Goal: Task Accomplishment & Management: Manage account settings

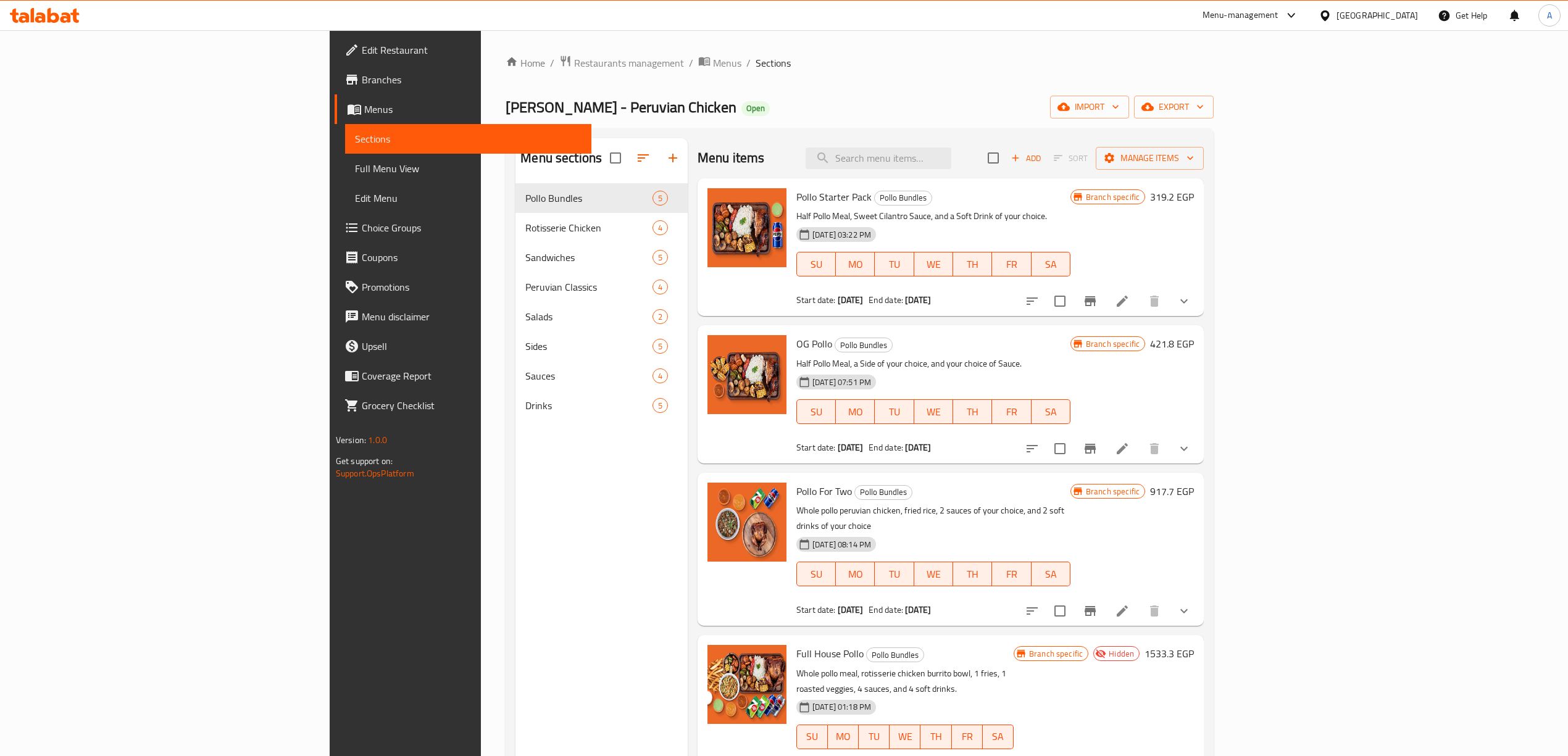
click at [515, 597] on div "Menu sections Pollo Bundles 5 Rotisserie Chicken 4 Sandwiches 5 Peruvian Classi…" at bounding box center [602, 516] width 172 height 756
click at [519, 516] on div "Menu sections Pollo Bundles 5 Rotisserie Chicken 4 Sandwiches 5 Peruvian Classi…" at bounding box center [602, 516] width 172 height 756
click at [1097, 308] on icon "Branch-specific-item" at bounding box center [1091, 301] width 15 height 15
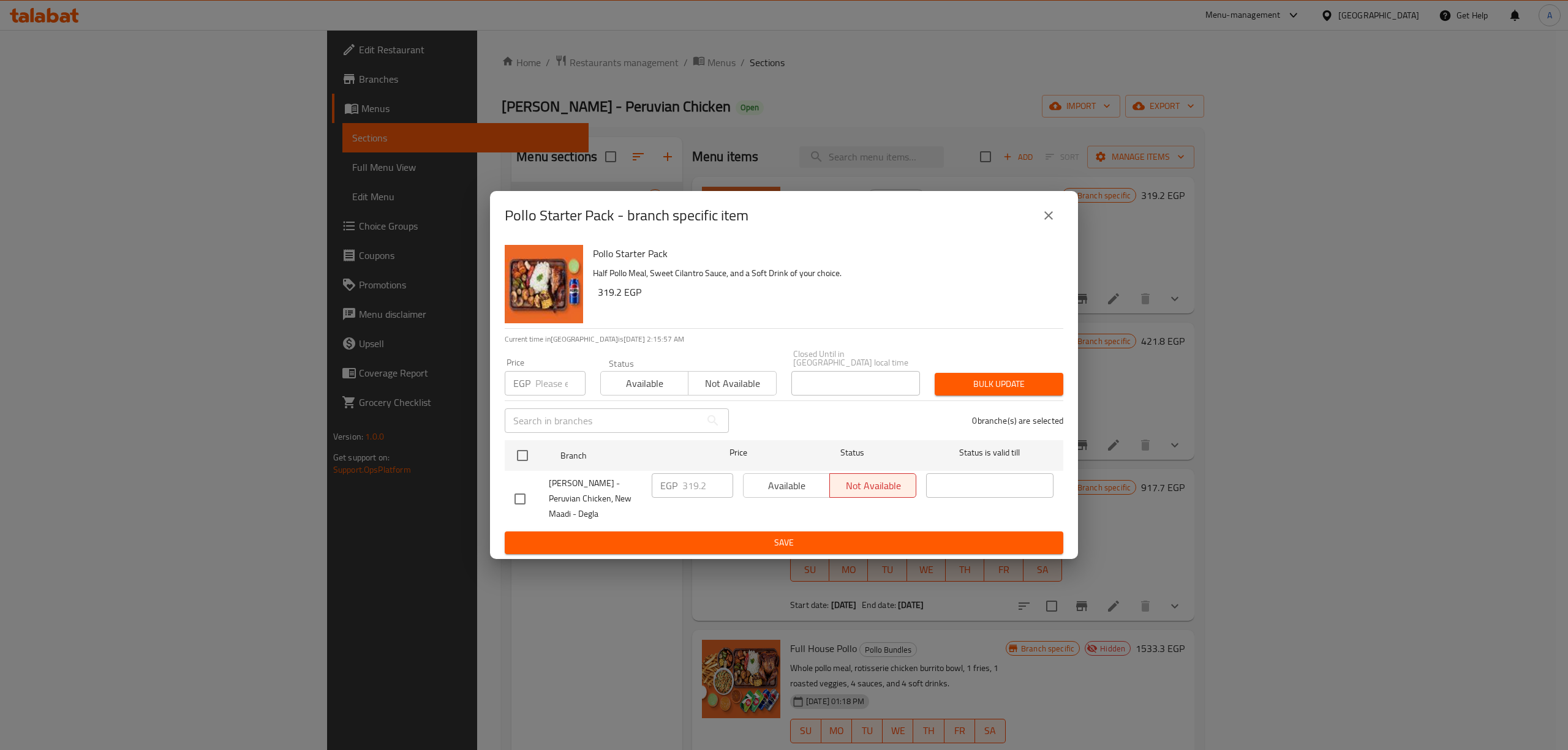
click at [1052, 218] on icon "close" at bounding box center [1048, 216] width 15 height 15
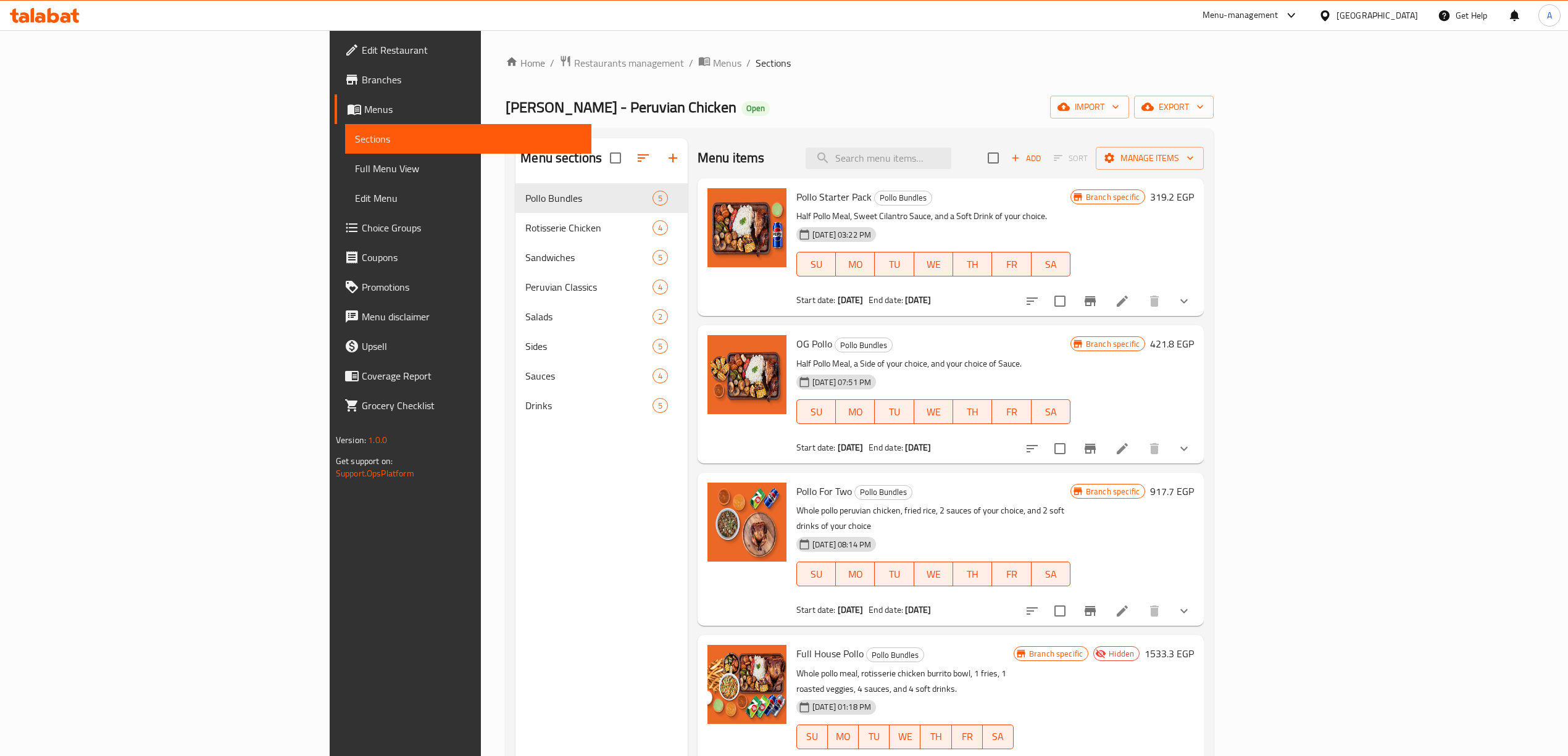
scroll to position [11, 0]
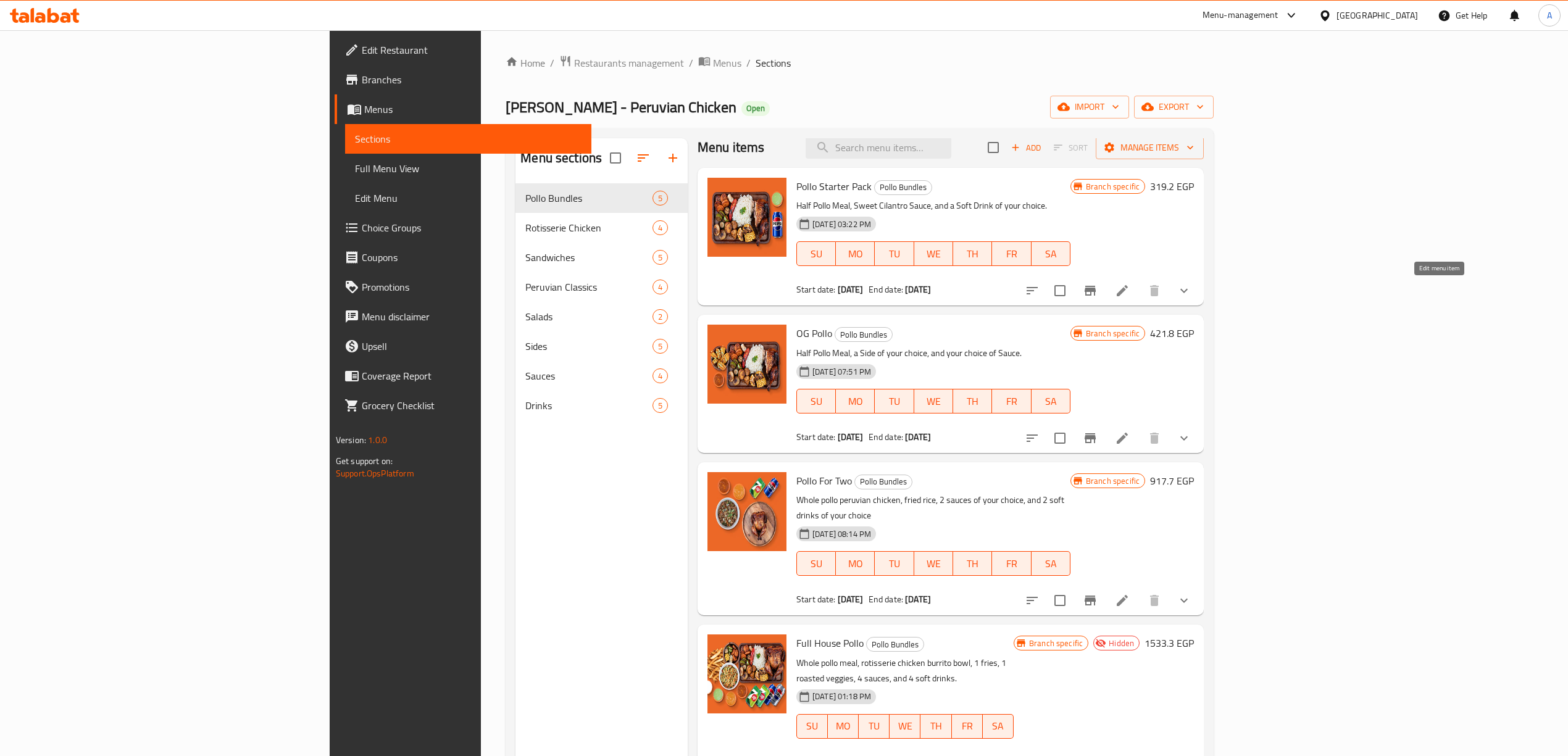
click at [1129, 285] on icon at bounding box center [1122, 290] width 15 height 15
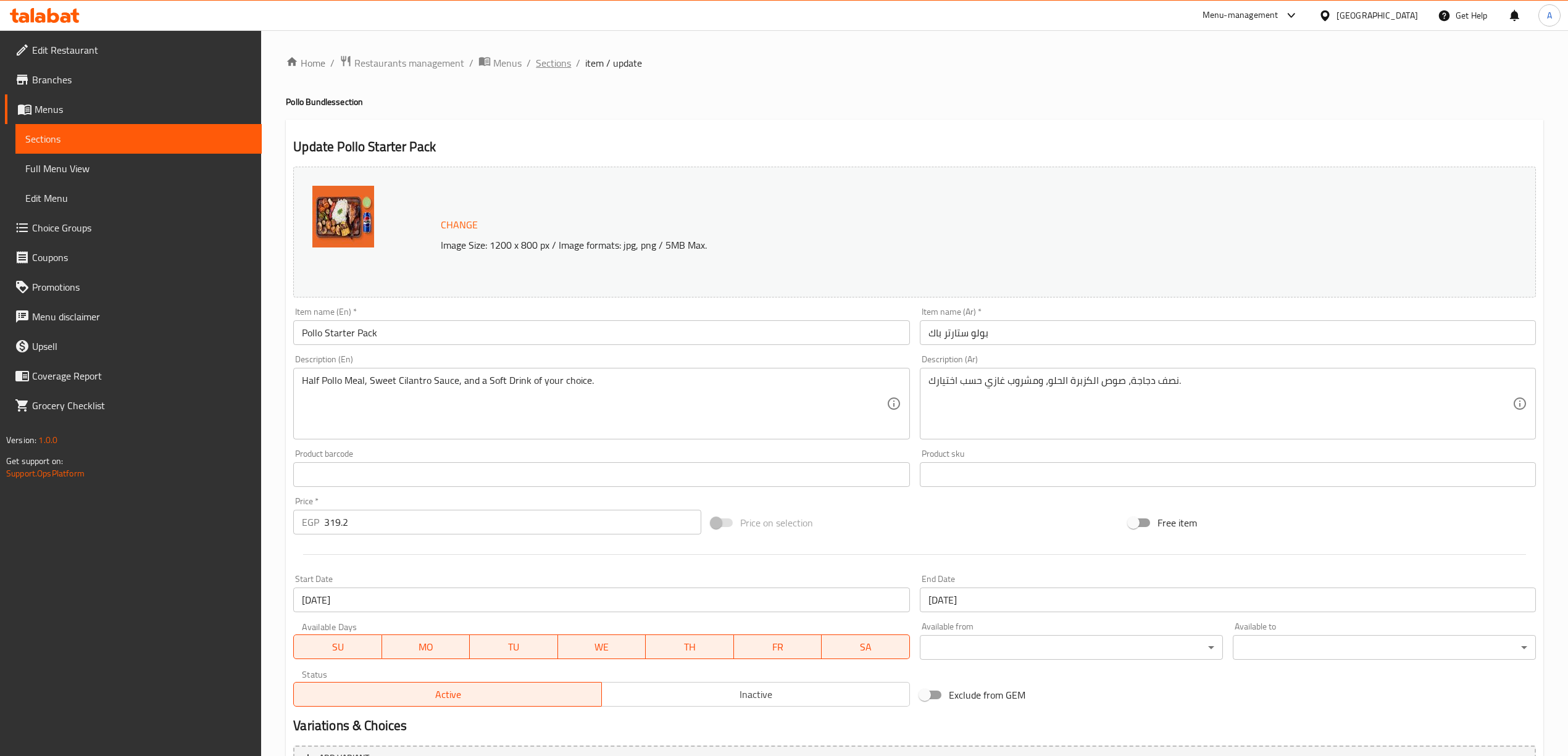
click at [561, 60] on span "Sections" at bounding box center [554, 63] width 36 height 15
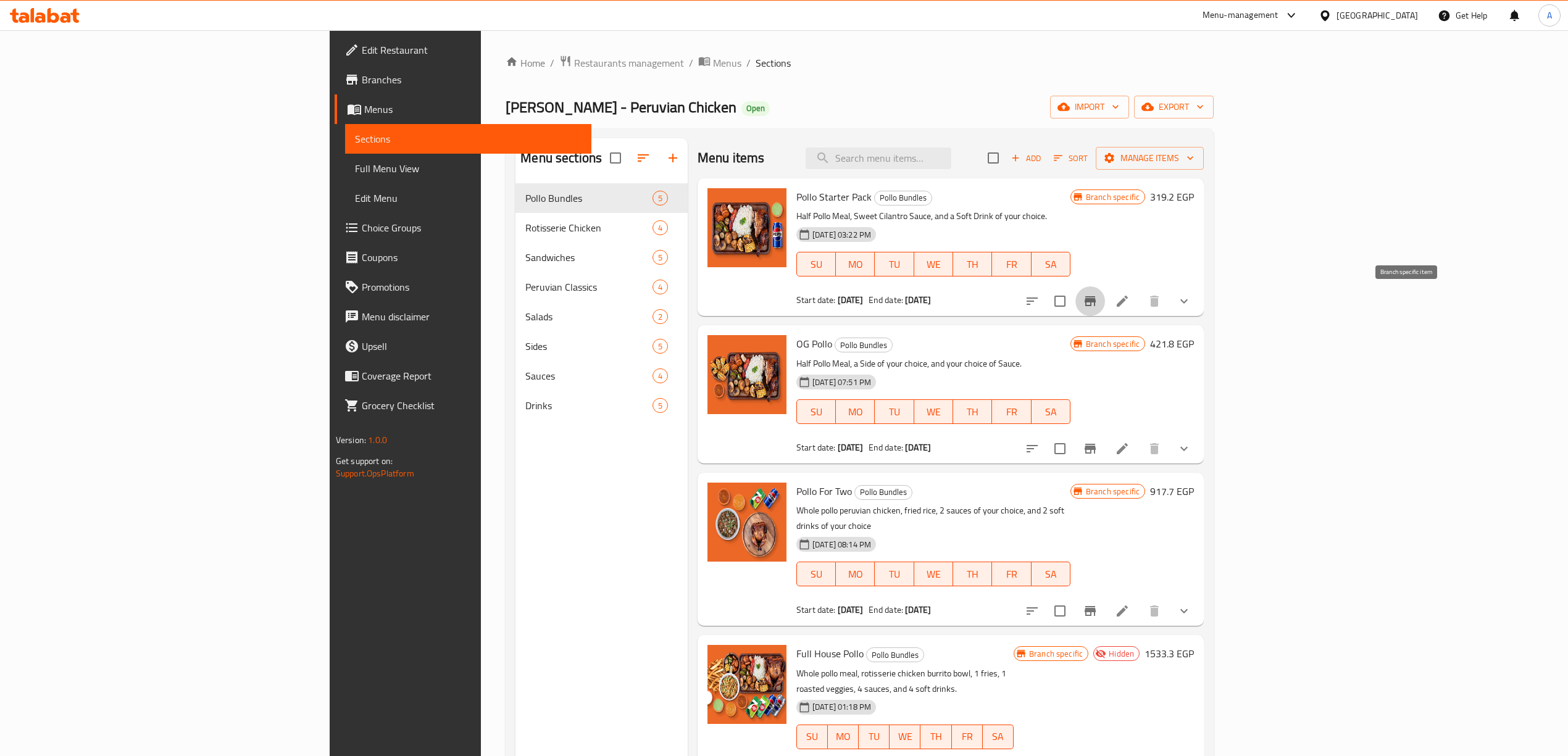
click at [1105, 301] on button "Branch-specific-item" at bounding box center [1091, 301] width 30 height 30
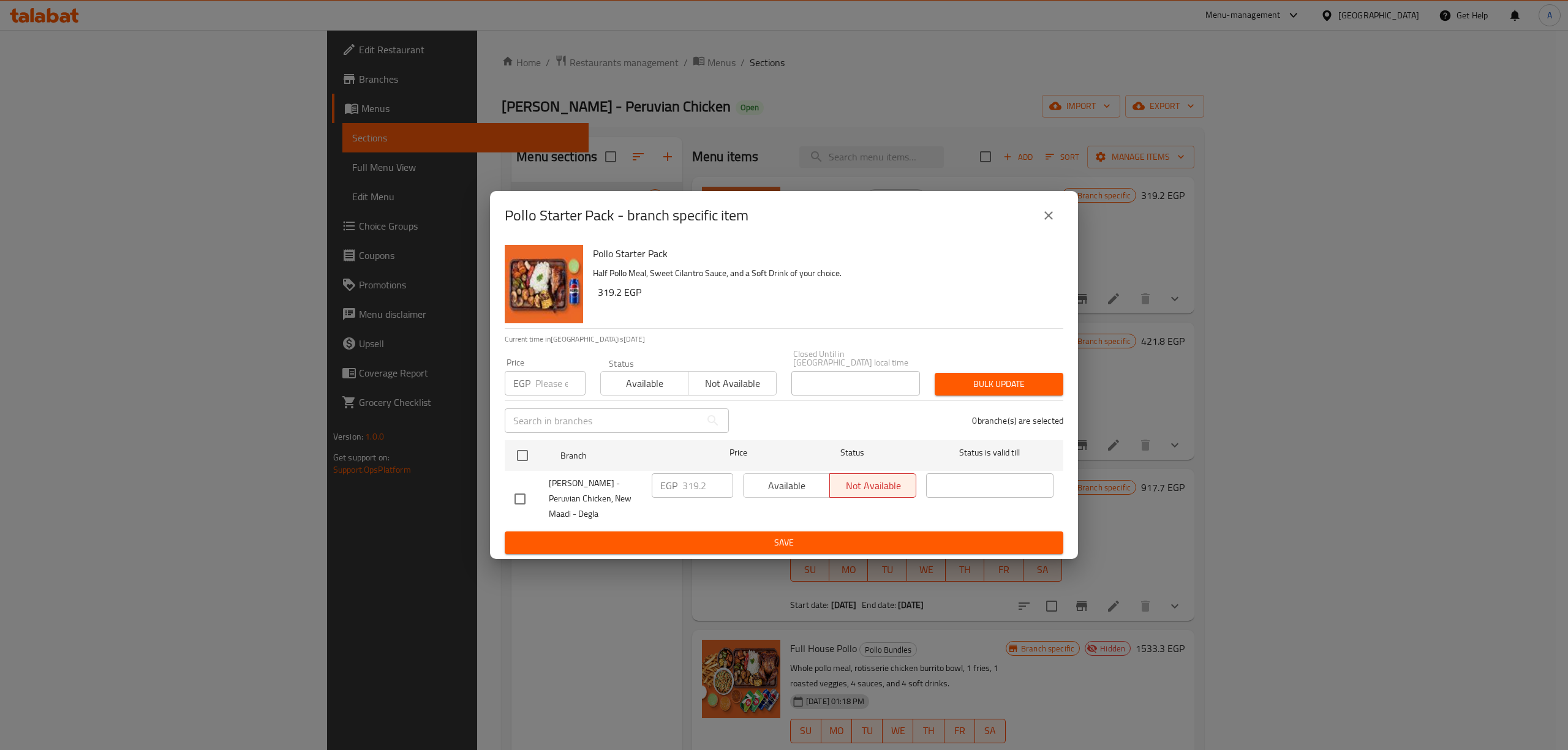
click at [789, 478] on div "Available Not available" at bounding box center [829, 486] width 173 height 25
click at [770, 482] on div "Available Not available" at bounding box center [829, 486] width 173 height 25
click at [525, 495] on input "checkbox" at bounding box center [520, 498] width 25 height 25
checkbox input "true"
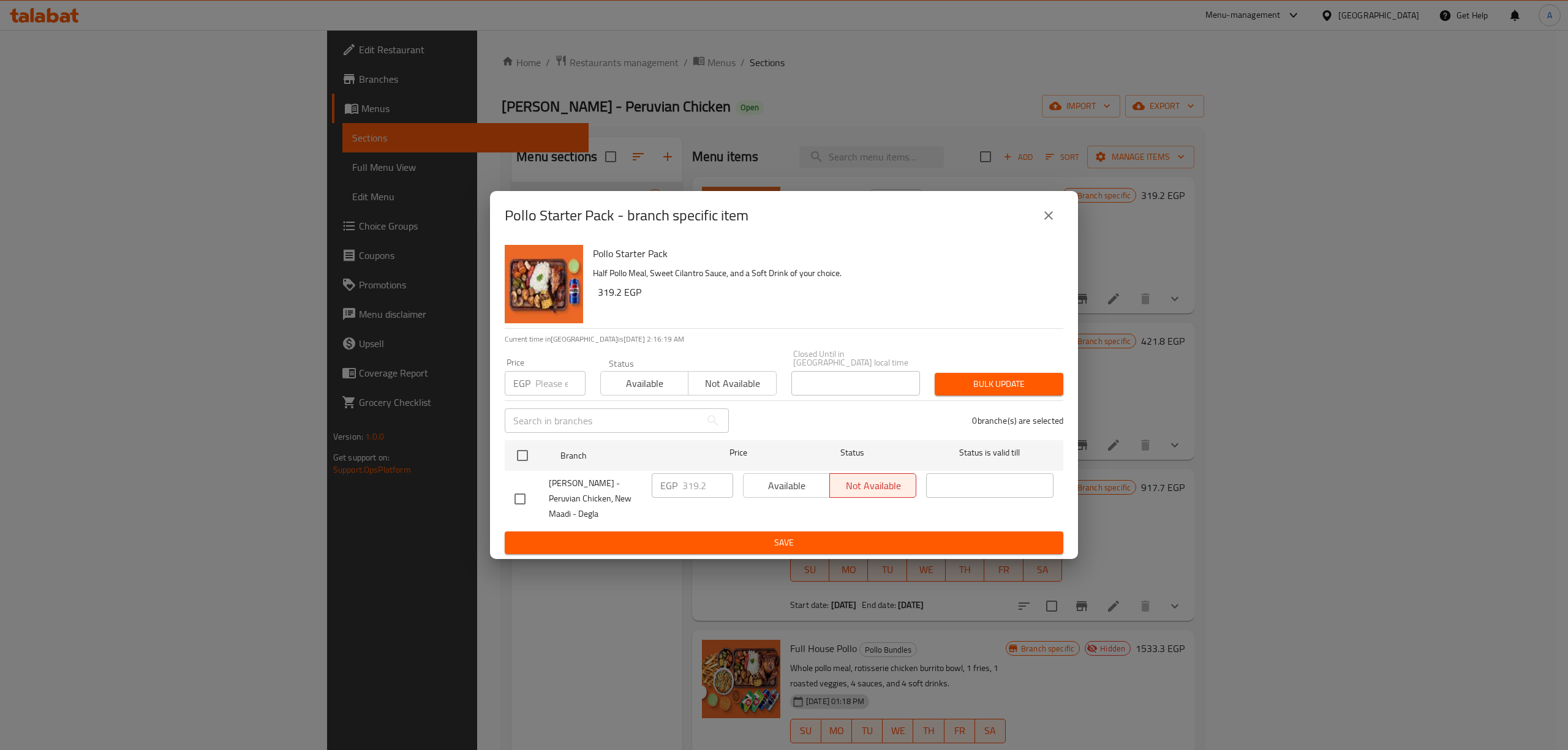
checkbox input "true"
click at [763, 482] on span "Available" at bounding box center [786, 486] width 76 height 18
click at [782, 537] on span "Save" at bounding box center [784, 542] width 539 height 16
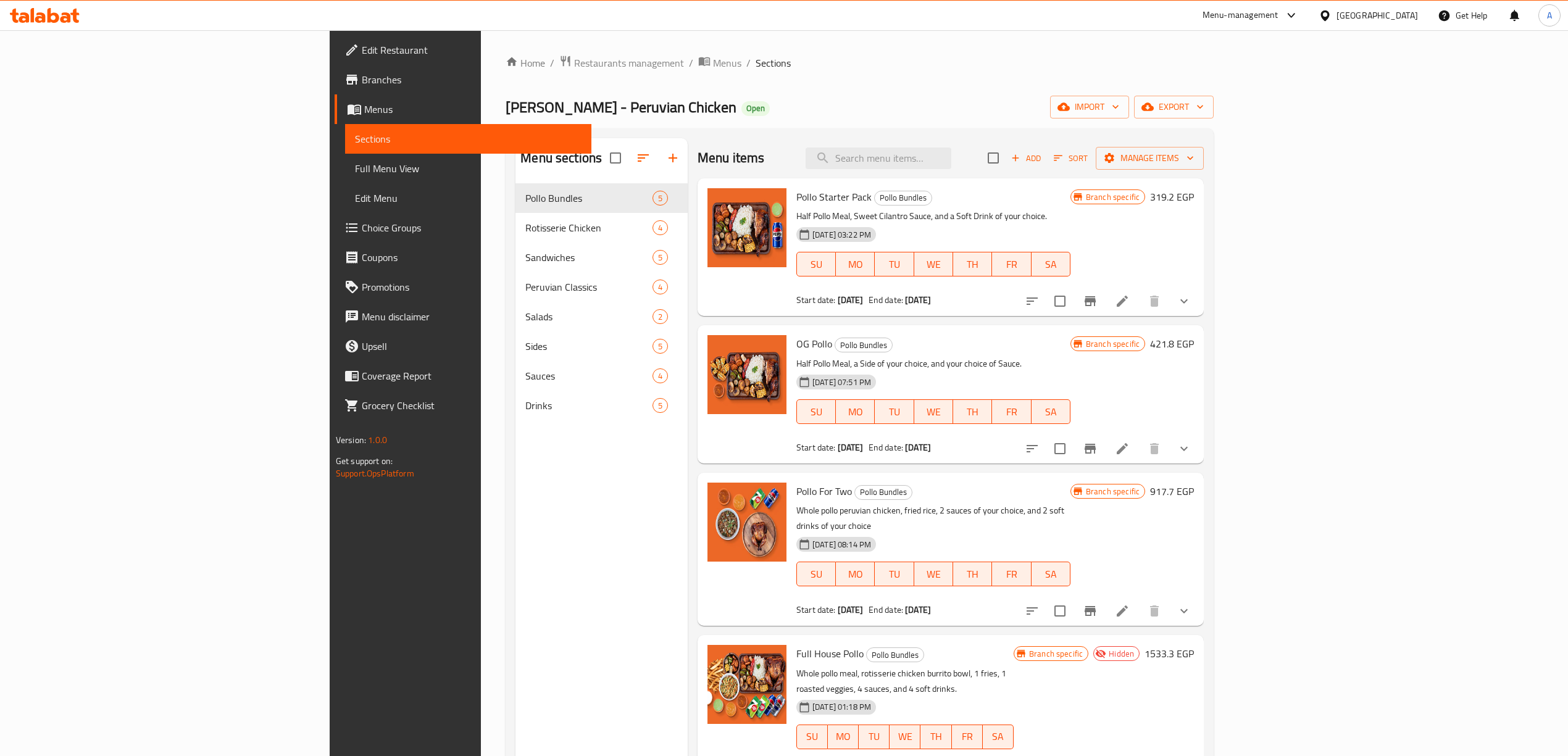
click at [1139, 451] on li at bounding box center [1122, 448] width 35 height 22
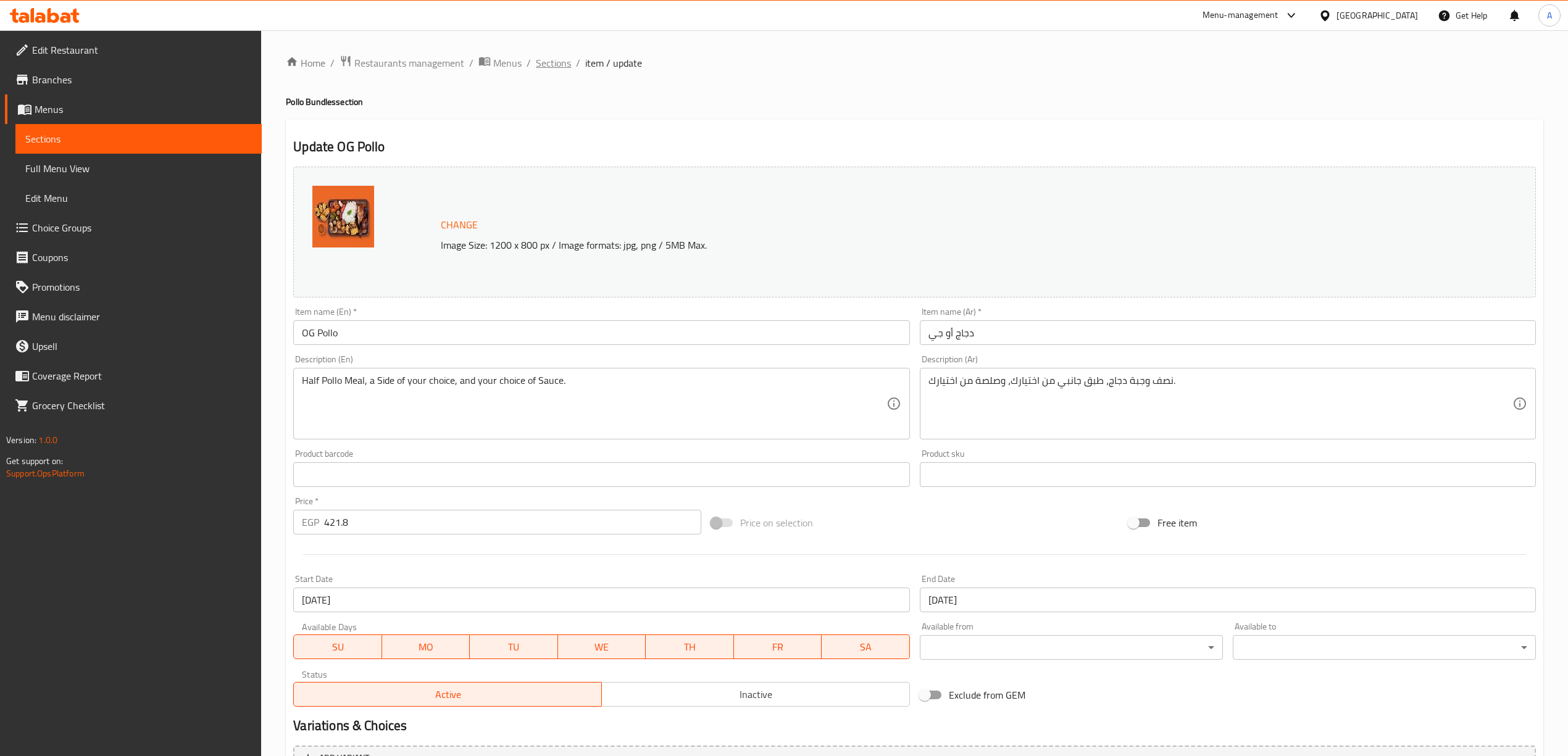
click at [541, 60] on span "Sections" at bounding box center [554, 63] width 36 height 15
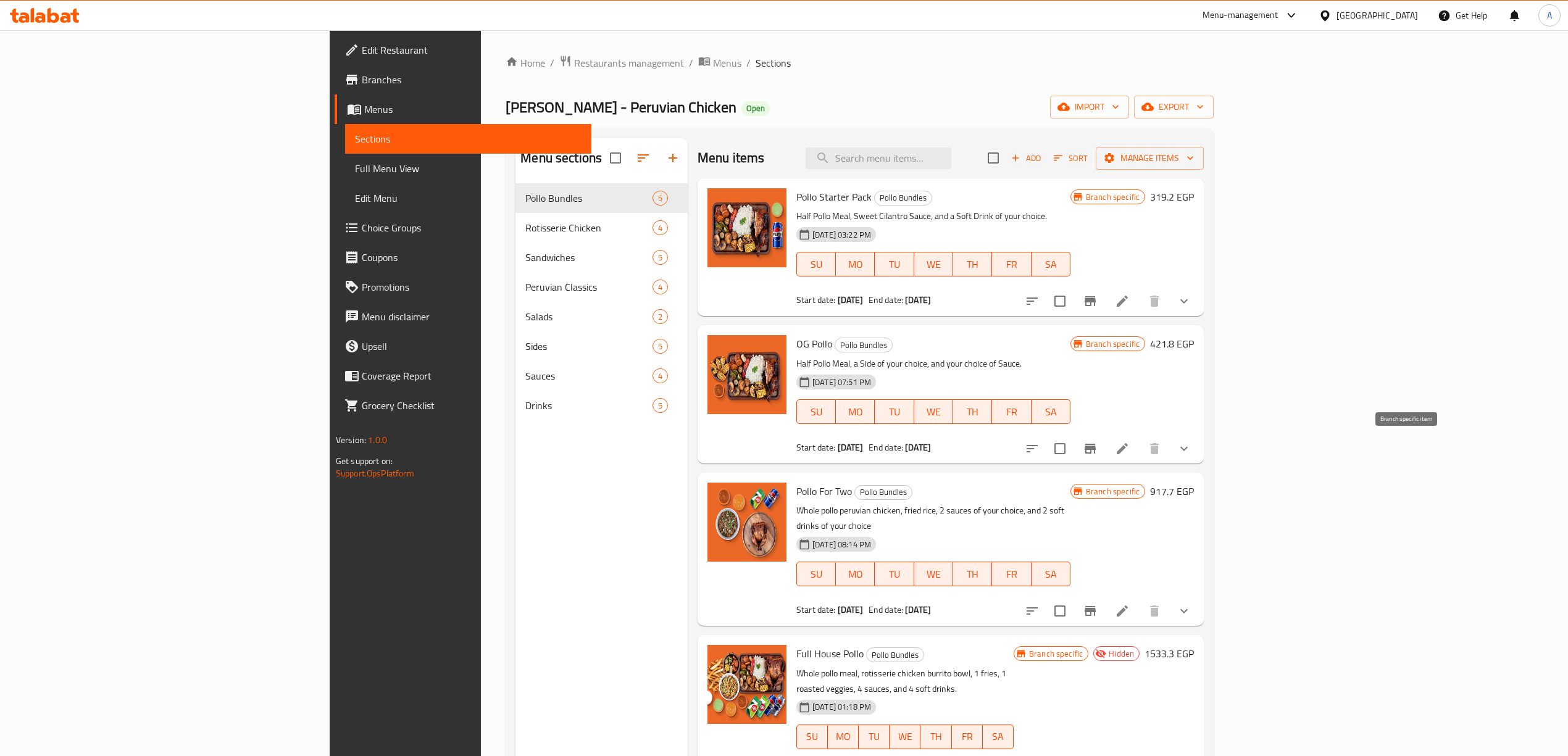
click at [1105, 453] on button "Branch-specific-item" at bounding box center [1091, 448] width 30 height 30
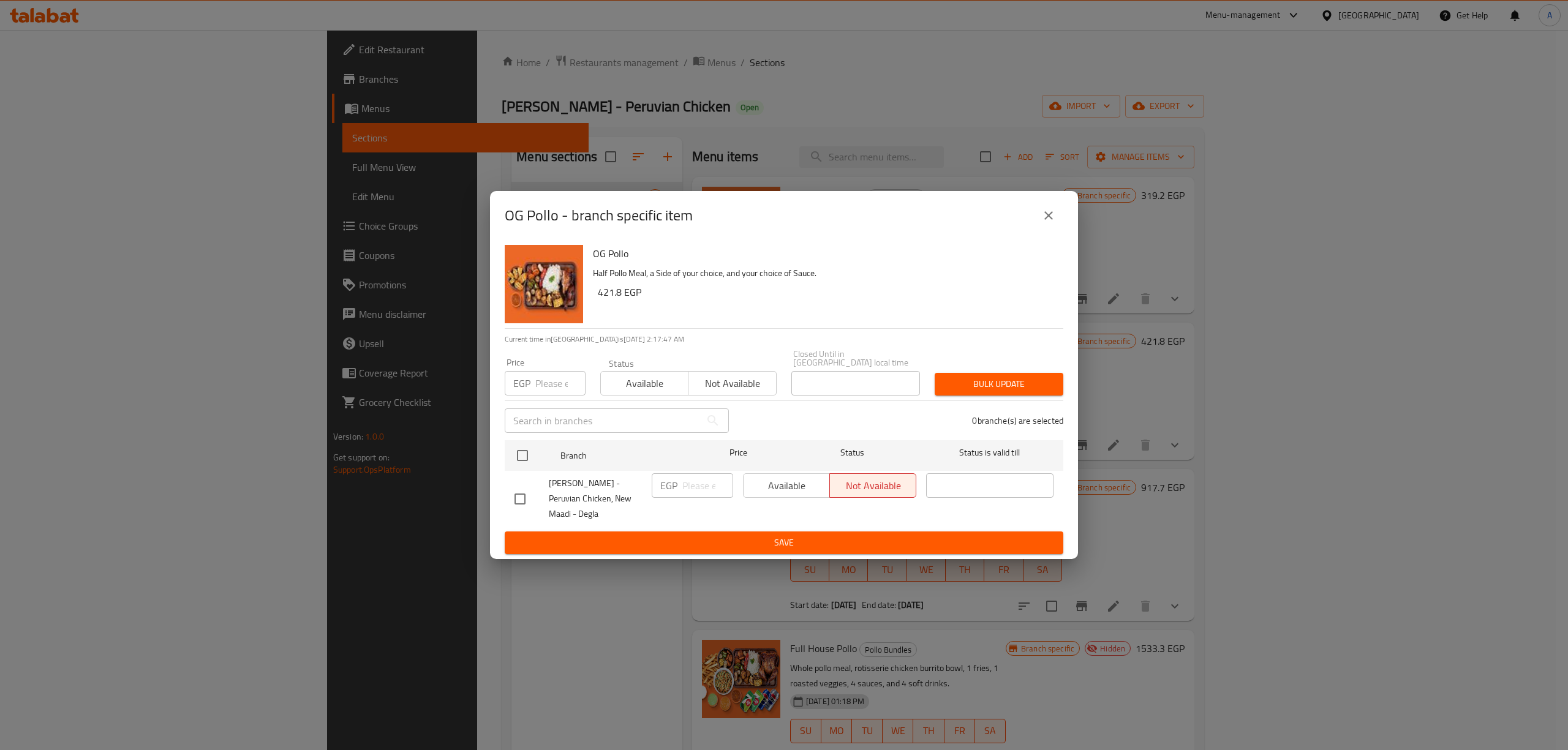
click at [525, 492] on input "checkbox" at bounding box center [520, 498] width 25 height 25
checkbox input "true"
click at [787, 495] on div "Available Not available" at bounding box center [829, 499] width 183 height 61
click at [792, 480] on span "Available" at bounding box center [786, 486] width 76 height 18
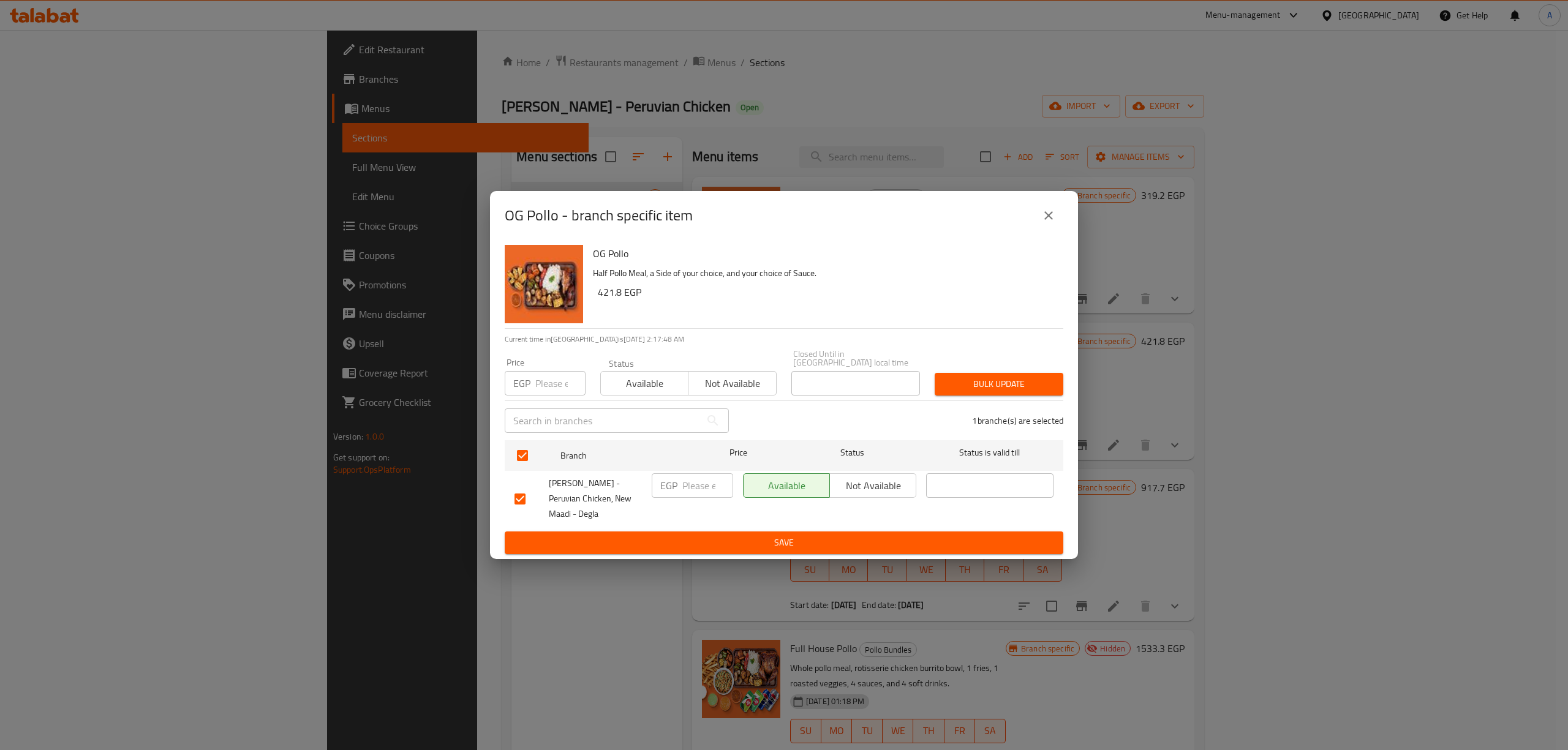
click at [821, 539] on span "Save" at bounding box center [784, 542] width 539 height 16
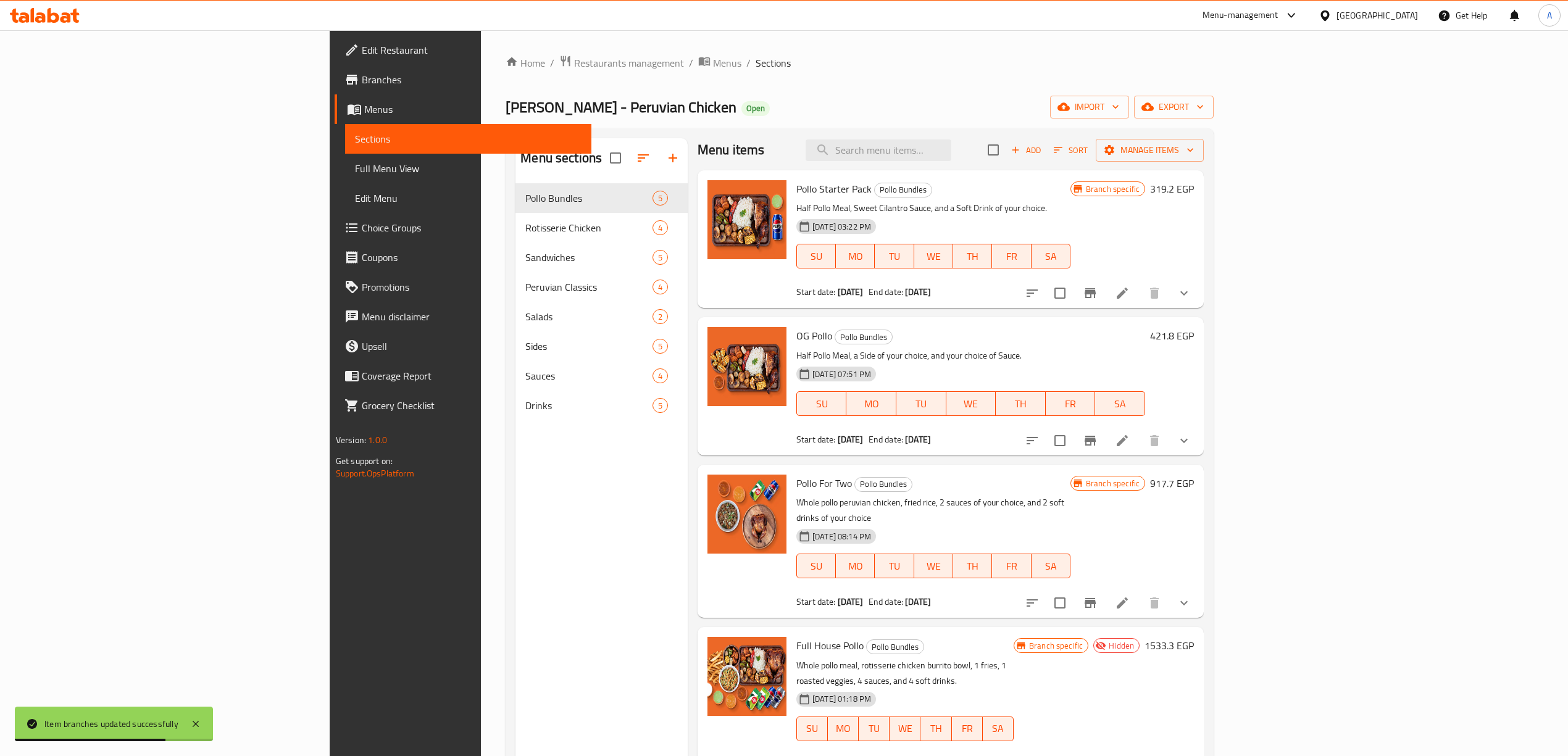
scroll to position [11, 0]
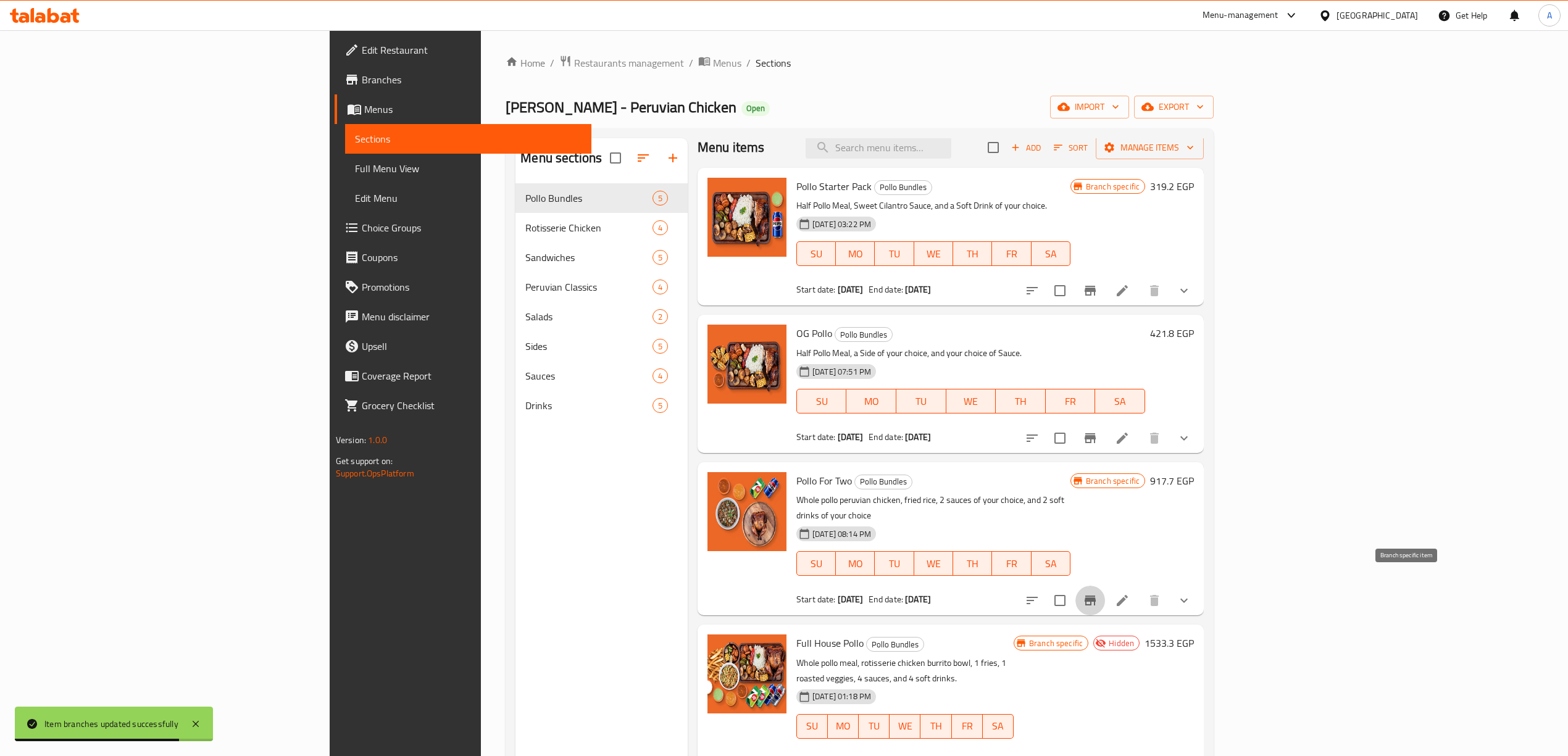
click at [1096, 596] on icon "Branch-specific-item" at bounding box center [1090, 600] width 11 height 10
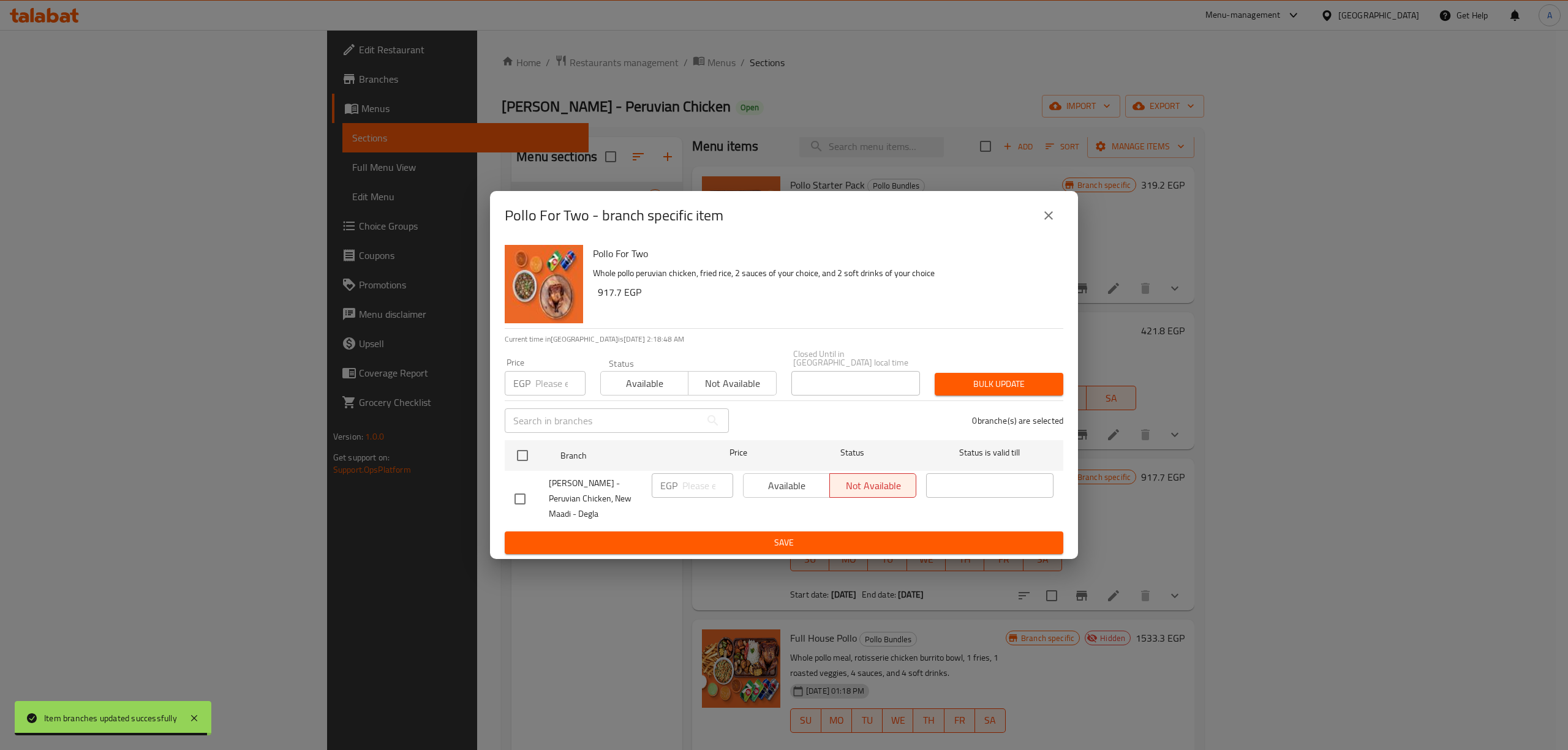
click at [518, 493] on input "checkbox" at bounding box center [520, 498] width 25 height 25
checkbox input "true"
click at [782, 477] on span "Available" at bounding box center [786, 486] width 76 height 18
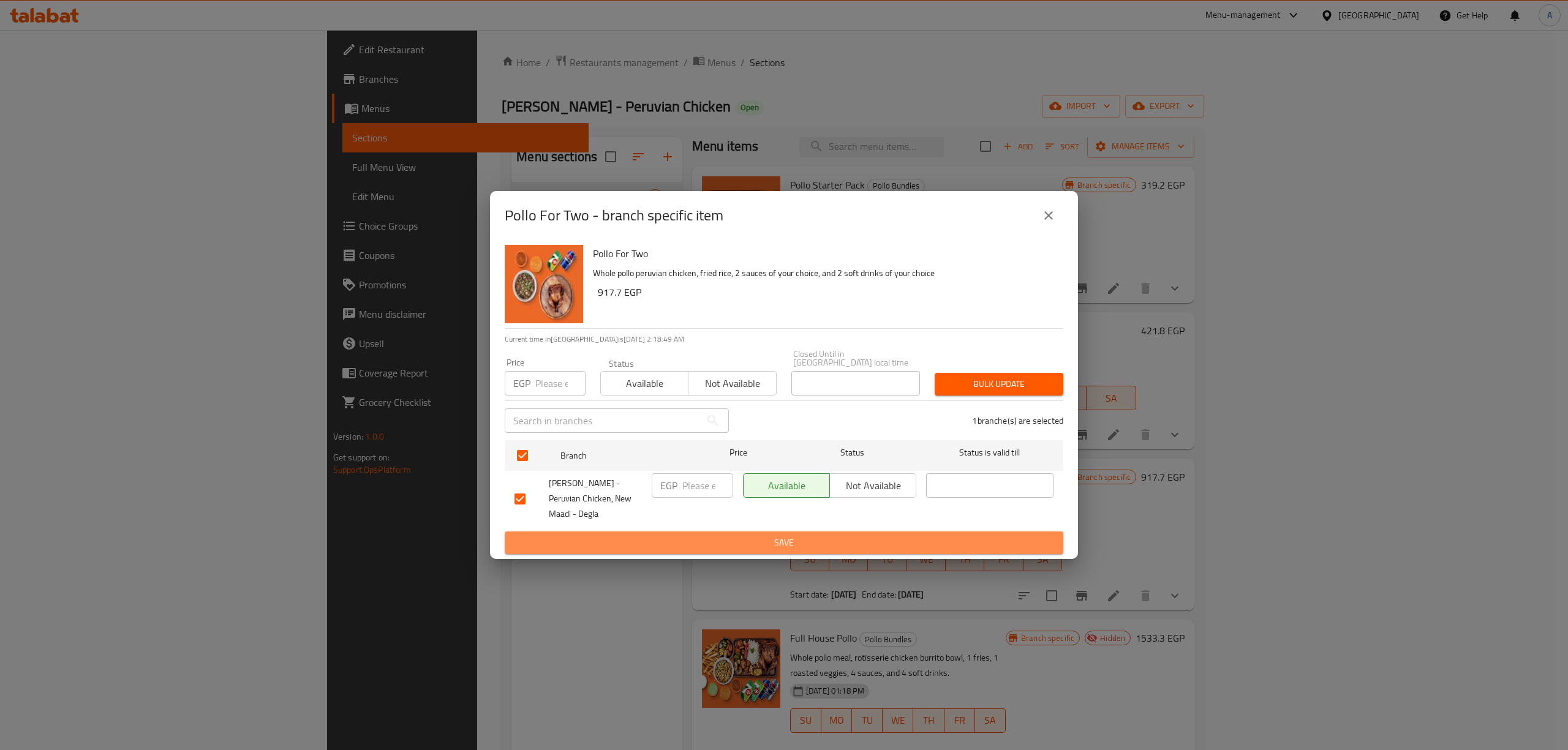
click at [800, 532] on button "Save" at bounding box center [784, 543] width 558 height 23
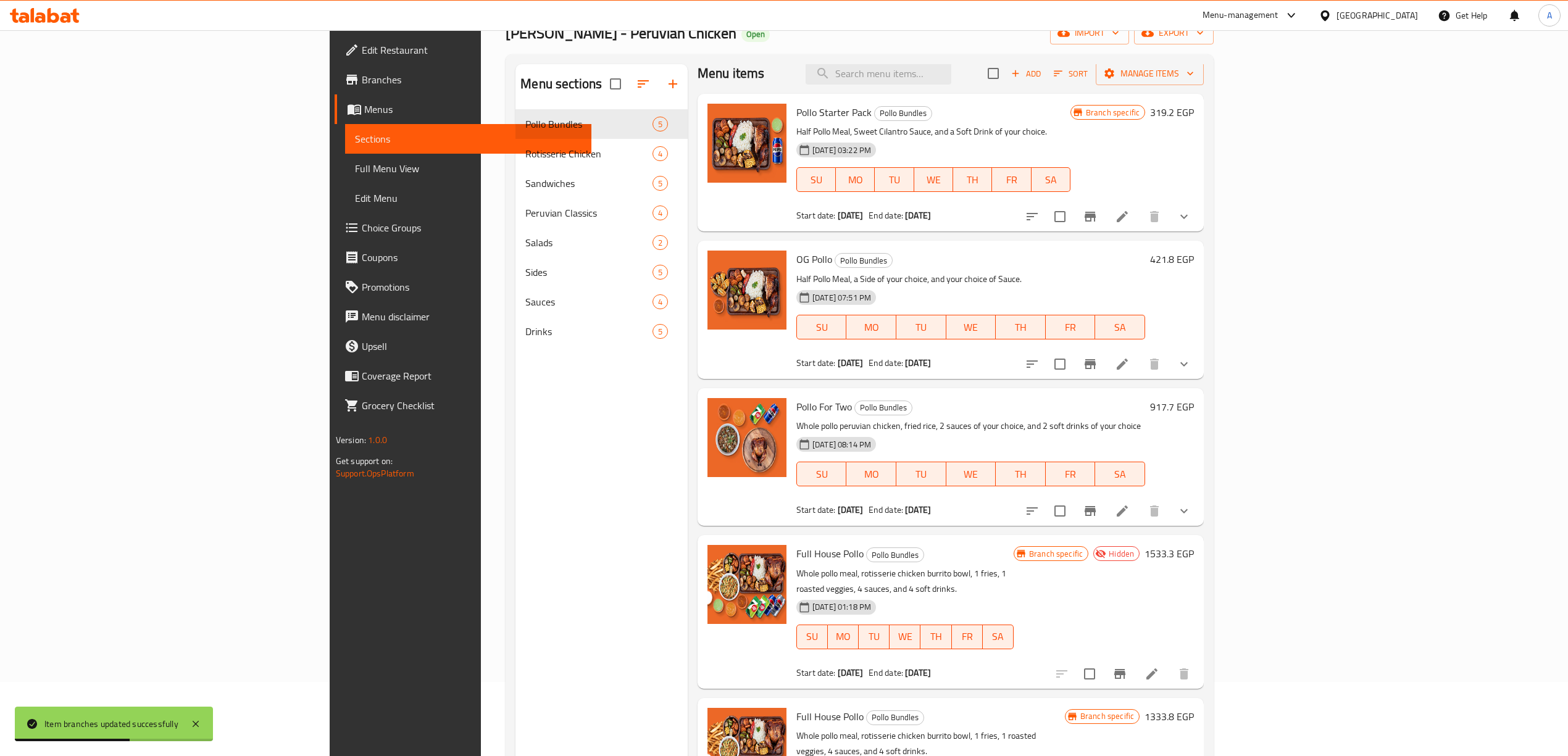
scroll to position [174, 0]
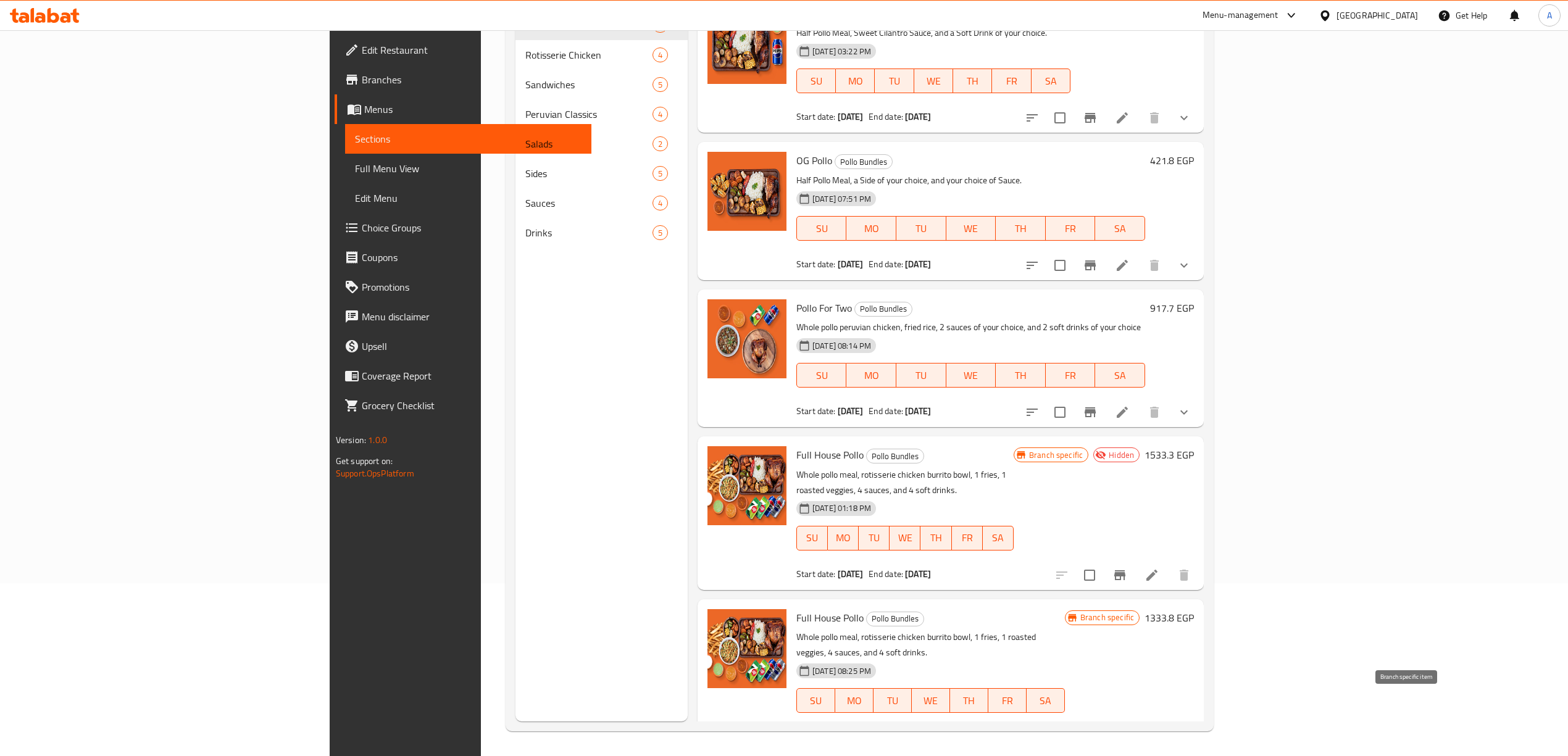
click at [1097, 730] on icon "Branch-specific-item" at bounding box center [1091, 738] width 15 height 15
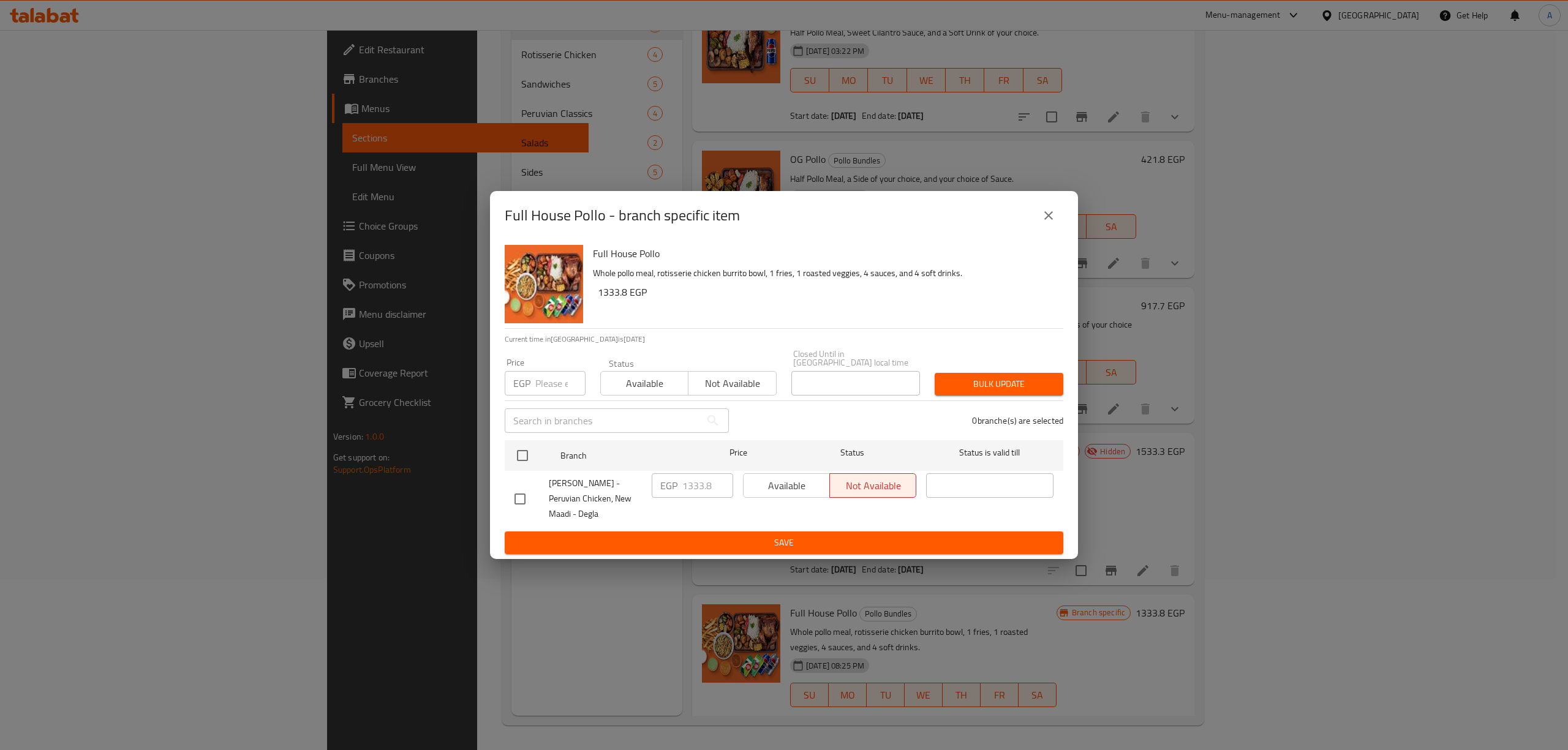
click at [525, 495] on input "checkbox" at bounding box center [520, 498] width 25 height 25
checkbox input "true"
click at [797, 490] on span "Available" at bounding box center [786, 486] width 76 height 18
click at [769, 523] on div "Available Not available" at bounding box center [829, 499] width 183 height 61
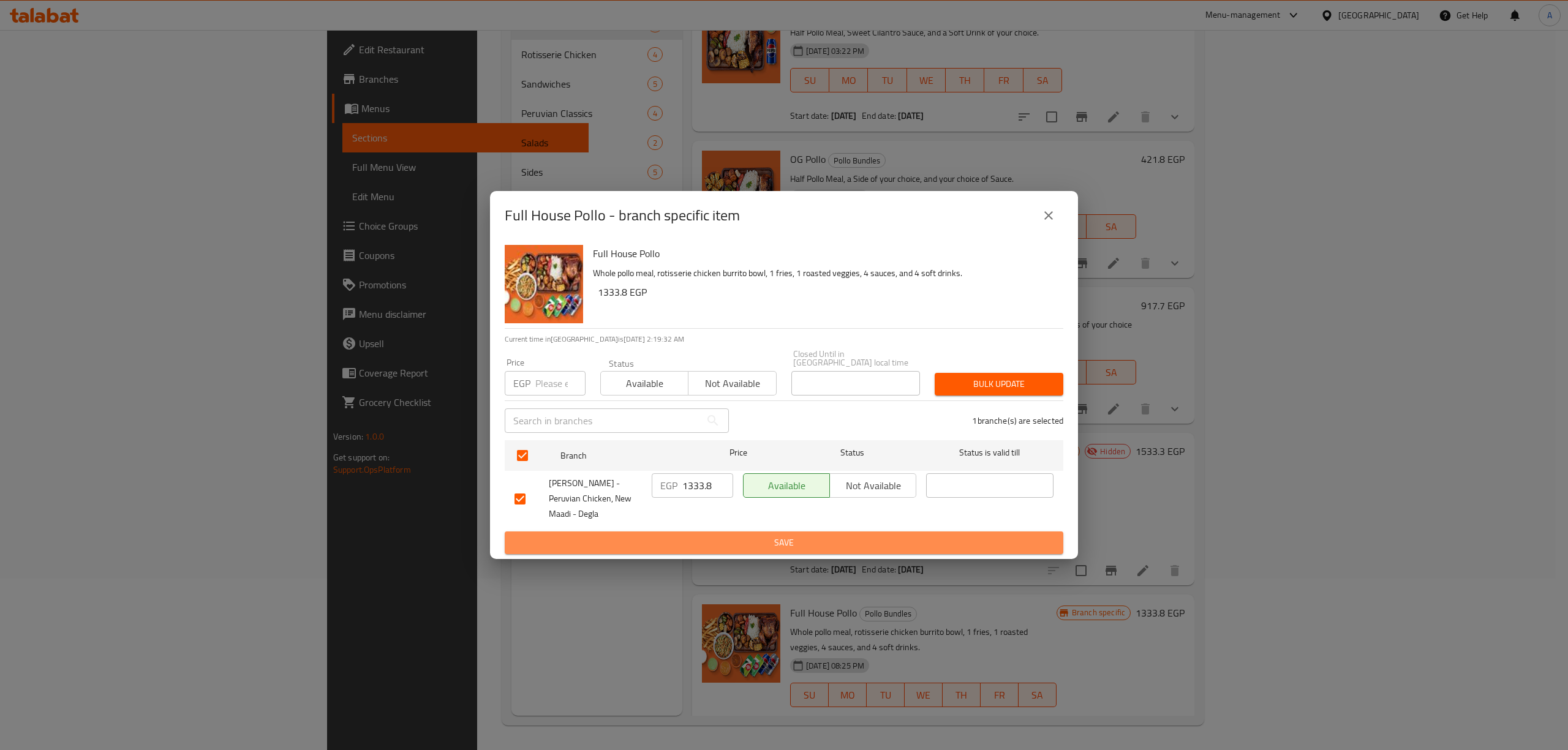
click at [777, 542] on span "Save" at bounding box center [784, 542] width 539 height 16
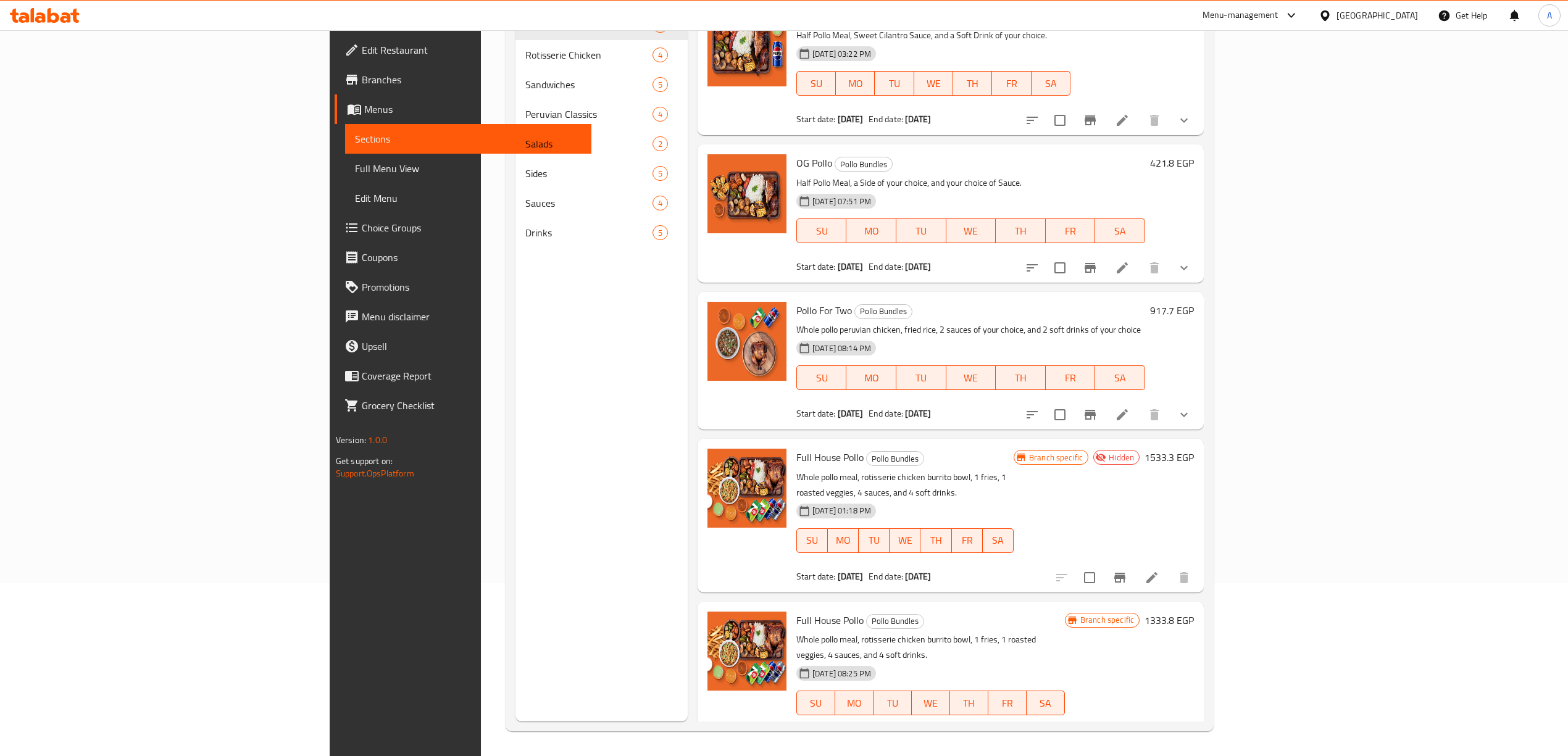
scroll to position [11, 0]
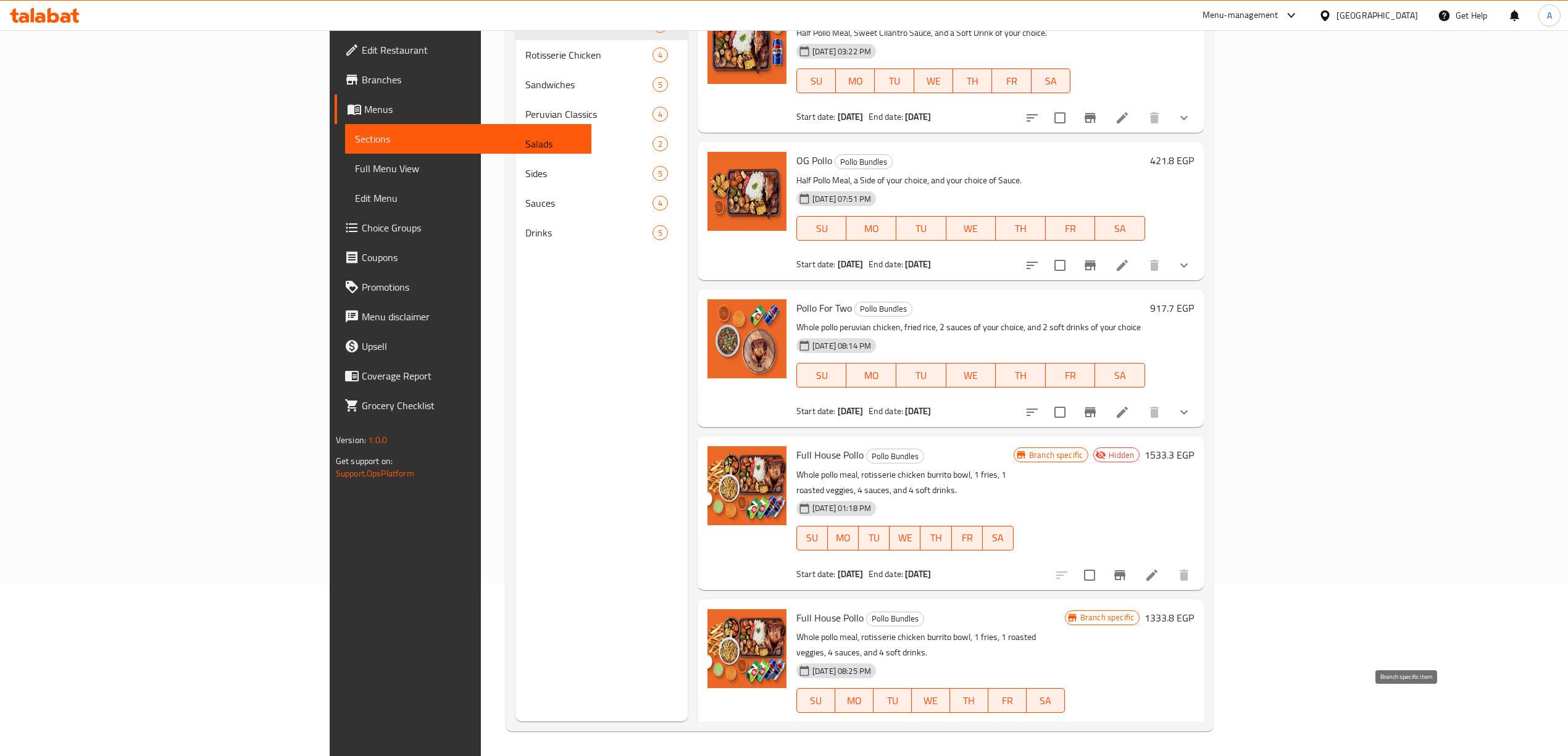
click at [1096, 733] on icon "Branch-specific-item" at bounding box center [1090, 738] width 11 height 10
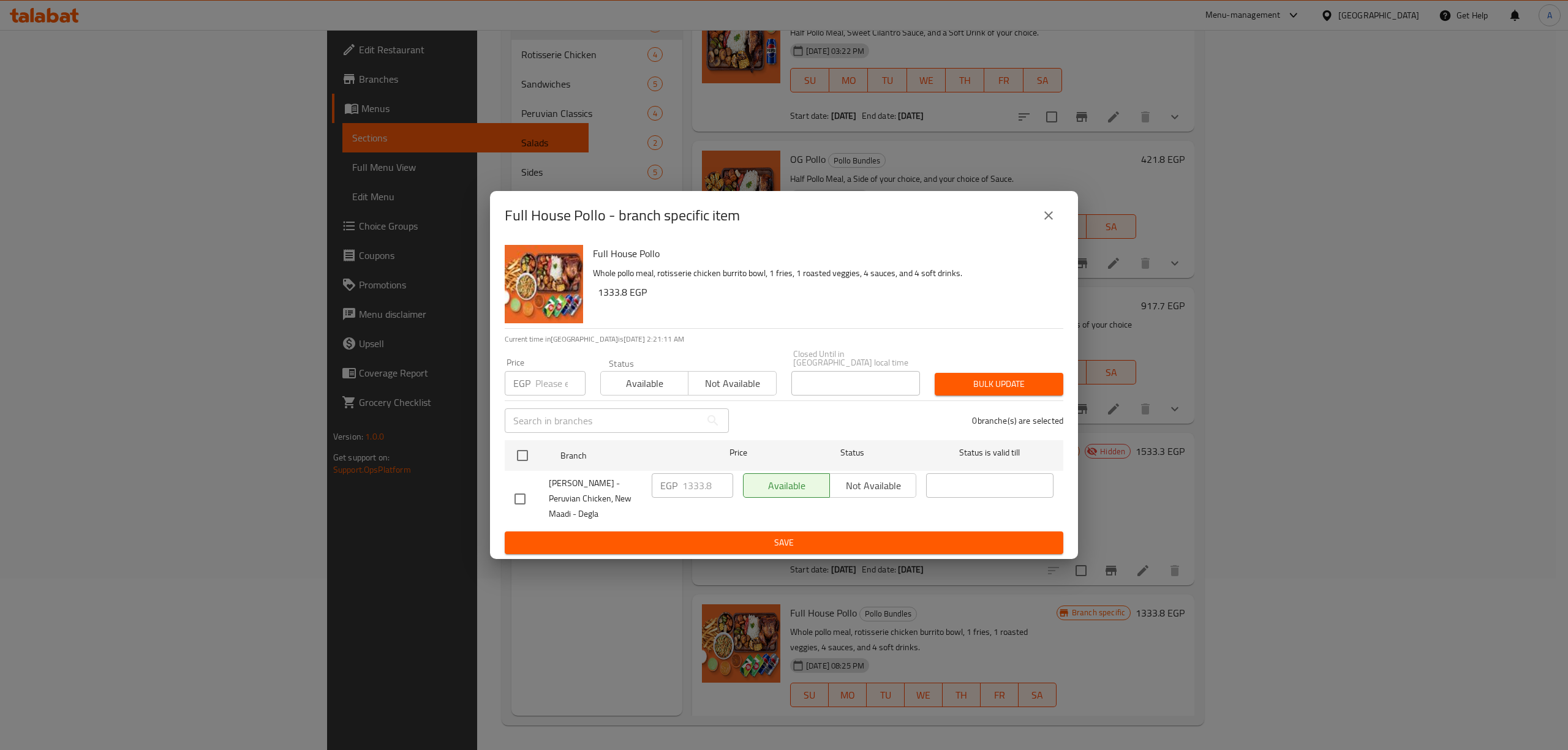
click at [868, 482] on div "Available Not available" at bounding box center [829, 486] width 173 height 25
click at [513, 455] on input "checkbox" at bounding box center [522, 455] width 25 height 25
checkbox input "true"
click at [855, 477] on span "Not available" at bounding box center [873, 486] width 76 height 18
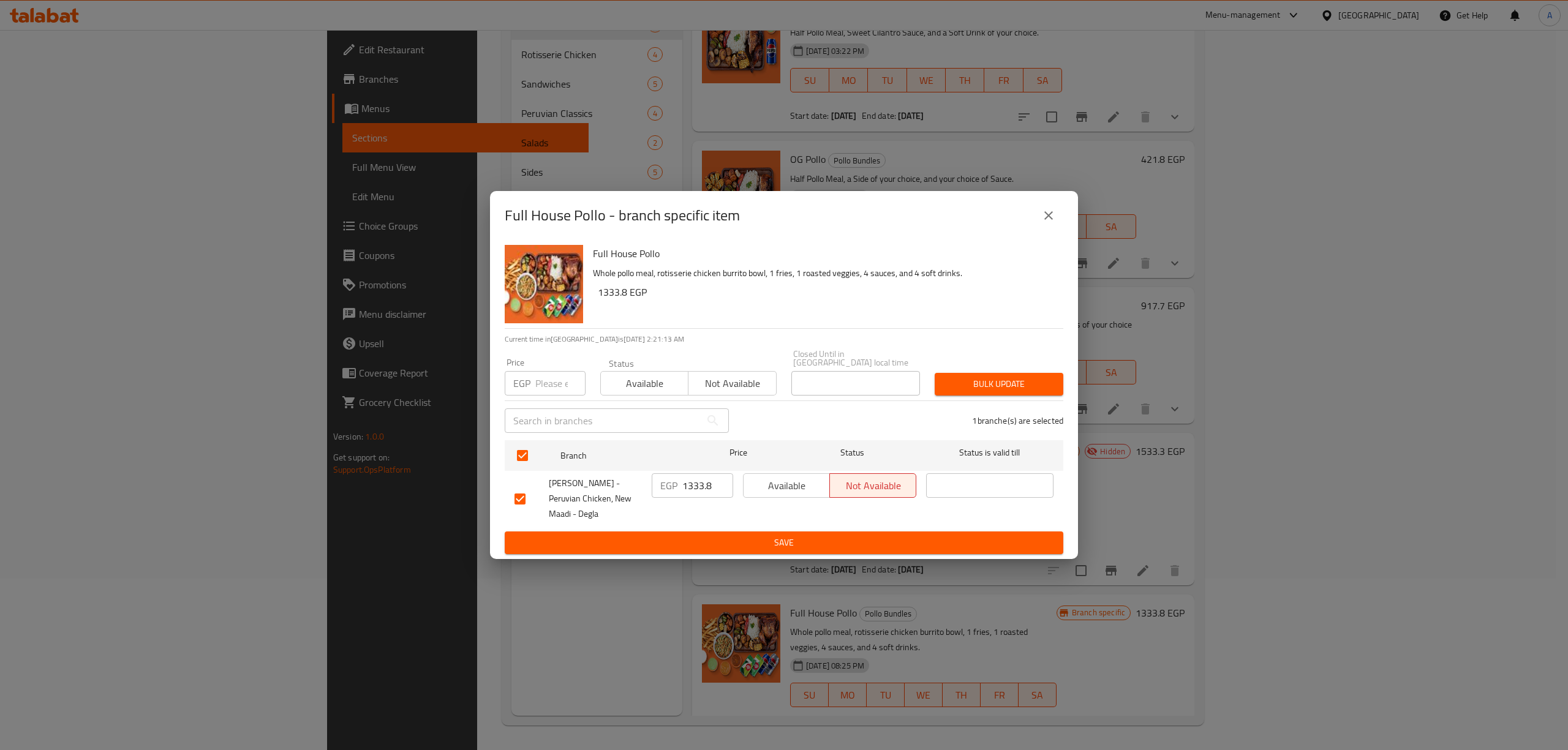
click at [809, 542] on span "Save" at bounding box center [784, 542] width 539 height 16
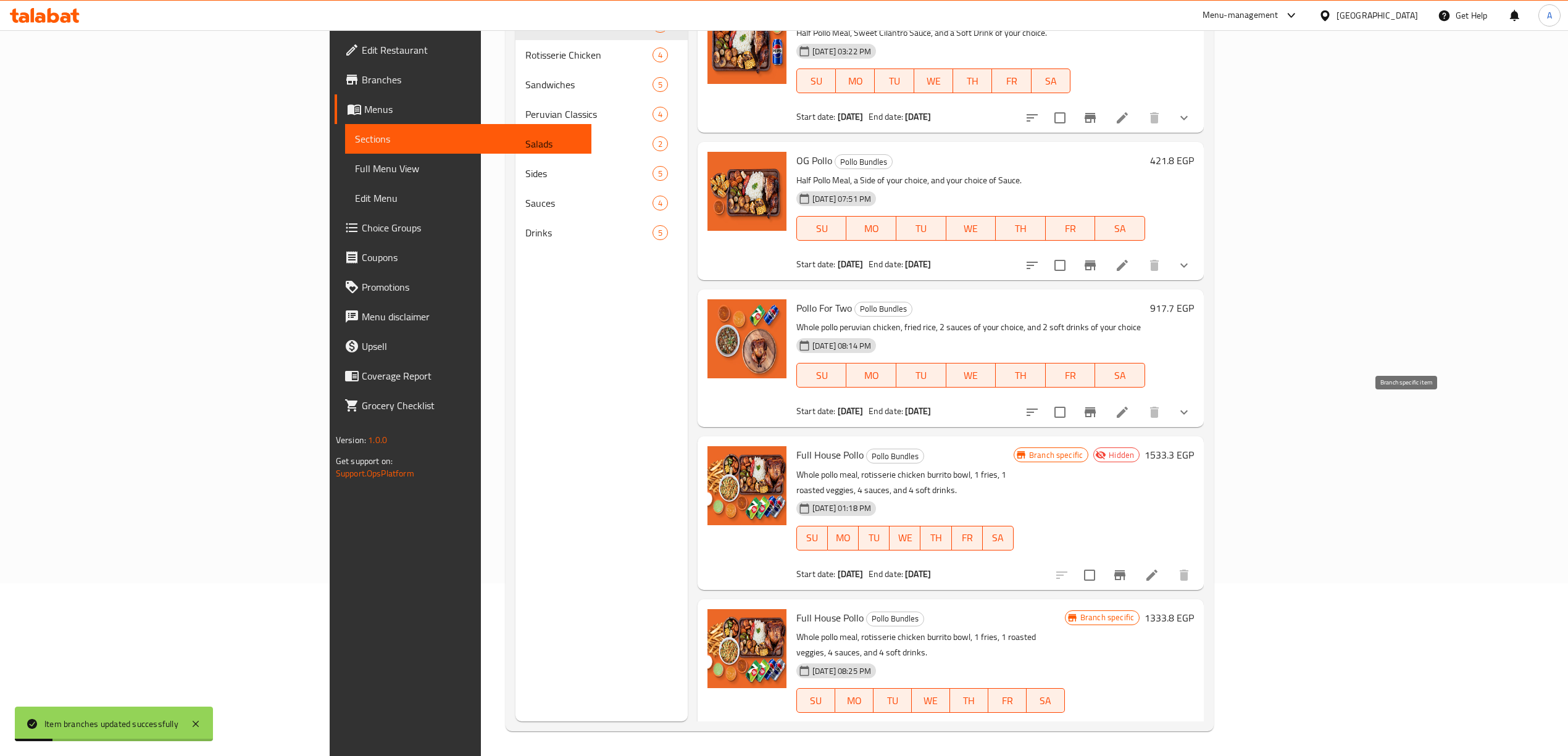
click at [1097, 414] on icon "Branch-specific-item" at bounding box center [1091, 412] width 15 height 15
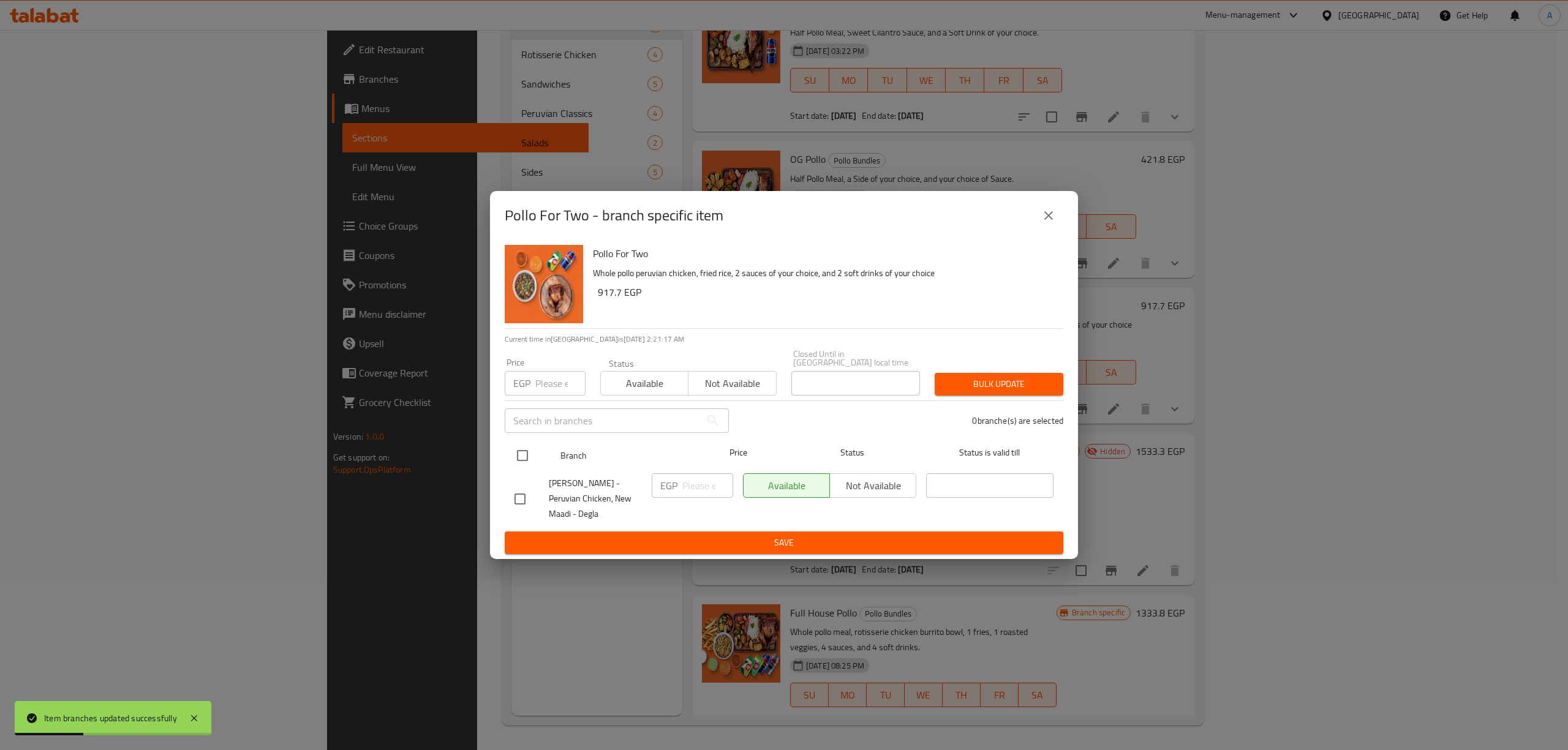
click at [522, 446] on input "checkbox" at bounding box center [522, 455] width 25 height 25
checkbox input "true"
click at [880, 488] on span "Not available" at bounding box center [873, 486] width 76 height 18
click at [846, 532] on button "Save" at bounding box center [784, 543] width 558 height 23
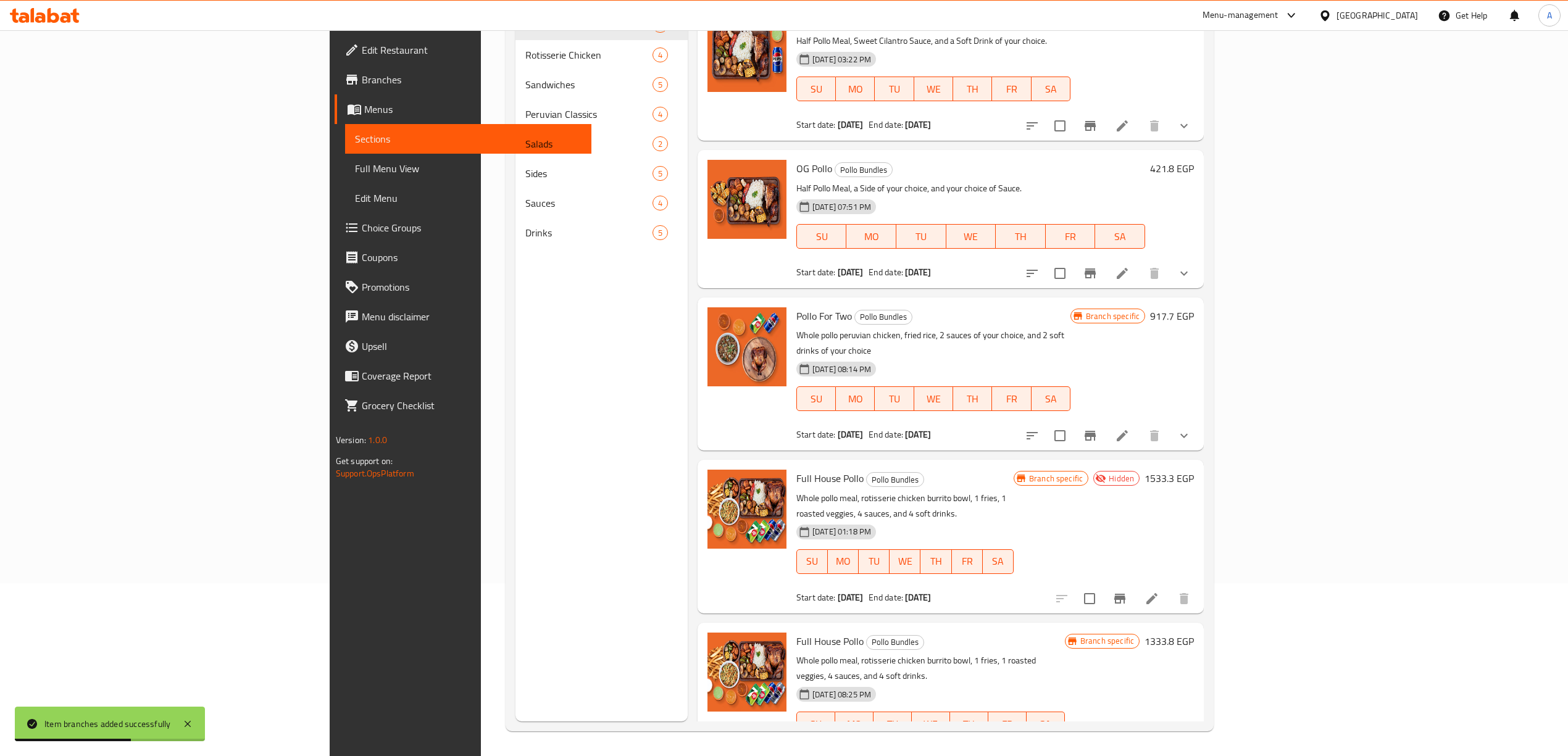
scroll to position [0, 0]
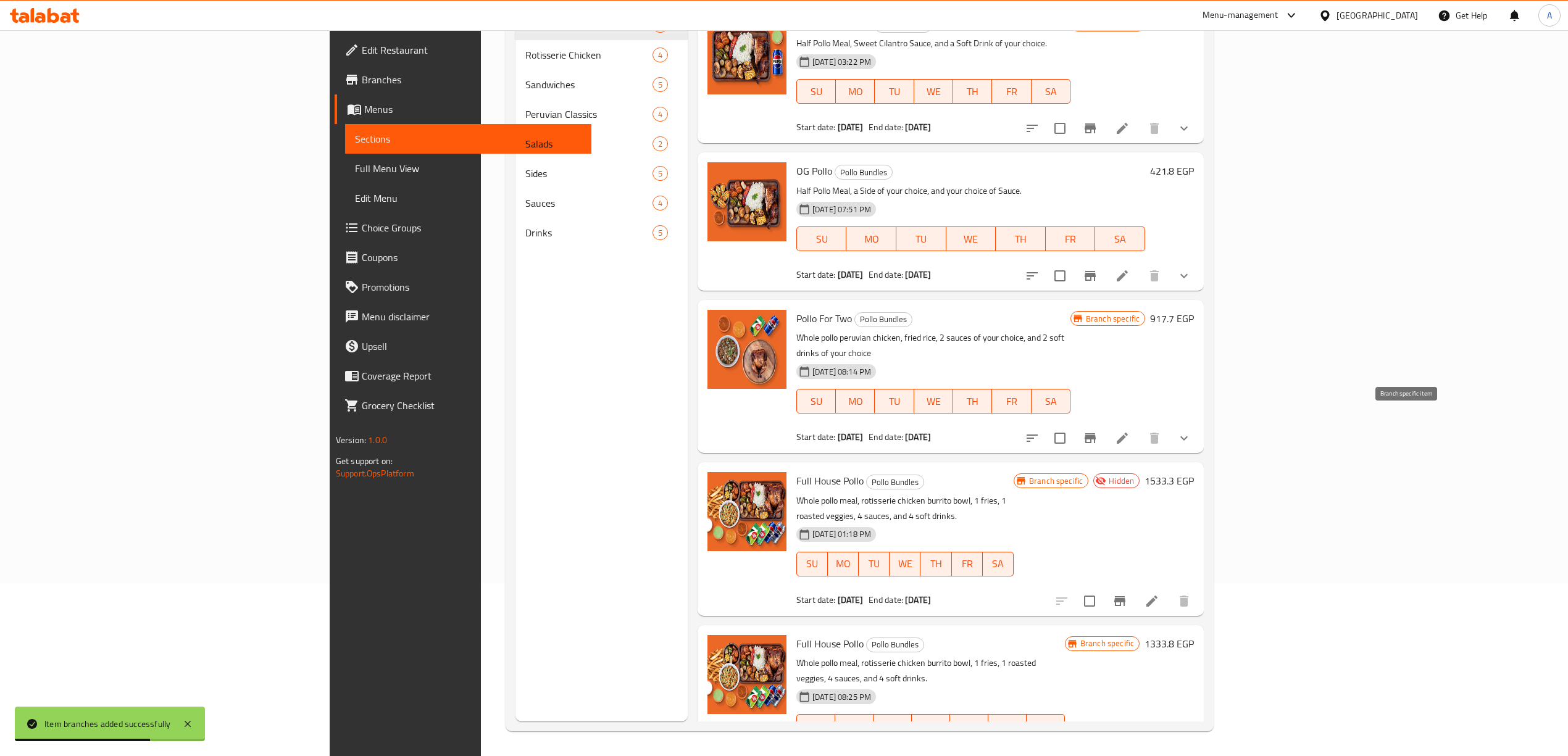
click at [1105, 423] on button "Branch-specific-item" at bounding box center [1091, 438] width 30 height 30
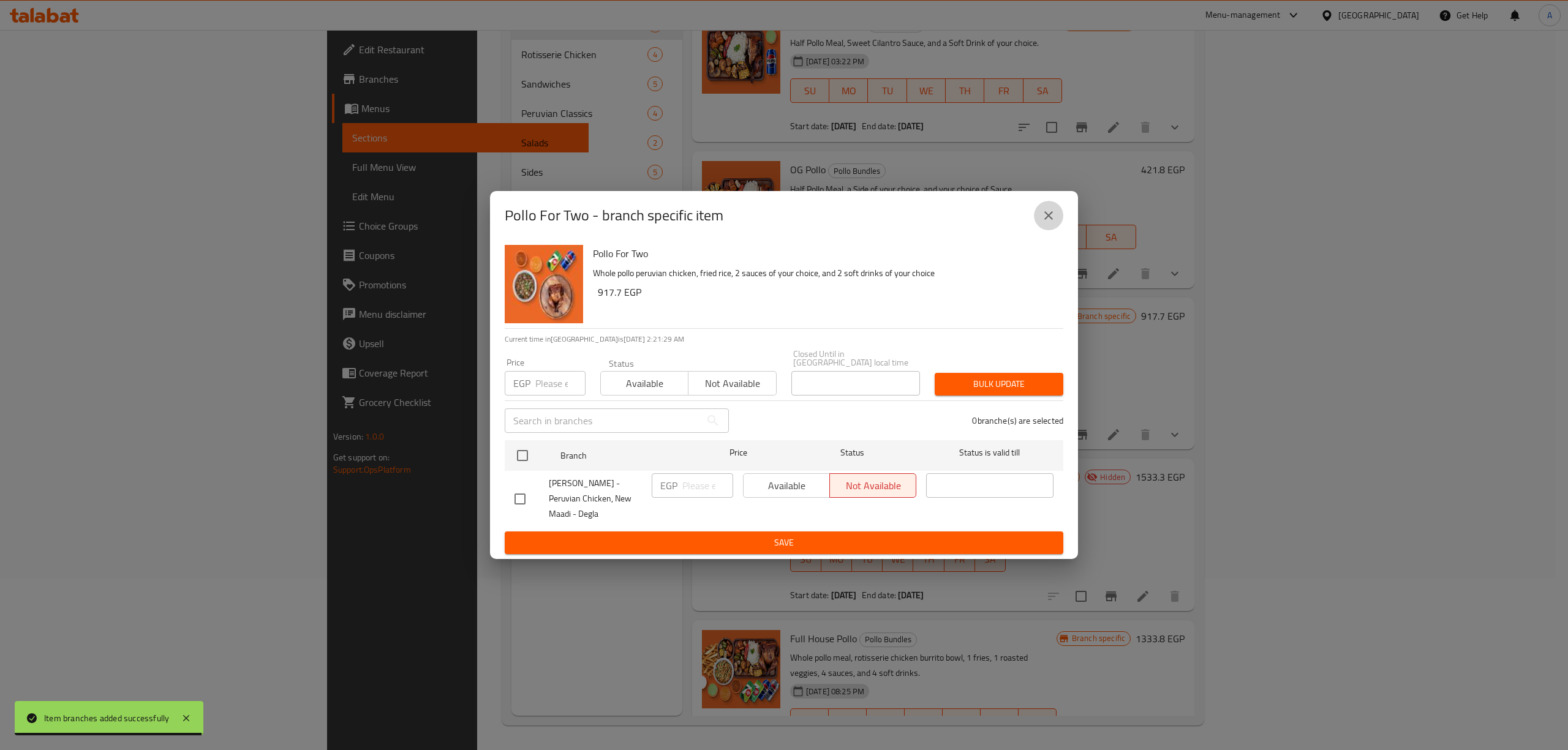
click at [1048, 220] on icon "close" at bounding box center [1048, 215] width 8 height 8
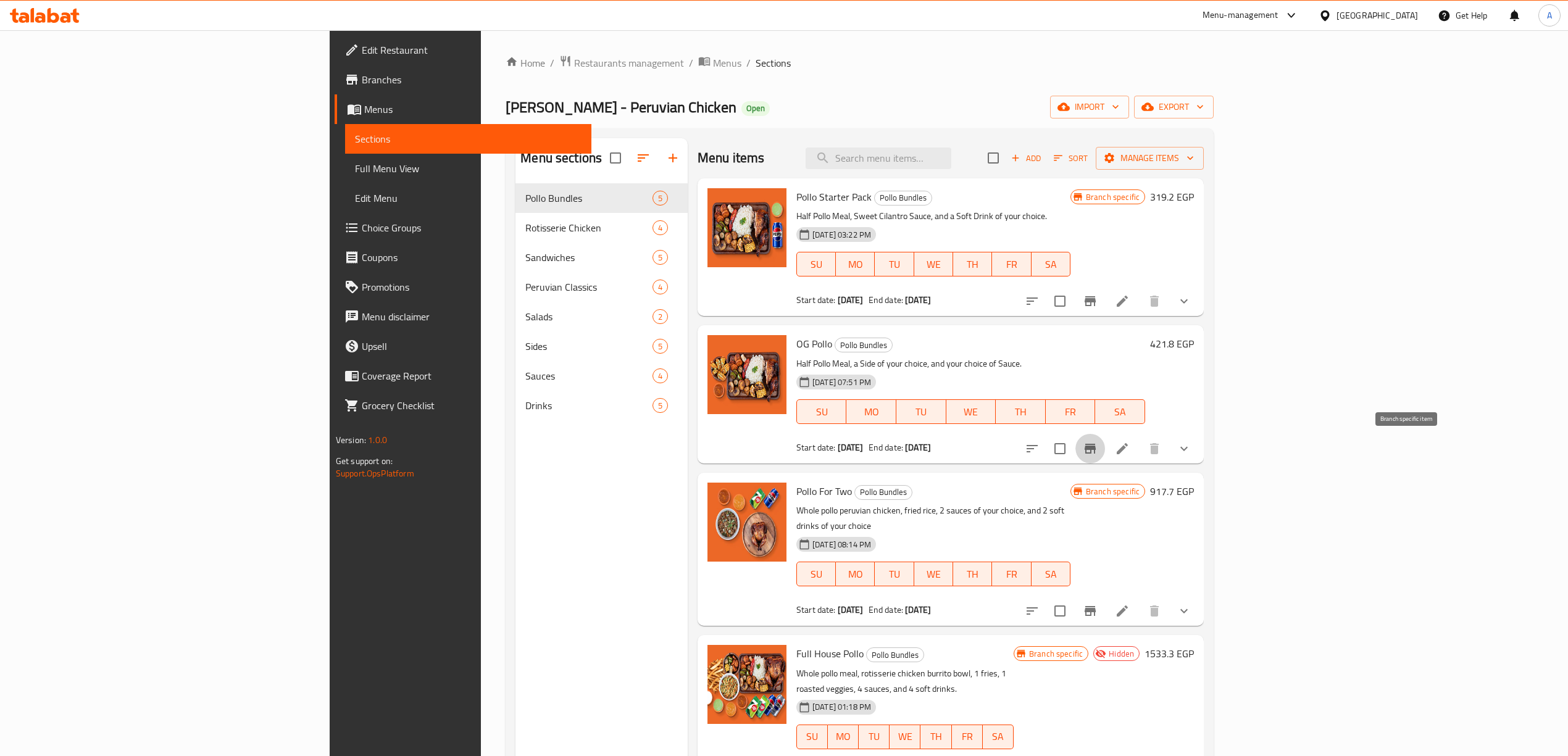
click at [1105, 449] on button "Branch-specific-item" at bounding box center [1091, 448] width 30 height 30
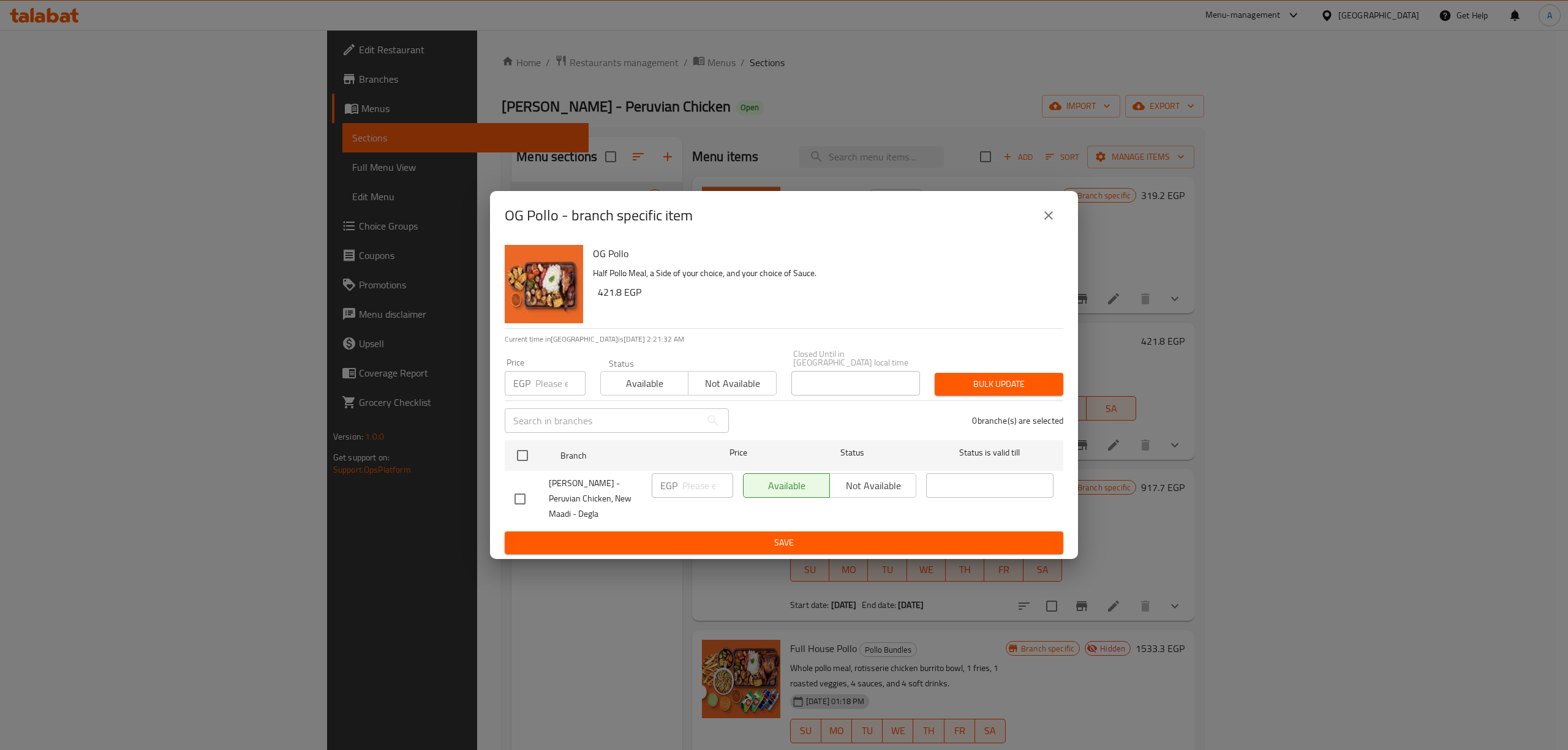
click at [522, 492] on input "checkbox" at bounding box center [520, 498] width 25 height 25
checkbox input "true"
click at [891, 478] on span "Not available" at bounding box center [873, 486] width 76 height 18
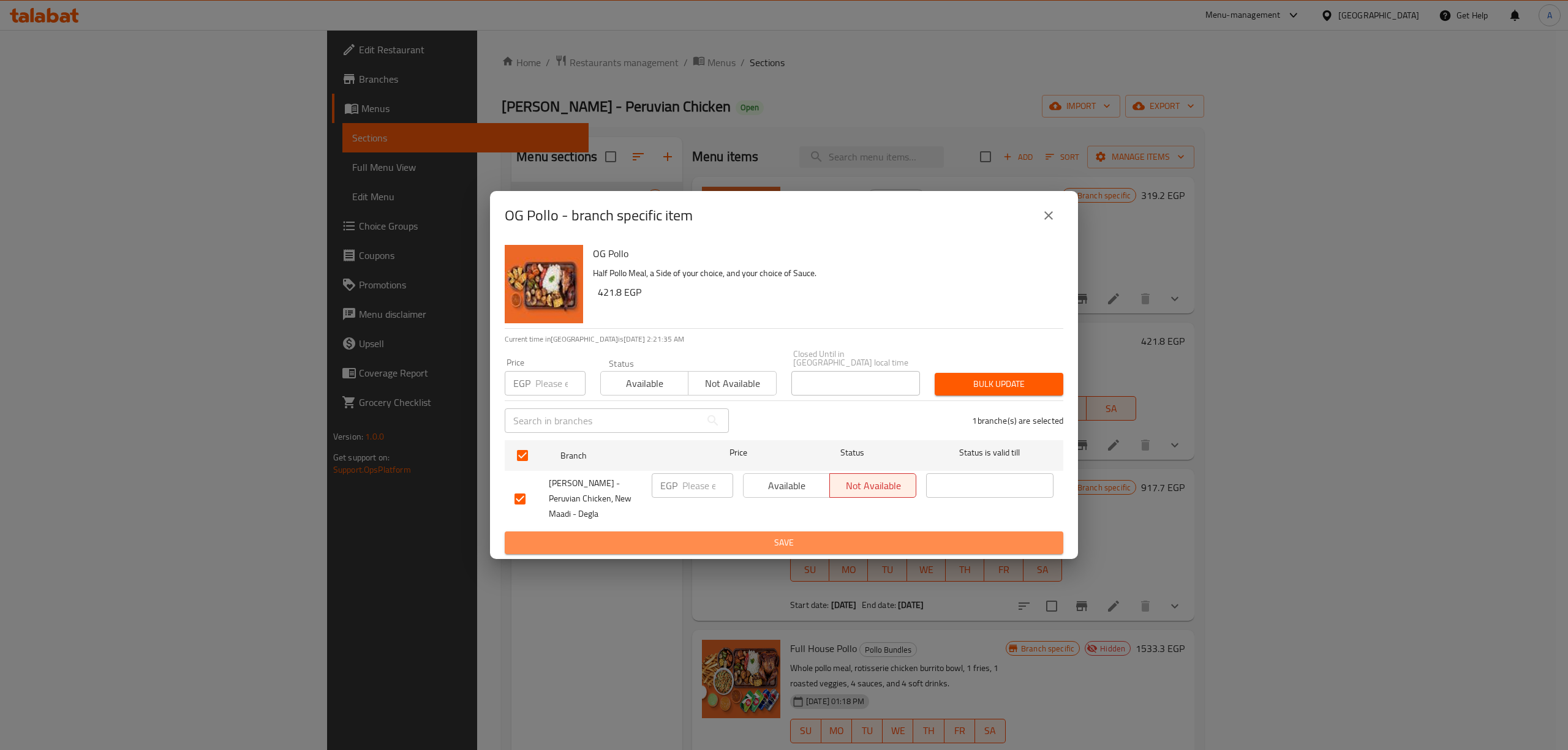
click at [791, 535] on span "Save" at bounding box center [784, 542] width 539 height 16
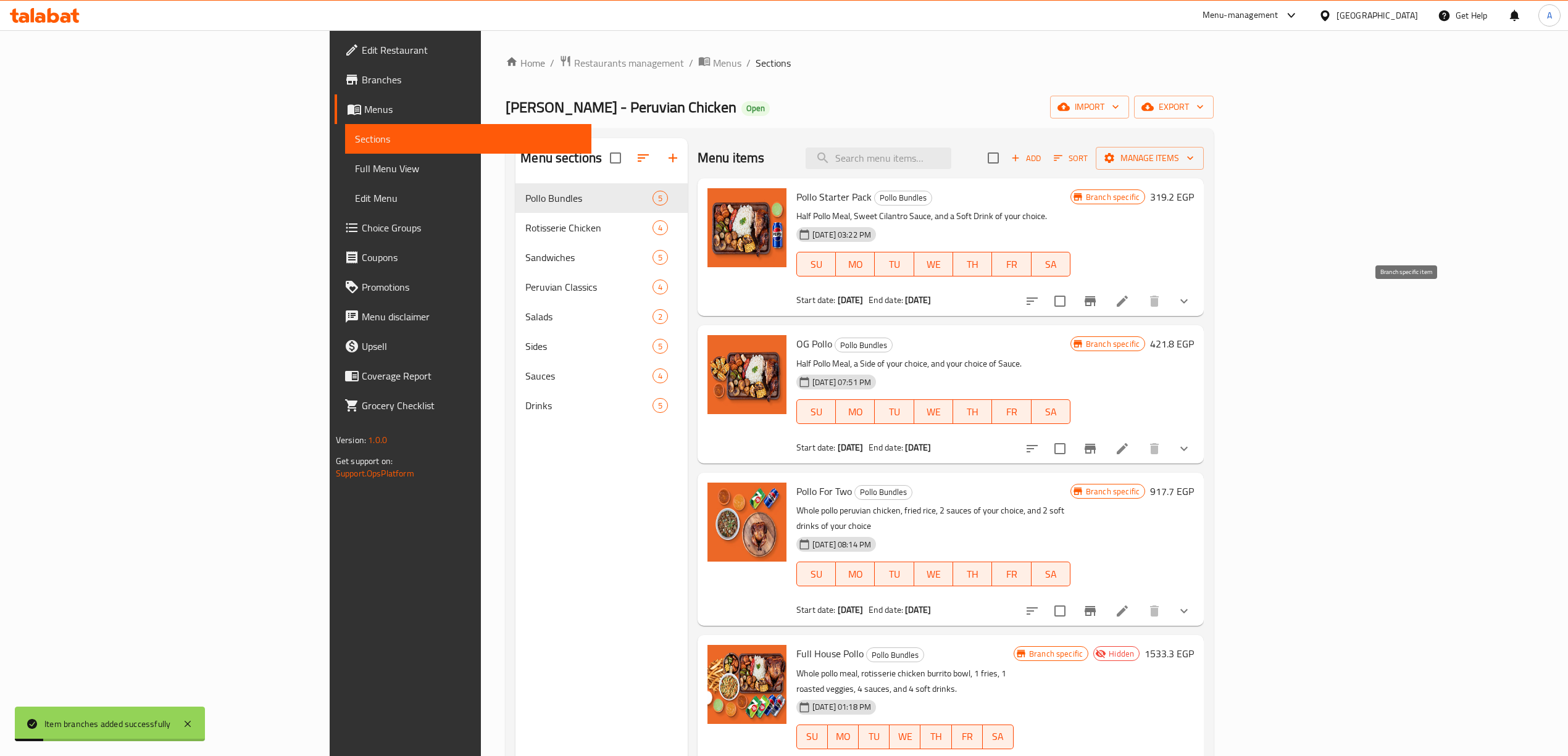
click at [1105, 308] on button "Branch-specific-item" at bounding box center [1091, 301] width 30 height 30
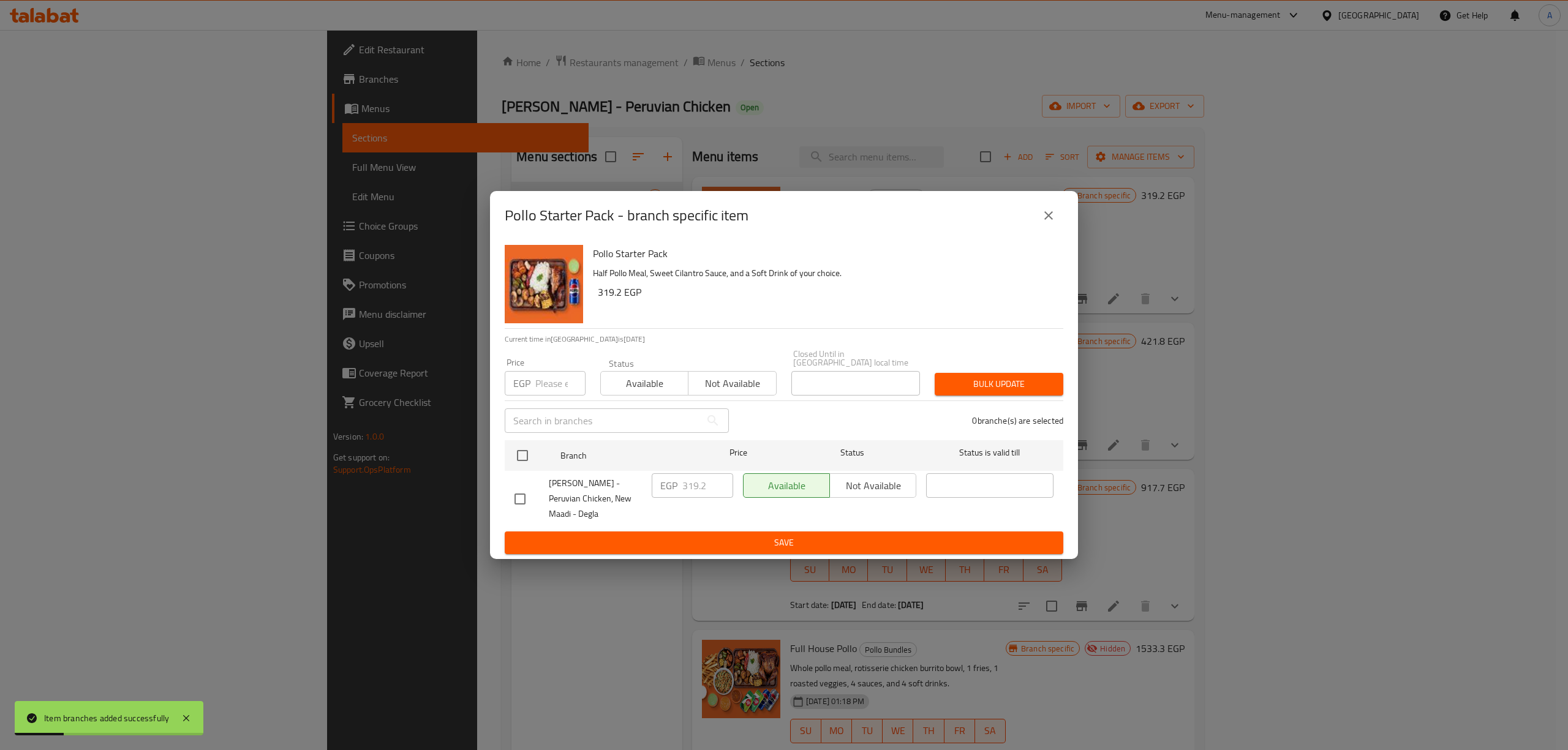
click at [857, 481] on div "Available Not available" at bounding box center [829, 486] width 173 height 25
click at [516, 500] on input "checkbox" at bounding box center [520, 498] width 25 height 25
checkbox input "true"
click at [881, 477] on span "Not available" at bounding box center [873, 486] width 76 height 18
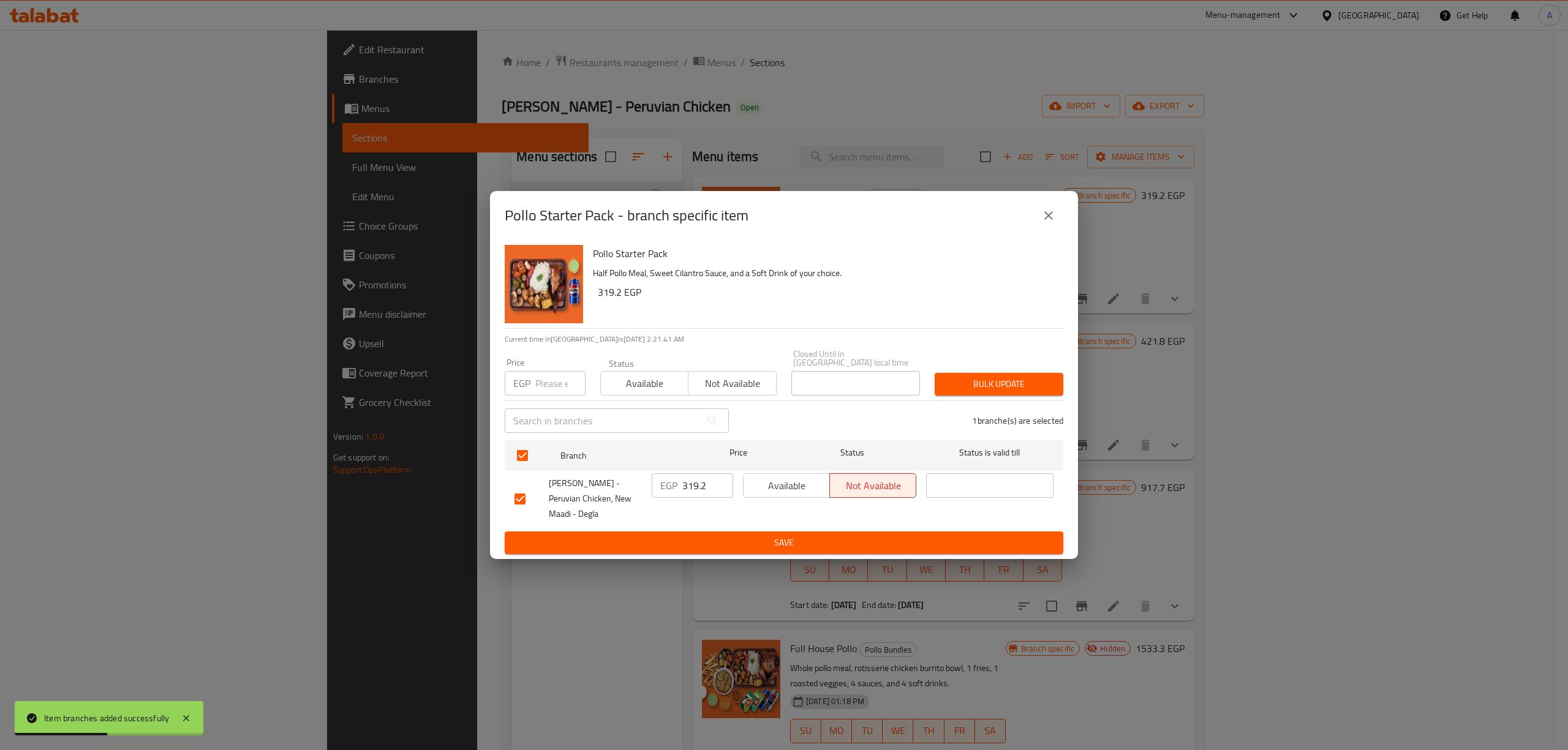
click at [839, 523] on div "Available Not available" at bounding box center [829, 499] width 183 height 61
click at [832, 551] on div "Pollo Starter Pack Half Pollo Meal, Sweet Cilantro Sauce, and a Soft Drink of y…" at bounding box center [784, 399] width 588 height 319
click at [828, 535] on span "Save" at bounding box center [784, 542] width 539 height 16
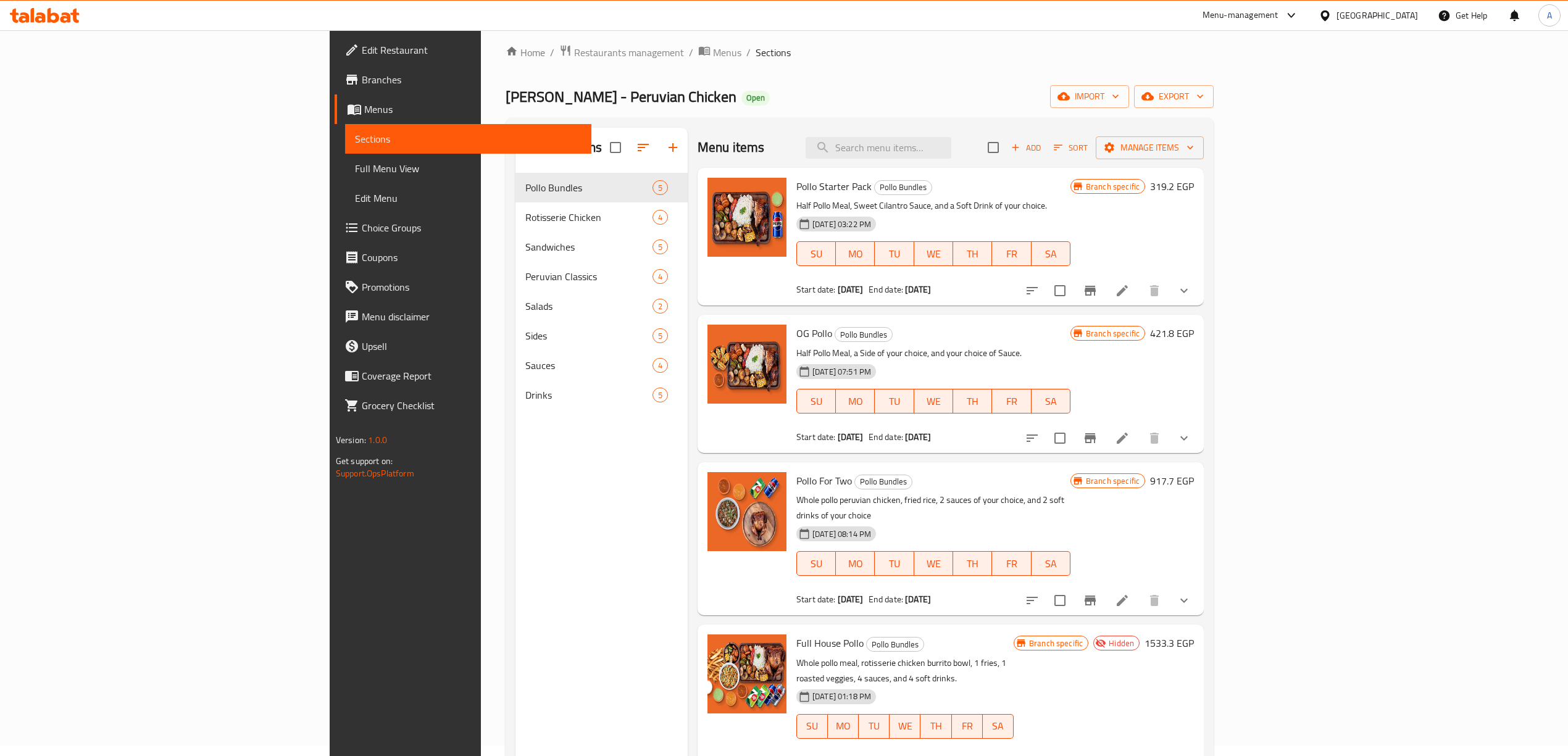
scroll to position [8, 0]
click at [1105, 291] on button "Branch-specific-item" at bounding box center [1091, 293] width 30 height 30
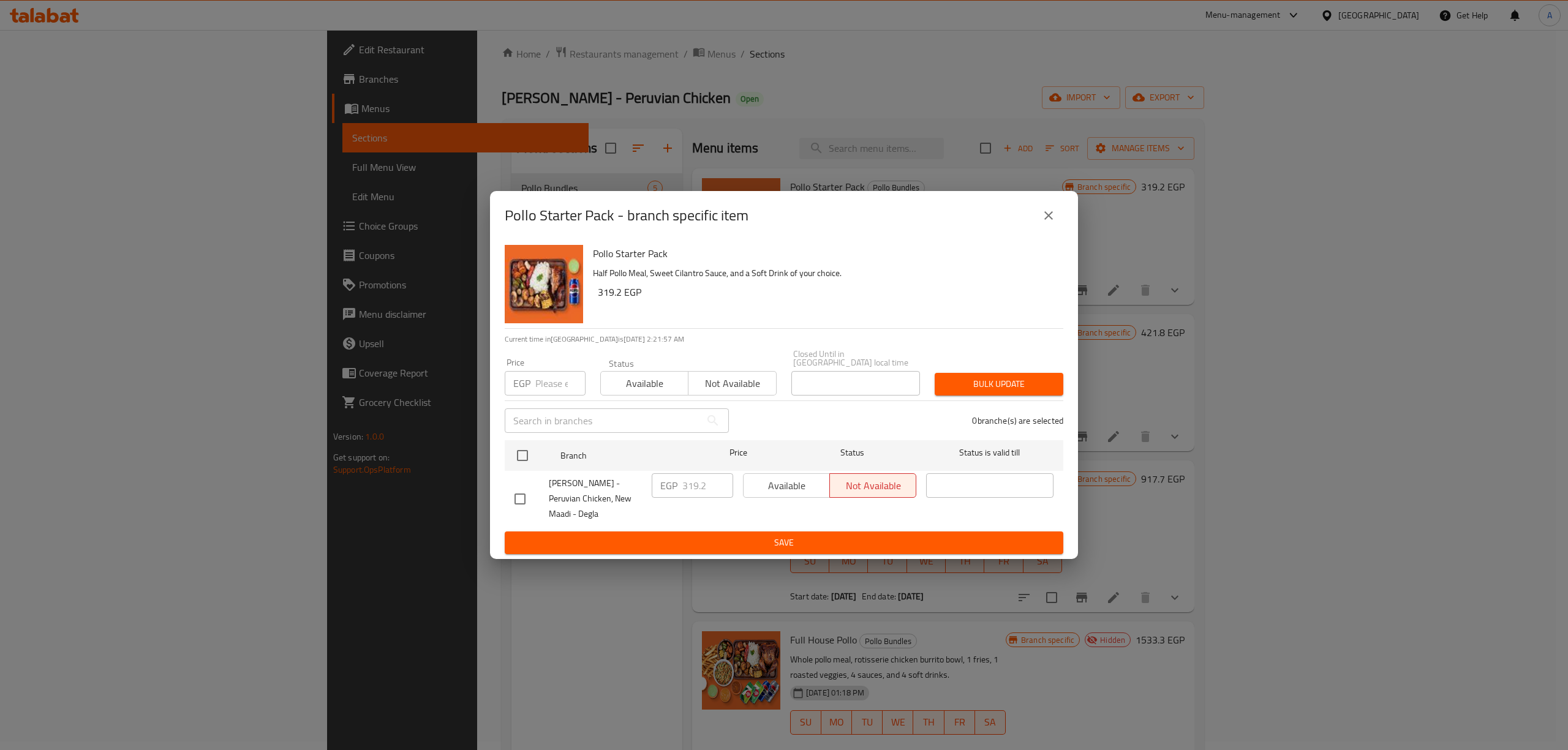
click at [1045, 218] on icon "close" at bounding box center [1048, 216] width 15 height 15
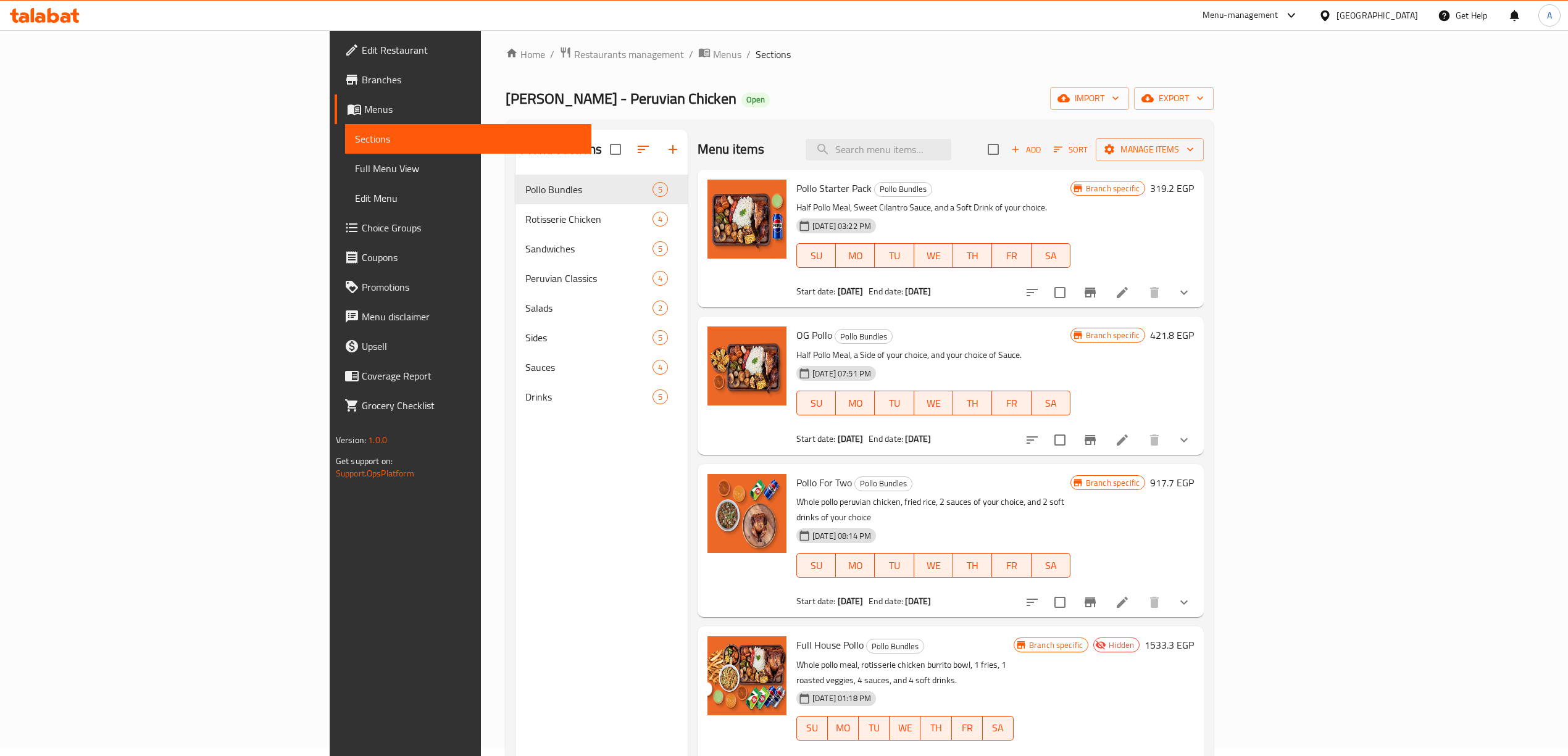
click at [880, 144] on div "Menu items Add Sort Manage items" at bounding box center [951, 150] width 506 height 40
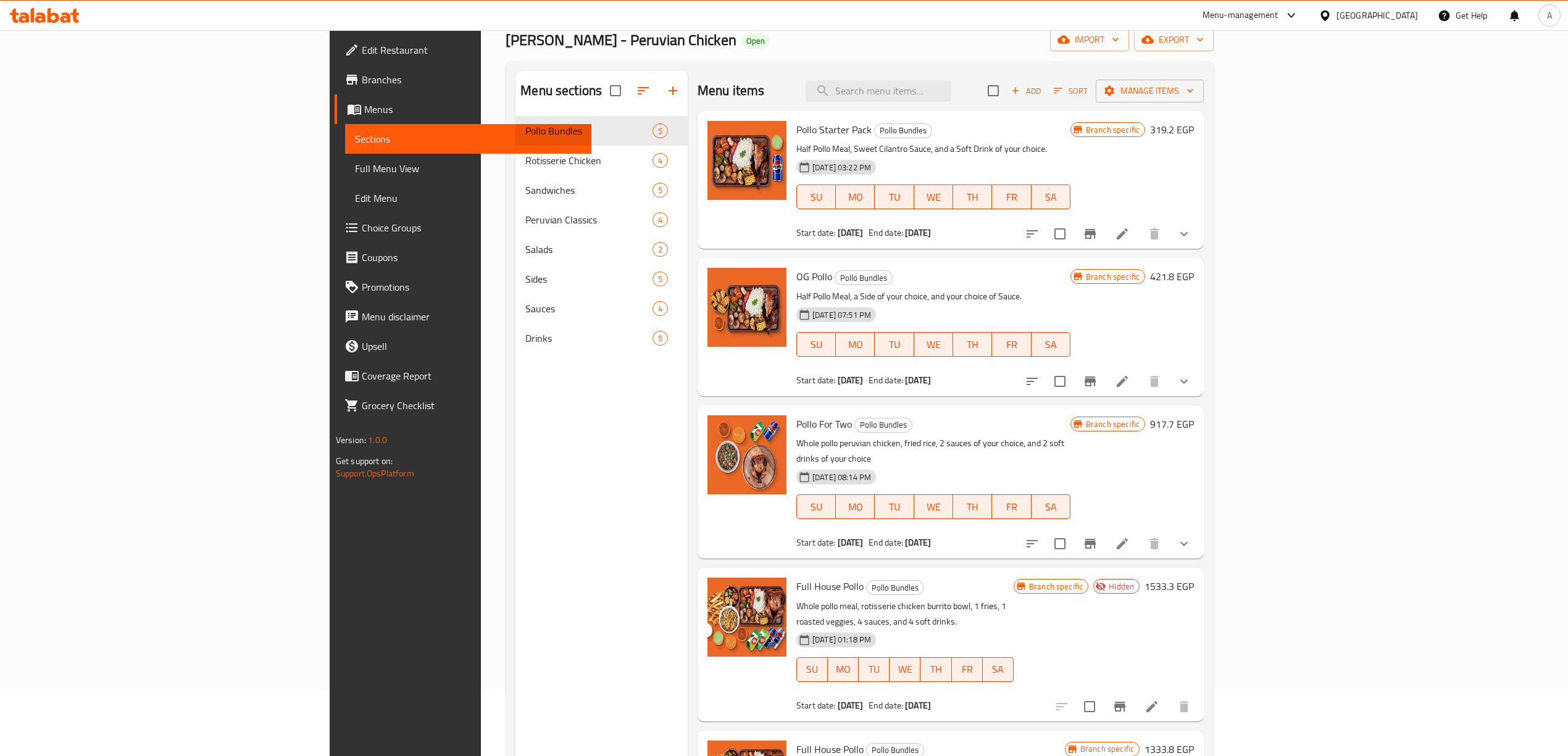
scroll to position [0, 0]
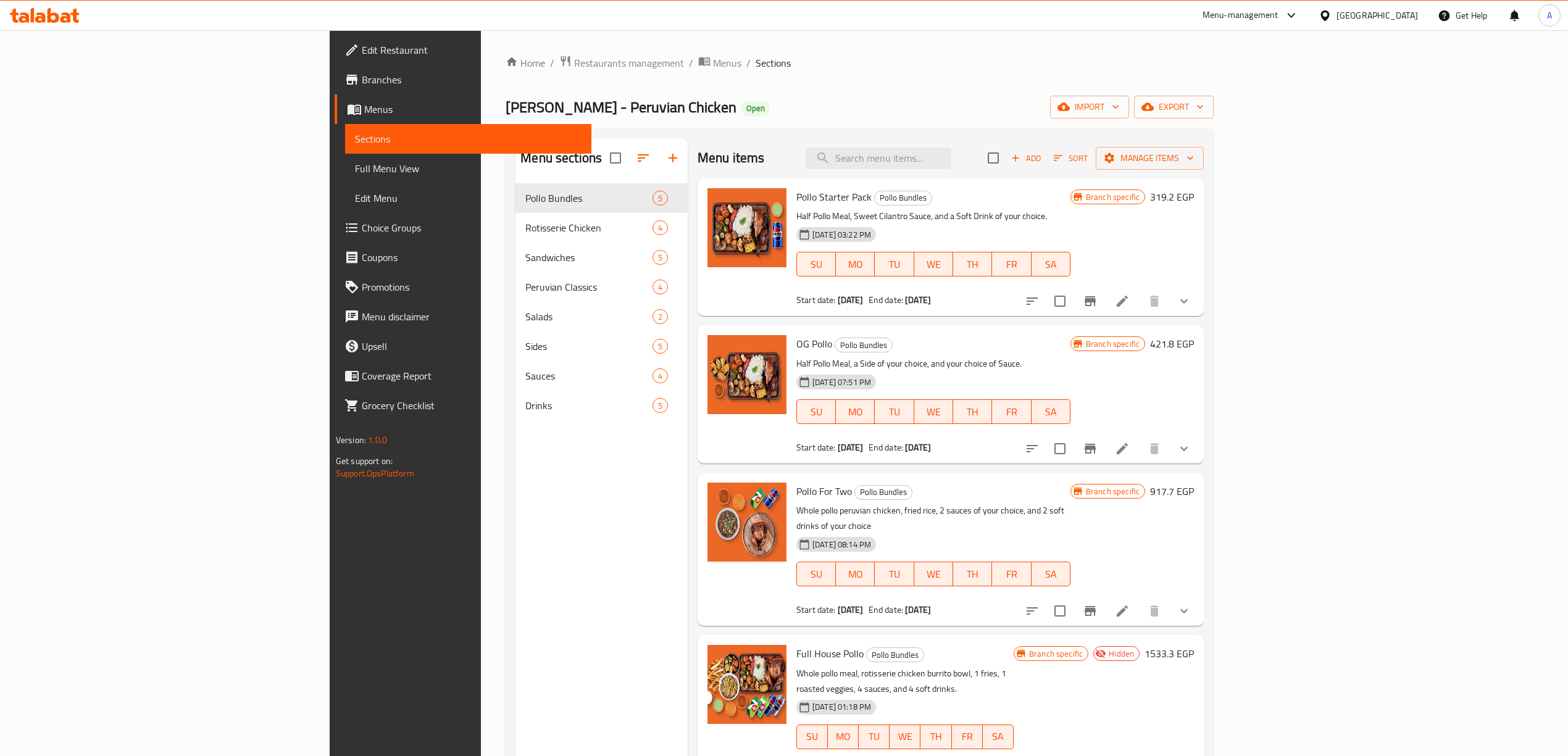
click at [1096, 449] on icon "Branch-specific-item" at bounding box center [1090, 448] width 11 height 10
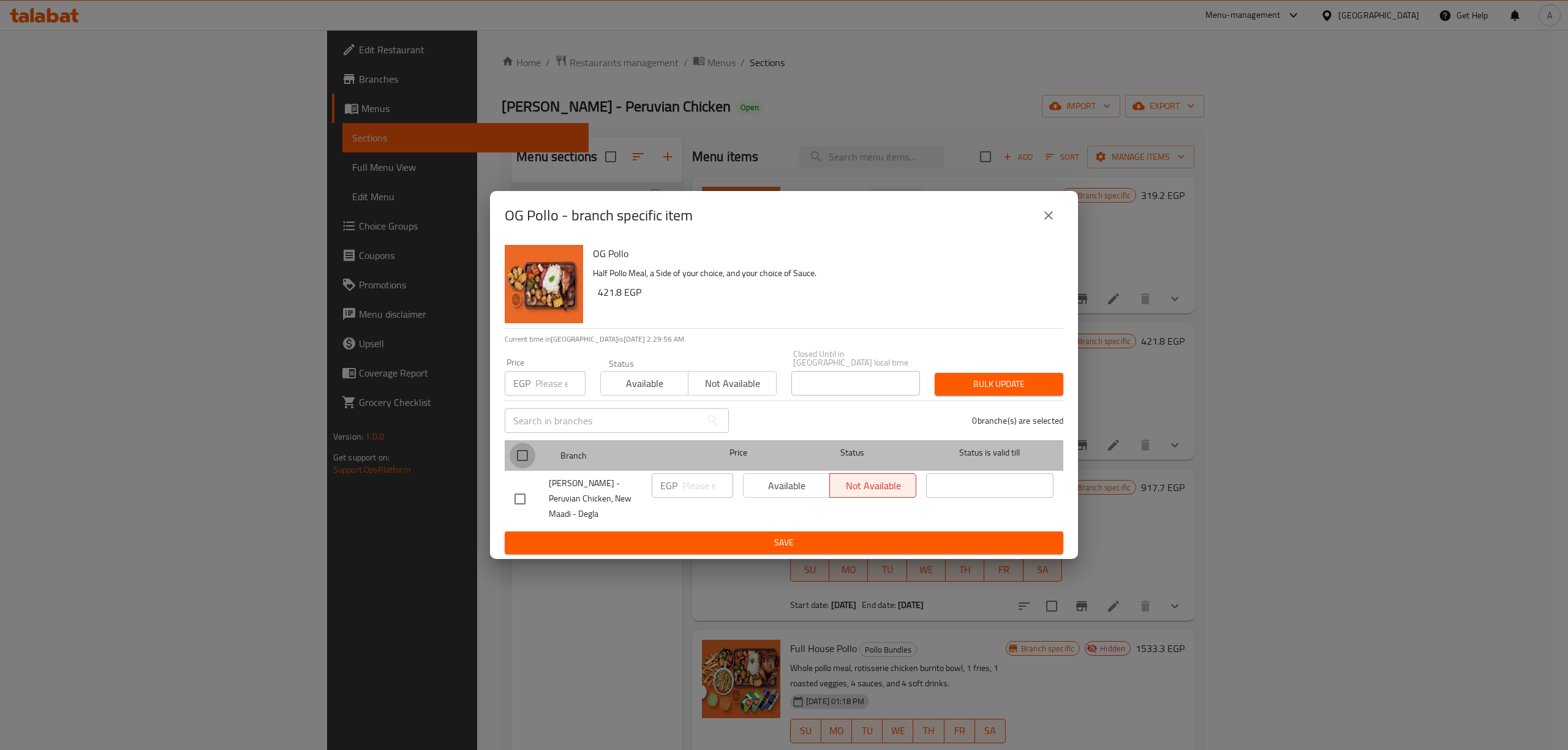
click at [518, 450] on input "checkbox" at bounding box center [522, 455] width 25 height 25
checkbox input "true"
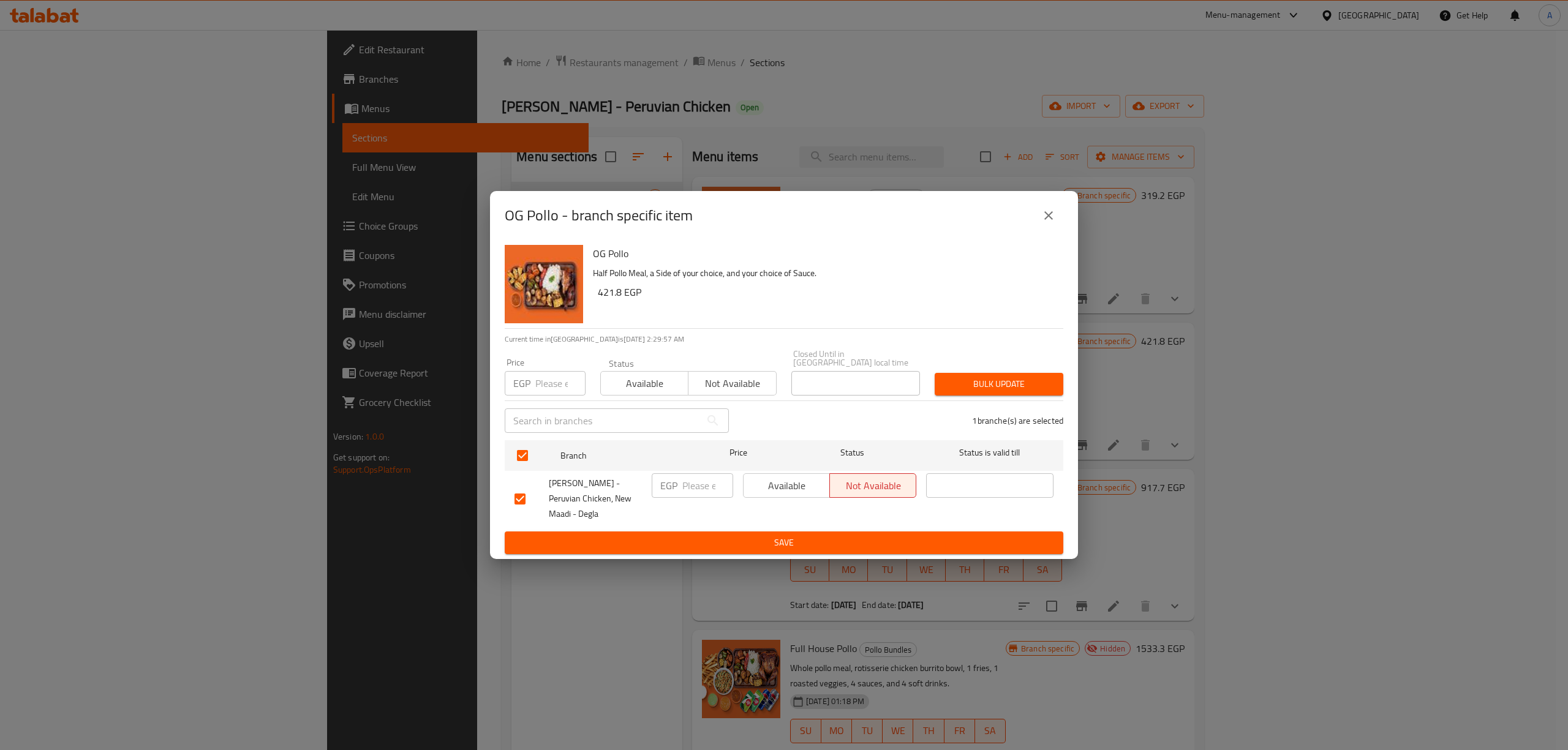
click at [543, 378] on input "number" at bounding box center [560, 383] width 50 height 25
paste input "353.4"
type input "353.4"
click at [980, 380] on span "Bulk update" at bounding box center [998, 384] width 109 height 16
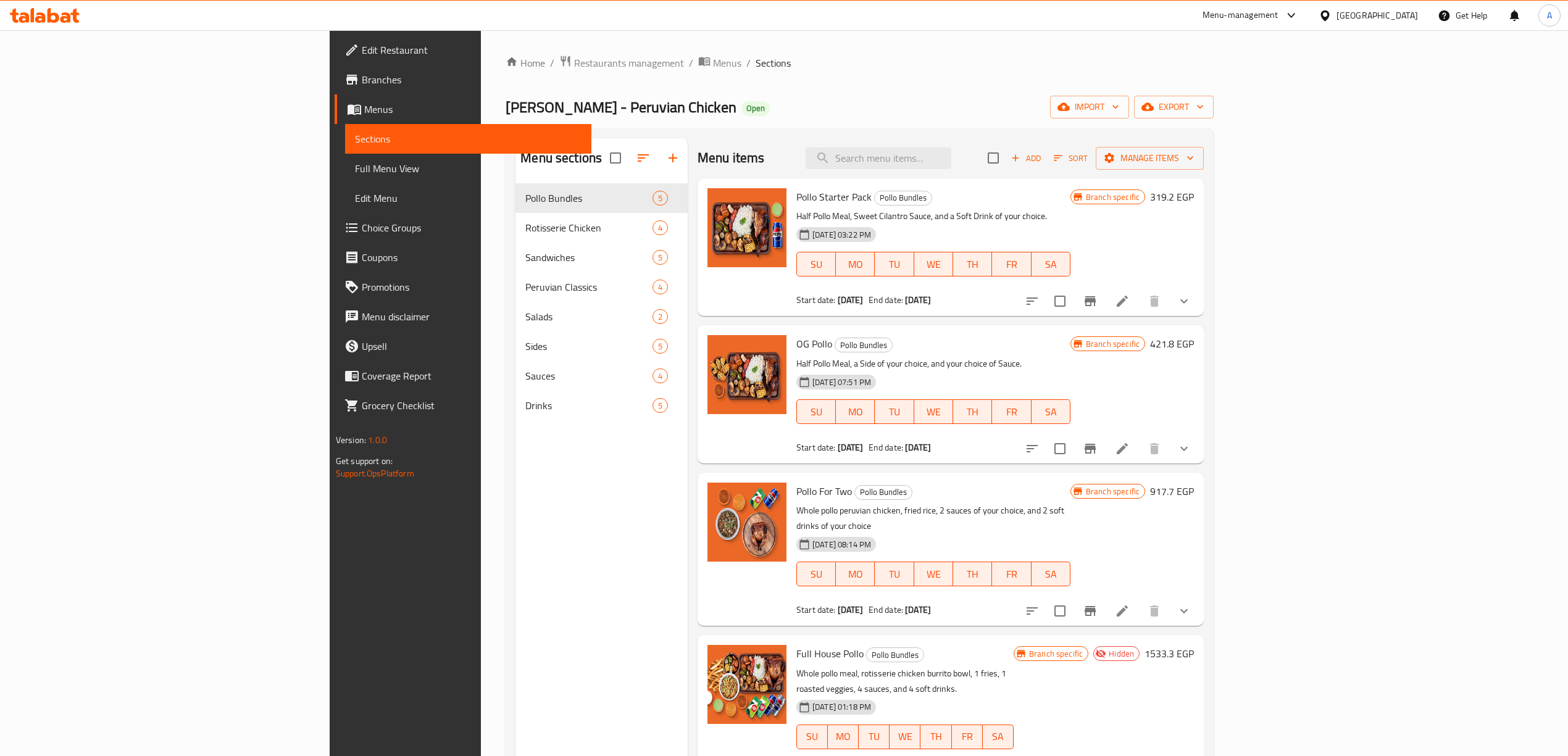
click at [847, 141] on div "Menu items Add Sort Manage items" at bounding box center [951, 158] width 506 height 40
click at [1096, 299] on icon "Branch-specific-item" at bounding box center [1090, 301] width 11 height 10
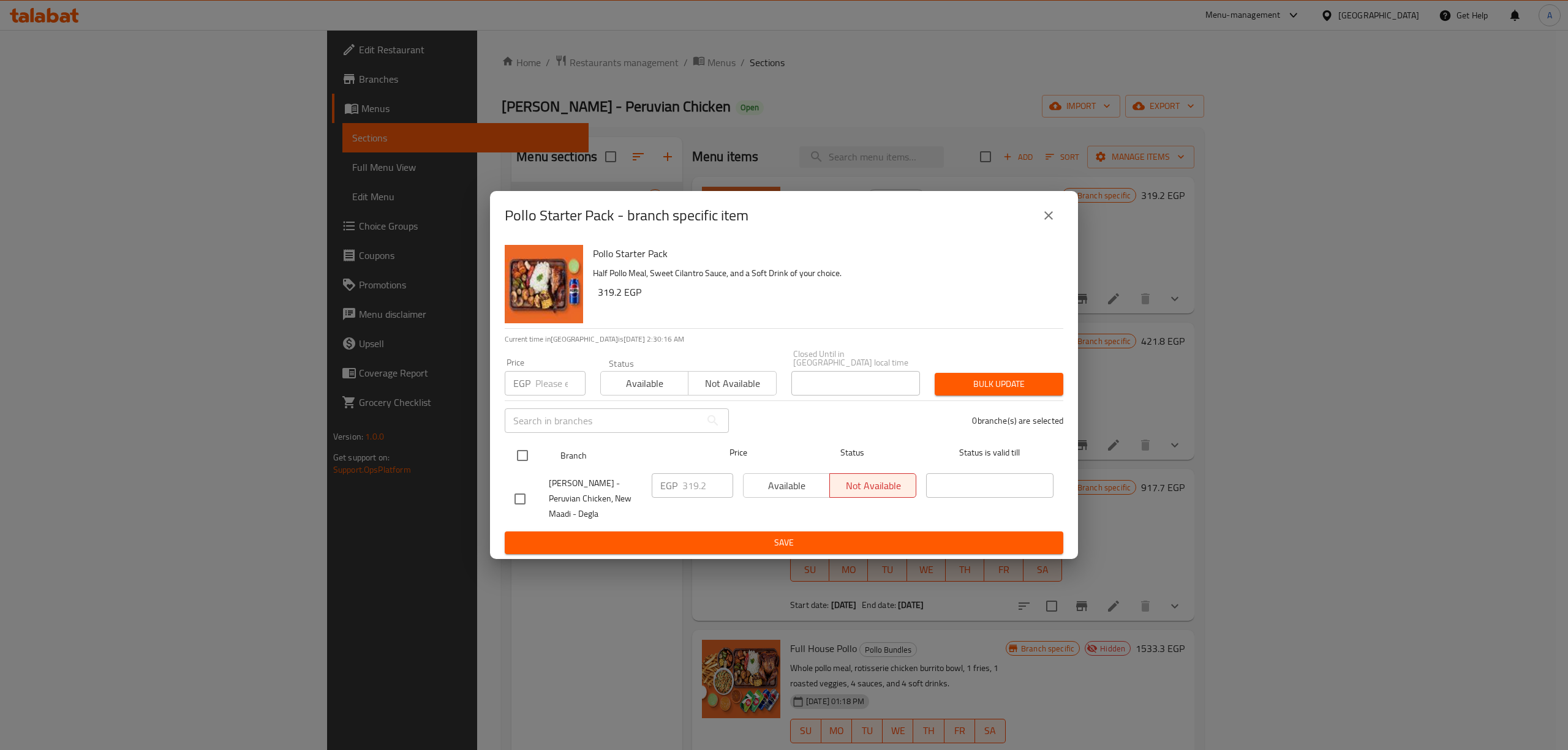
click at [530, 442] on input "checkbox" at bounding box center [522, 455] width 25 height 25
checkbox input "true"
click at [543, 375] on input "number" at bounding box center [560, 383] width 50 height 25
paste input "319.2"
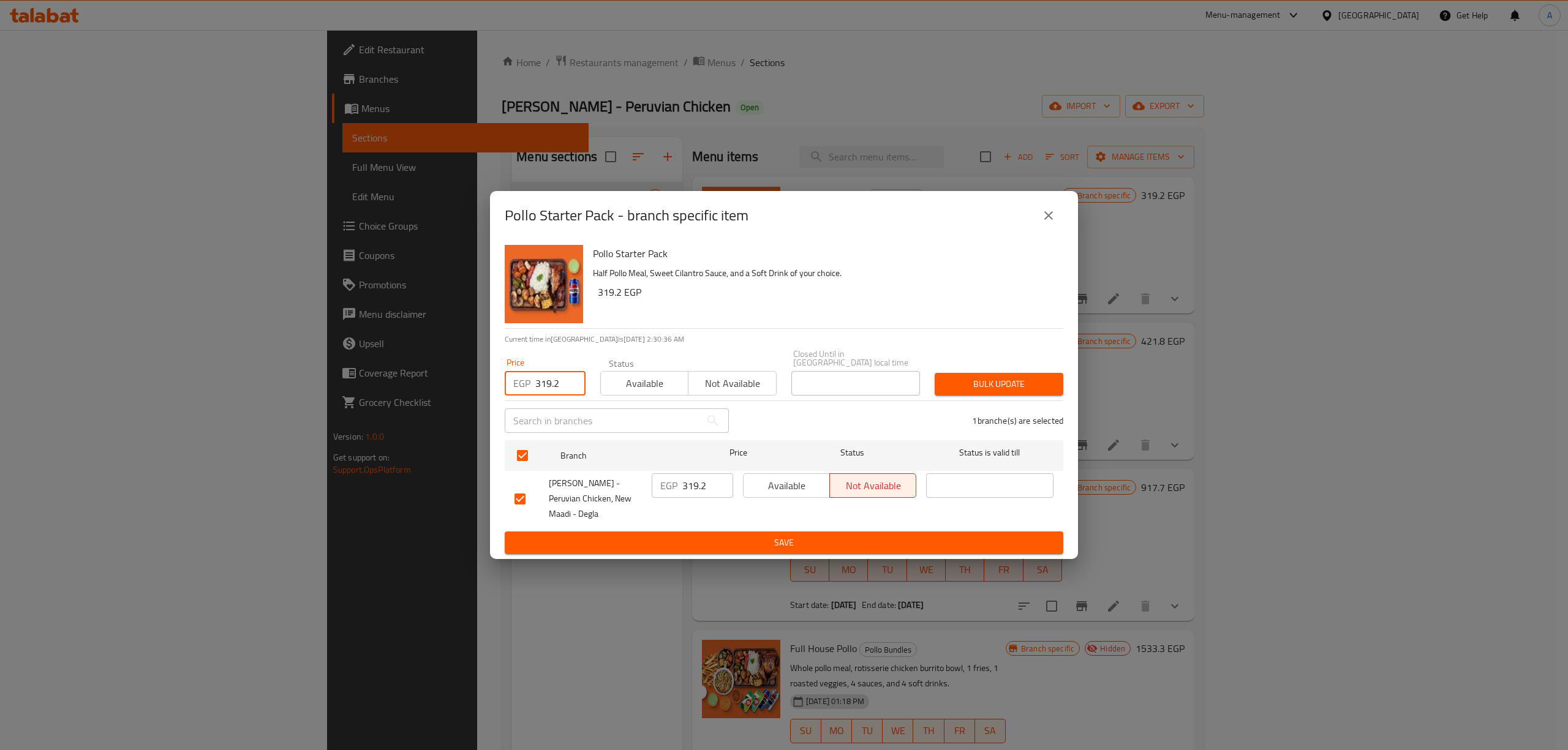
type input "319.2"
click at [964, 377] on span "Bulk update" at bounding box center [998, 384] width 109 height 16
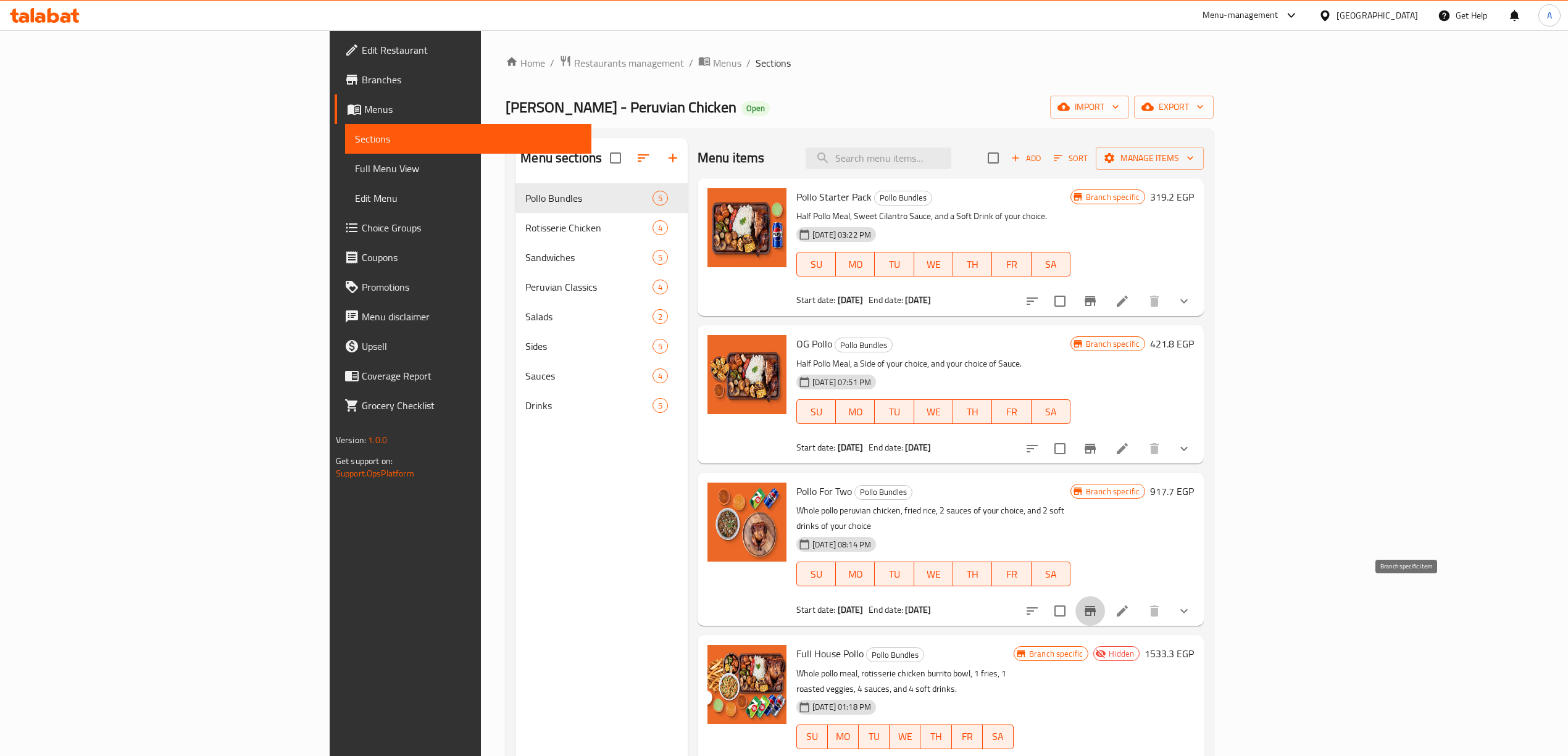
click at [1105, 596] on button "Branch-specific-item" at bounding box center [1091, 611] width 30 height 30
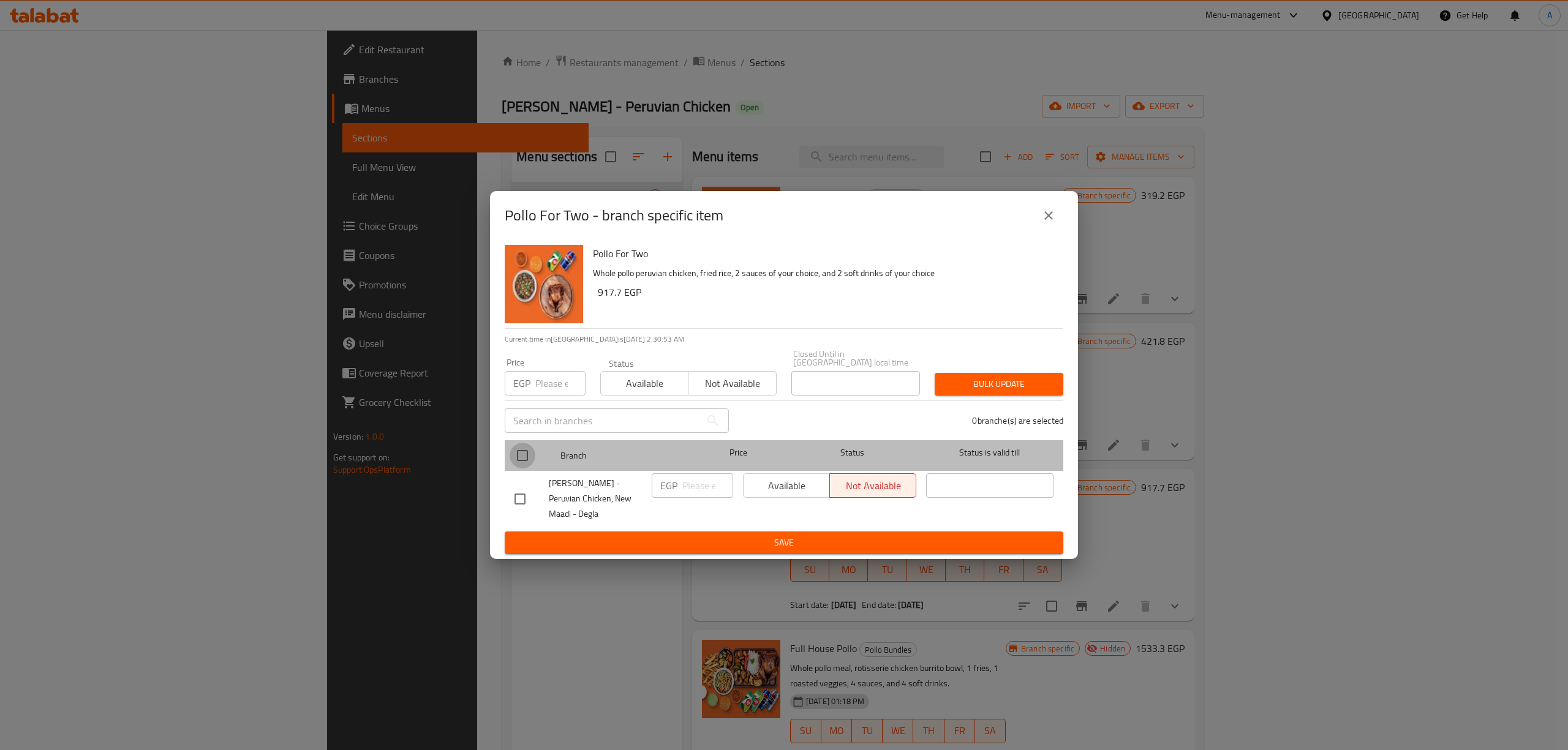
click at [525, 450] on input "checkbox" at bounding box center [522, 455] width 25 height 25
checkbox input "true"
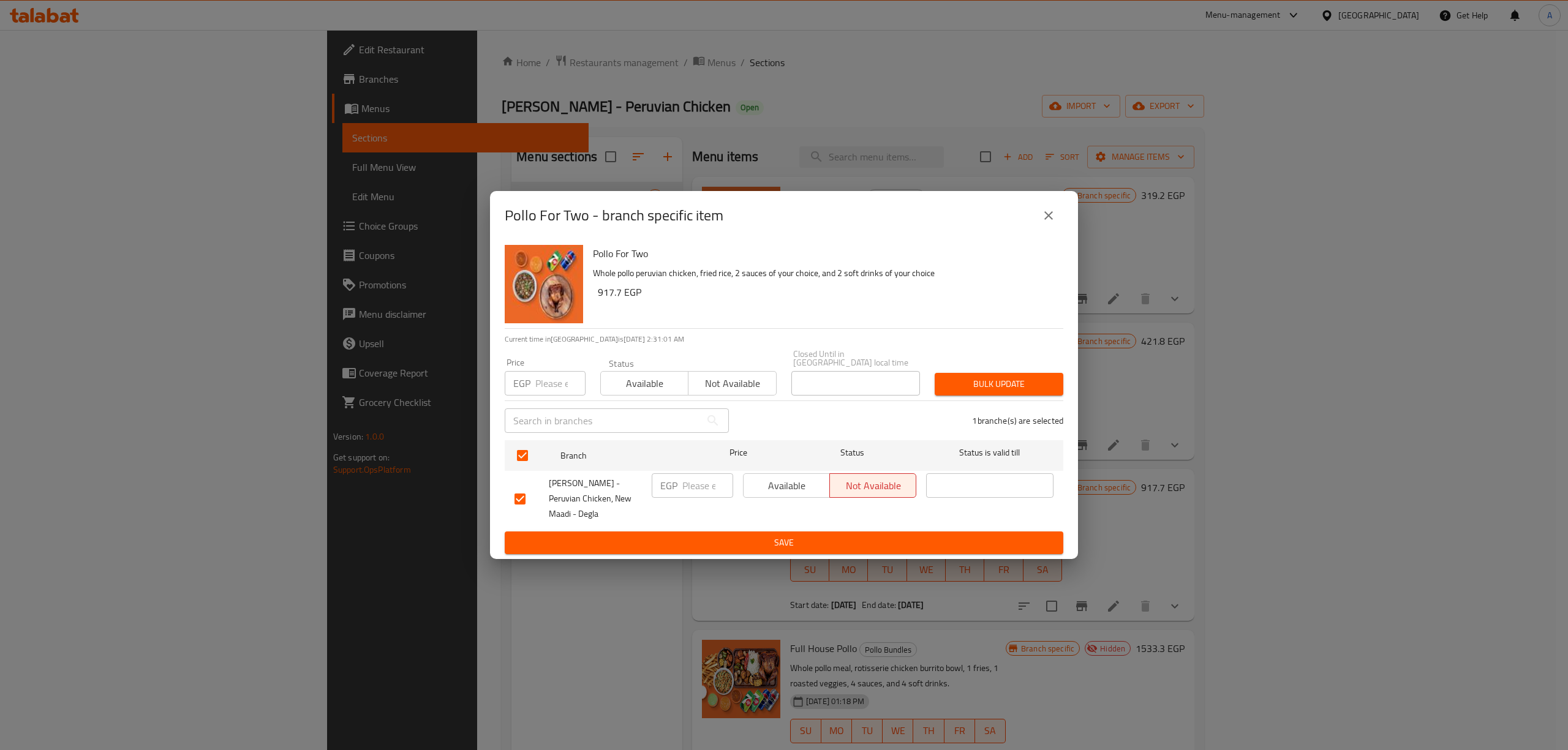
click at [546, 383] on input "number" at bounding box center [560, 383] width 50 height 25
paste input "735.3"
type input "735.3"
click at [986, 300] on h6 "917.7 EGP" at bounding box center [825, 291] width 456 height 17
click at [1000, 380] on span "Bulk update" at bounding box center [998, 384] width 109 height 16
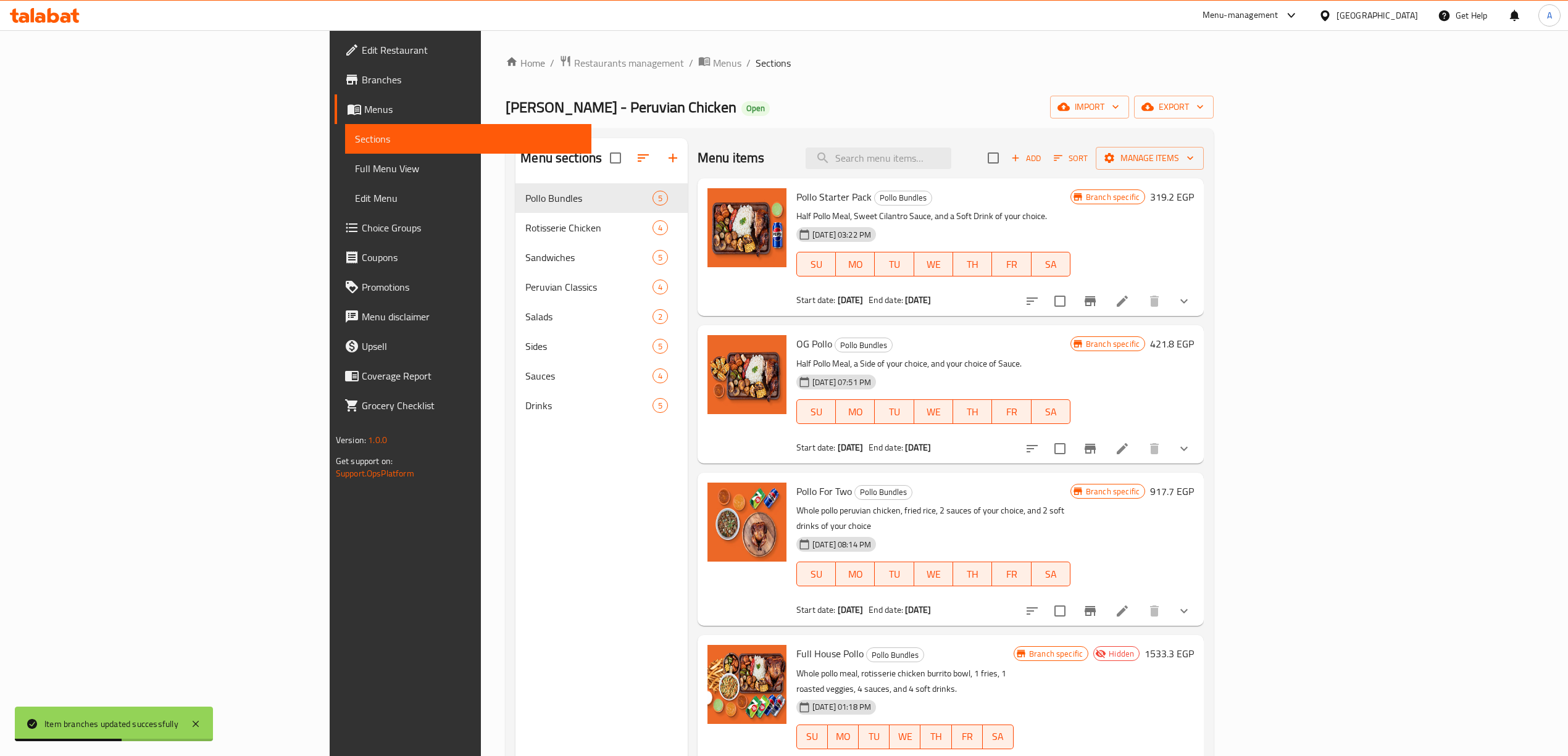
click at [515, 586] on div "Menu sections Pollo Bundles 5 Rotisserie Chicken 4 Sandwiches 5 Peruvian Classi…" at bounding box center [602, 516] width 172 height 756
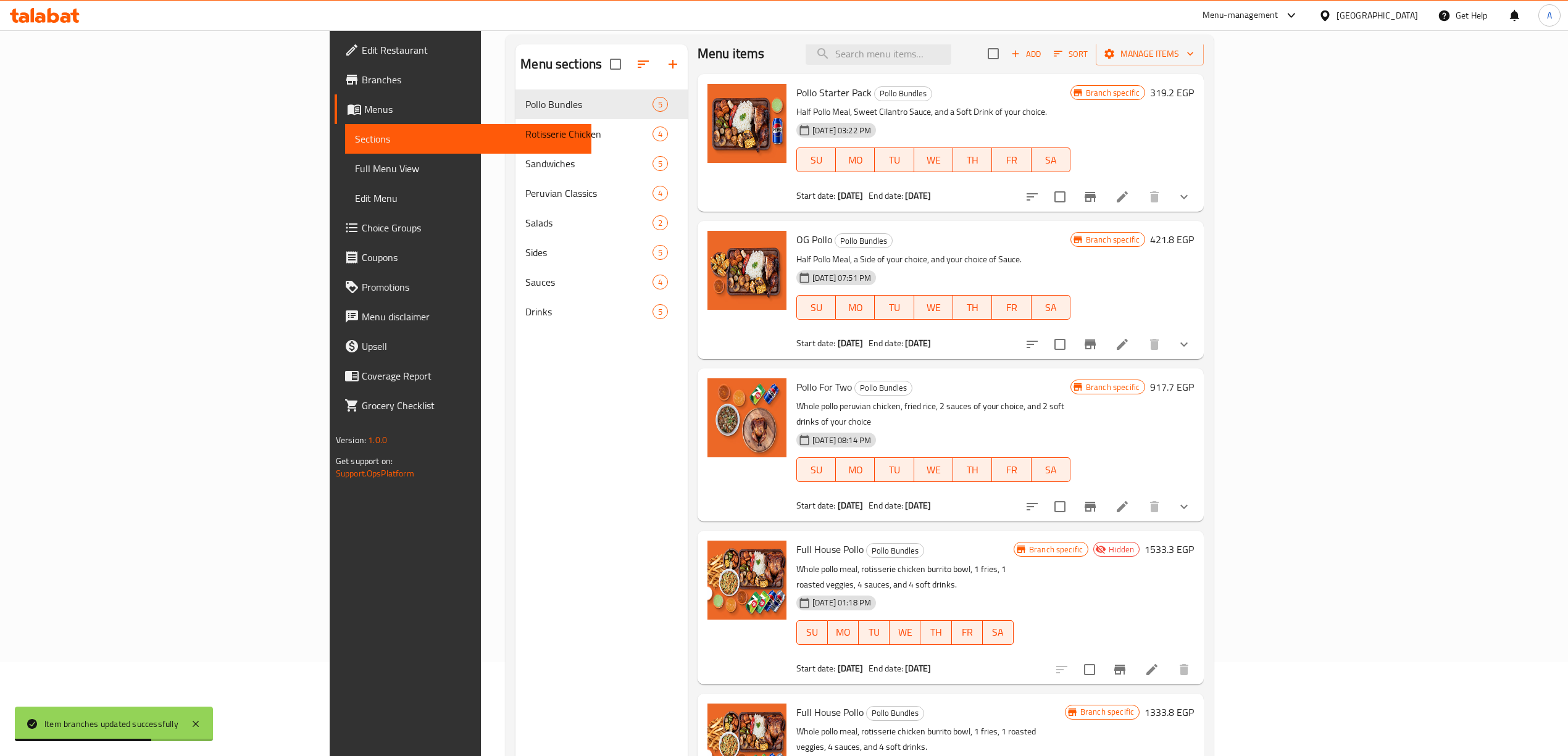
scroll to position [174, 0]
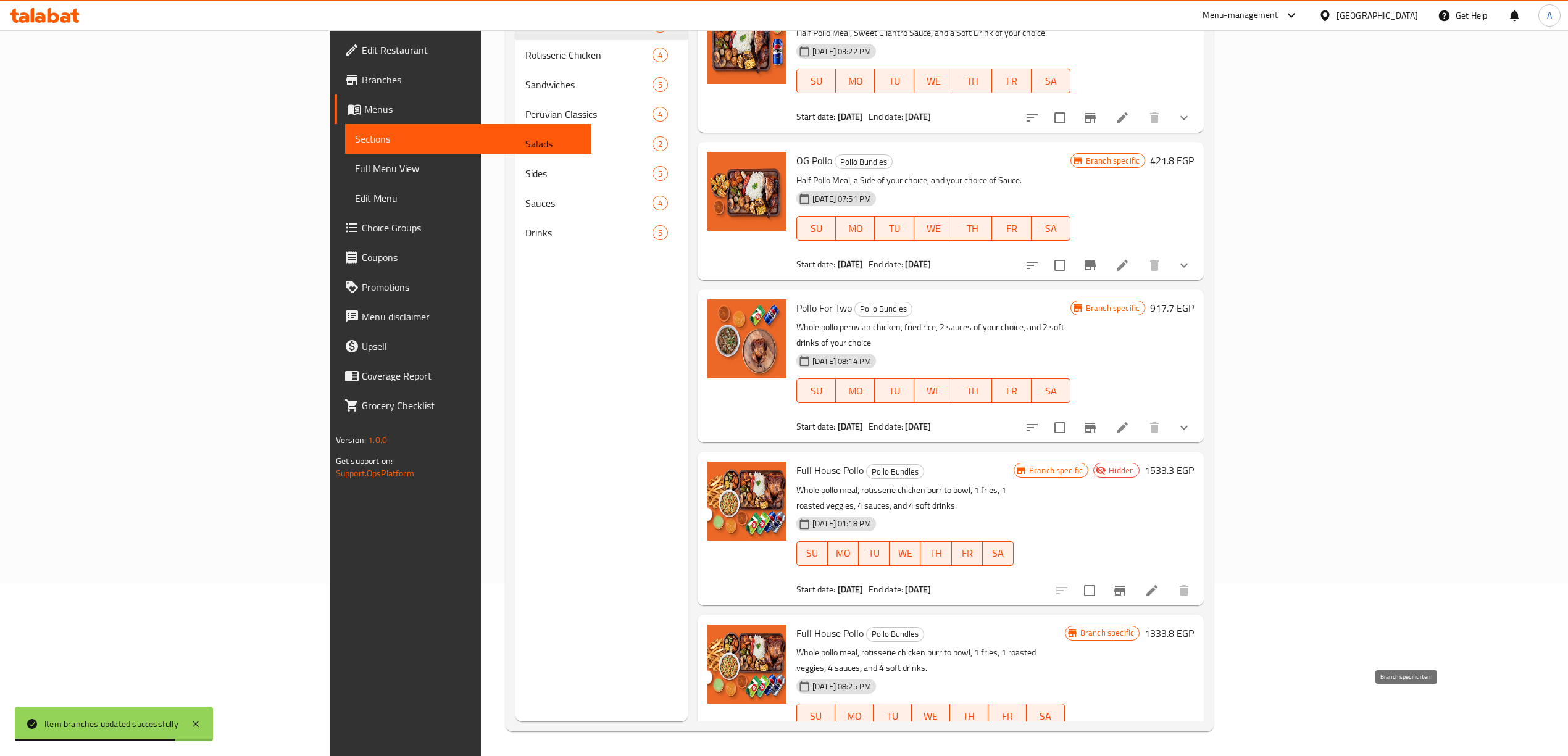
click at [1097, 745] on icon "Branch-specific-item" at bounding box center [1091, 753] width 15 height 15
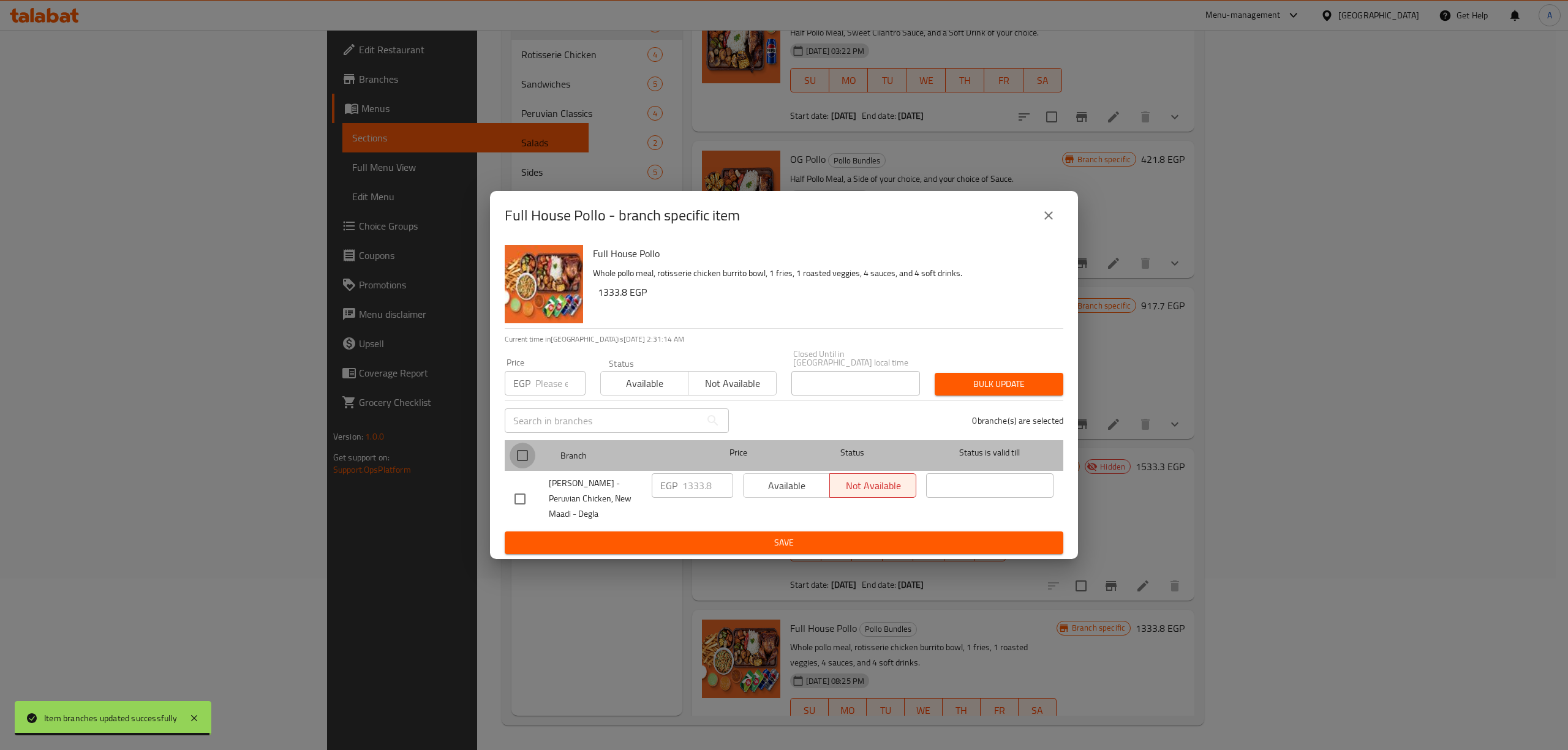
click at [525, 451] on input "checkbox" at bounding box center [522, 455] width 25 height 25
checkbox input "true"
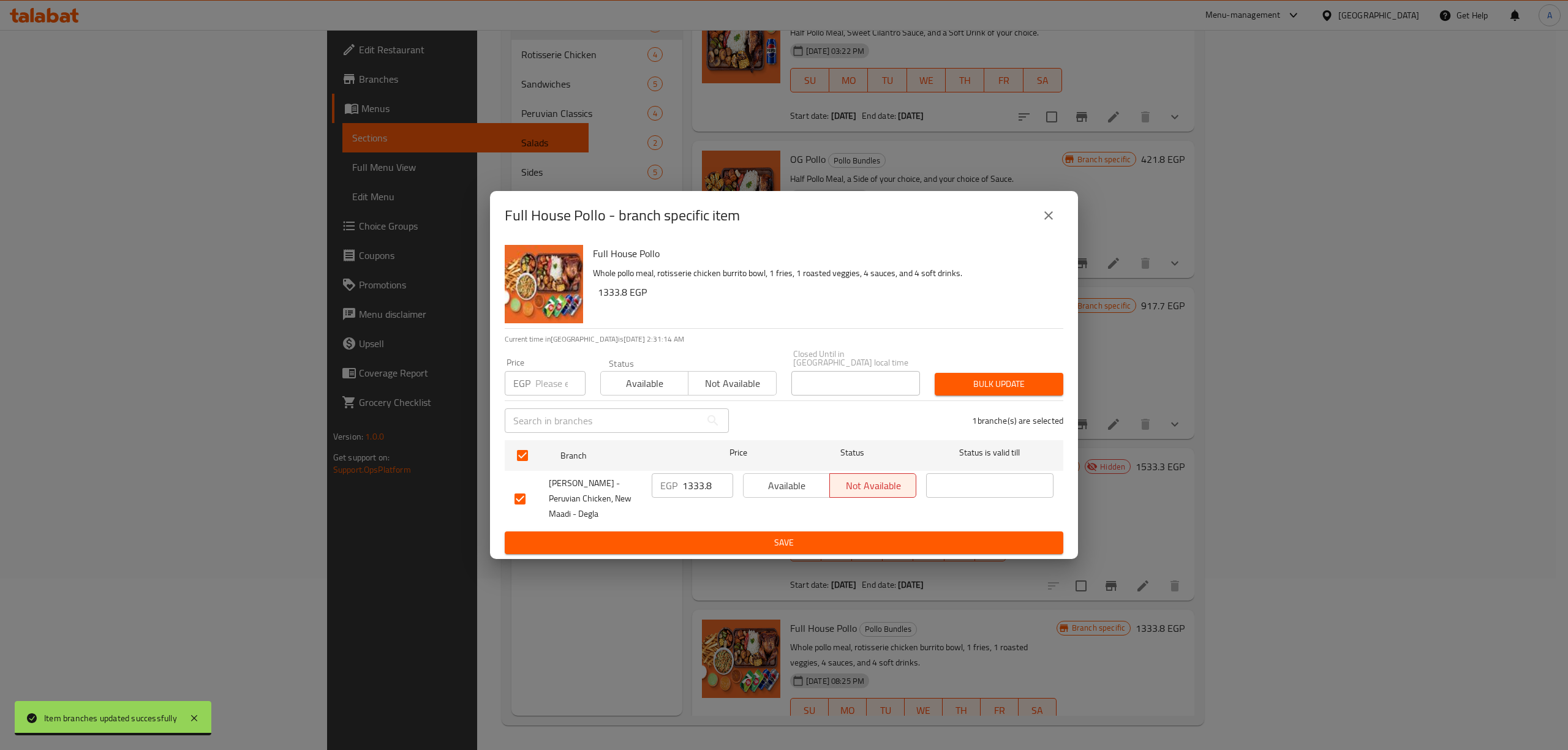
click at [545, 371] on input "number" at bounding box center [560, 383] width 50 height 25
paste input "1065.9"
type input "1065.9"
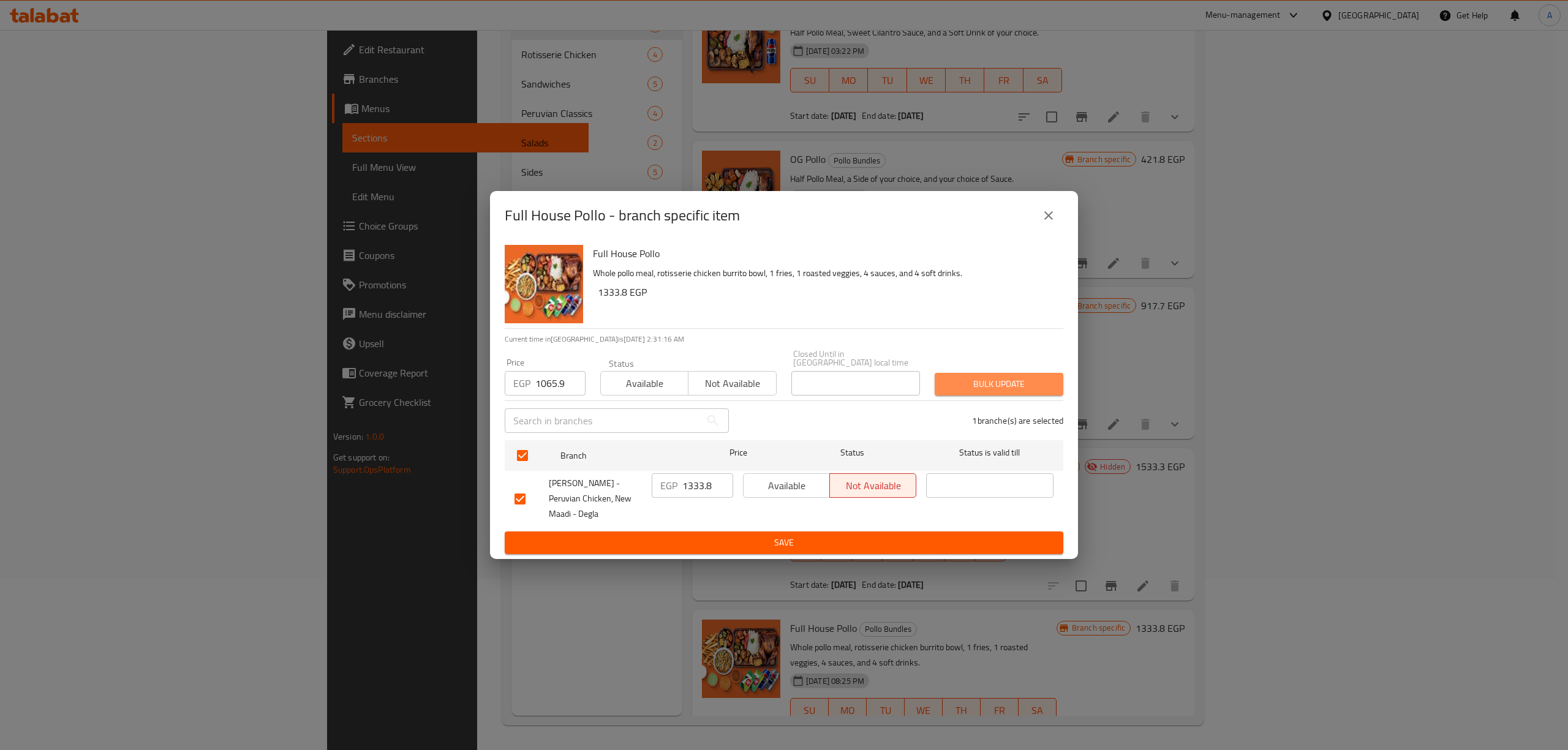
click at [1032, 373] on button "Bulk update" at bounding box center [998, 384] width 129 height 23
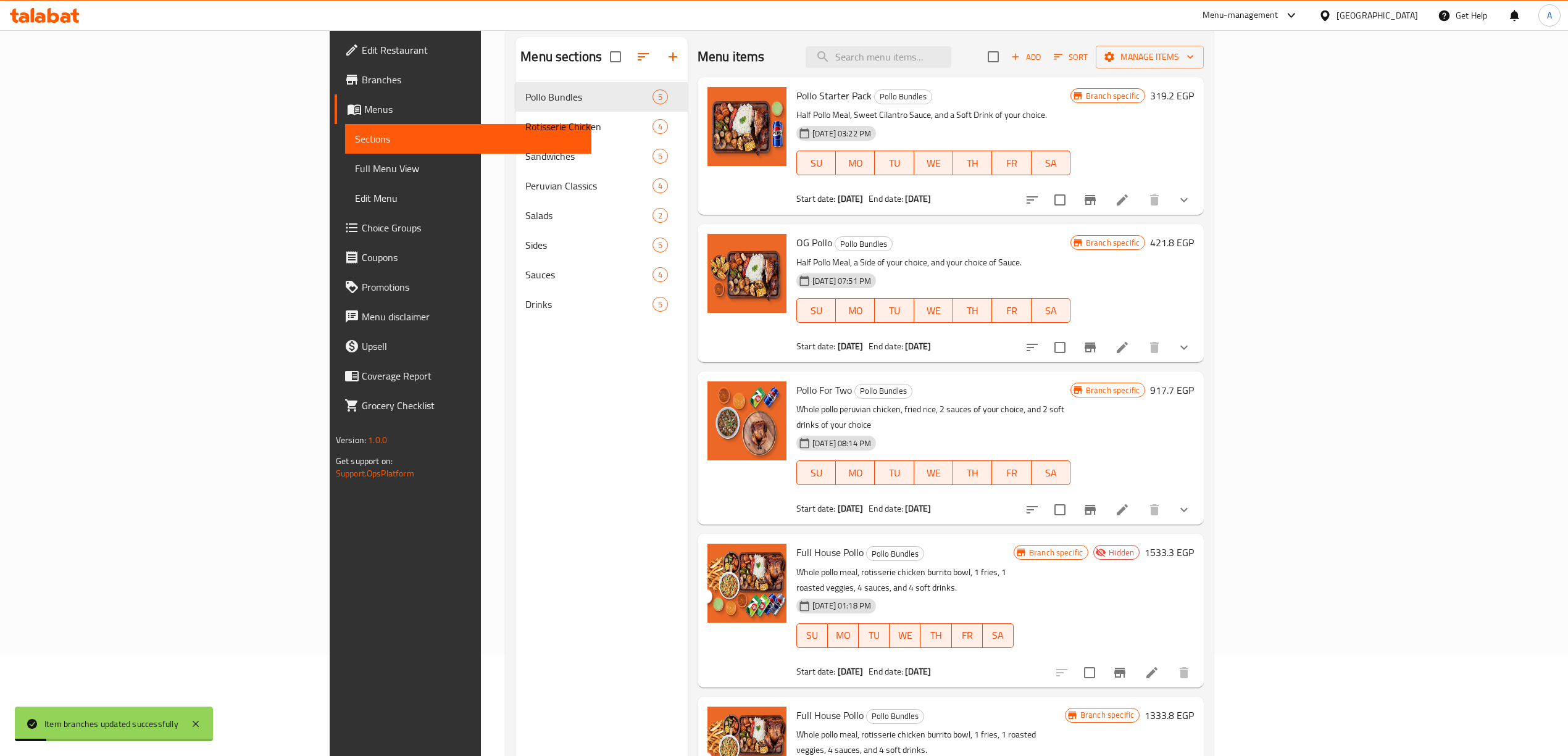
scroll to position [8, 0]
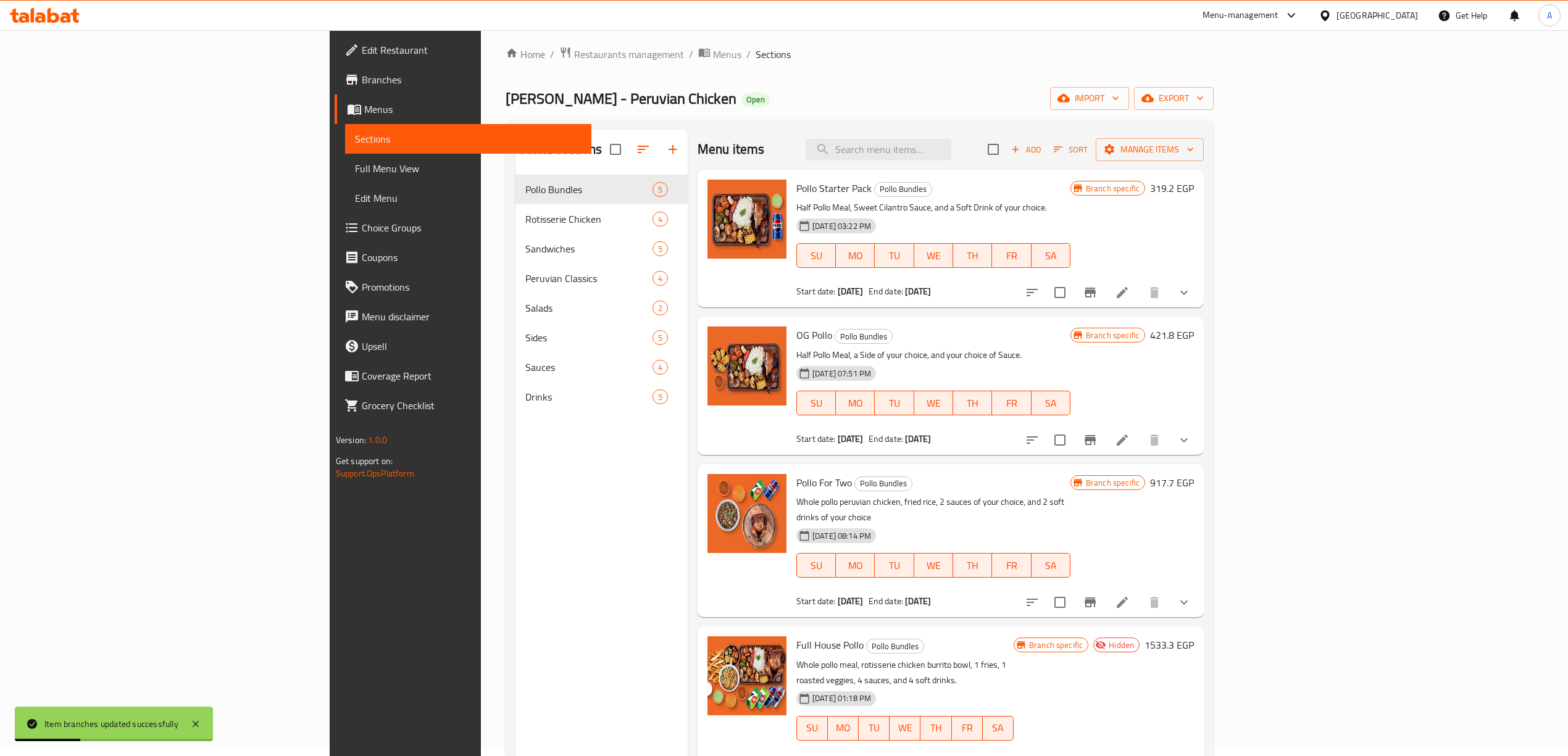
click at [769, 75] on div "Home / Restaurants management / Menus / Sections Don Pollo - Peruvian Chicken O…" at bounding box center [860, 471] width 708 height 849
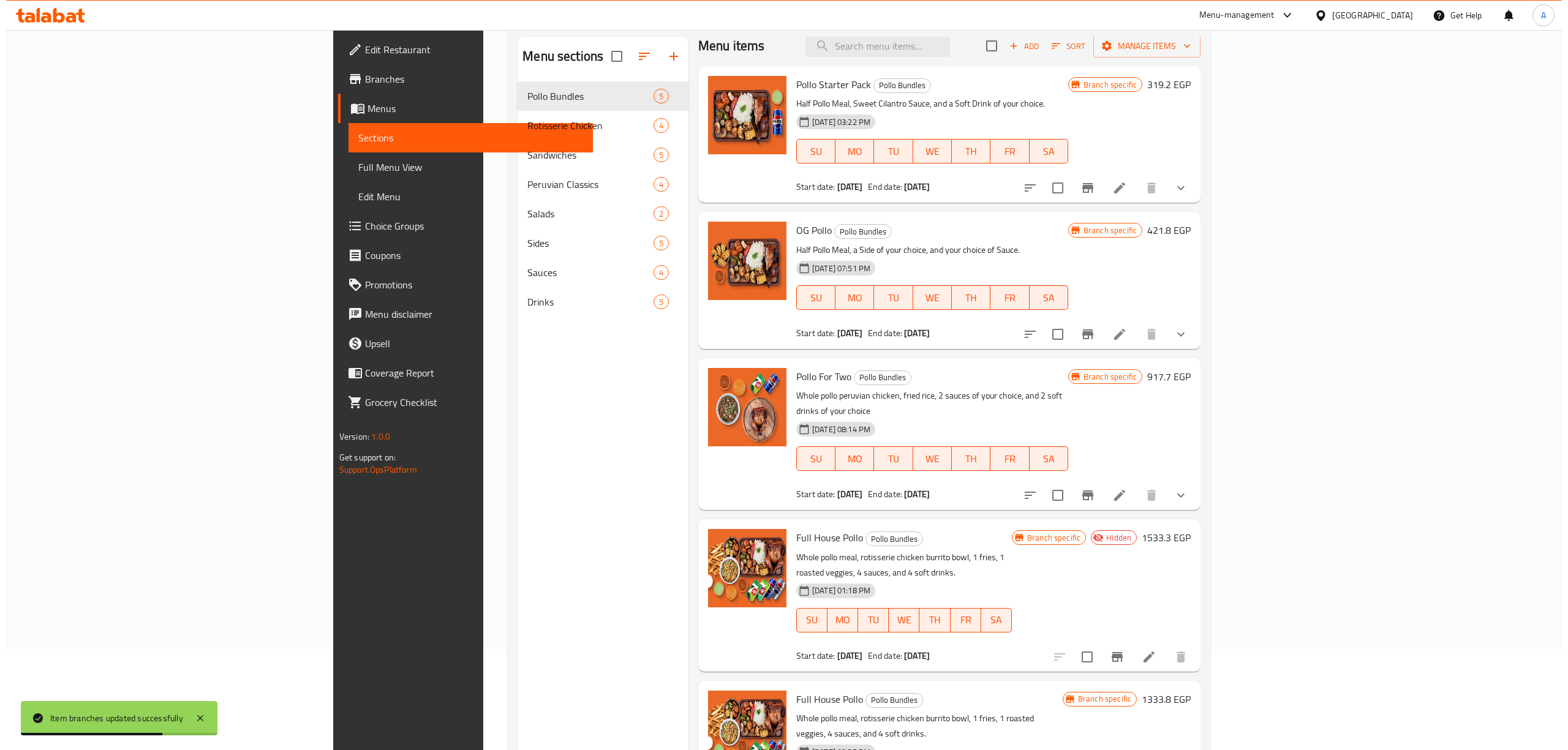
scroll to position [172, 0]
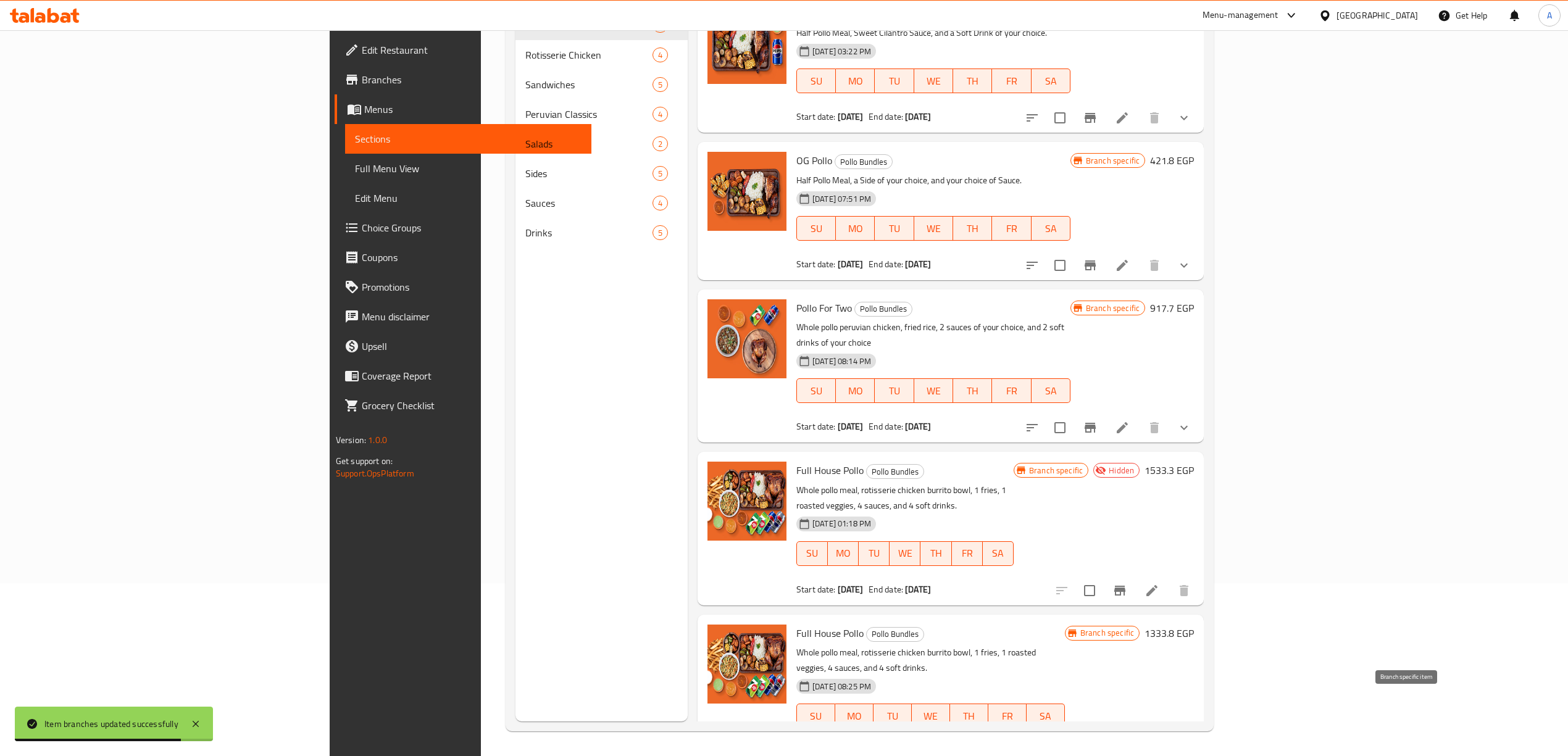
click at [1097, 745] on icon "Branch-specific-item" at bounding box center [1091, 753] width 15 height 15
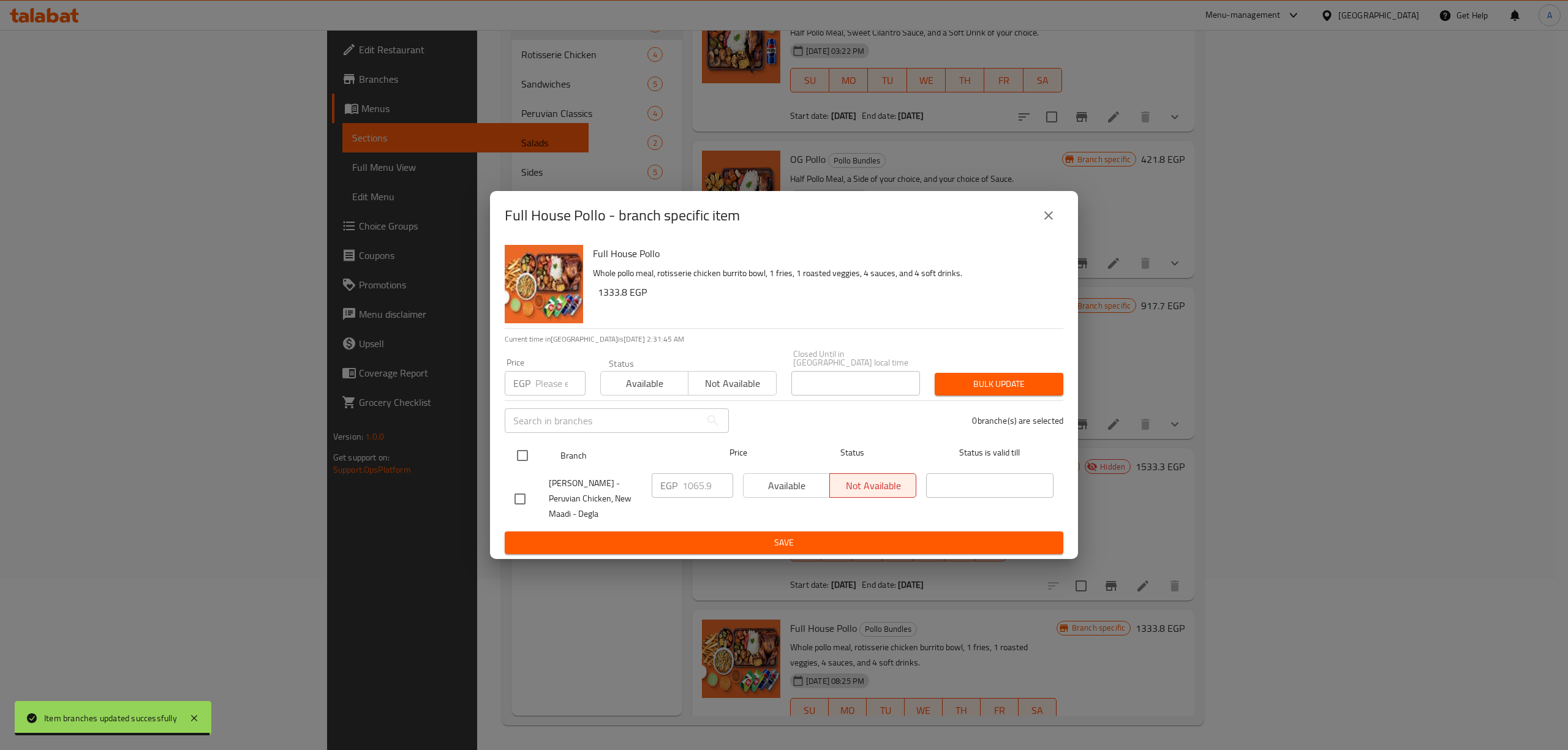
click at [520, 454] on input "checkbox" at bounding box center [522, 455] width 25 height 25
checkbox input "true"
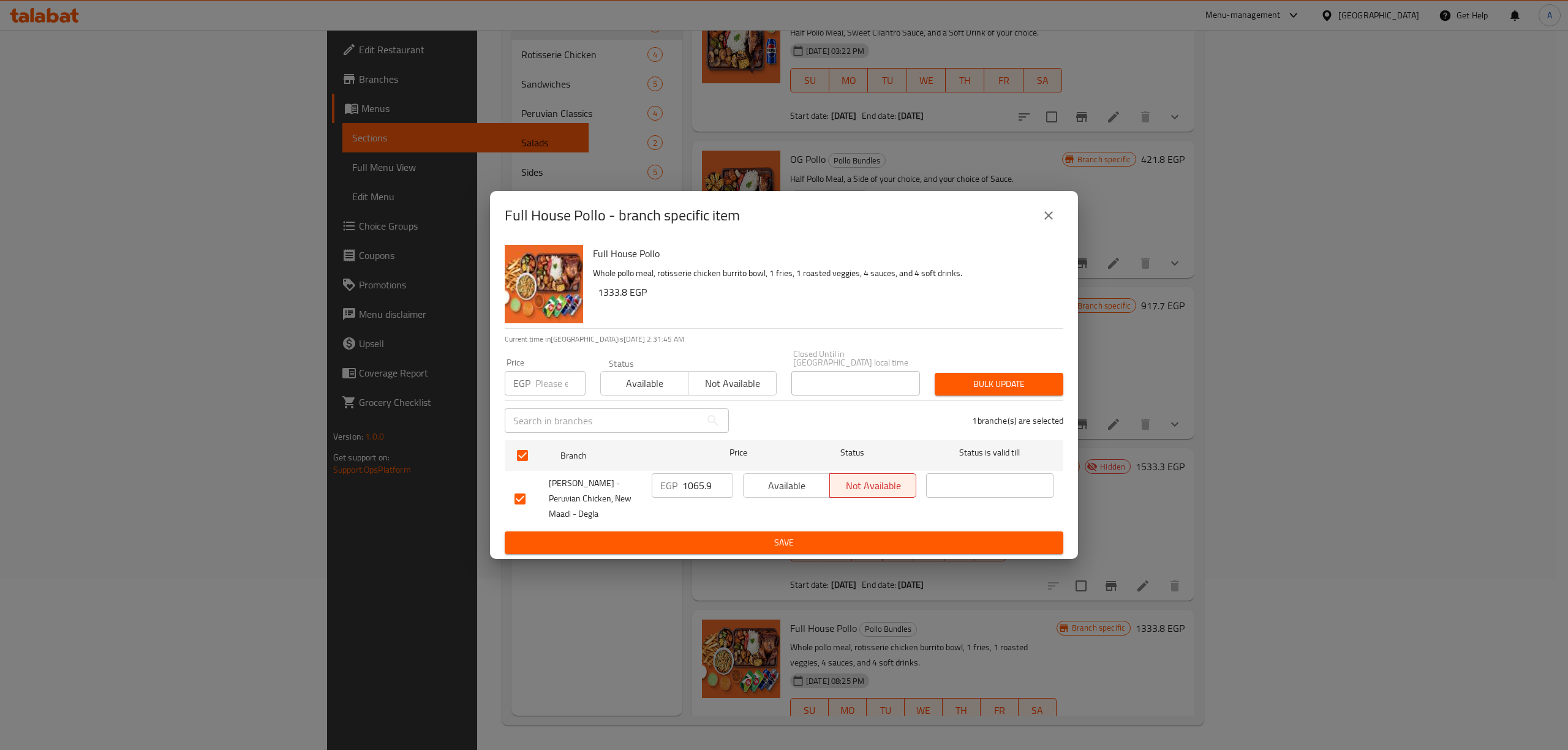
click at [547, 378] on input "number" at bounding box center [560, 383] width 50 height 25
paste input "1333.80"
type input "1333.80"
click at [1015, 377] on span "Bulk update" at bounding box center [998, 384] width 109 height 16
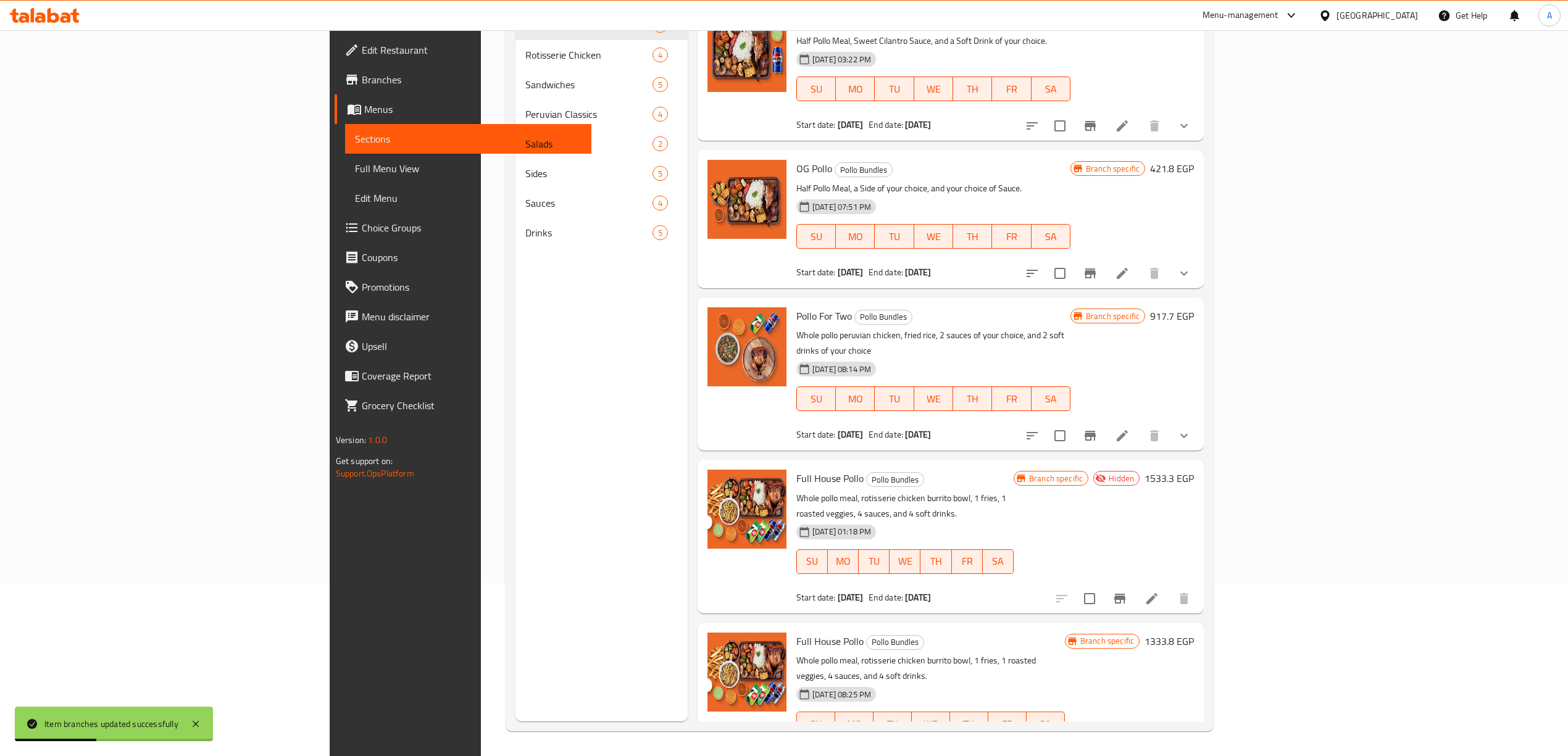
scroll to position [0, 0]
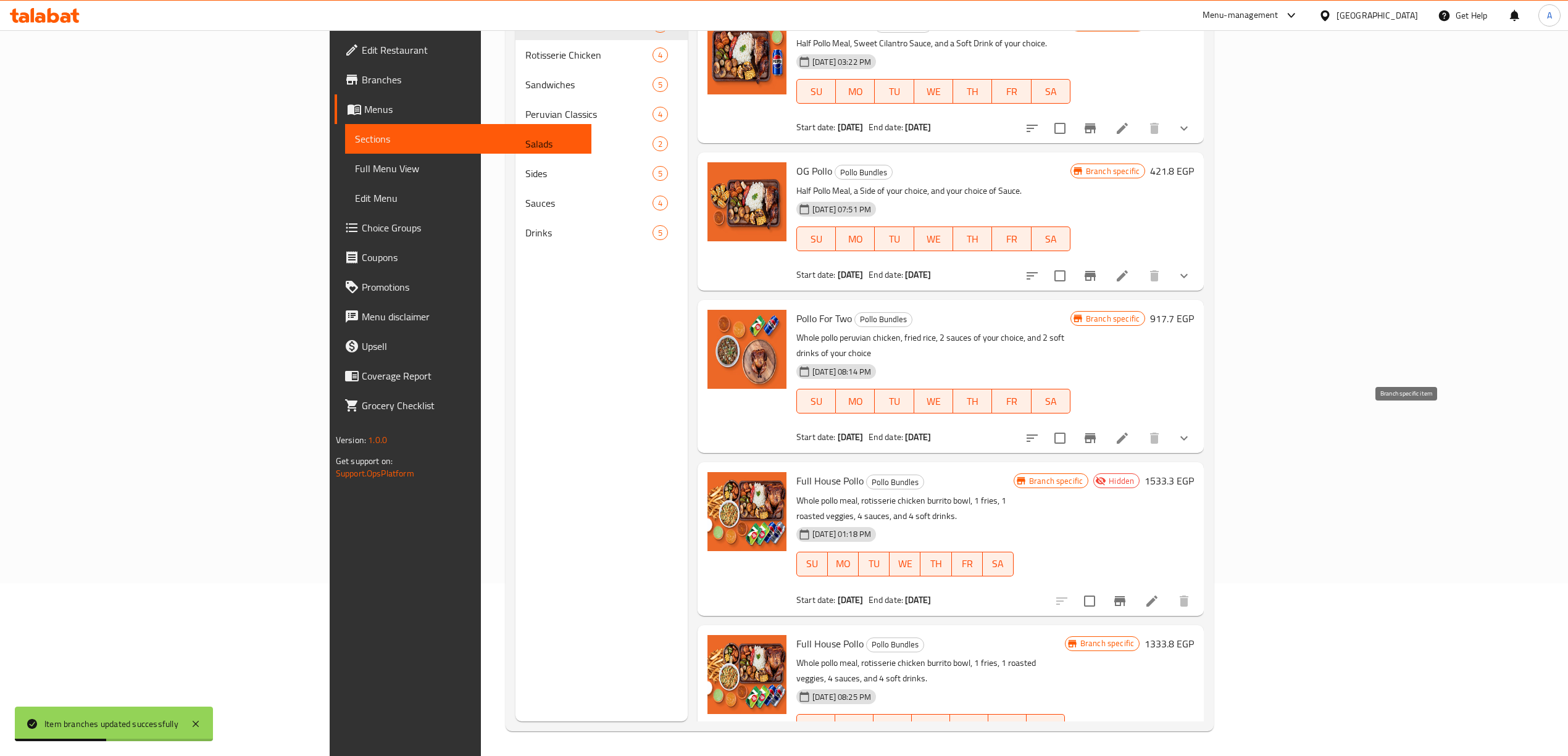
click at [1105, 423] on button "Branch-specific-item" at bounding box center [1091, 438] width 30 height 30
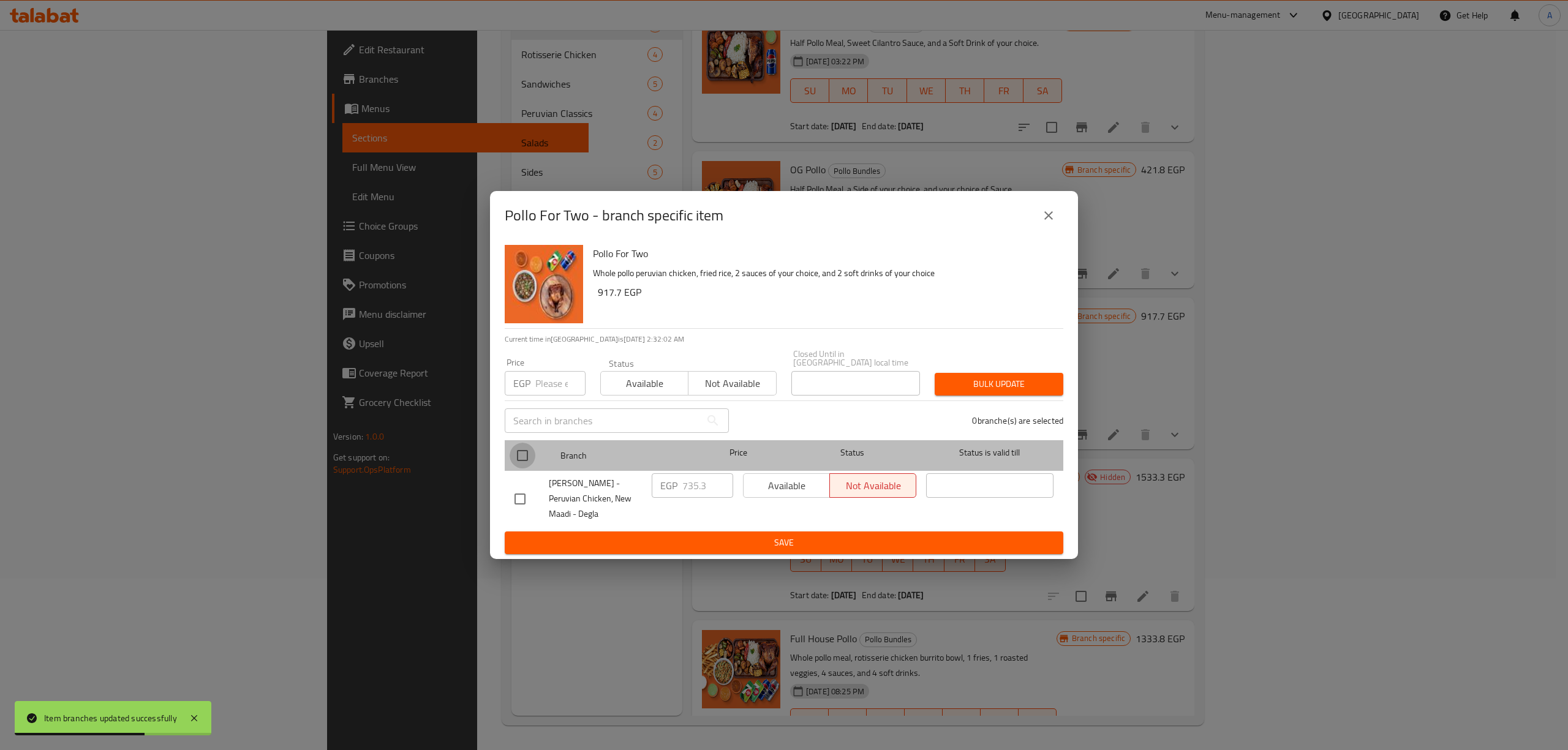
click at [525, 447] on input "checkbox" at bounding box center [522, 455] width 25 height 25
checkbox input "true"
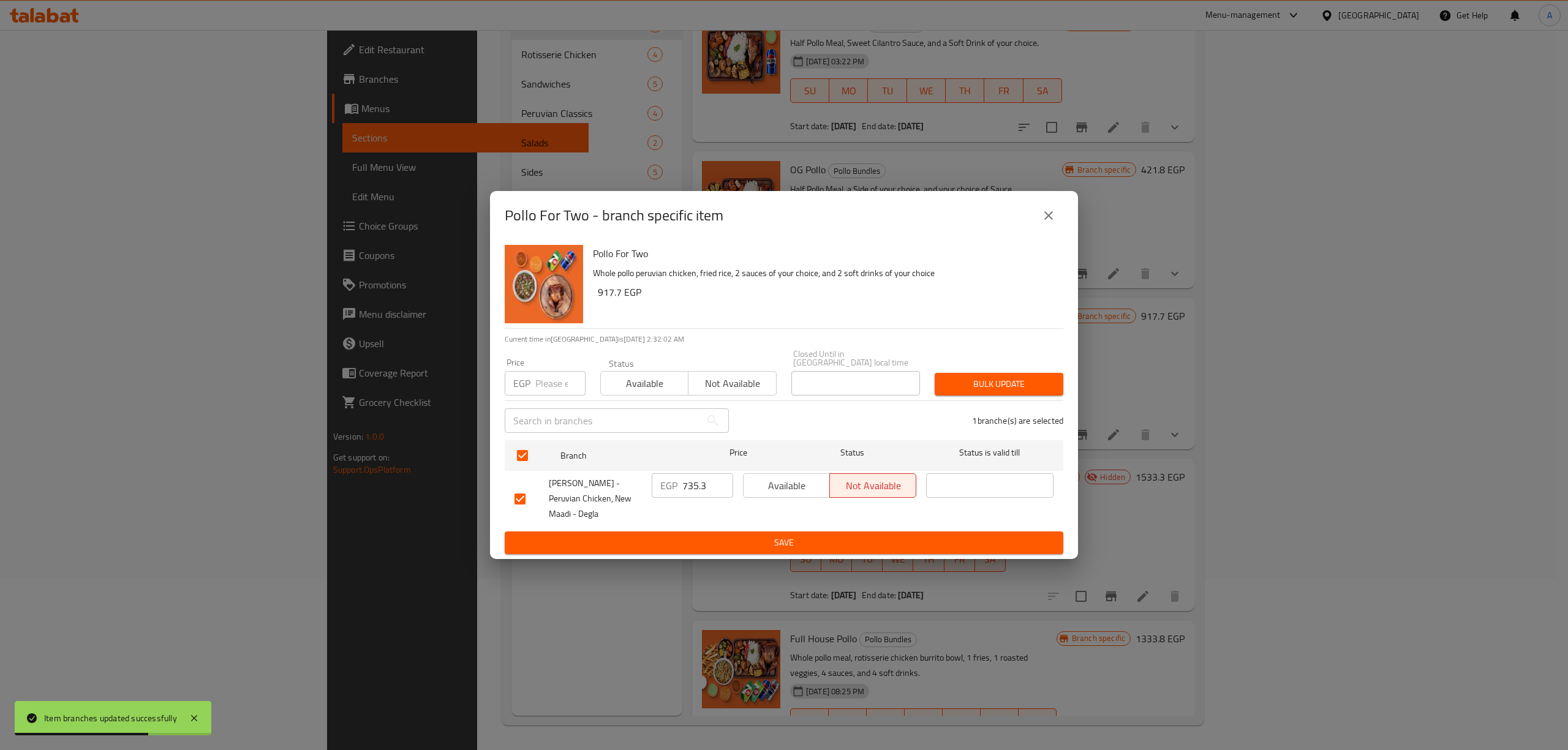
click at [528, 376] on p "EGP" at bounding box center [521, 383] width 17 height 15
click at [544, 385] on input "number" at bounding box center [560, 383] width 50 height 25
paste input "917.70"
type input "917.70"
click at [979, 385] on span "Bulk update" at bounding box center [998, 384] width 109 height 16
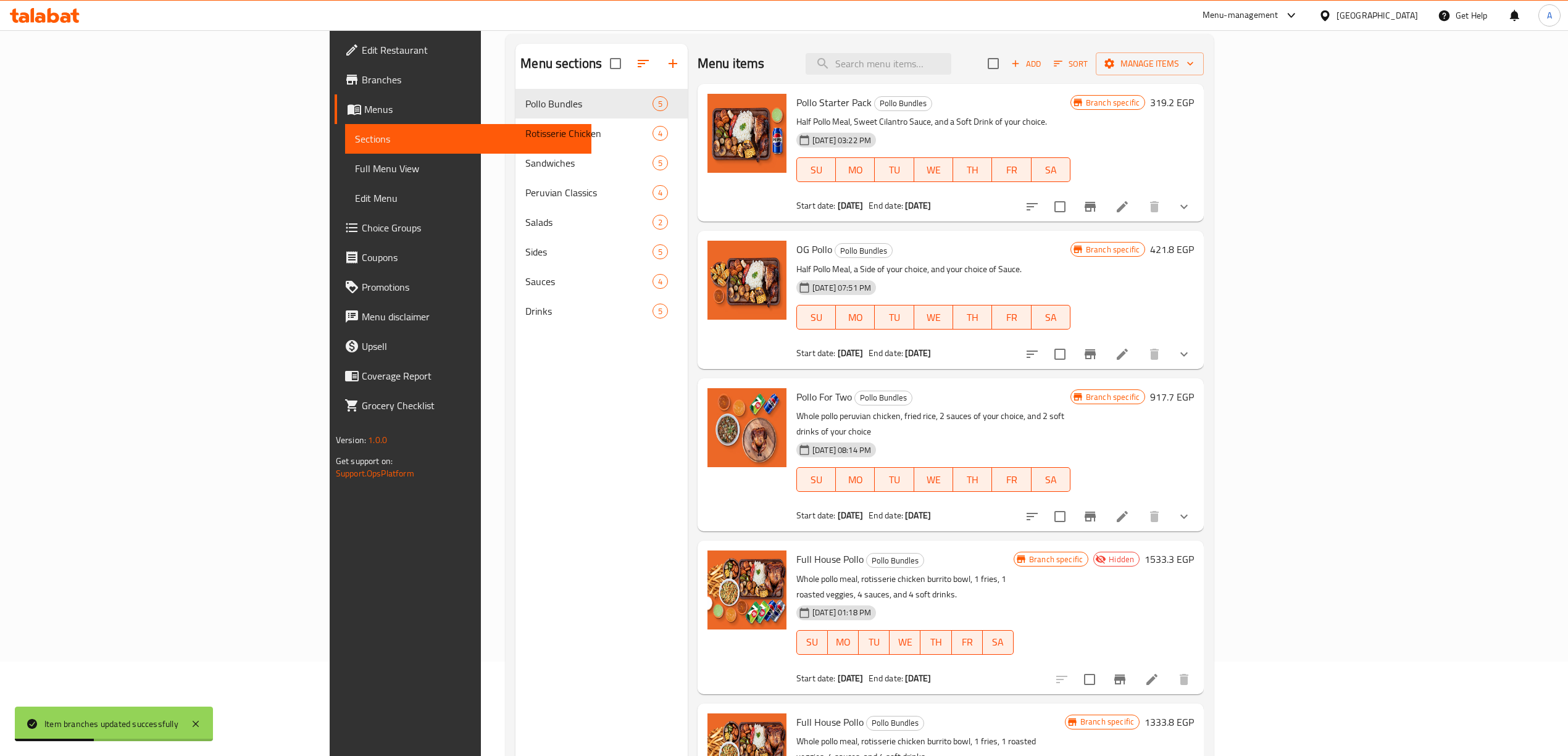
scroll to position [8, 0]
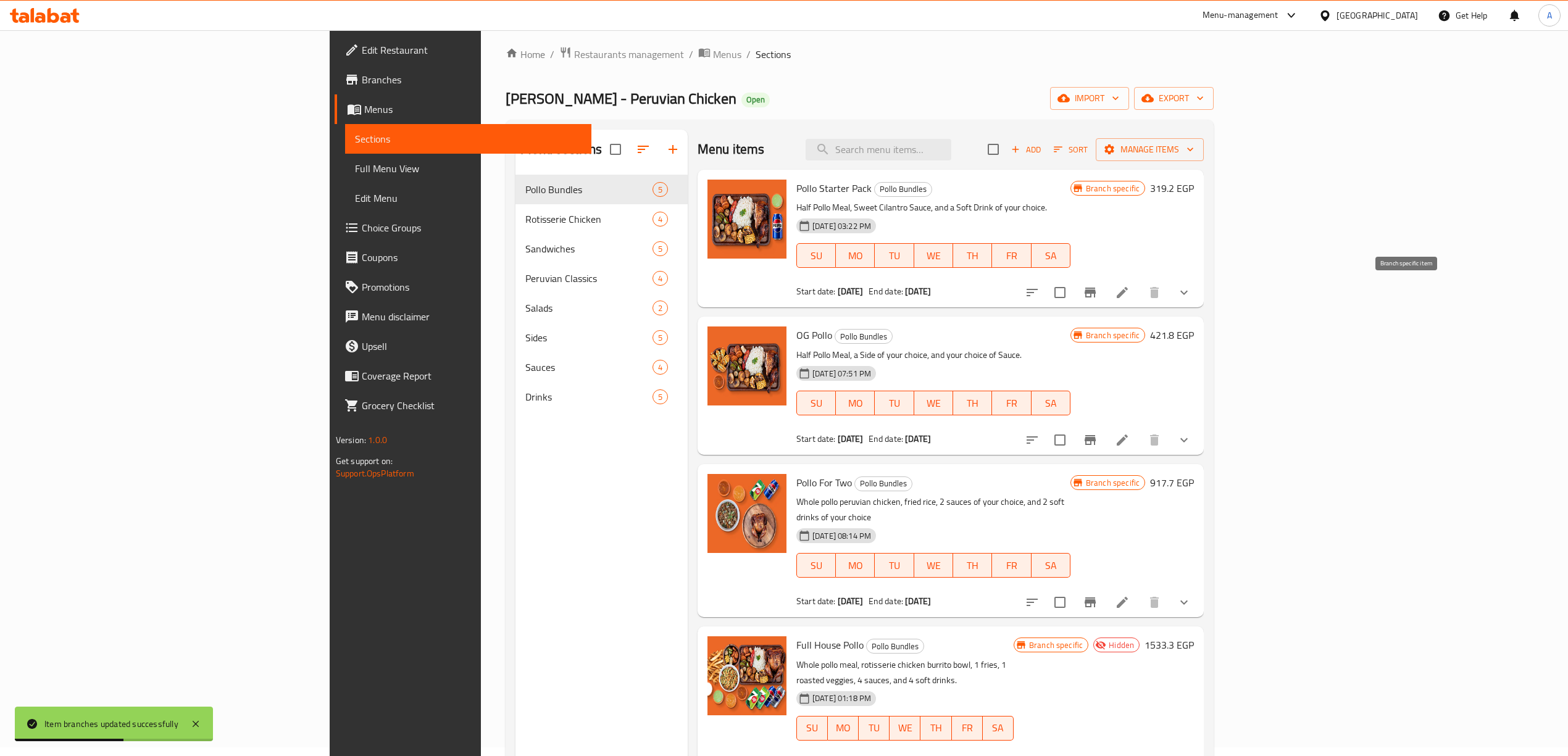
click at [1097, 287] on icon "Branch-specific-item" at bounding box center [1091, 293] width 15 height 15
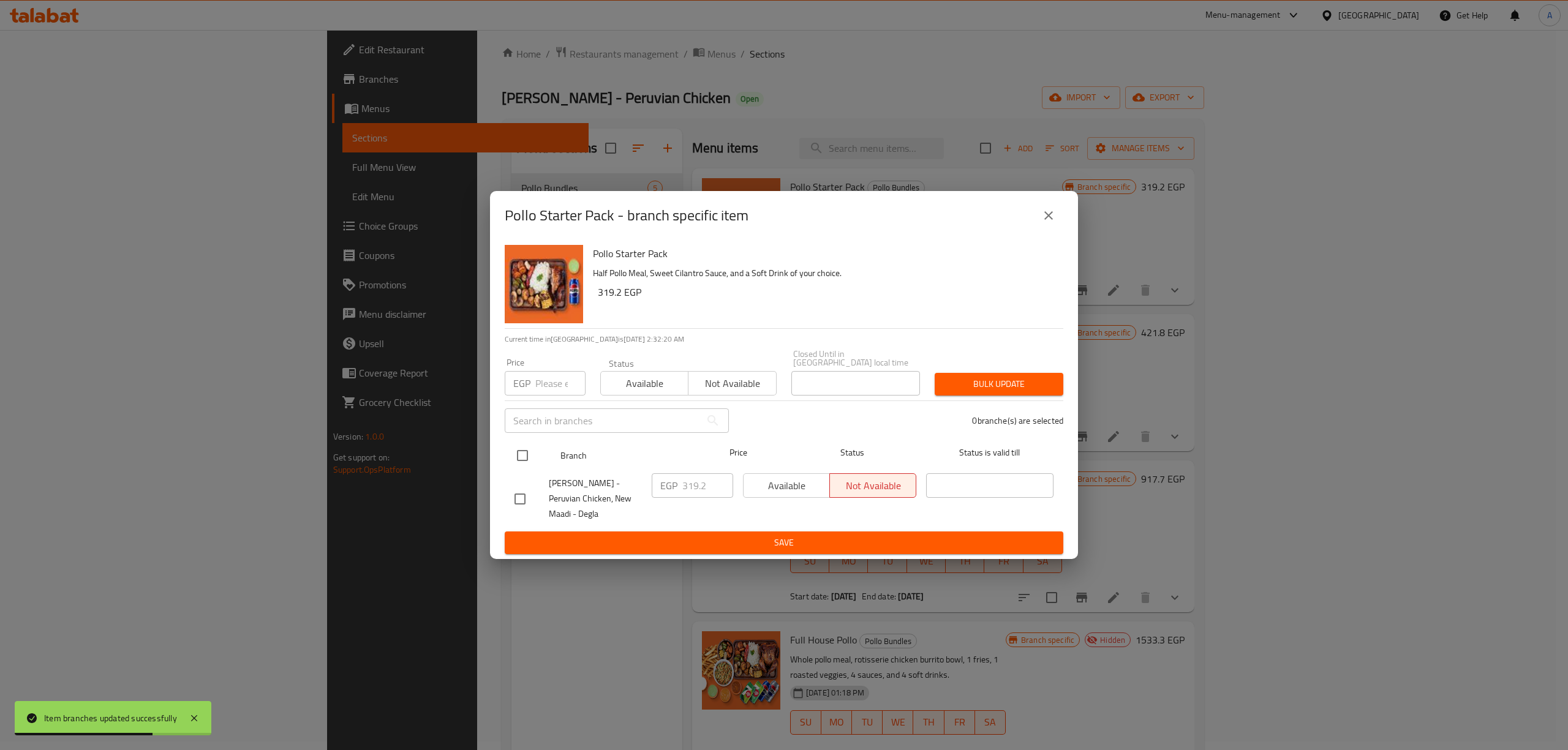
click at [527, 451] on input "checkbox" at bounding box center [522, 455] width 25 height 25
checkbox input "true"
click at [538, 373] on input "number" at bounding box center [560, 383] width 50 height 25
paste input "399"
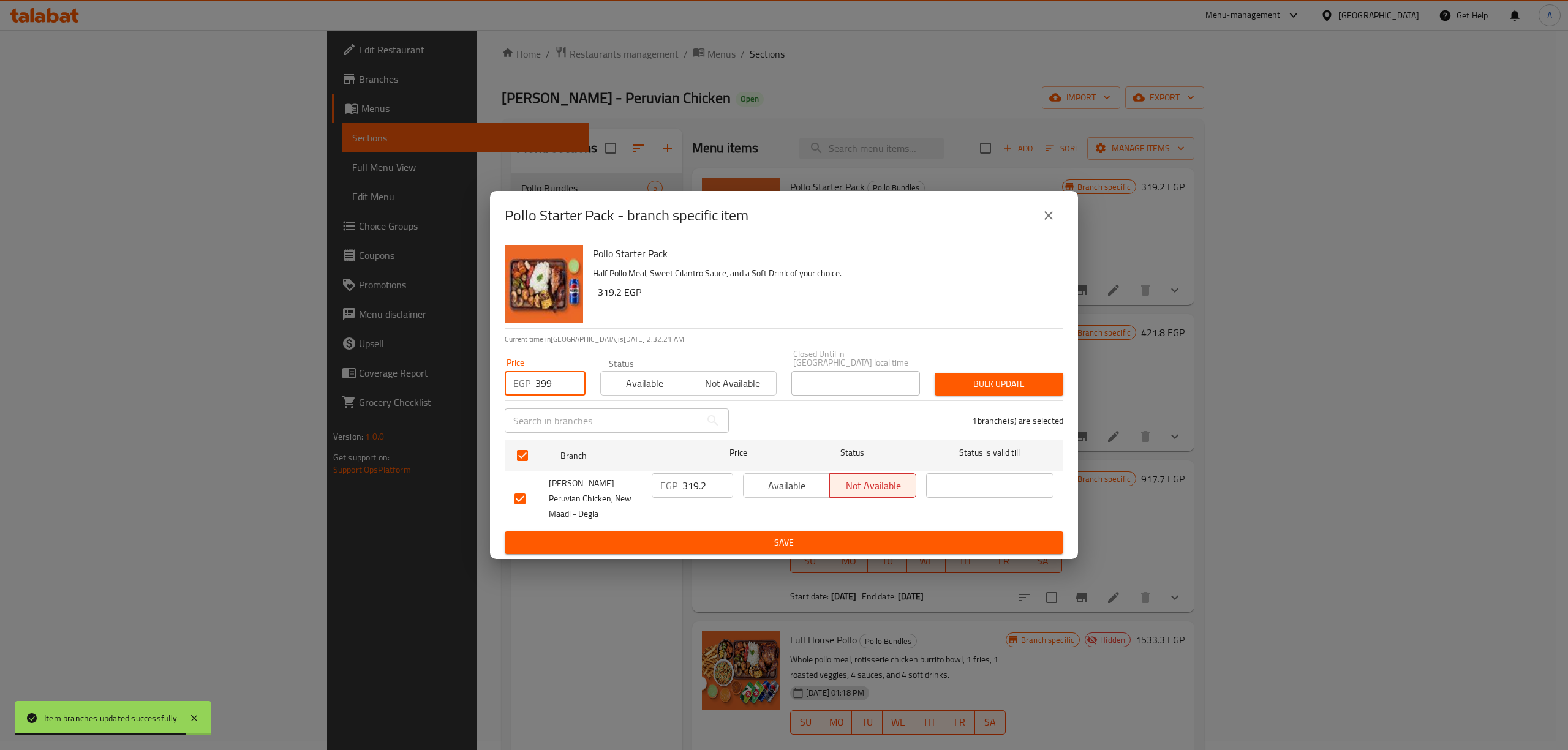
type input "399"
click at [990, 377] on span "Bulk update" at bounding box center [998, 384] width 109 height 16
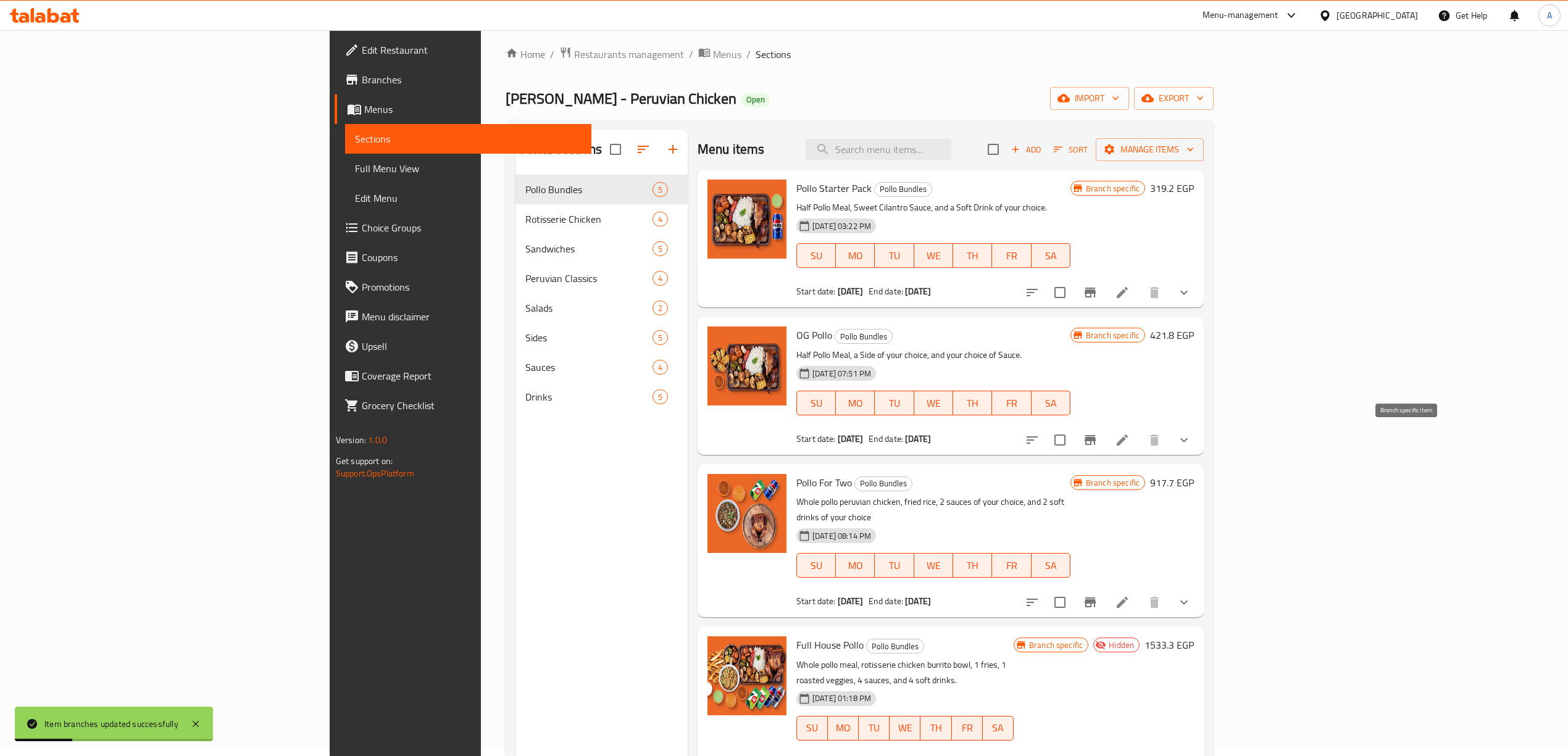
click at [1097, 443] on icon "Branch-specific-item" at bounding box center [1091, 440] width 15 height 15
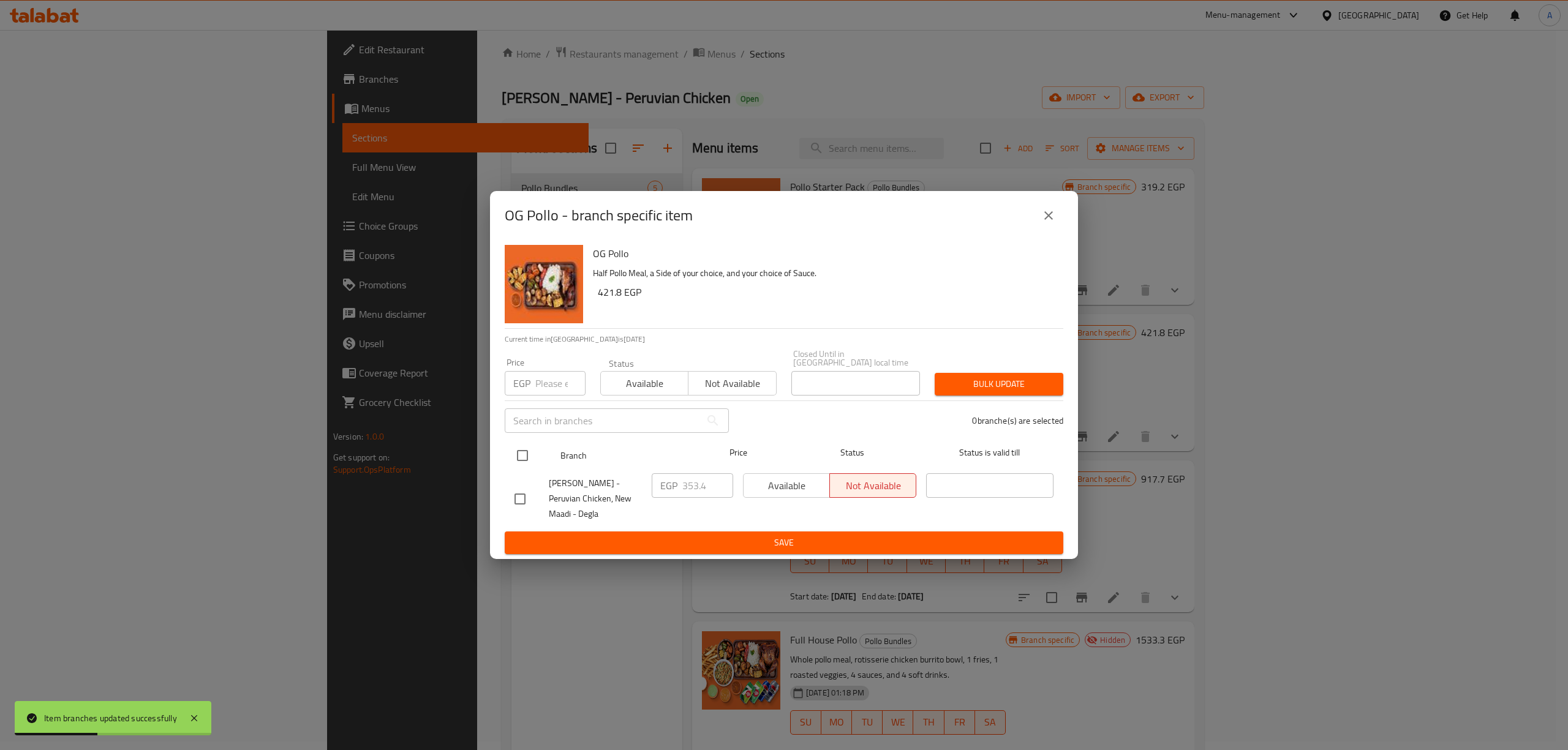
click at [520, 447] on input "checkbox" at bounding box center [522, 455] width 25 height 25
checkbox input "true"
click at [552, 376] on input "number" at bounding box center [560, 383] width 50 height 25
paste input "421.80"
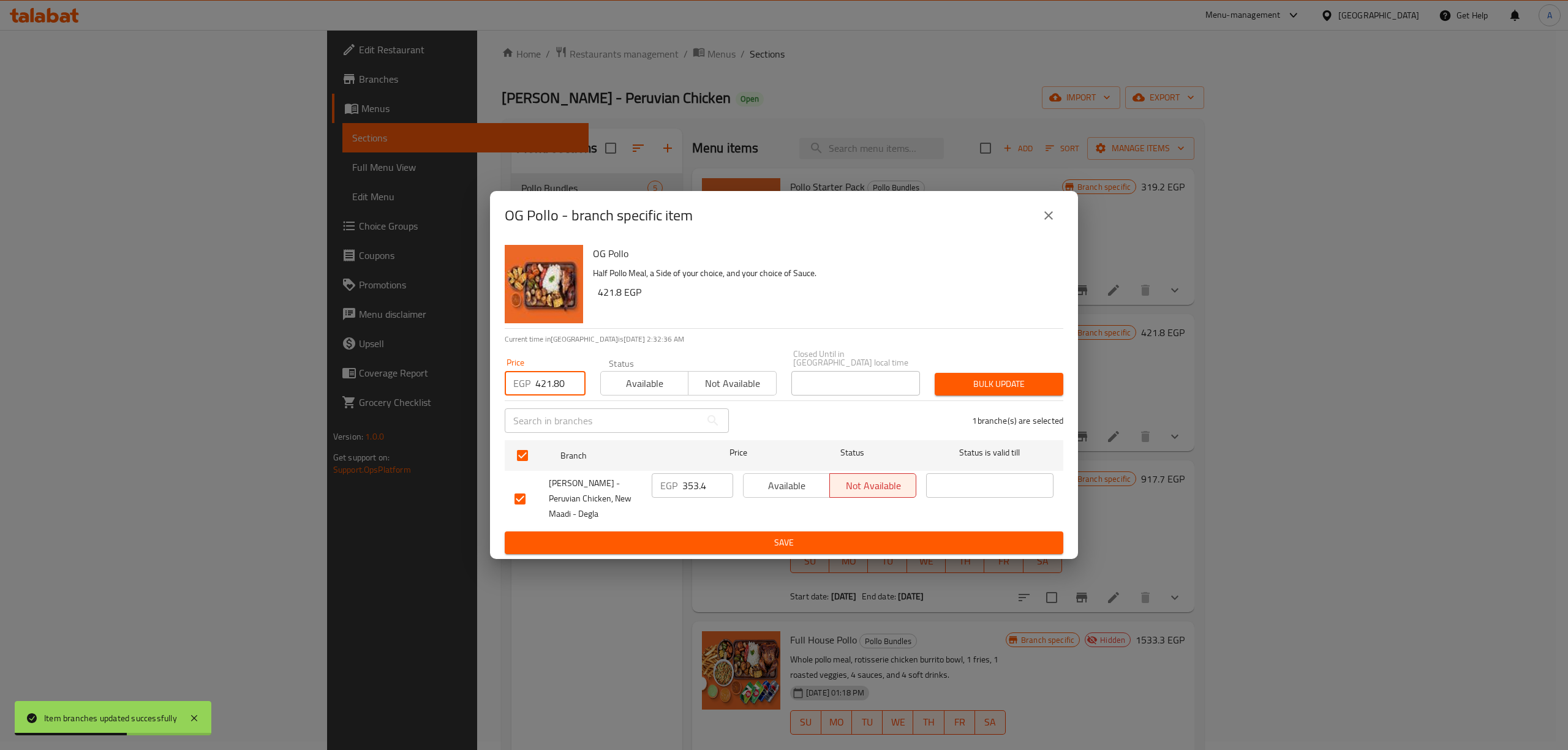
type input "421.80"
click at [1011, 373] on button "Bulk update" at bounding box center [998, 384] width 129 height 23
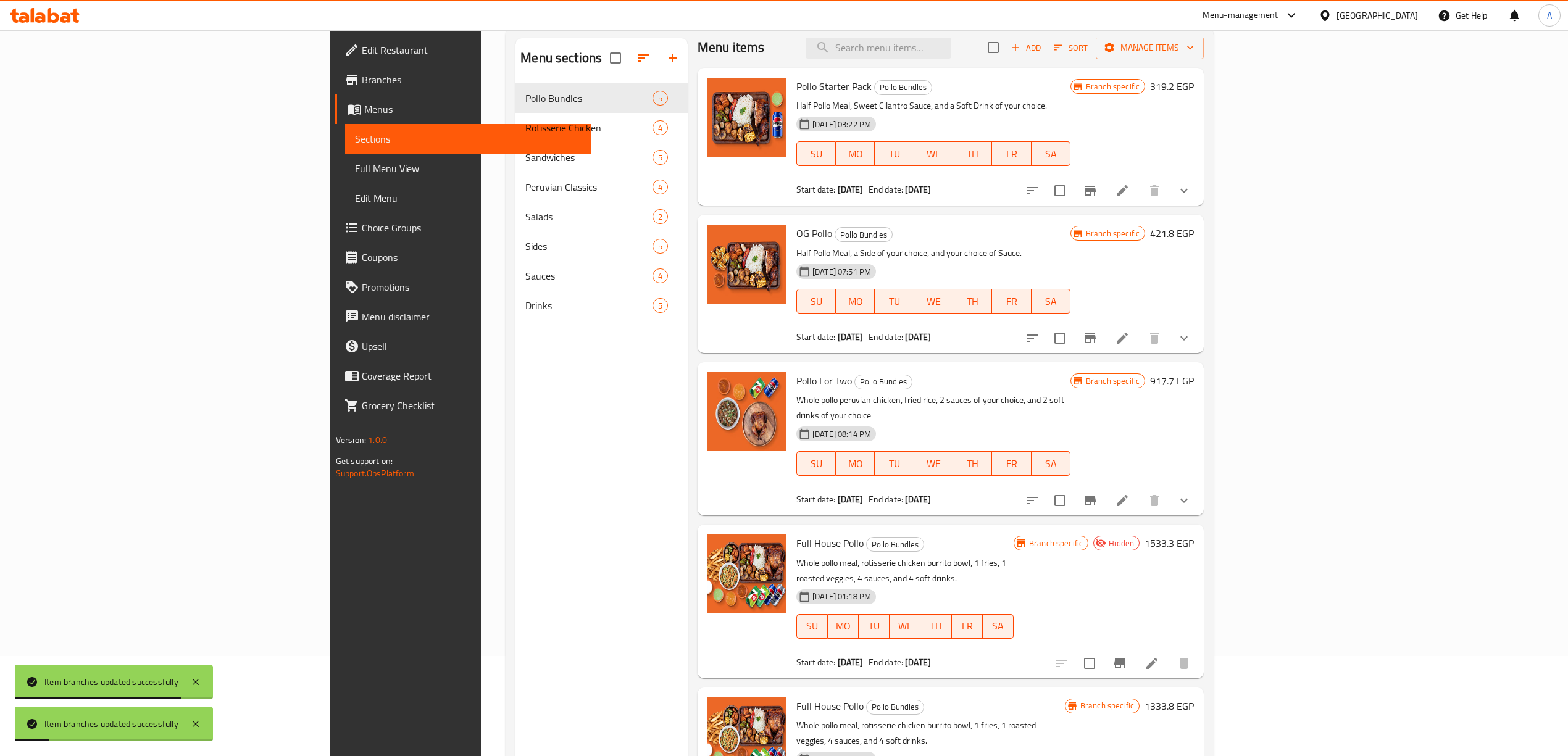
scroll to position [174, 0]
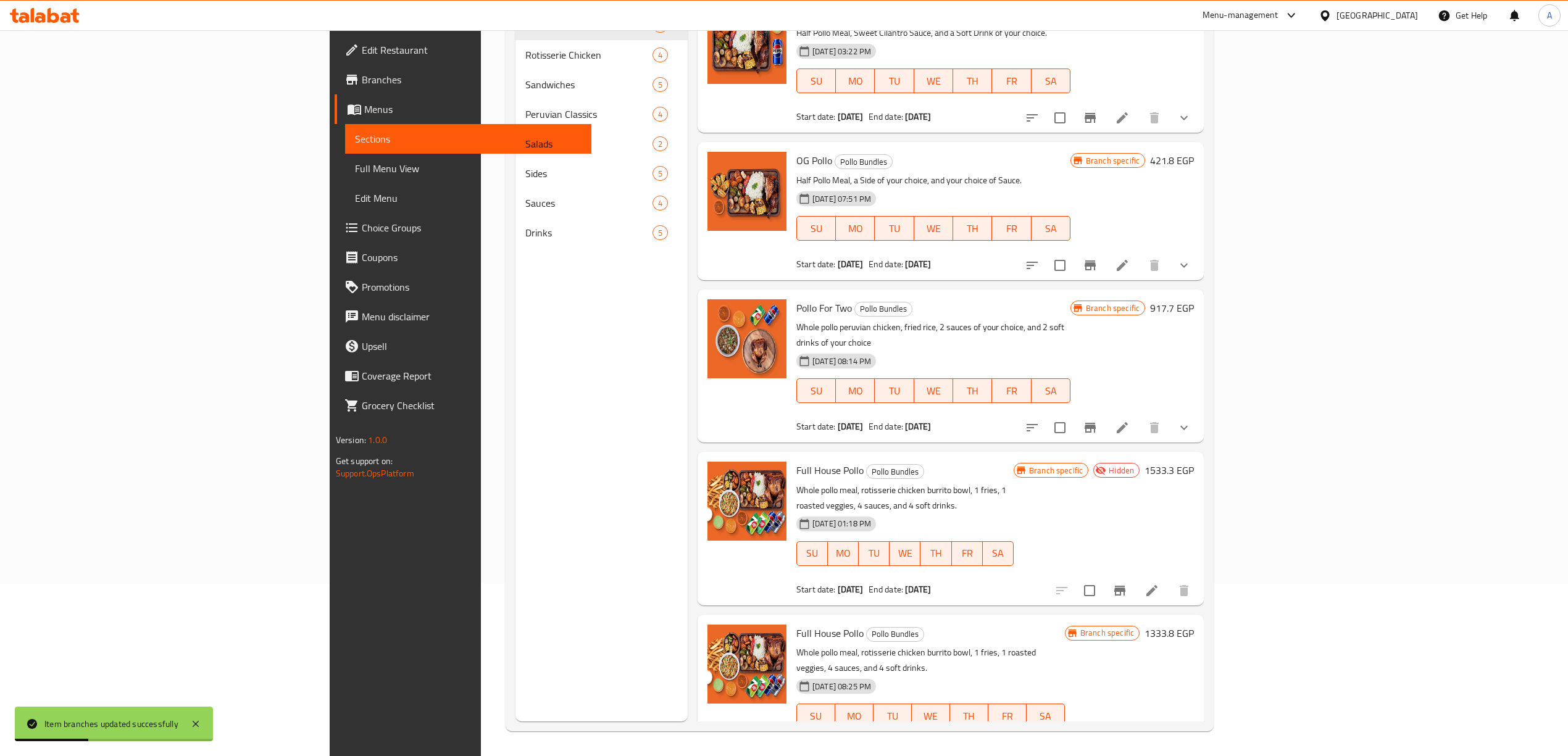
click at [1005, 165] on h6 "OG Pollo Pollo Bundles" at bounding box center [933, 160] width 274 height 17
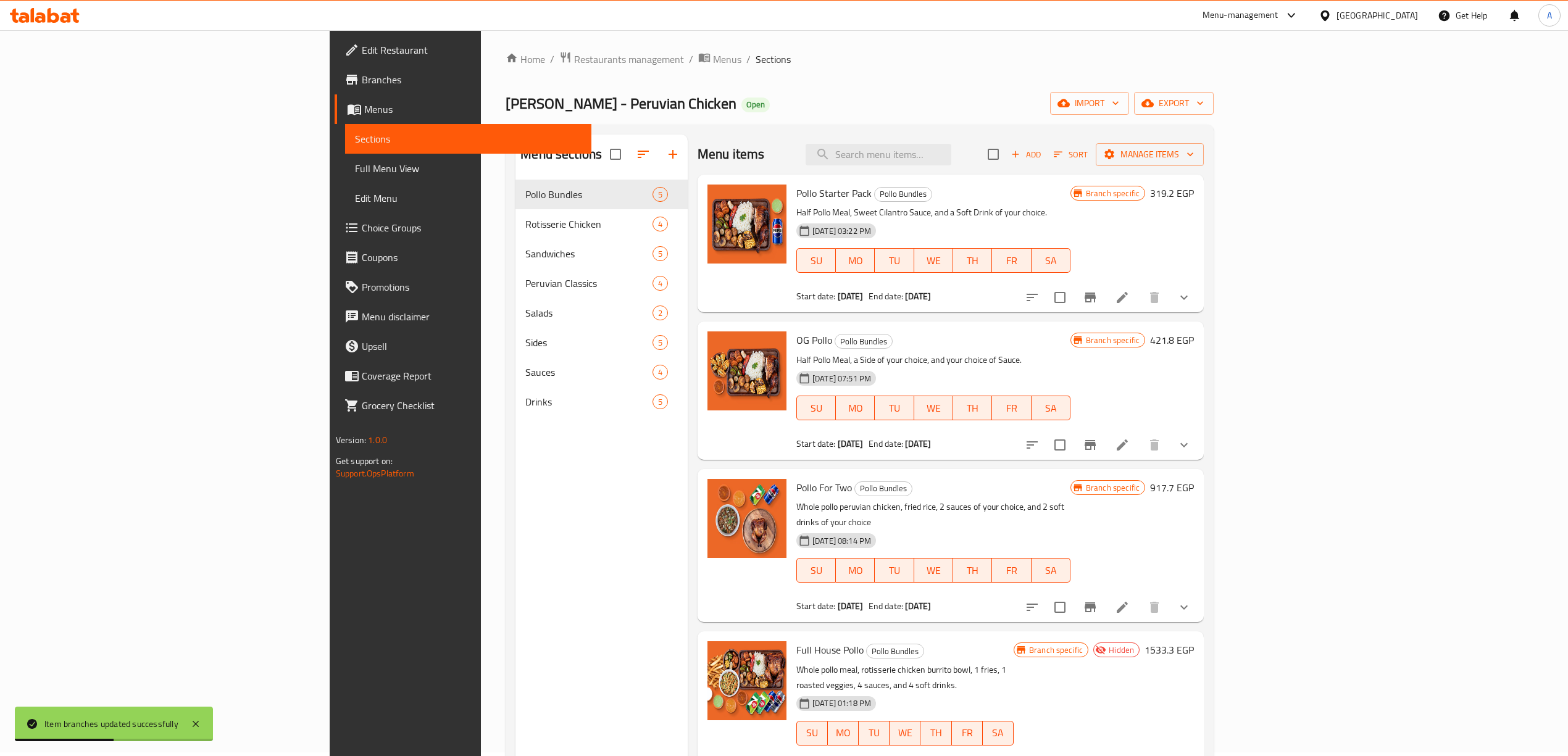
scroll to position [0, 0]
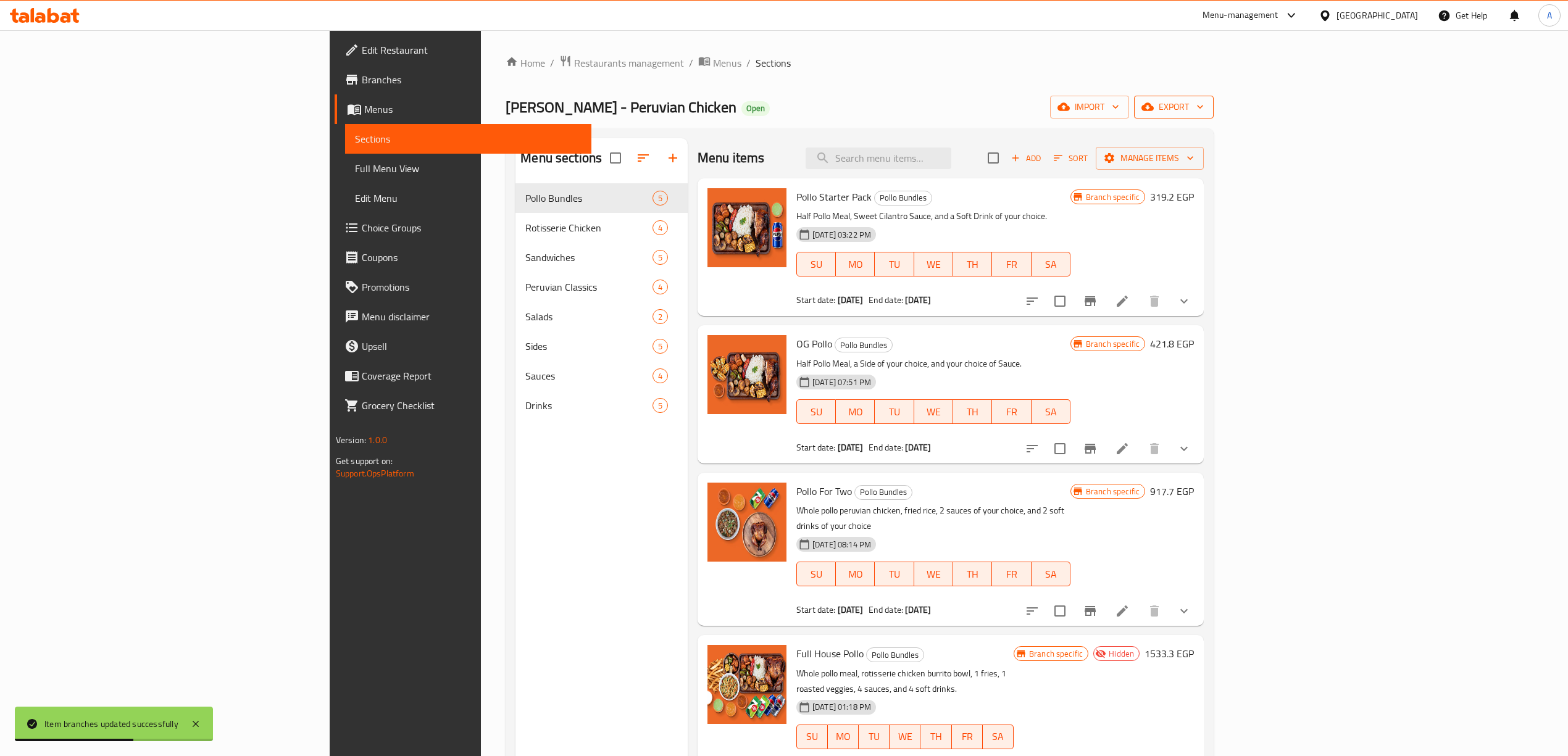
click at [1204, 109] on span "export" at bounding box center [1173, 107] width 60 height 16
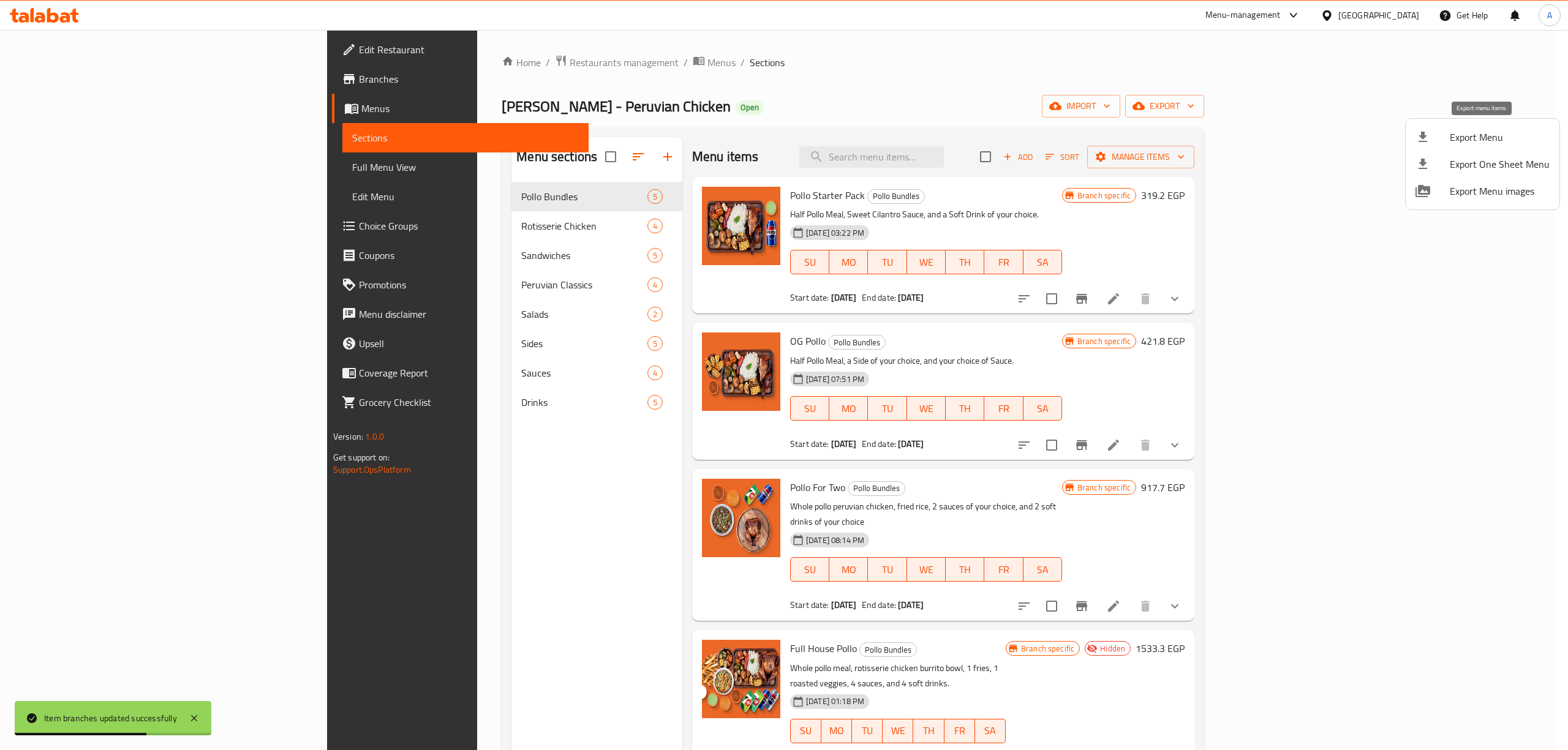
click at [1465, 134] on span "Export Menu" at bounding box center [1500, 137] width 100 height 15
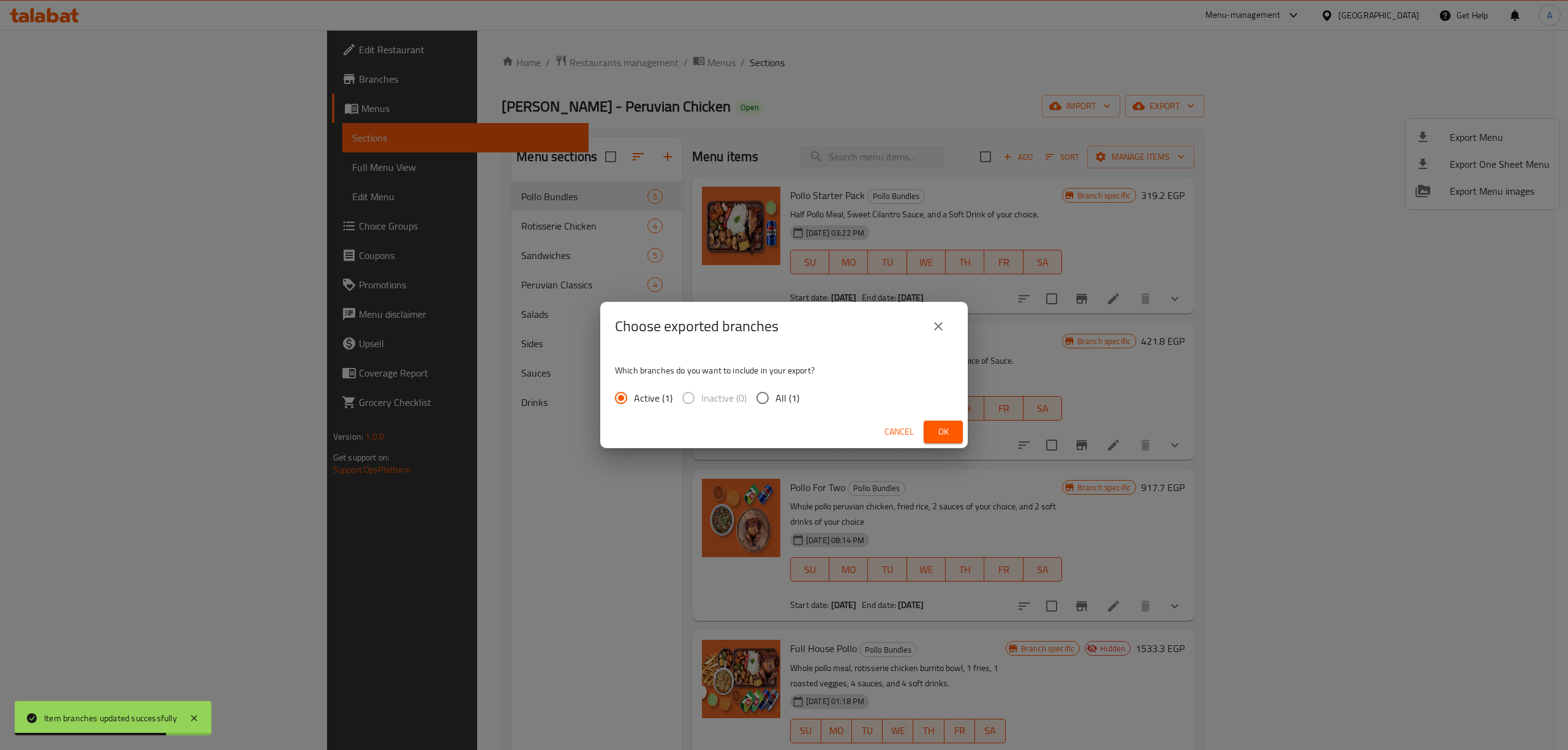
click at [774, 398] on input "All (1)" at bounding box center [762, 397] width 25 height 25
radio input "true"
click at [951, 436] on span "Ok" at bounding box center [943, 432] width 20 height 16
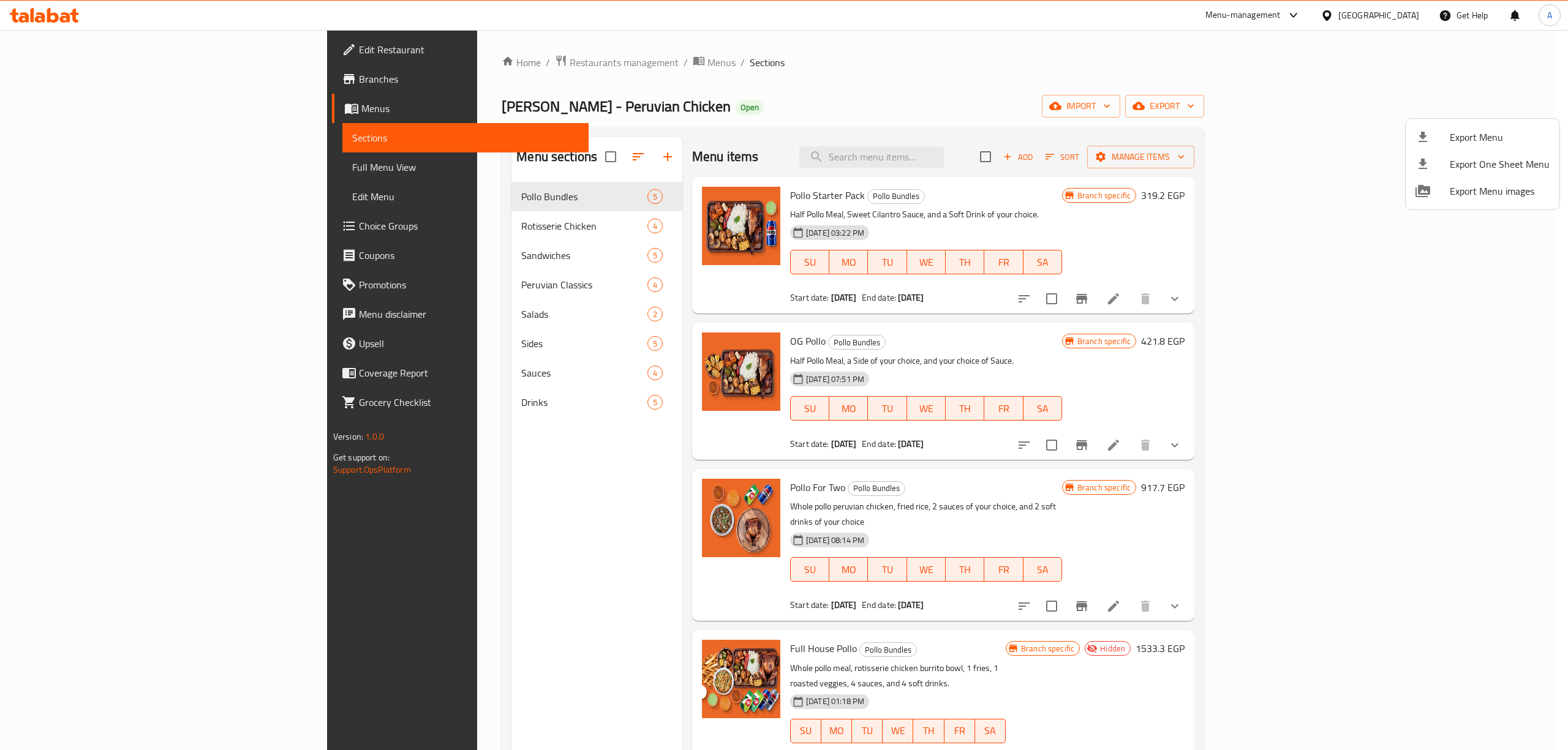
click at [814, 95] on div at bounding box center [784, 375] width 1568 height 750
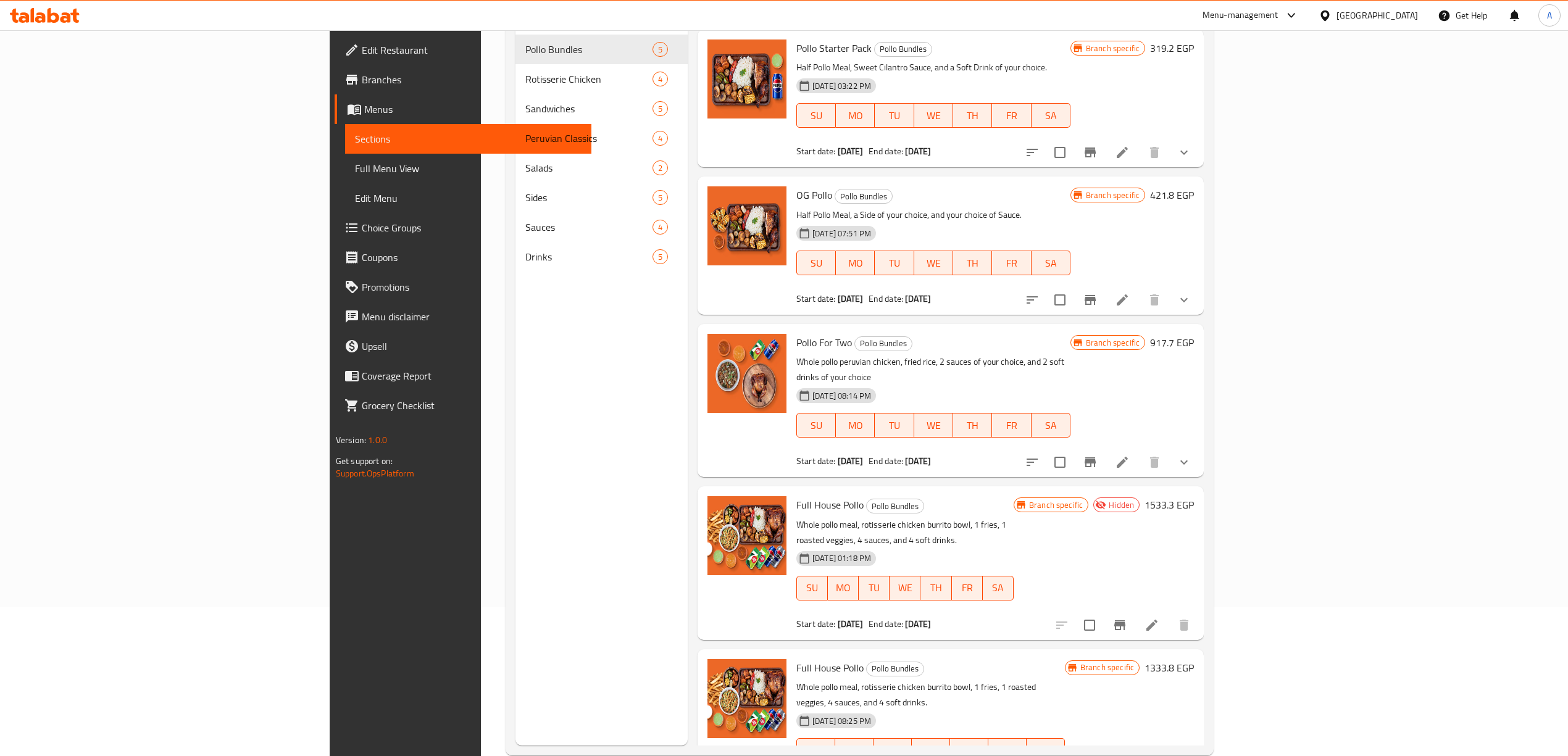
scroll to position [8, 0]
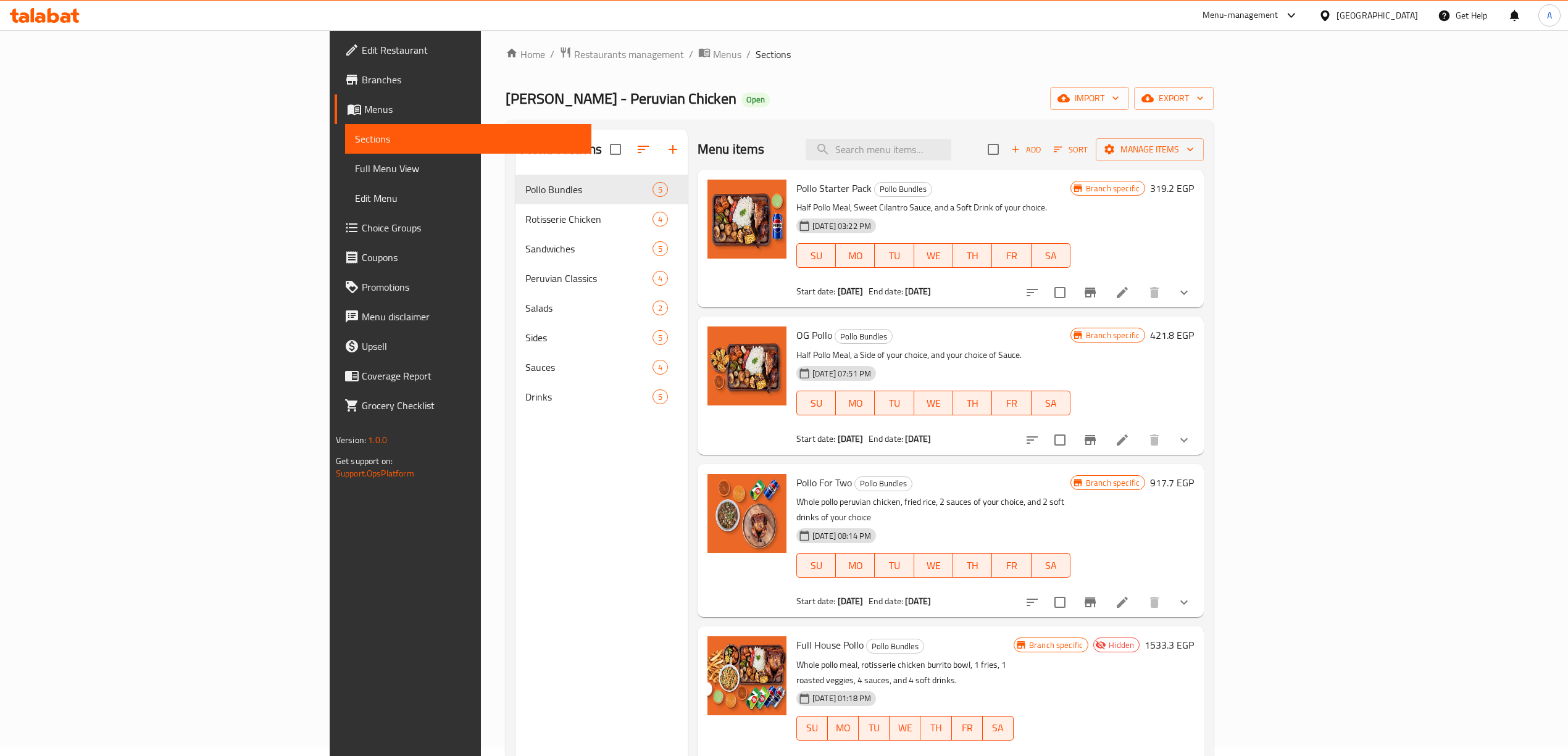
click at [1129, 92] on div "Don Pollo - Peruvian Chicken Open import export" at bounding box center [860, 98] width 708 height 23
click at [1214, 89] on button "export" at bounding box center [1173, 98] width 79 height 23
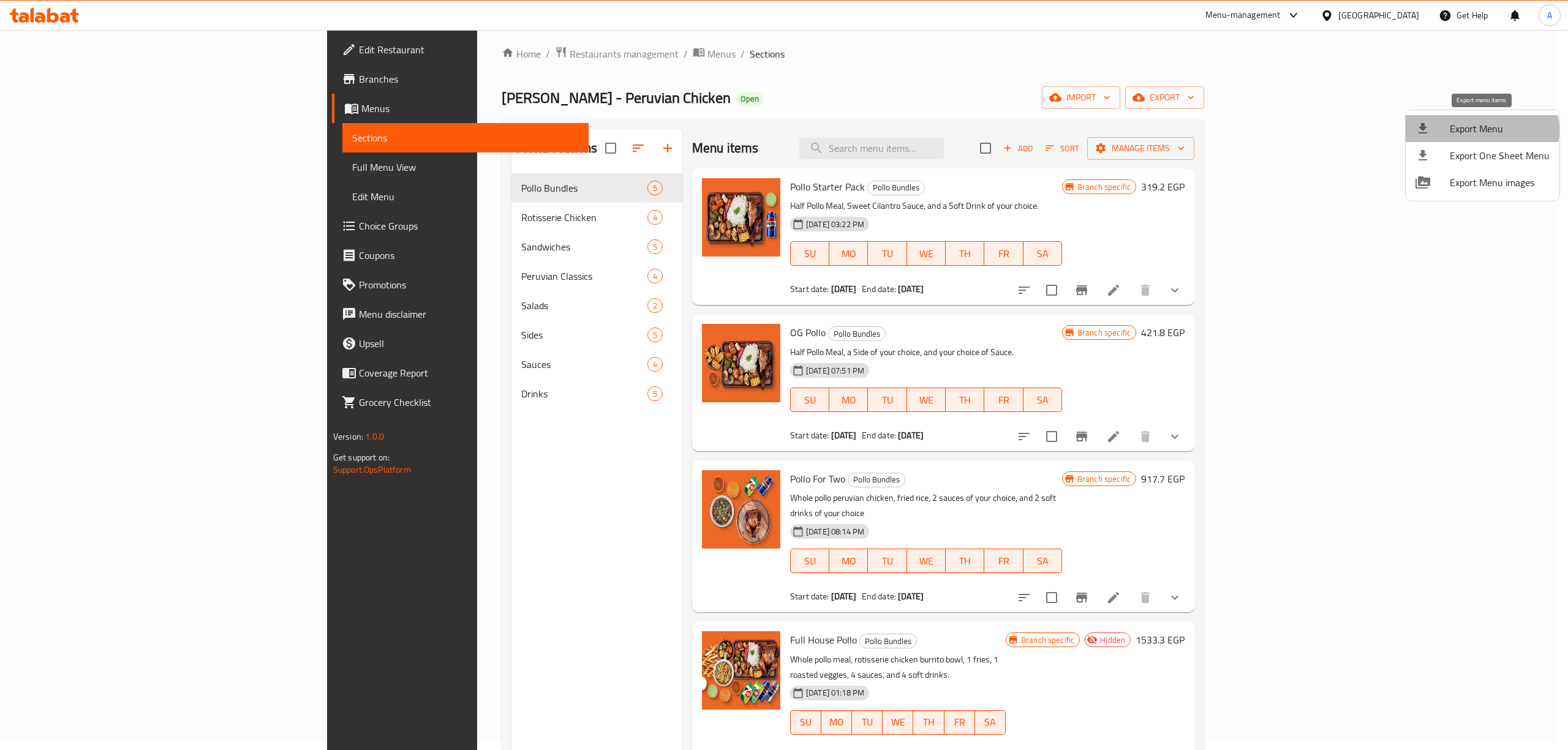
click at [1480, 130] on span "Export Menu" at bounding box center [1500, 129] width 100 height 15
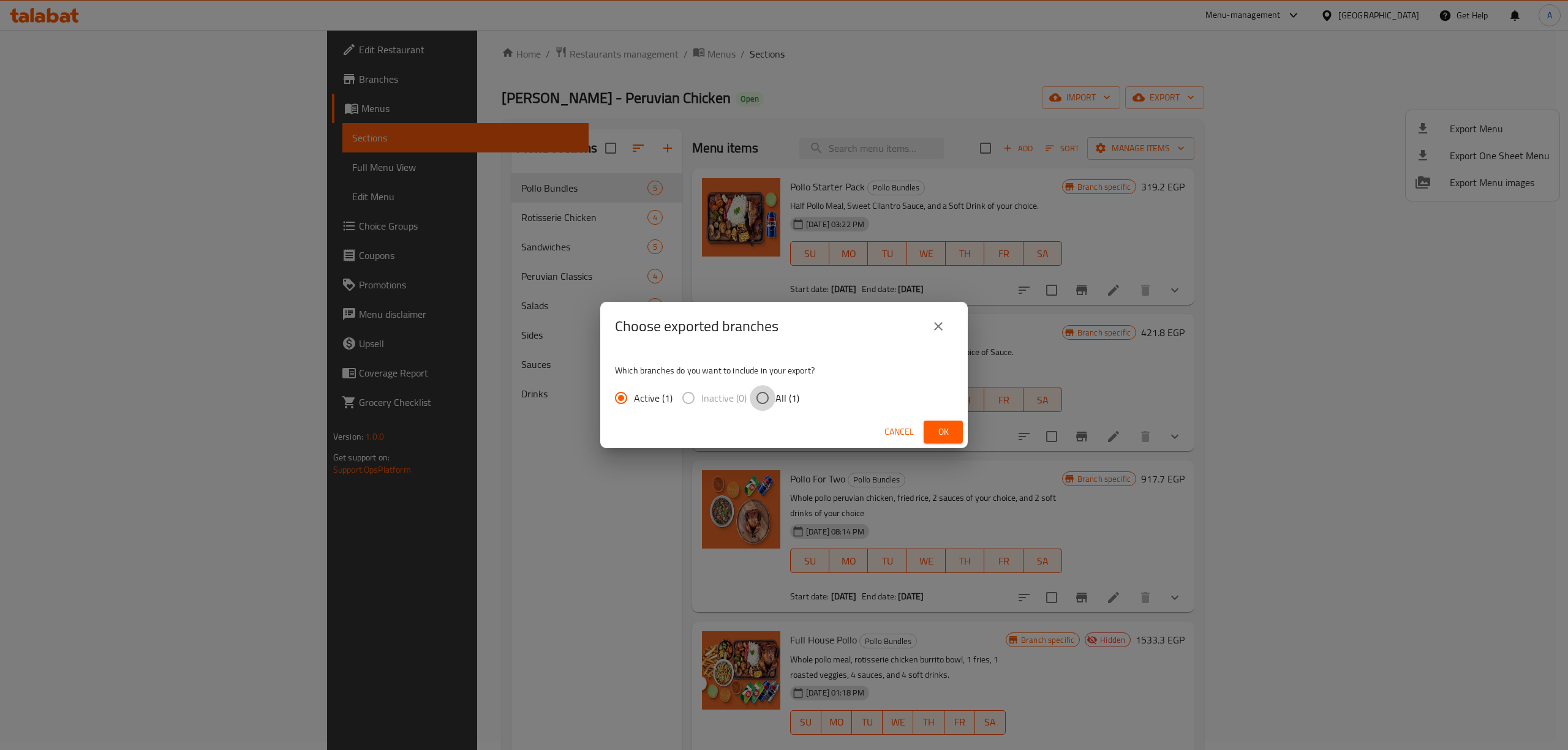
click at [763, 400] on input "All (1)" at bounding box center [762, 397] width 25 height 25
radio input "true"
click at [944, 431] on span "Ok" at bounding box center [943, 432] width 20 height 16
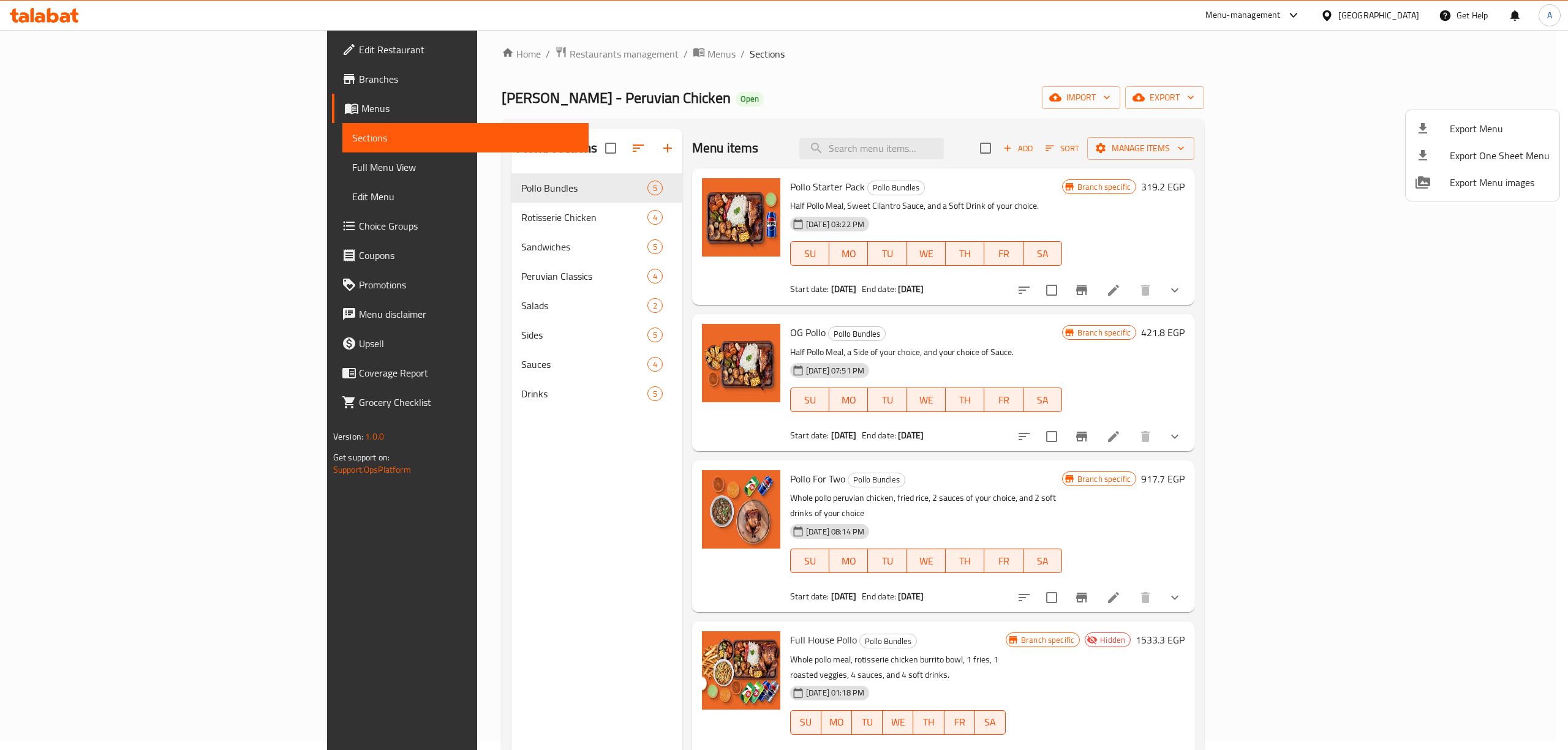
click at [1167, 109] on div at bounding box center [784, 375] width 1568 height 750
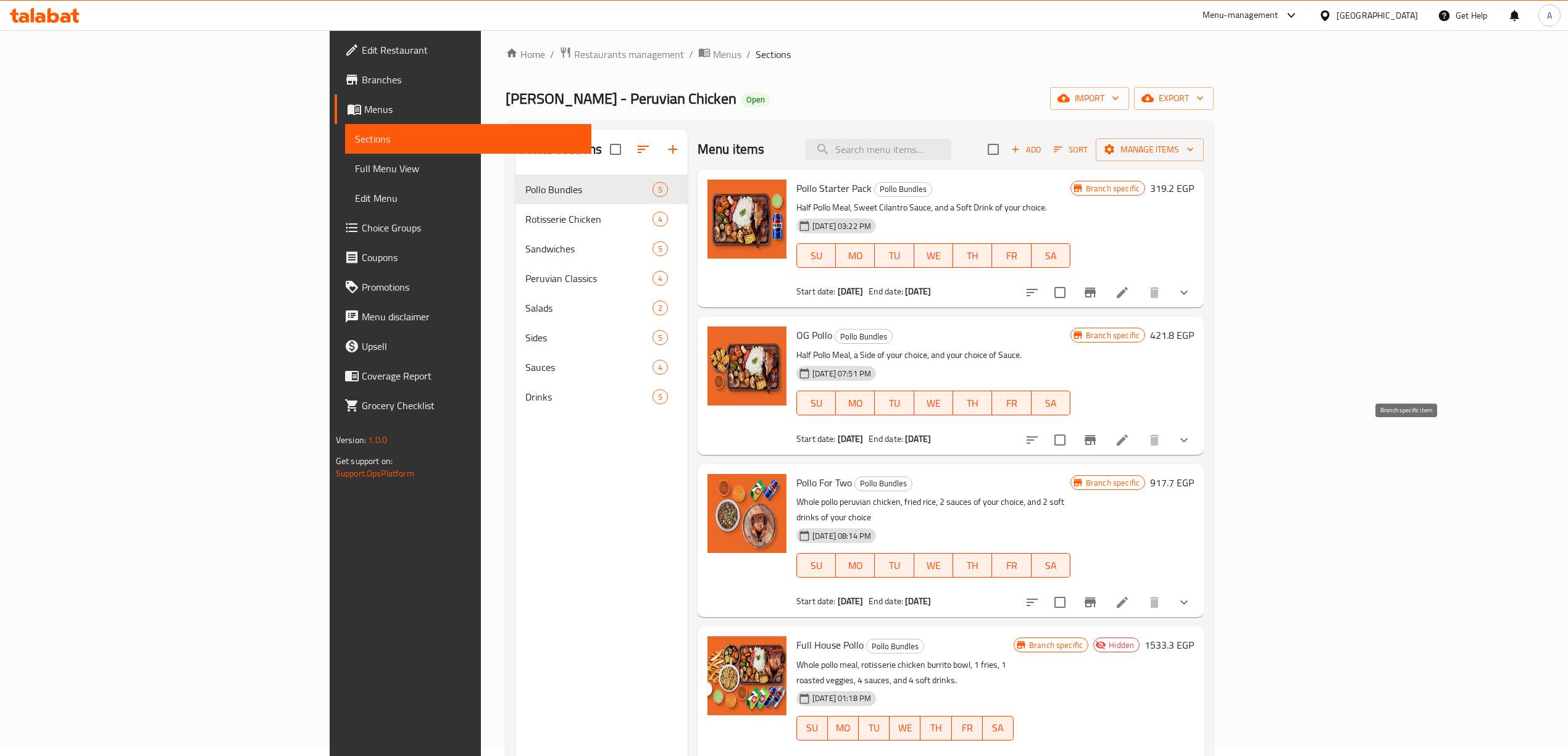
click at [1096, 439] on icon "Branch-specific-item" at bounding box center [1090, 440] width 11 height 10
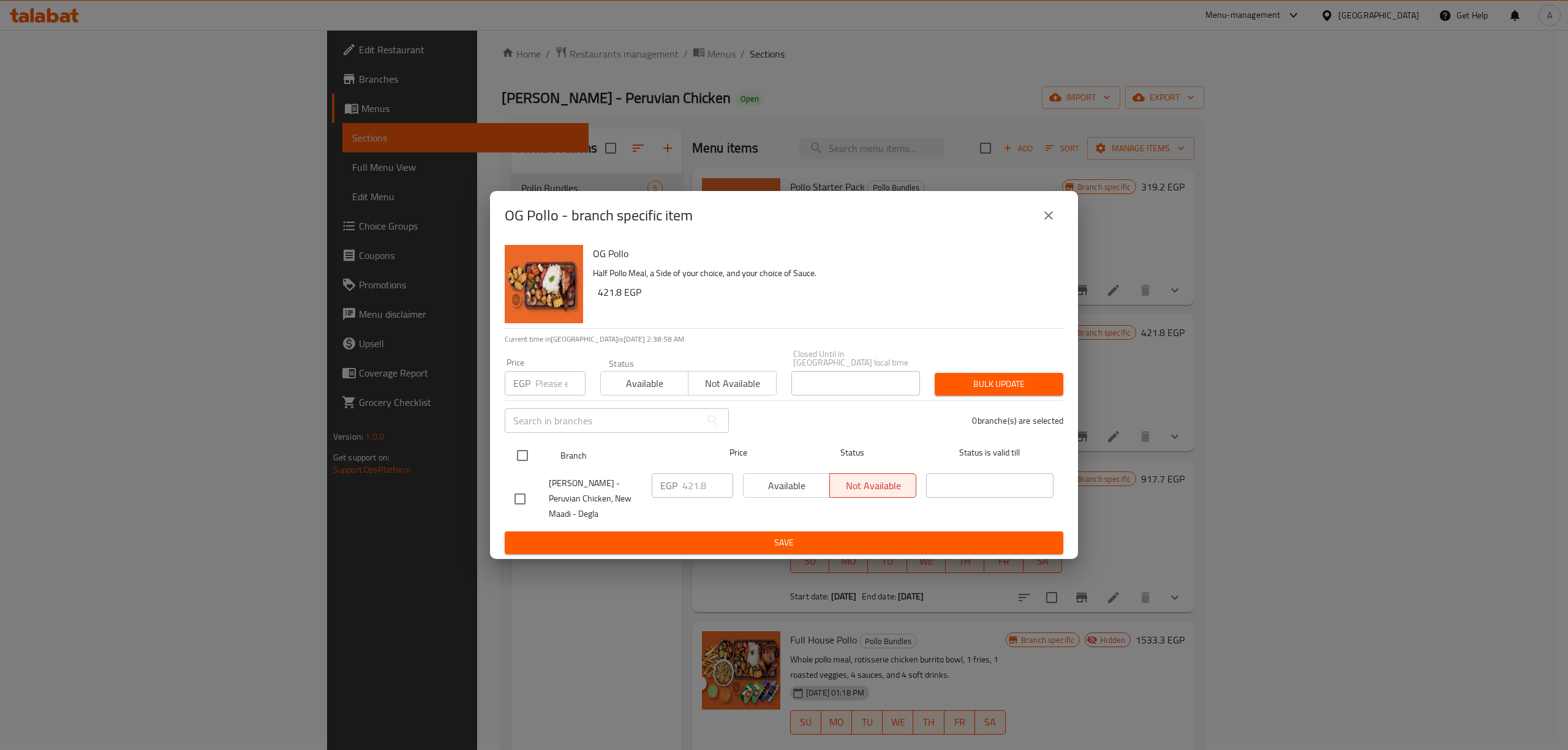
click at [522, 448] on input "checkbox" at bounding box center [522, 455] width 25 height 25
checkbox input "true"
click at [550, 377] on input "number" at bounding box center [560, 383] width 50 height 25
paste input "353.4"
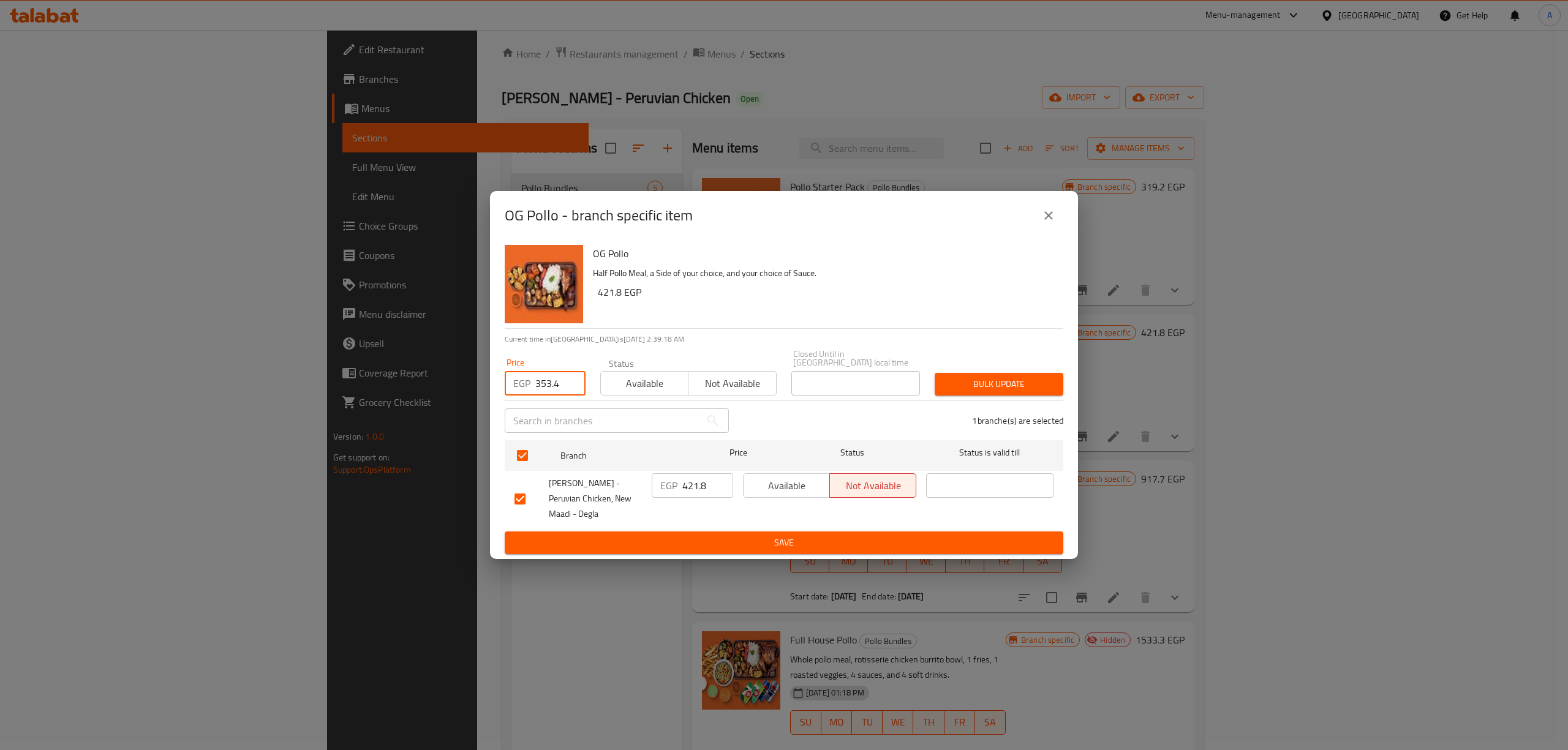
type input "353.4"
click at [996, 391] on div "Bulk update" at bounding box center [999, 384] width 144 height 38
click at [1006, 380] on span "Bulk update" at bounding box center [998, 384] width 109 height 16
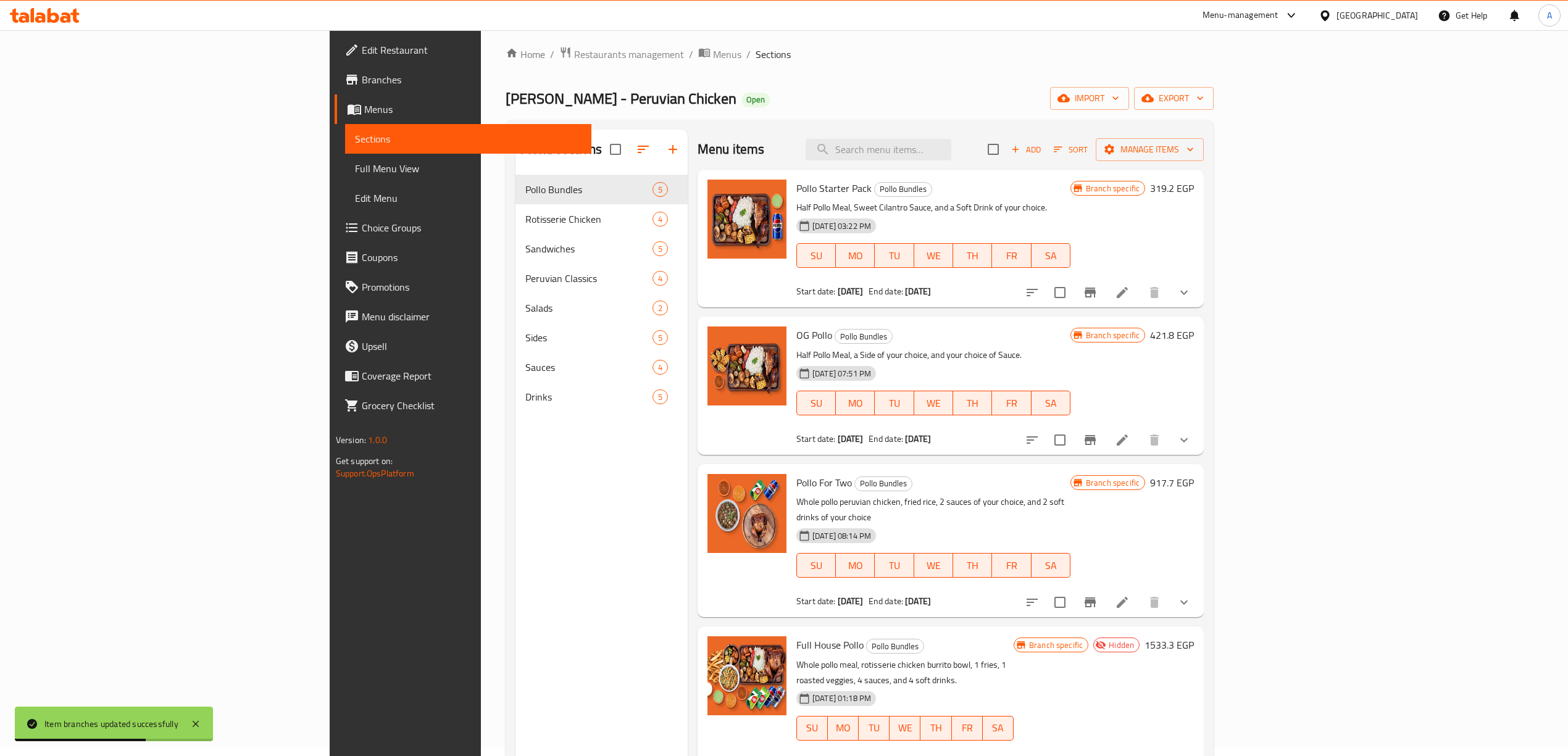
click at [901, 67] on div "Home / Restaurants management / Menus / Sections Don Pollo - Peruvian Chicken O…" at bounding box center [860, 471] width 708 height 849
click at [1097, 299] on icon "Branch-specific-item" at bounding box center [1091, 293] width 15 height 15
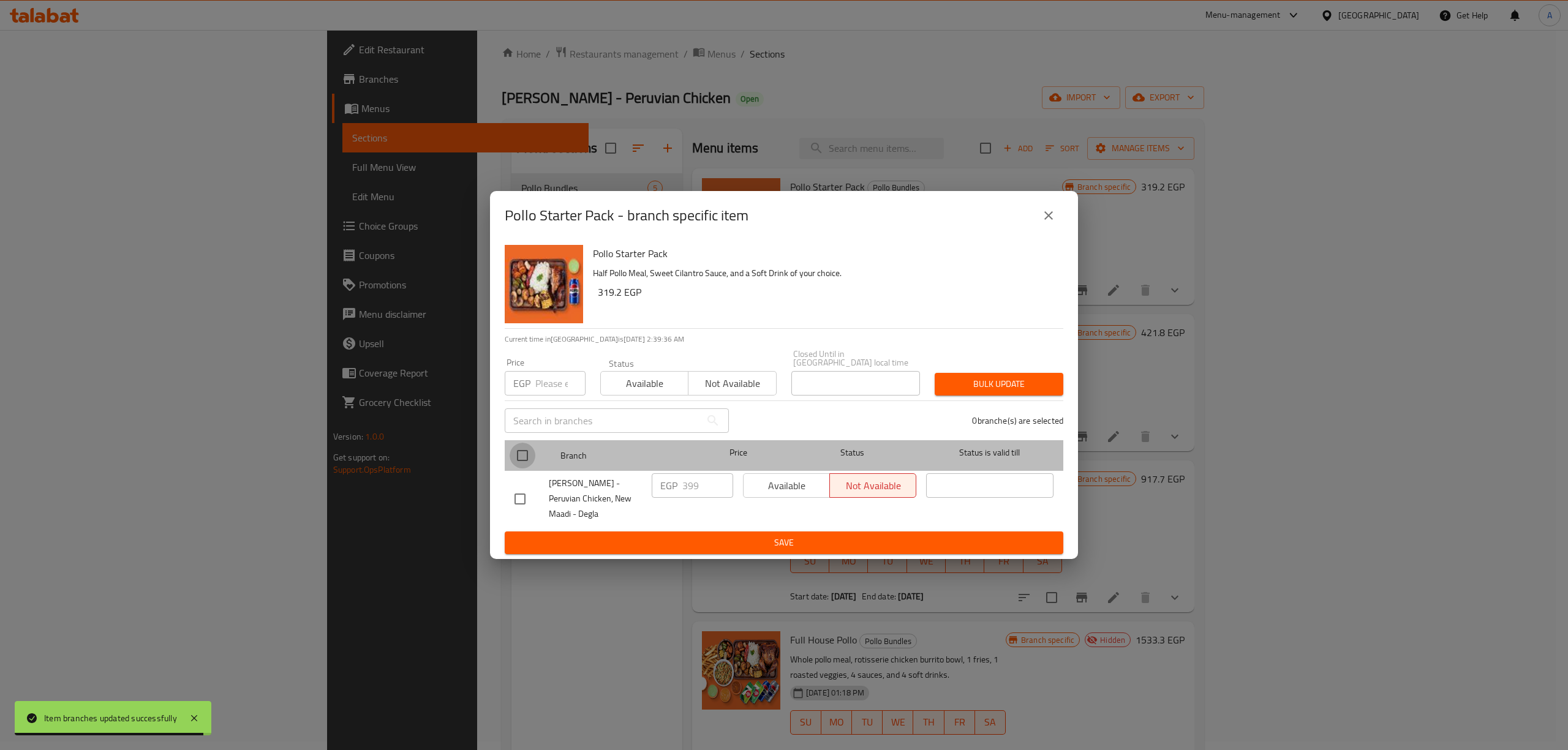
click at [522, 450] on input "checkbox" at bounding box center [522, 455] width 25 height 25
checkbox input "true"
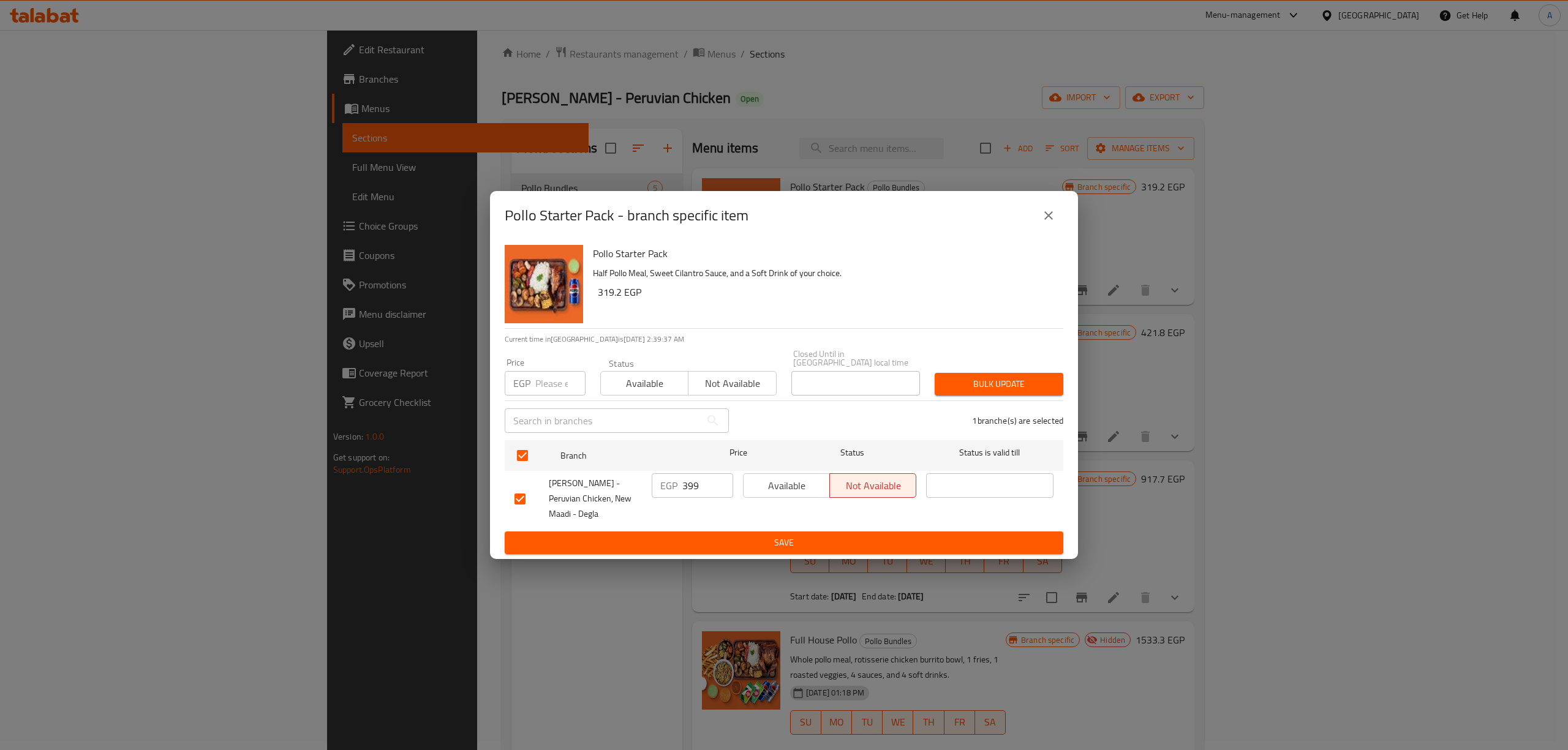
click at [548, 382] on input "number" at bounding box center [560, 383] width 50 height 25
paste input "319.2"
type input "319.2"
click at [986, 377] on span "Bulk update" at bounding box center [998, 384] width 109 height 16
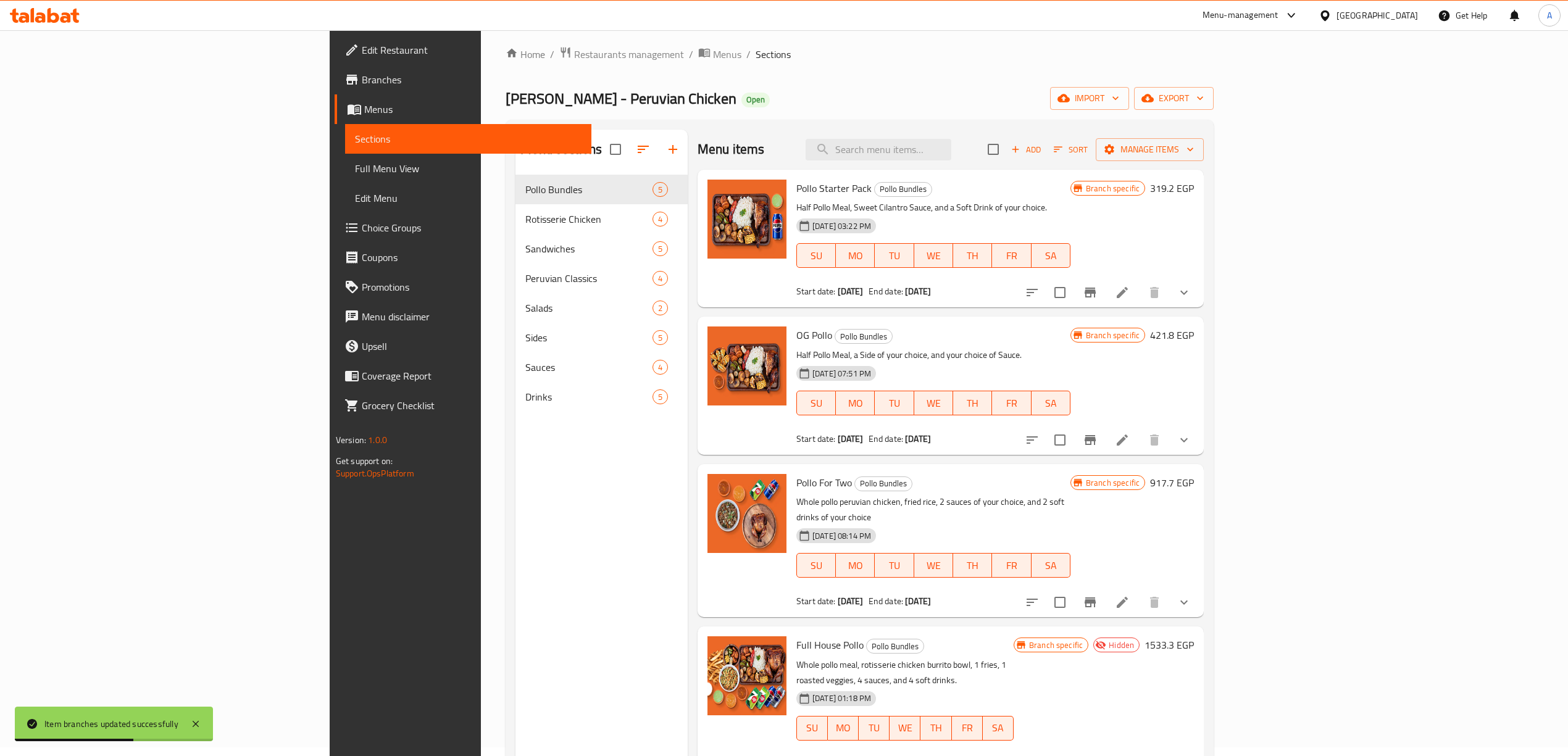
click at [599, 581] on div "Menu sections Pollo Bundles 5 Rotisserie Chicken 4 Sandwiches 5 Peruvian Classi…" at bounding box center [602, 508] width 172 height 756
click at [1097, 595] on icon "Branch-specific-item" at bounding box center [1091, 602] width 15 height 15
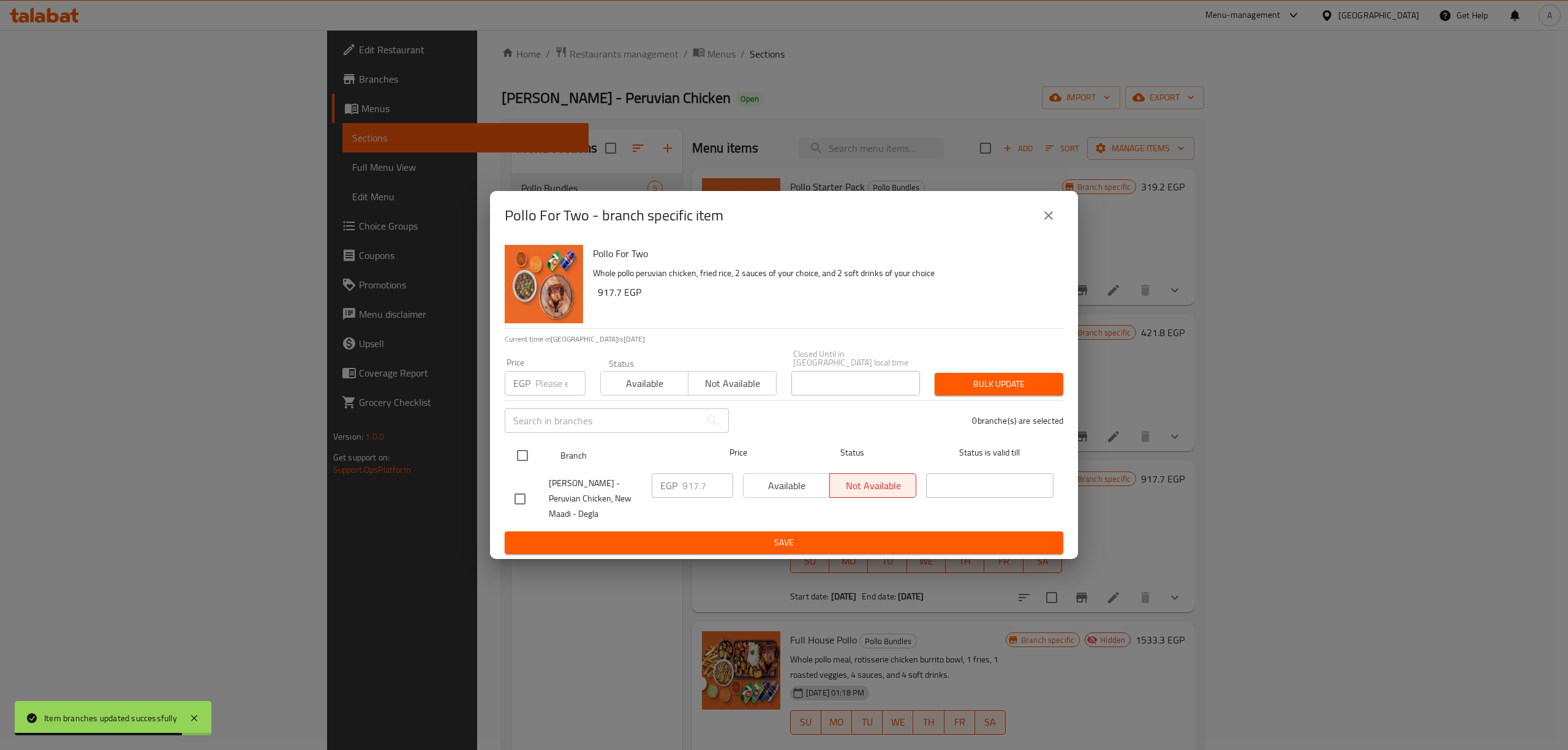
click at [517, 448] on input "checkbox" at bounding box center [522, 455] width 25 height 25
checkbox input "true"
click at [544, 388] on input "number" at bounding box center [560, 383] width 50 height 25
paste input "735.3"
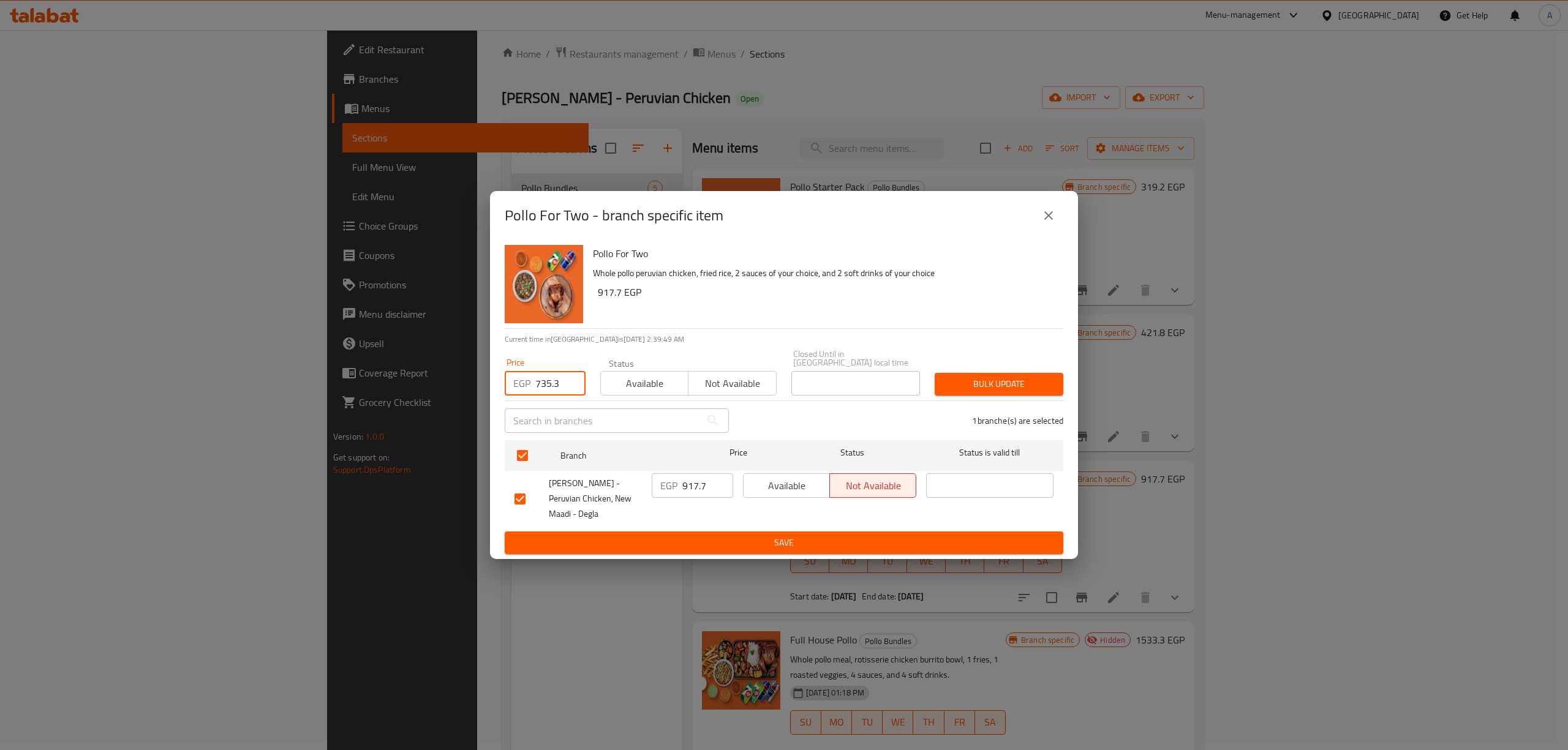
type input "735.3"
click at [983, 381] on span "Bulk update" at bounding box center [998, 384] width 109 height 16
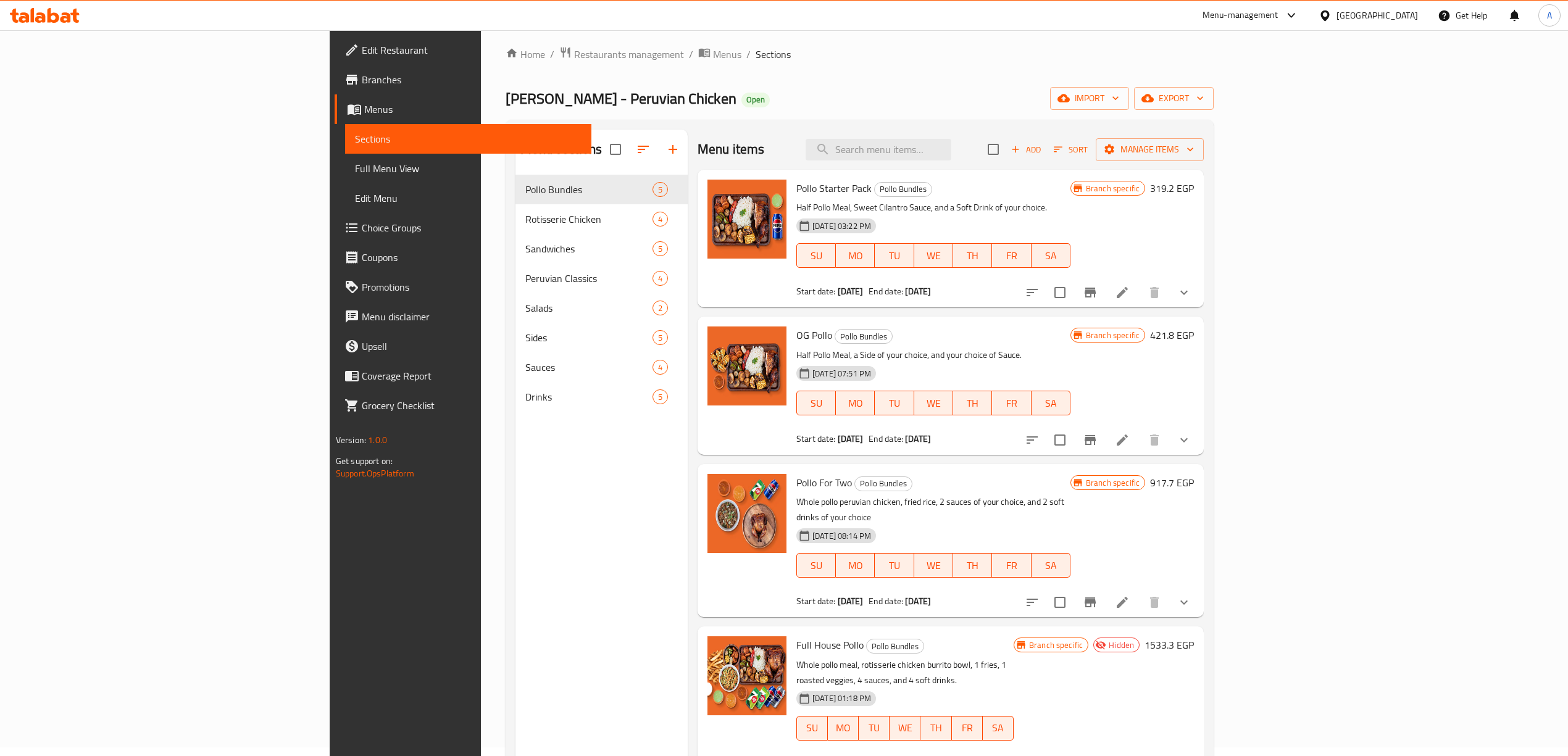
click at [556, 507] on div "Menu sections Pollo Bundles 5 Rotisserie Chicken 4 Sandwiches 5 Peruvian Classi…" at bounding box center [602, 508] width 172 height 756
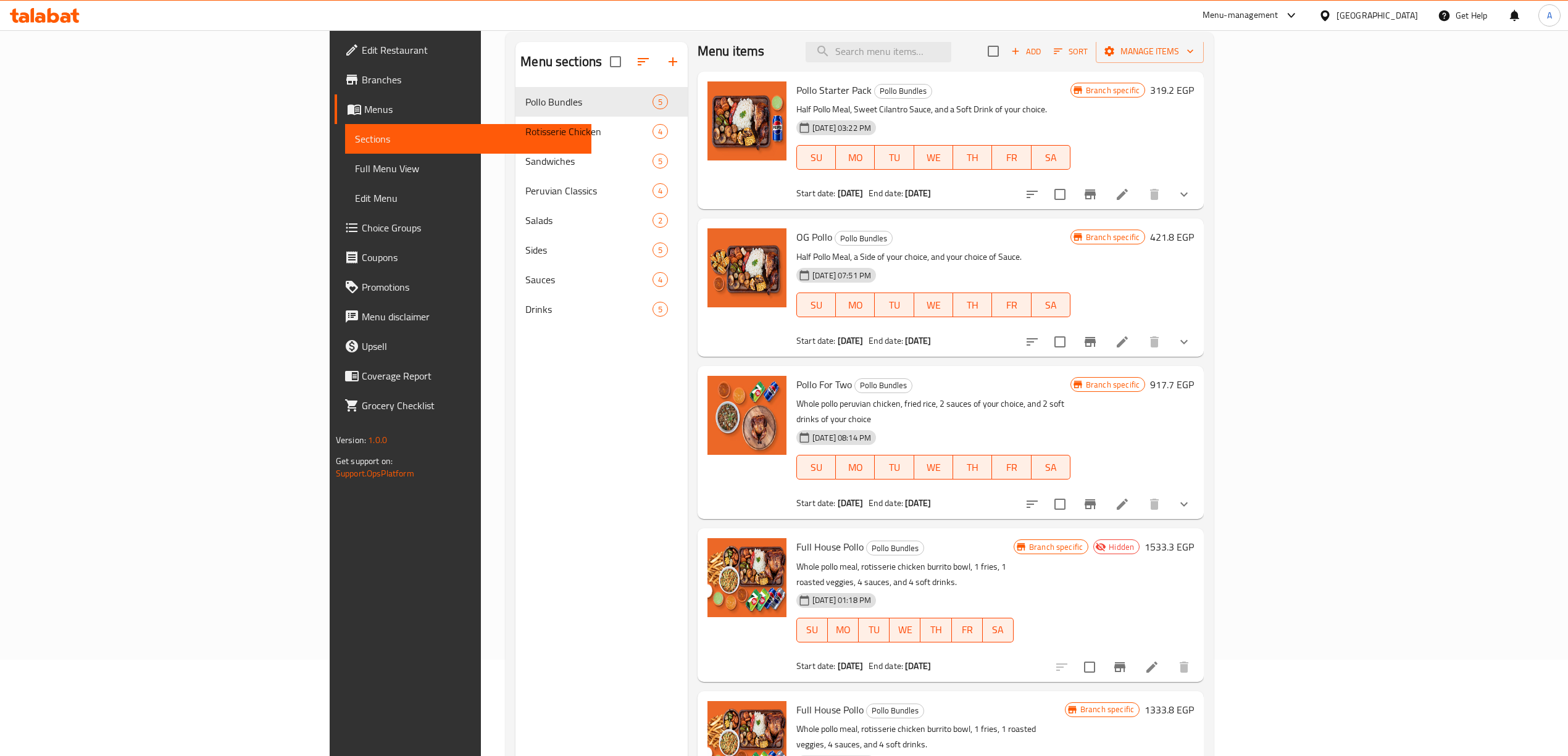
scroll to position [174, 0]
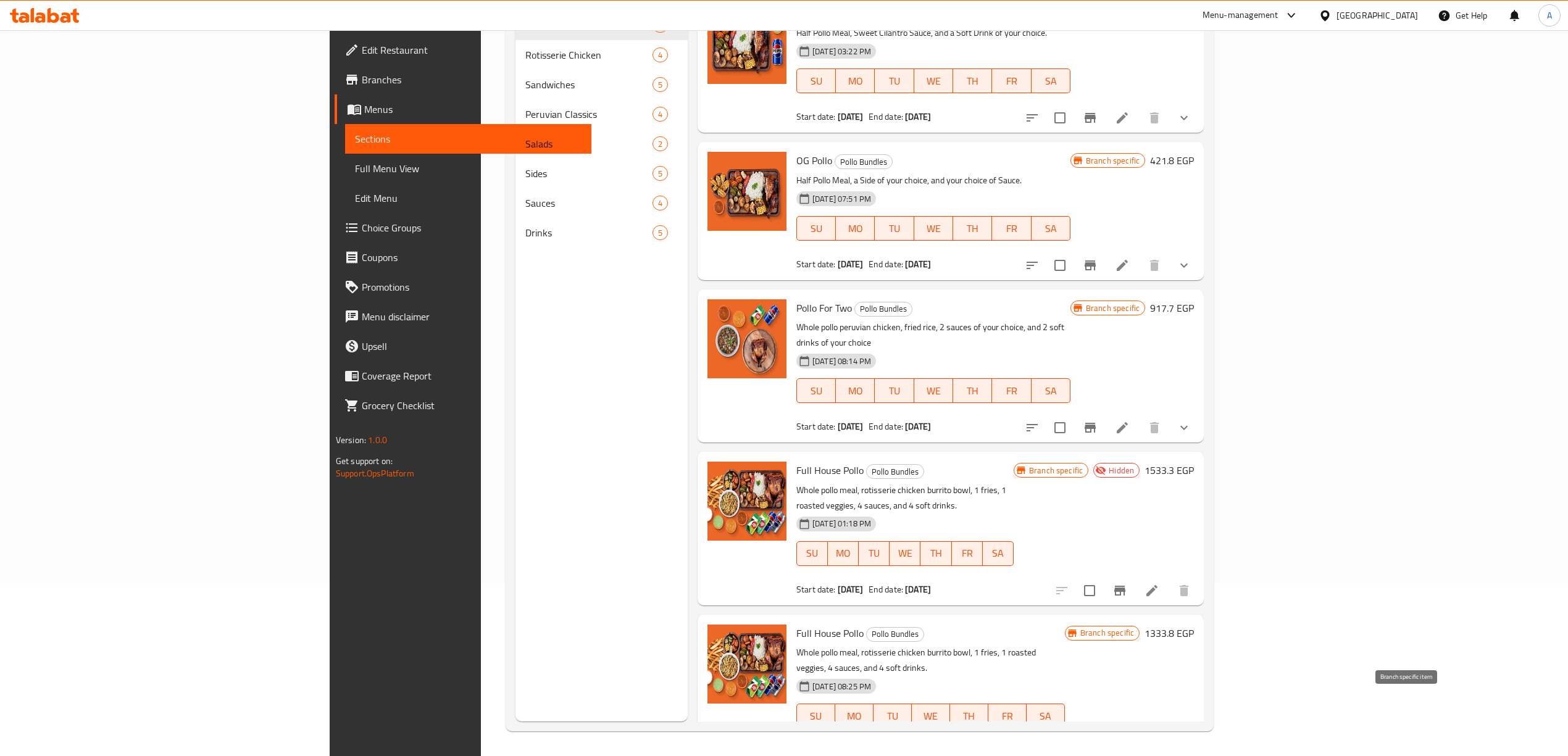
click at [1096, 748] on icon "Branch-specific-item" at bounding box center [1090, 753] width 11 height 10
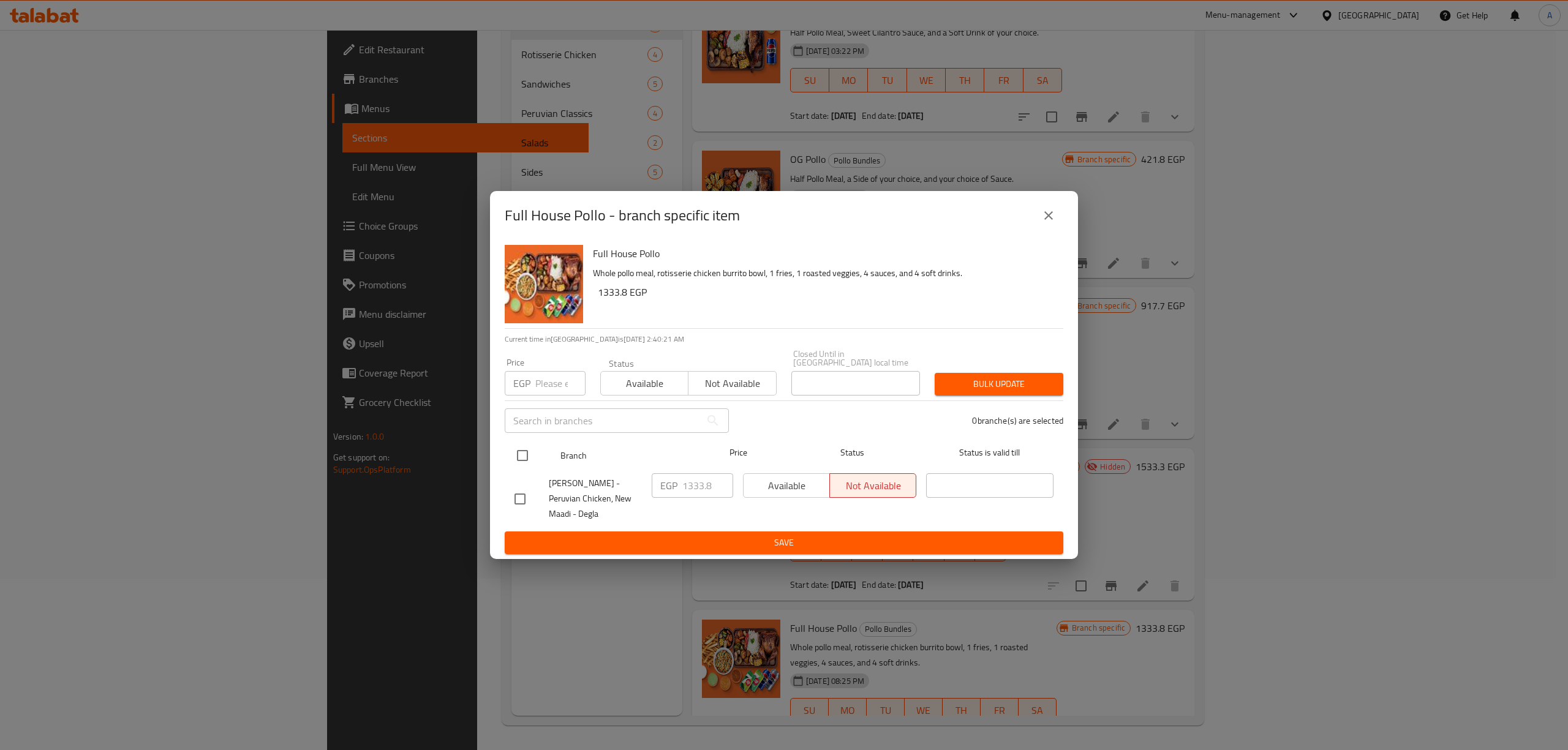
click at [523, 446] on input "checkbox" at bounding box center [522, 455] width 25 height 25
checkbox input "true"
click at [542, 381] on input "number" at bounding box center [560, 383] width 50 height 25
paste input "1065.9"
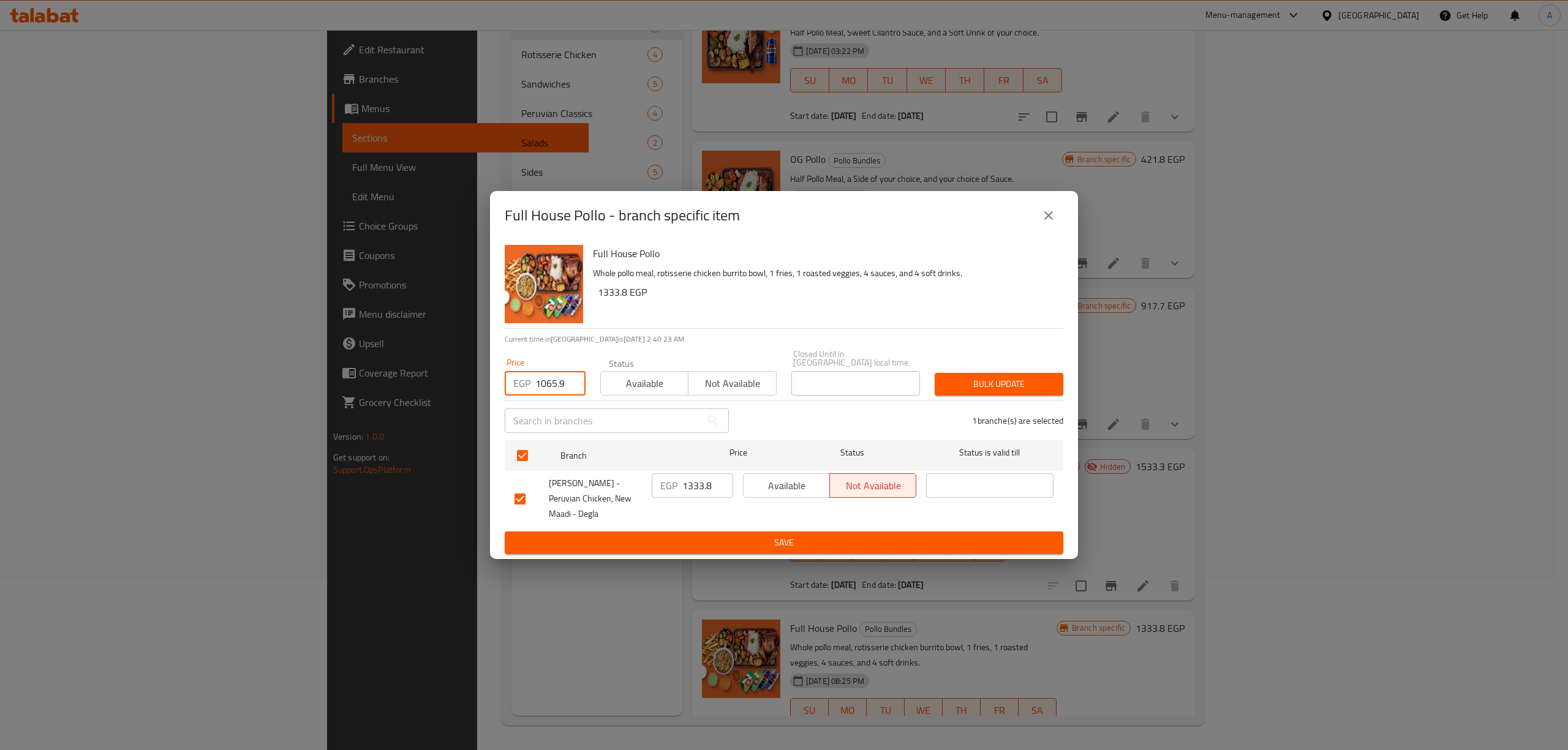
type input "1065.9"
click at [968, 377] on span "Bulk update" at bounding box center [998, 384] width 109 height 16
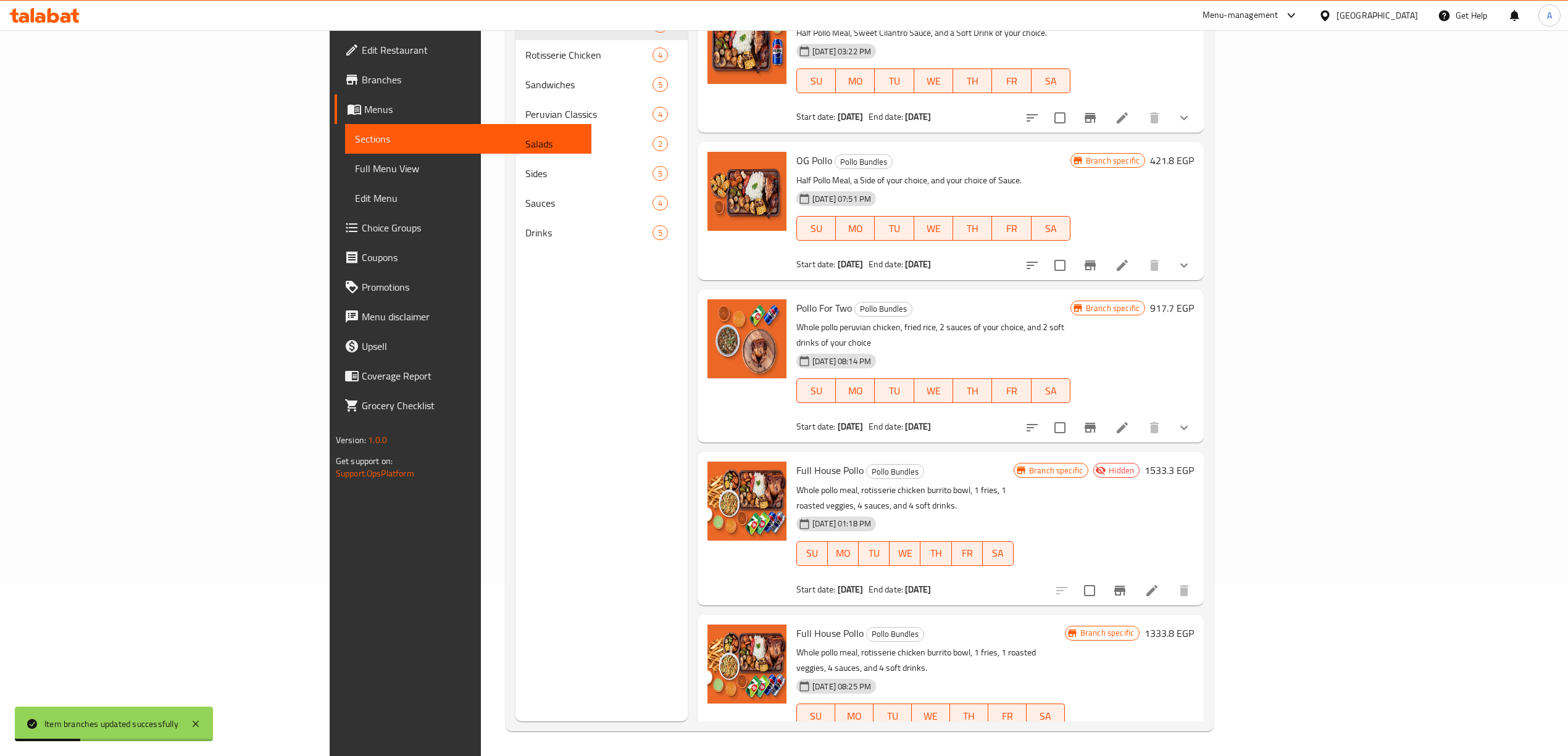
click at [1067, 164] on h6 "OG Pollo Pollo Bundles" at bounding box center [933, 160] width 274 height 17
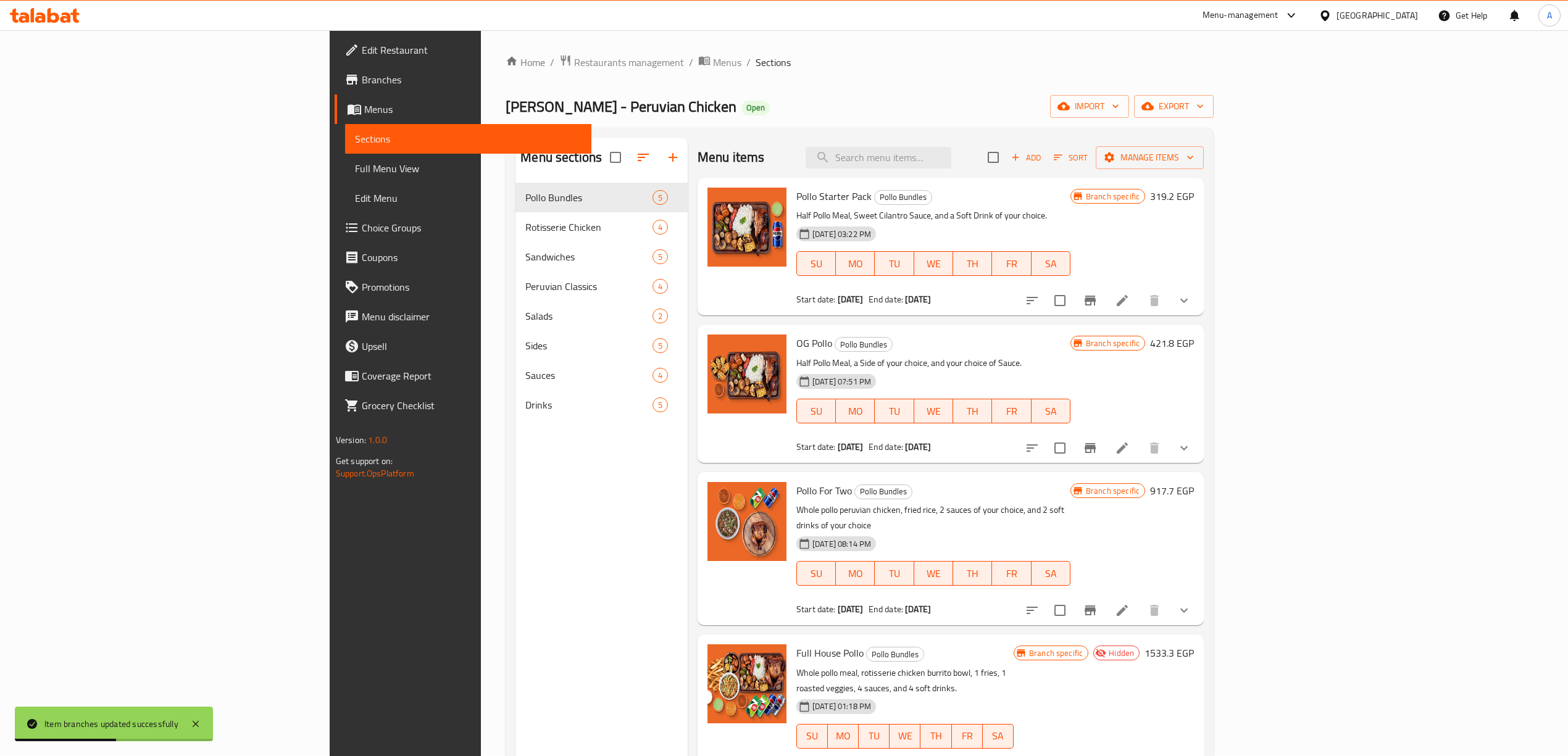
scroll to position [0, 0]
click at [1097, 307] on icon "Branch-specific-item" at bounding box center [1091, 301] width 15 height 15
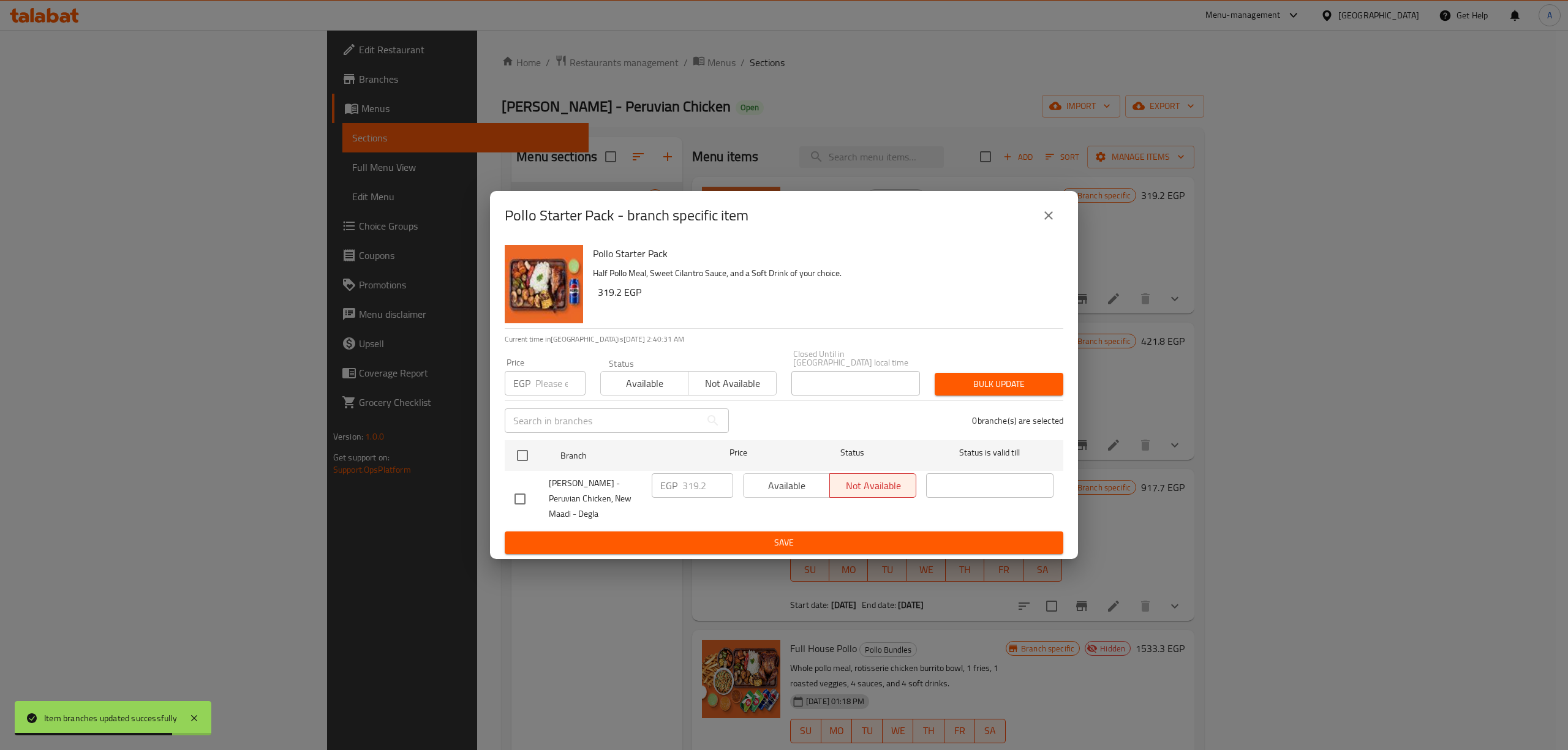
click at [1051, 216] on icon "close" at bounding box center [1048, 216] width 15 height 15
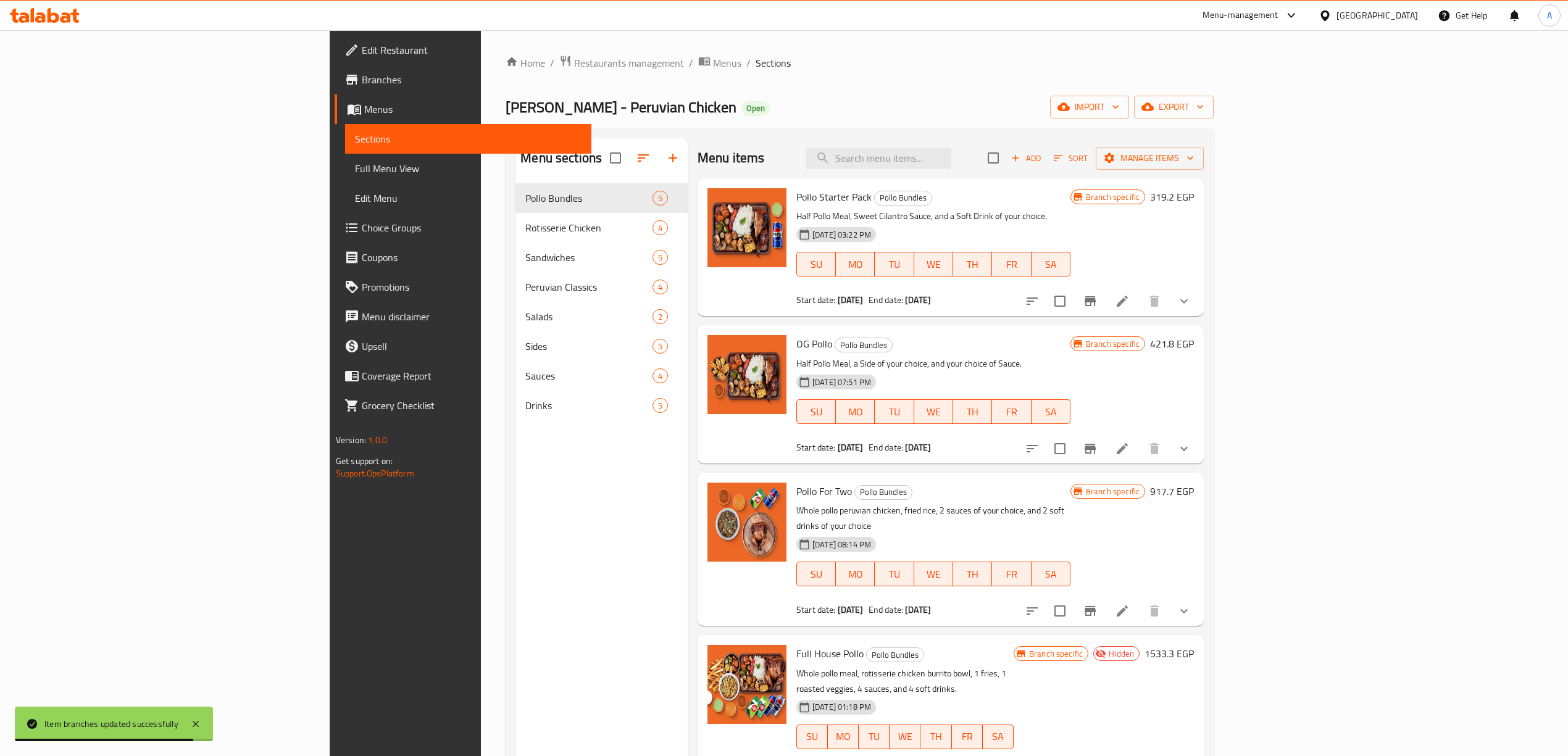
click at [1097, 448] on icon "Branch-specific-item" at bounding box center [1091, 448] width 15 height 15
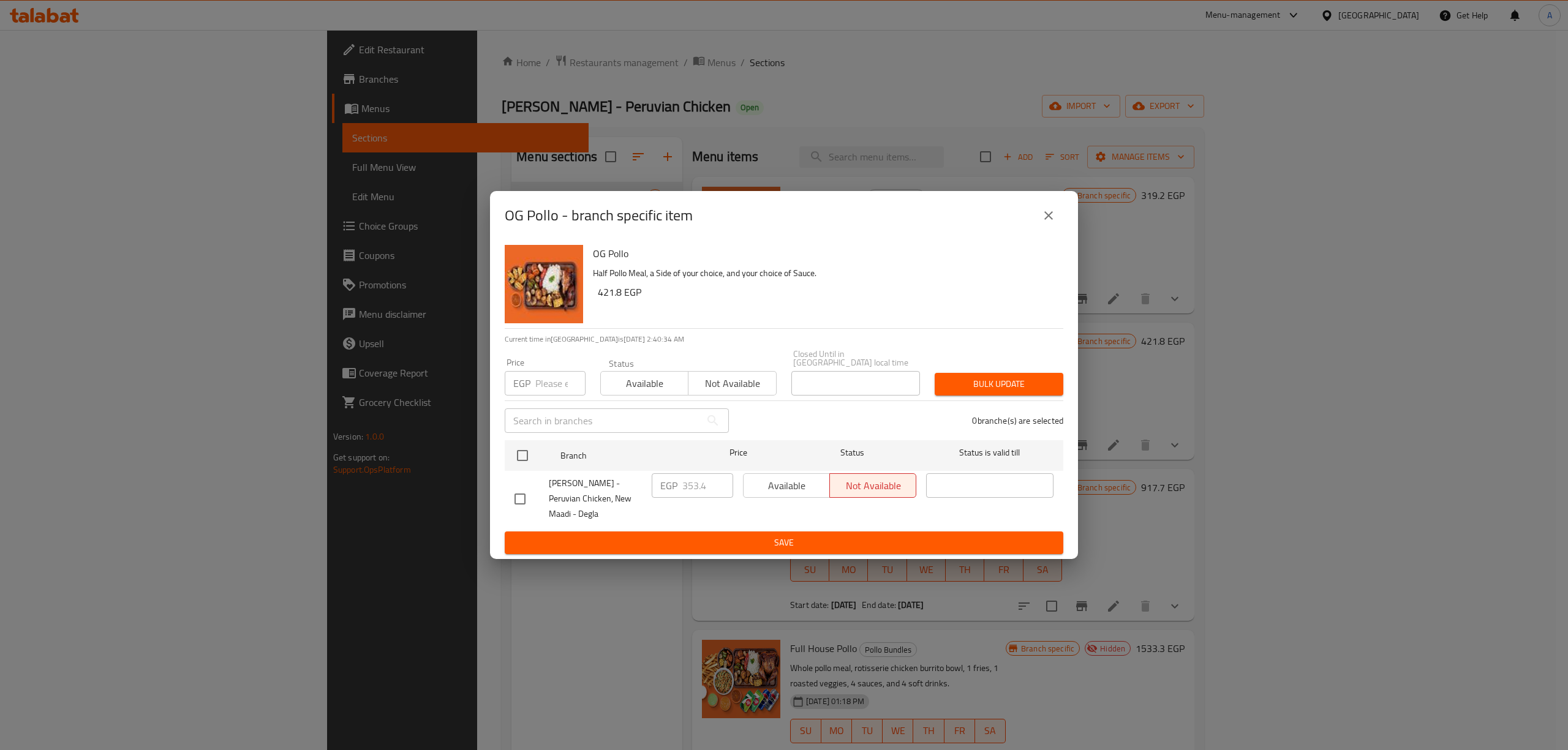
click at [1045, 219] on icon "close" at bounding box center [1048, 216] width 15 height 15
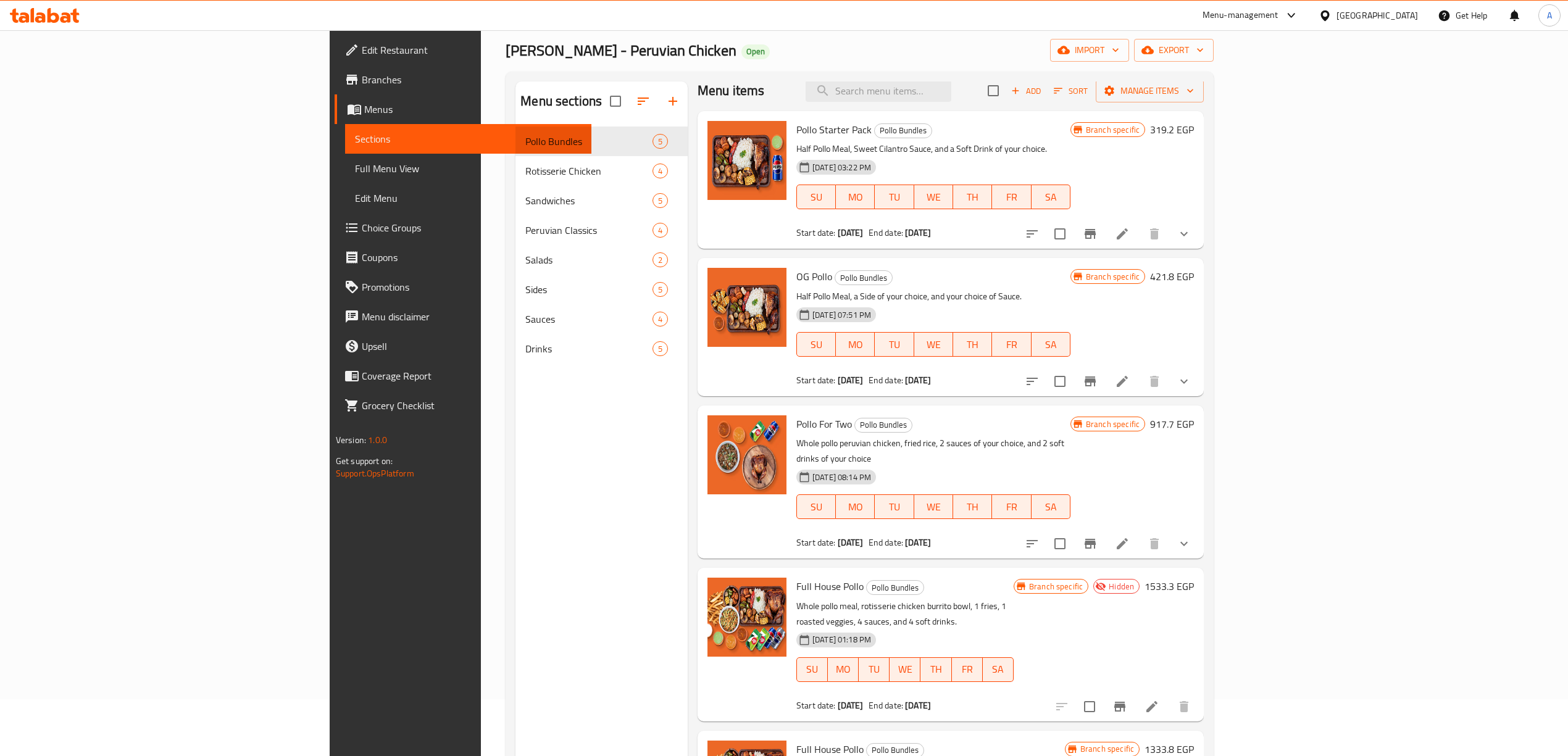
scroll to position [174, 0]
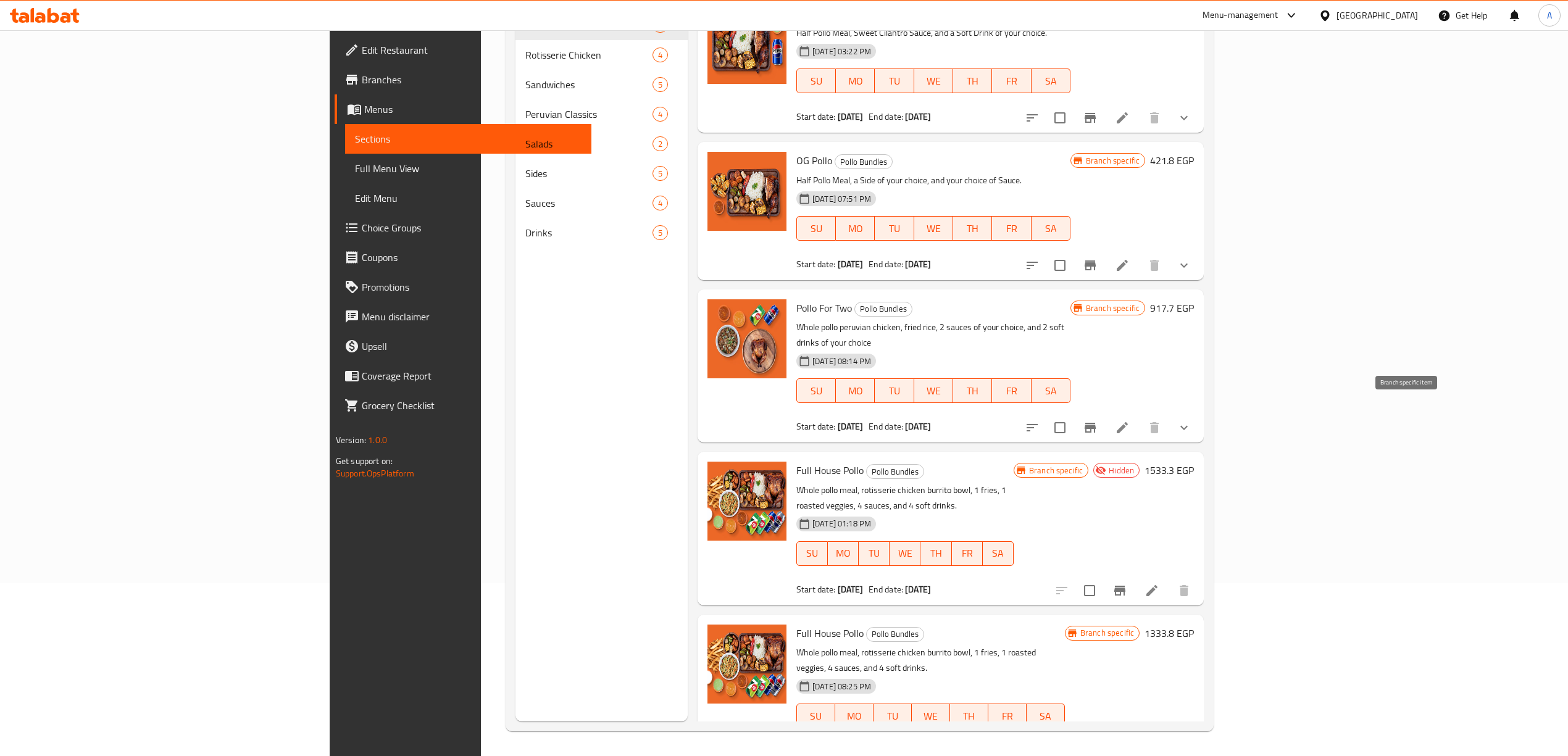
click at [1097, 420] on icon "Branch-specific-item" at bounding box center [1091, 428] width 15 height 15
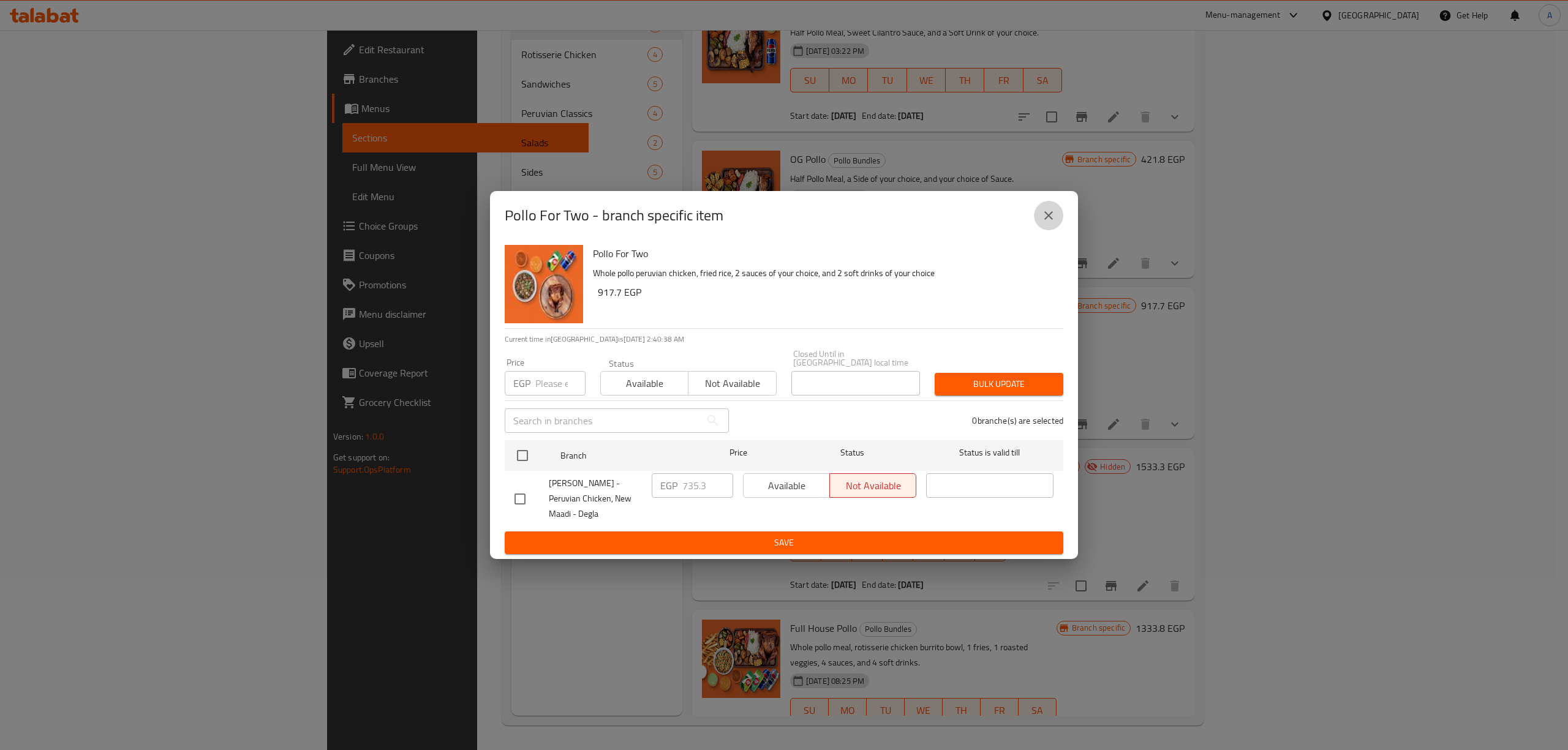
click at [1051, 213] on icon "close" at bounding box center [1048, 216] width 15 height 15
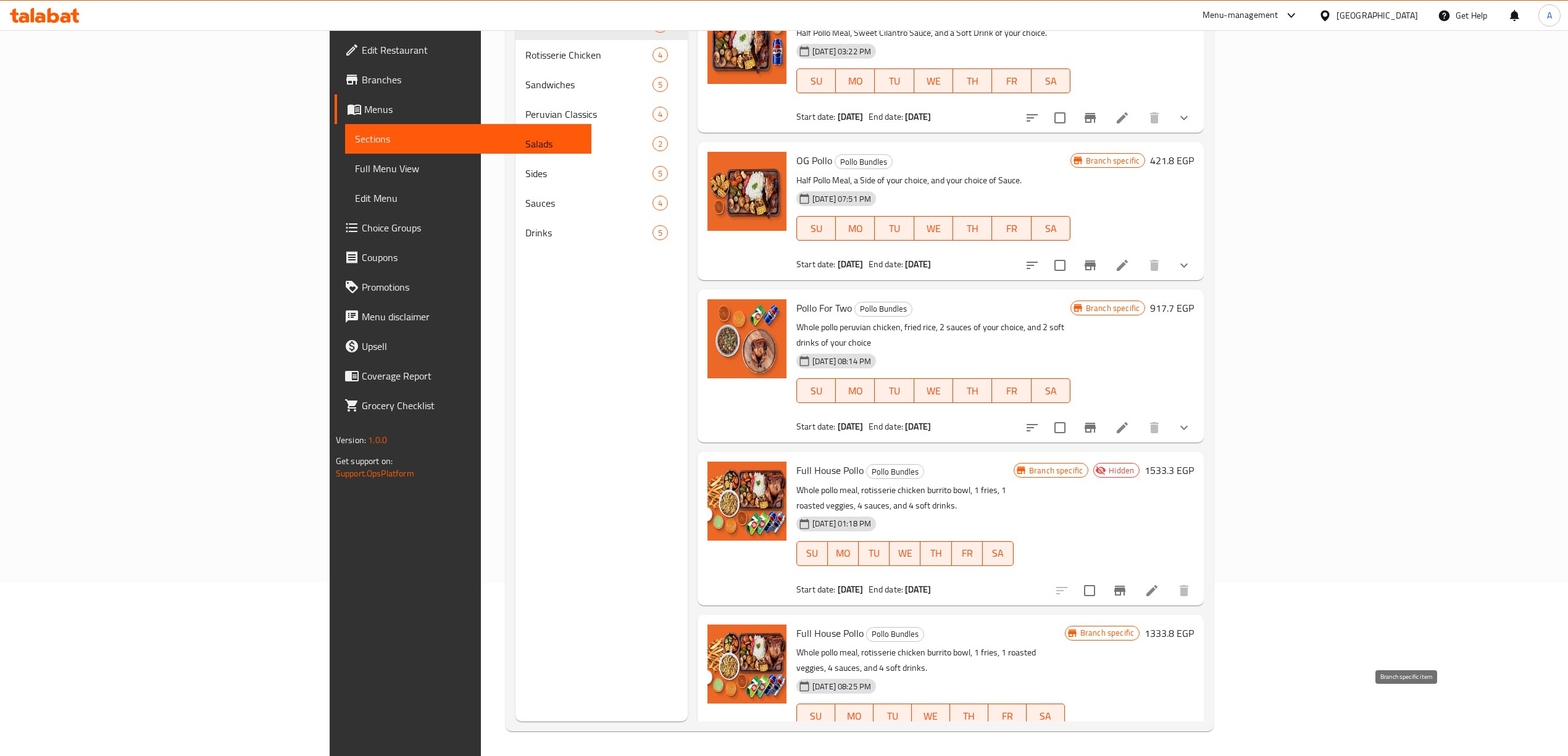
click at [1105, 738] on button "Branch-specific-item" at bounding box center [1091, 753] width 30 height 30
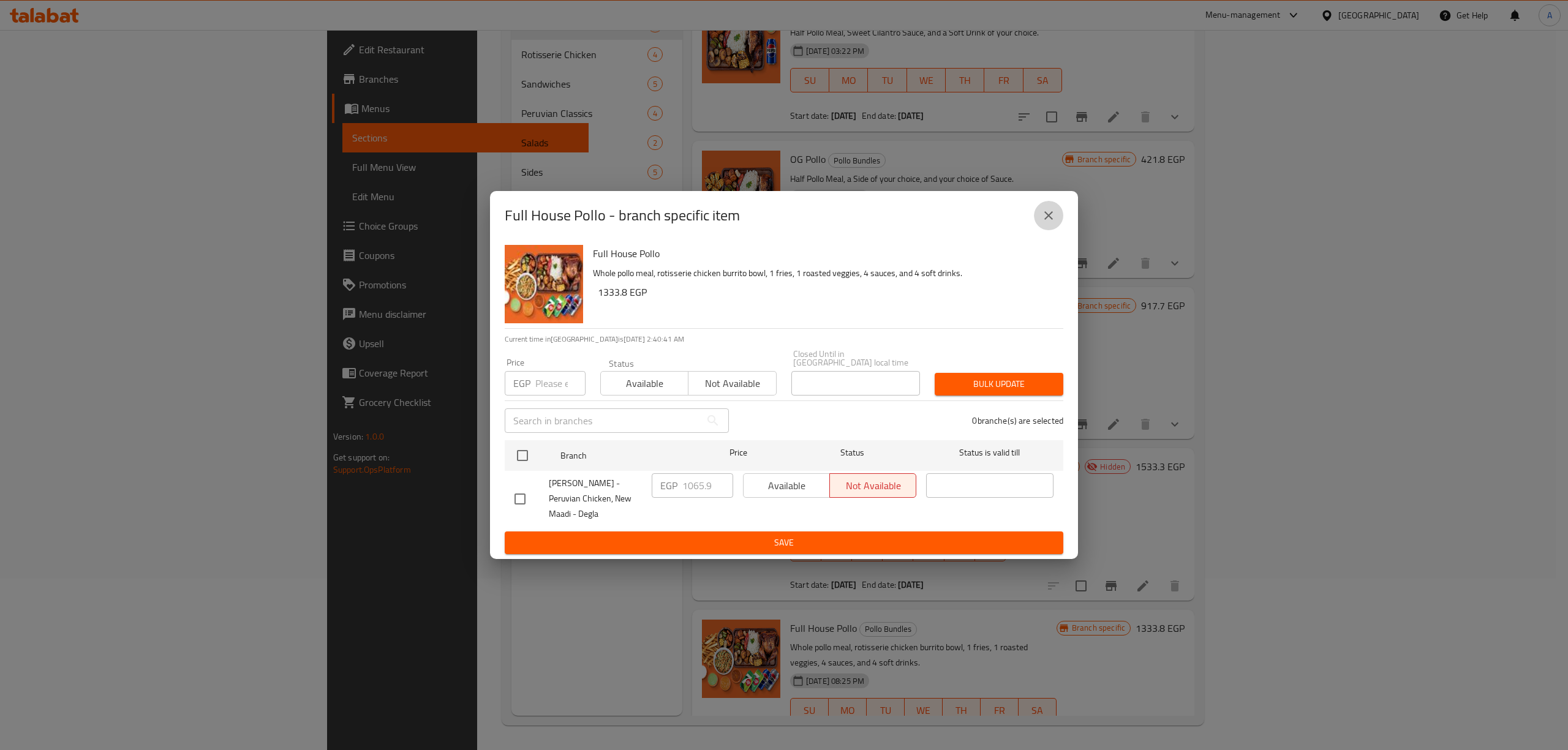
click at [1043, 218] on icon "close" at bounding box center [1048, 216] width 15 height 15
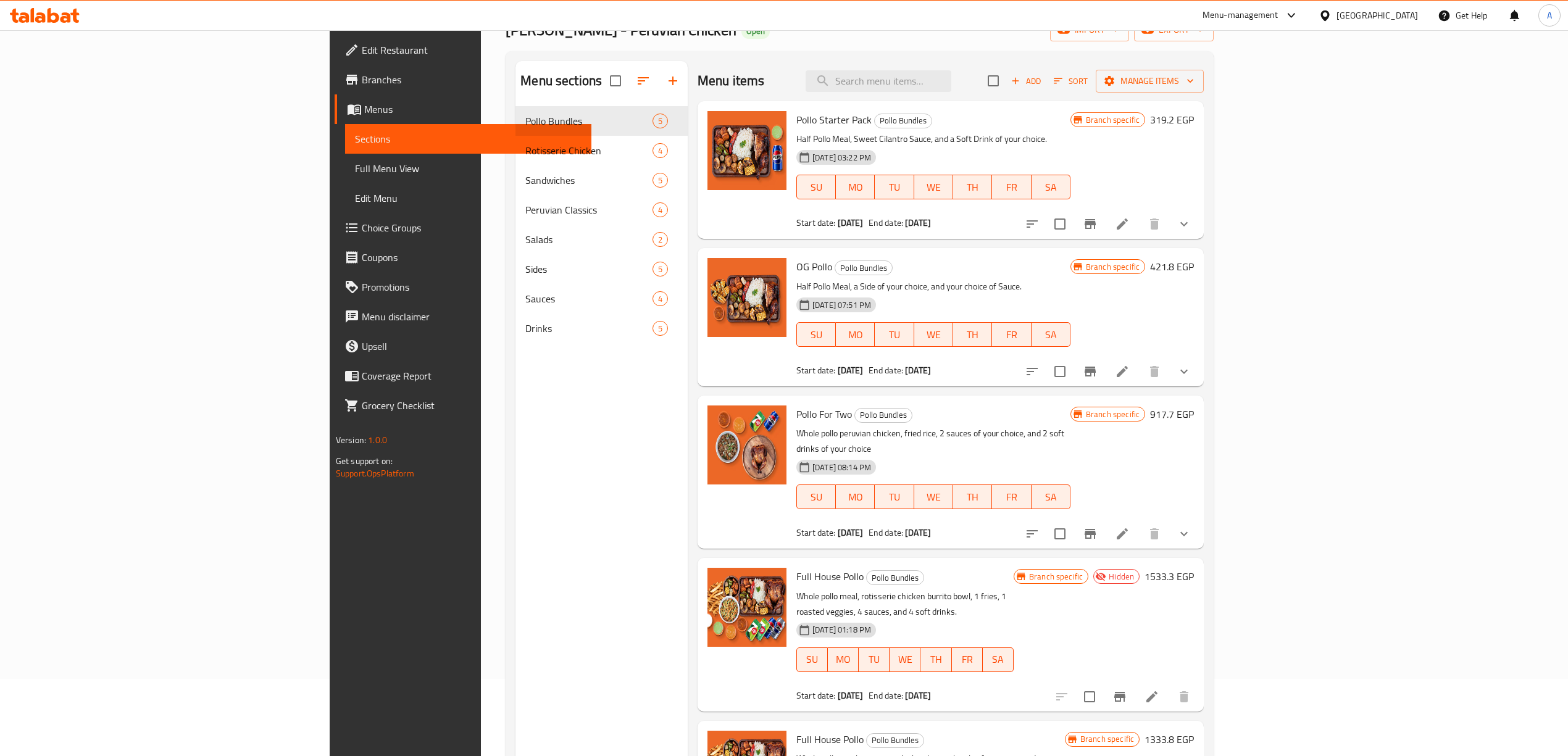
scroll to position [0, 0]
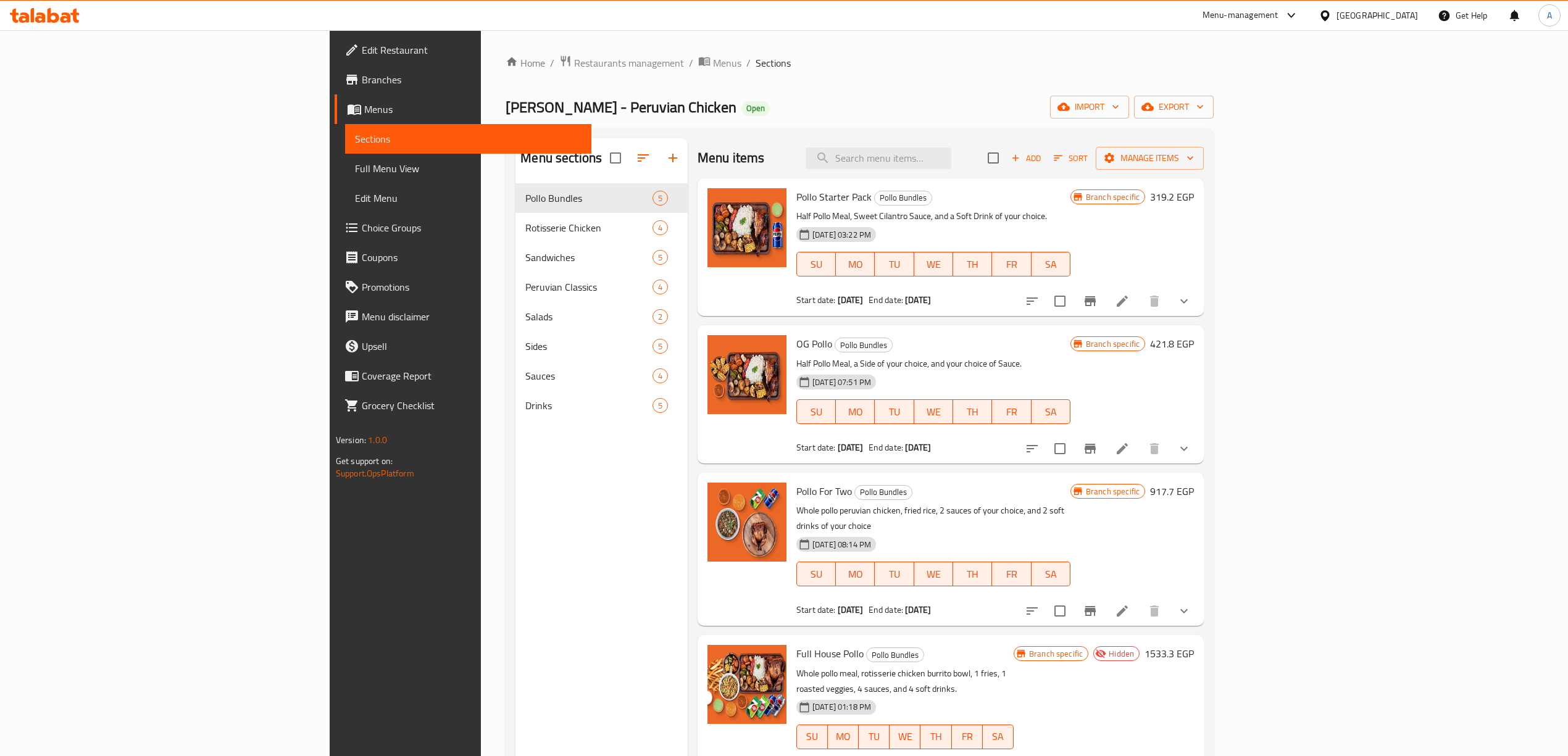
drag, startPoint x: 827, startPoint y: 123, endPoint x: 838, endPoint y: 119, distance: 11.7
click at [827, 123] on div "Home / Restaurants management / Menus / Sections Don Pollo - Peruvian Chicken O…" at bounding box center [860, 479] width 708 height 849
click at [1204, 107] on span "export" at bounding box center [1173, 107] width 60 height 16
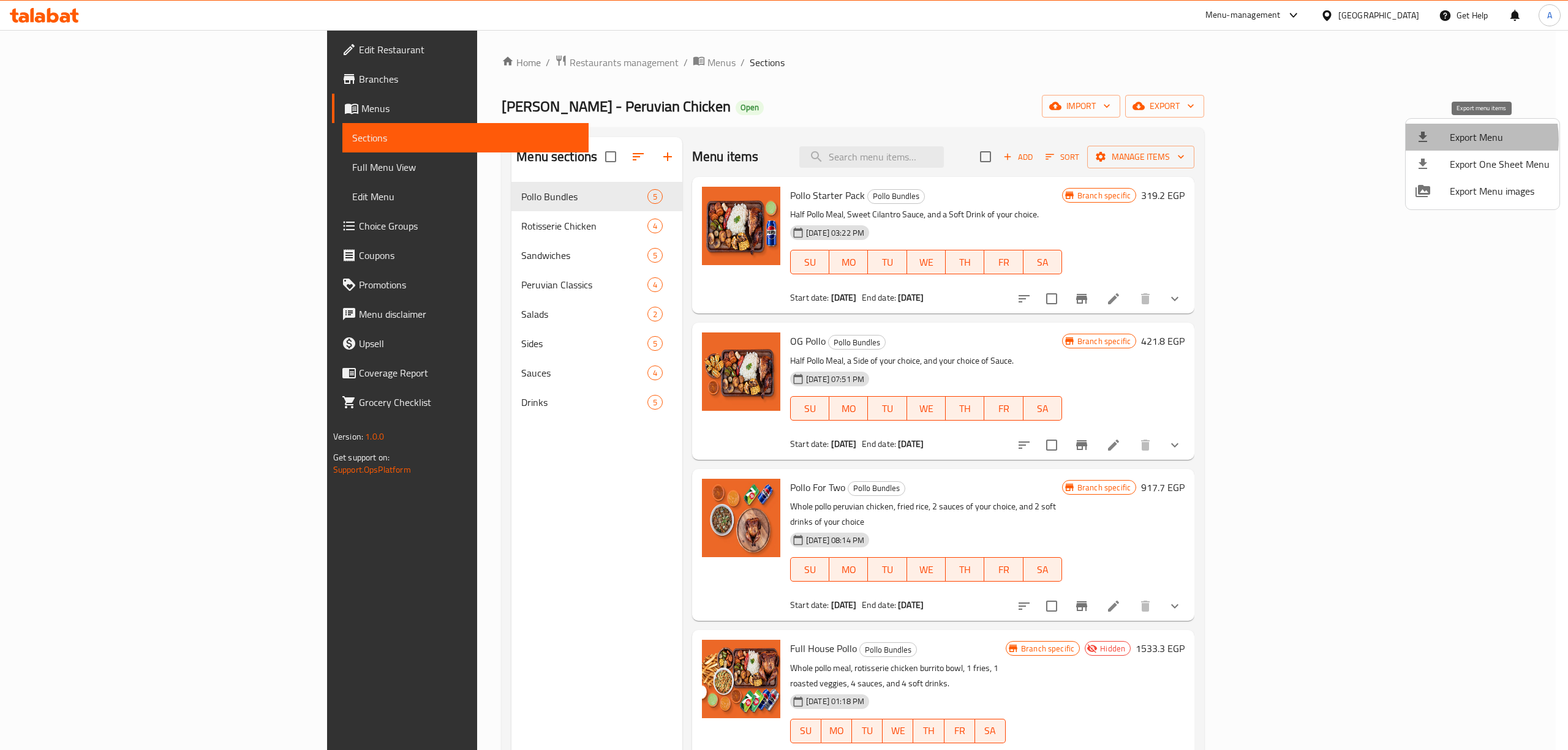
click at [1458, 139] on span "Export Menu" at bounding box center [1500, 137] width 100 height 15
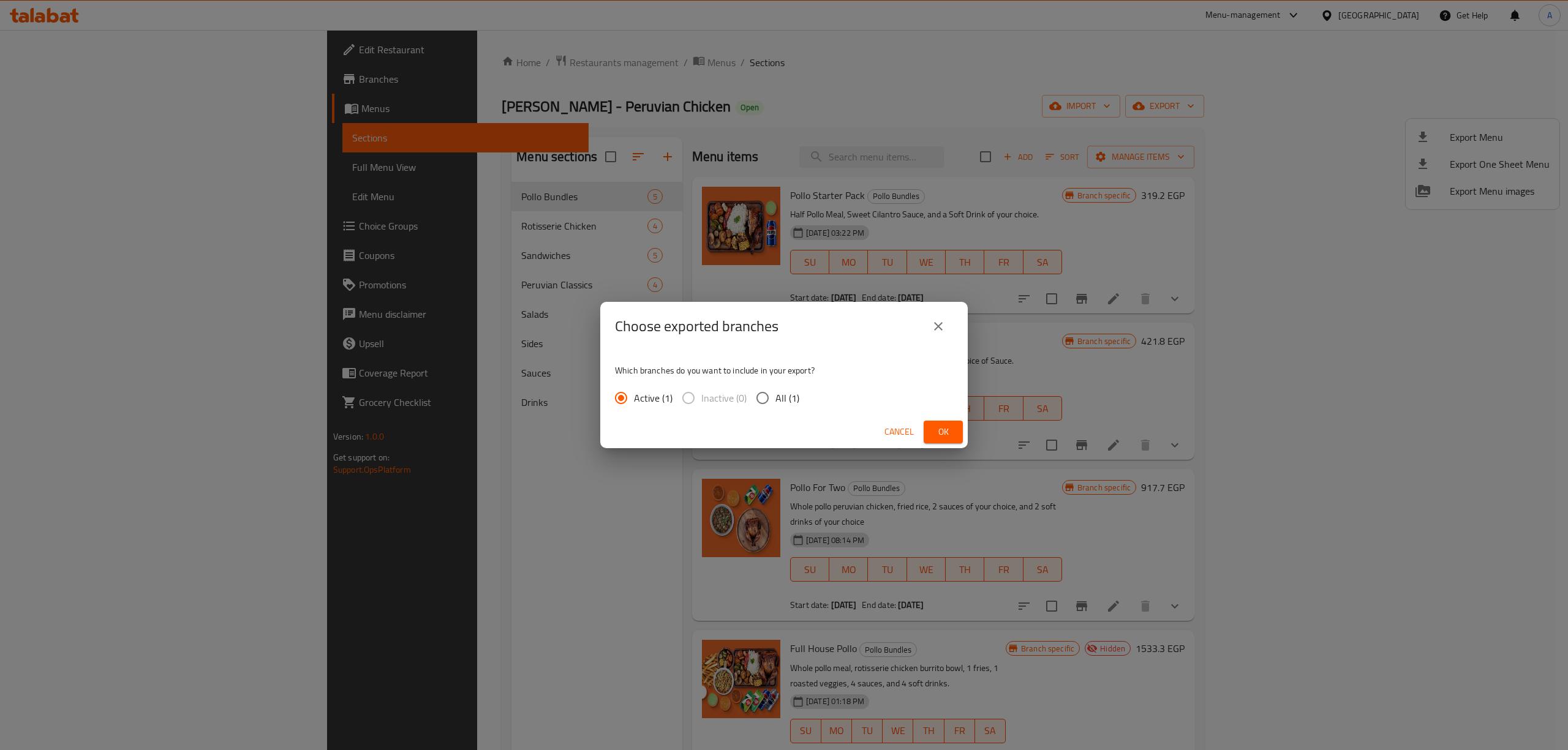
click at [760, 398] on input "All (1)" at bounding box center [762, 397] width 25 height 25
radio input "true"
click at [937, 428] on span "Ok" at bounding box center [943, 432] width 20 height 16
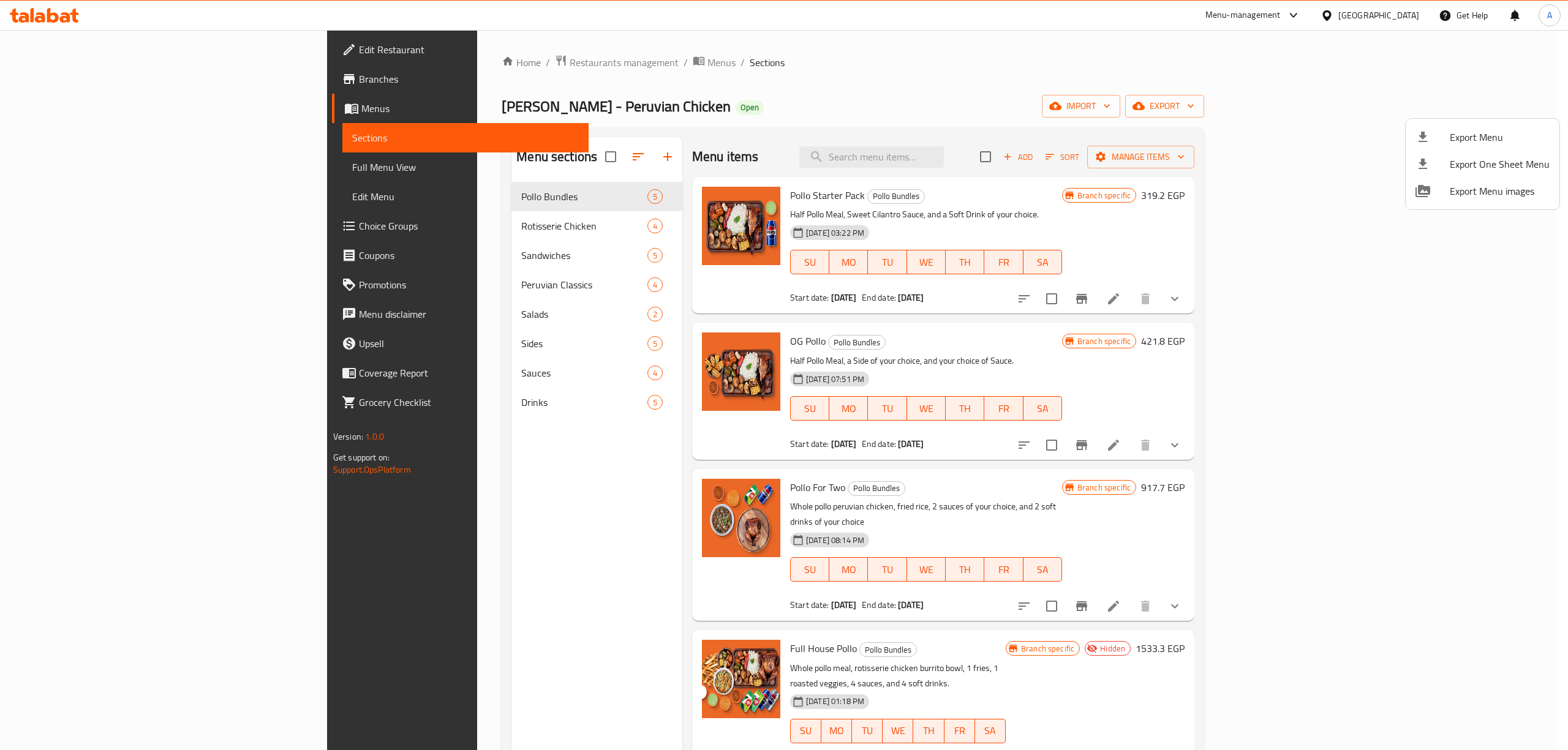
click at [747, 82] on div at bounding box center [784, 375] width 1568 height 750
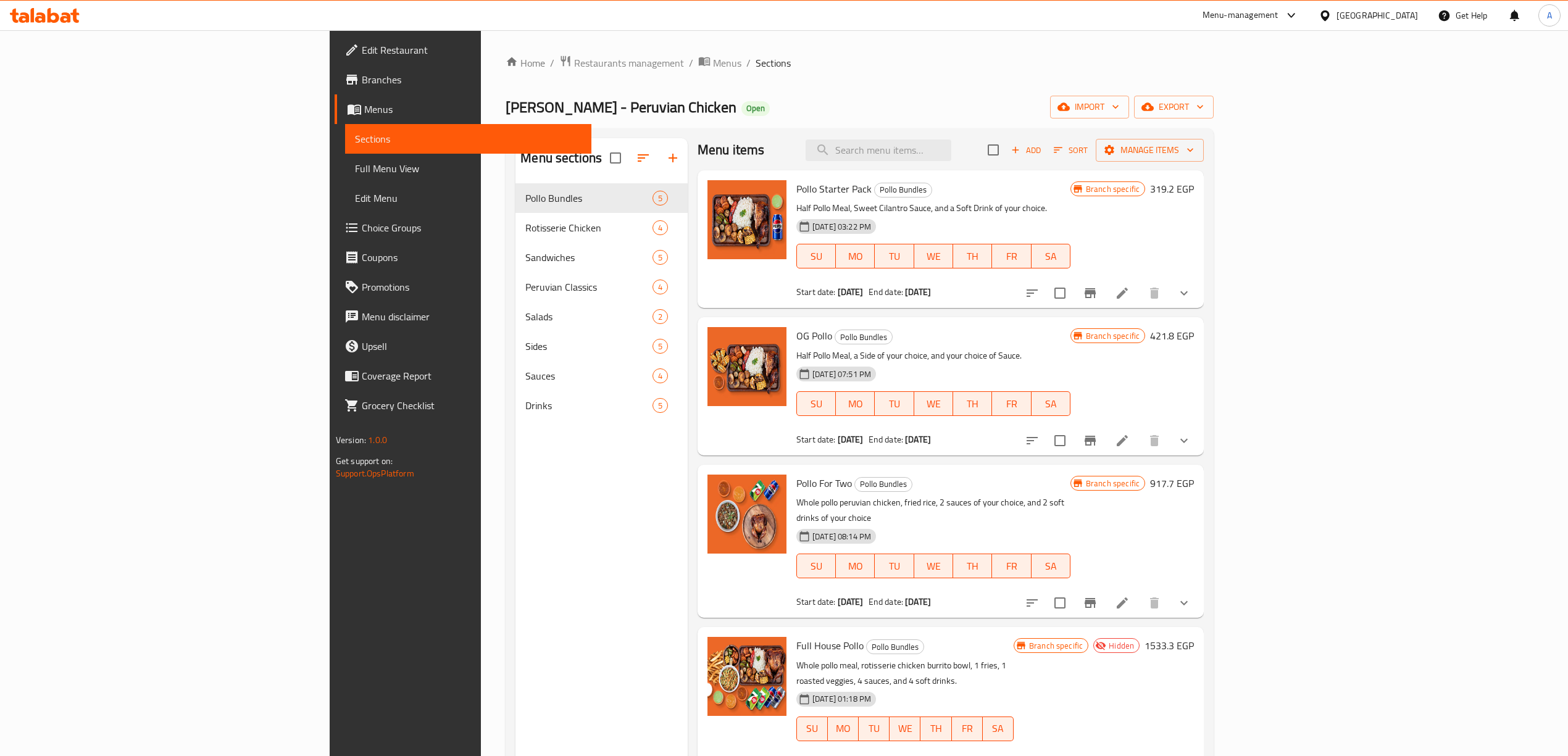
scroll to position [11, 0]
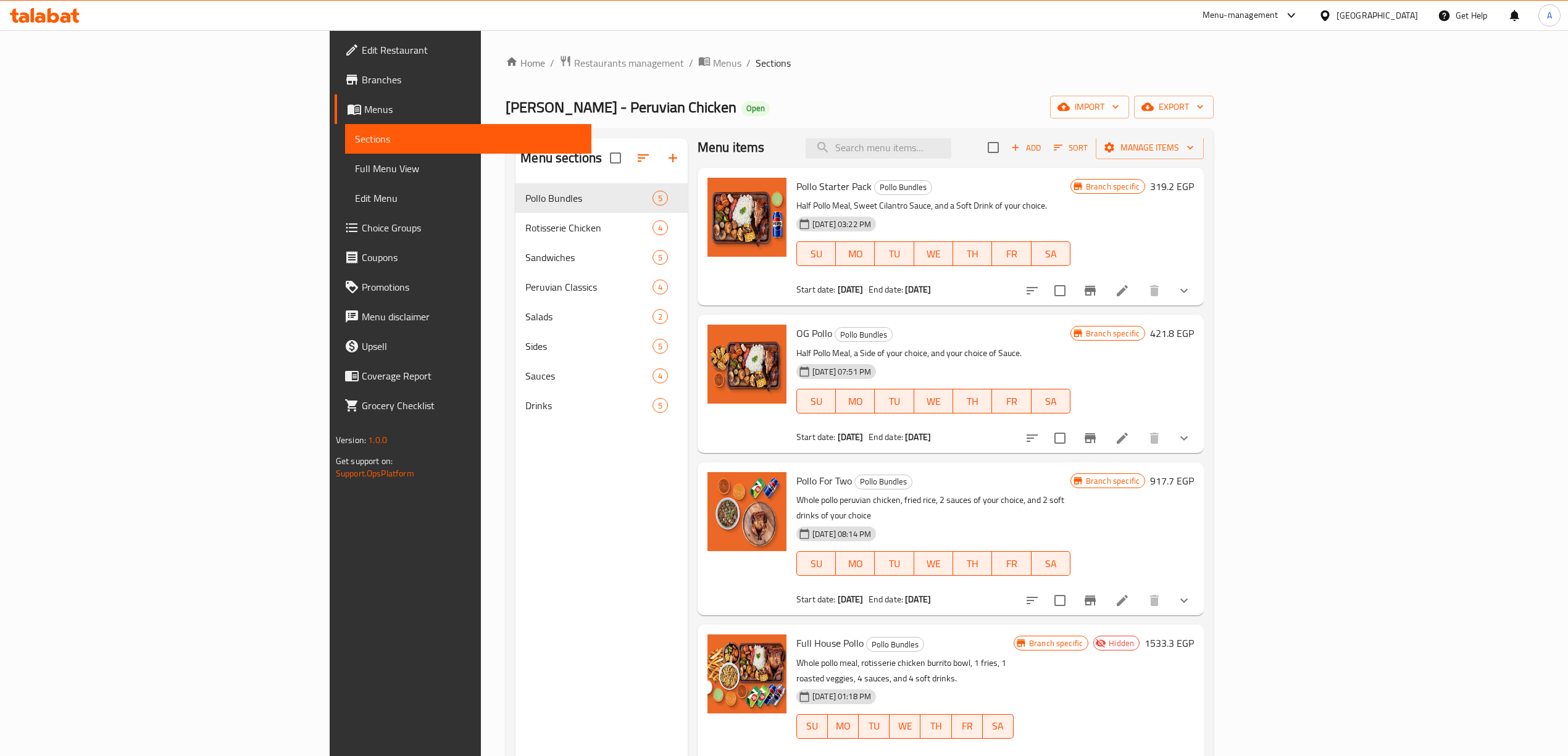
click at [515, 711] on div "Menu sections Pollo Bundles 5 Rotisserie Chicken 4 Sandwiches 5 Peruvian Classi…" at bounding box center [602, 516] width 172 height 756
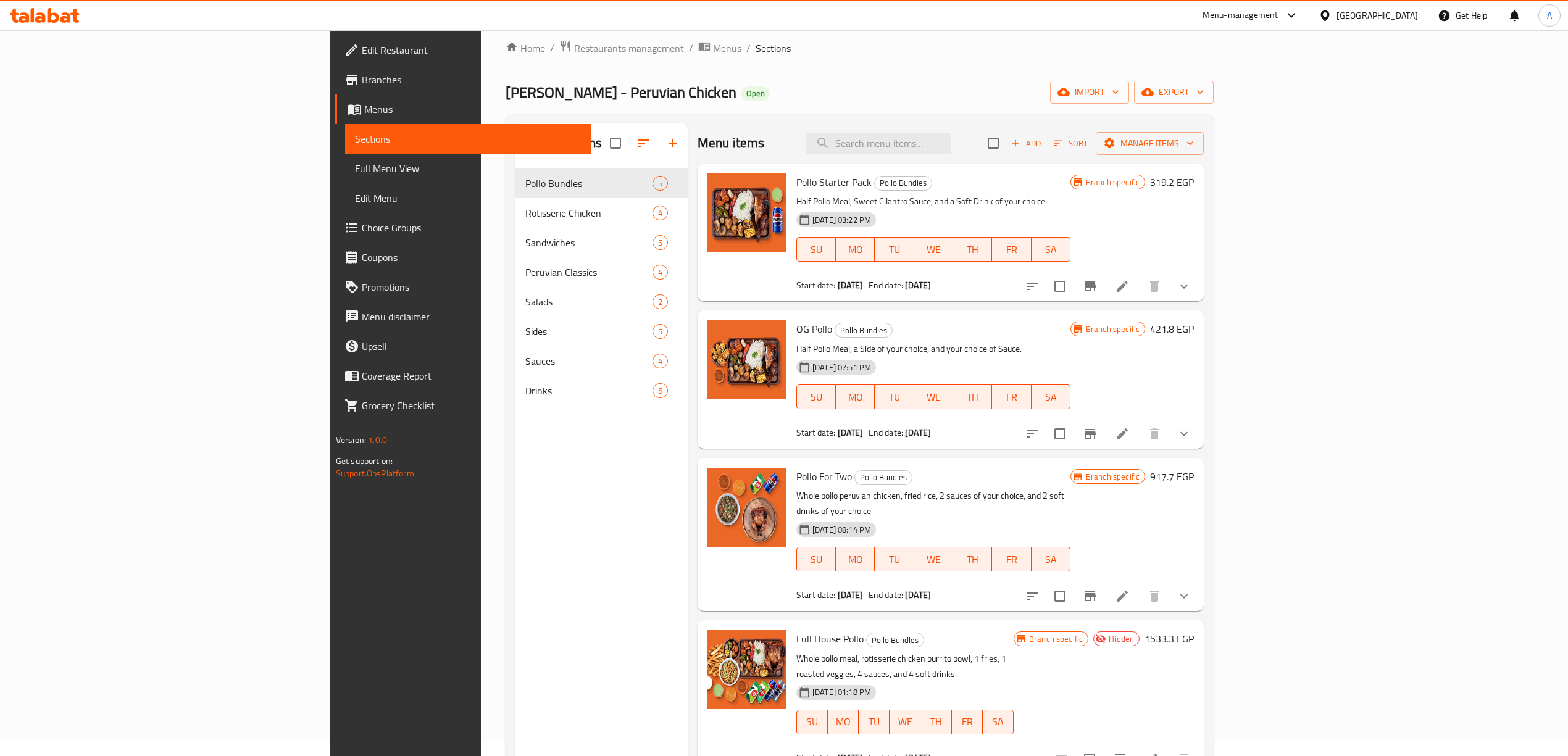
scroll to position [8, 0]
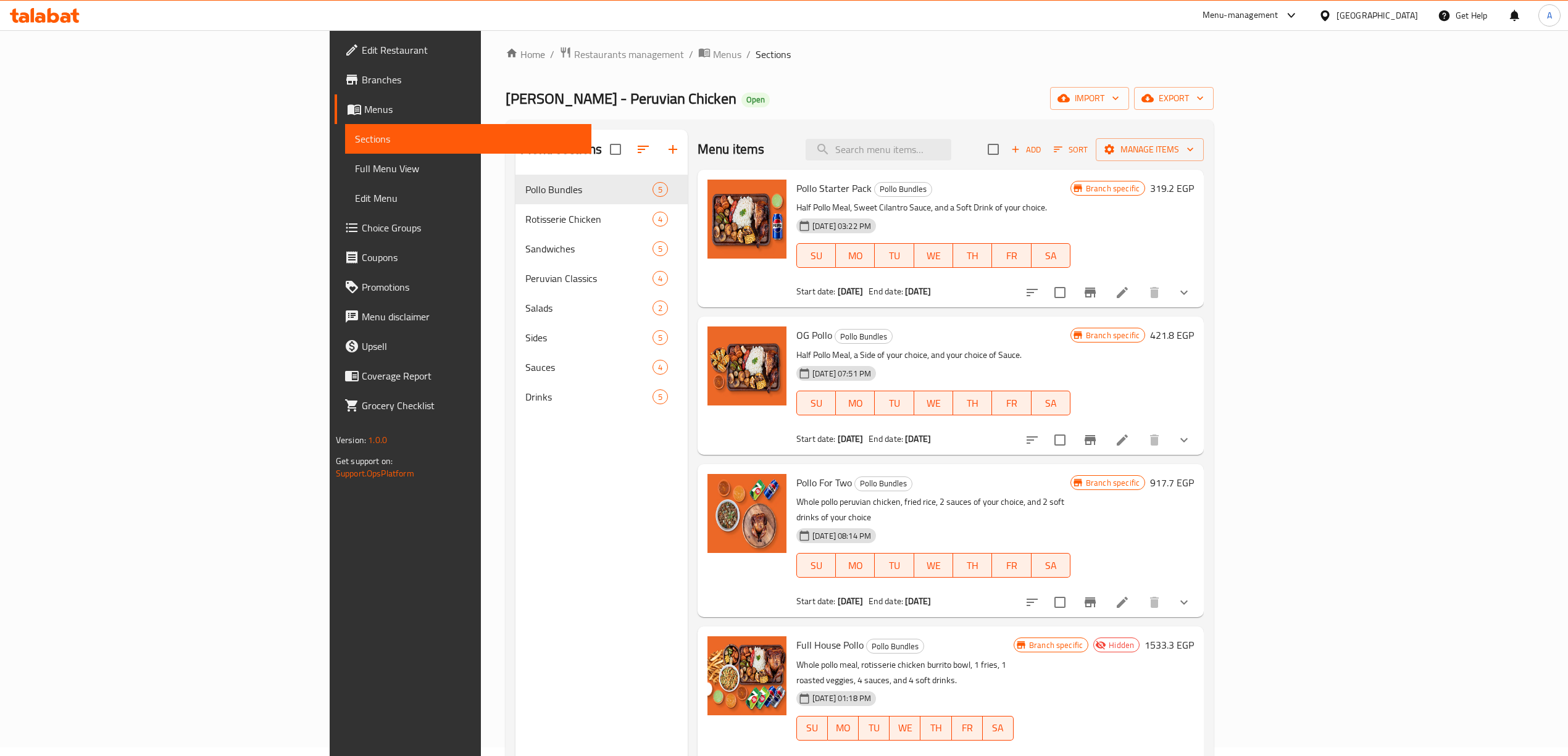
click at [806, 107] on div "Don Pollo - Peruvian Chicken Open import export" at bounding box center [860, 98] width 708 height 23
click at [50, 8] on icon at bounding box center [45, 16] width 70 height 15
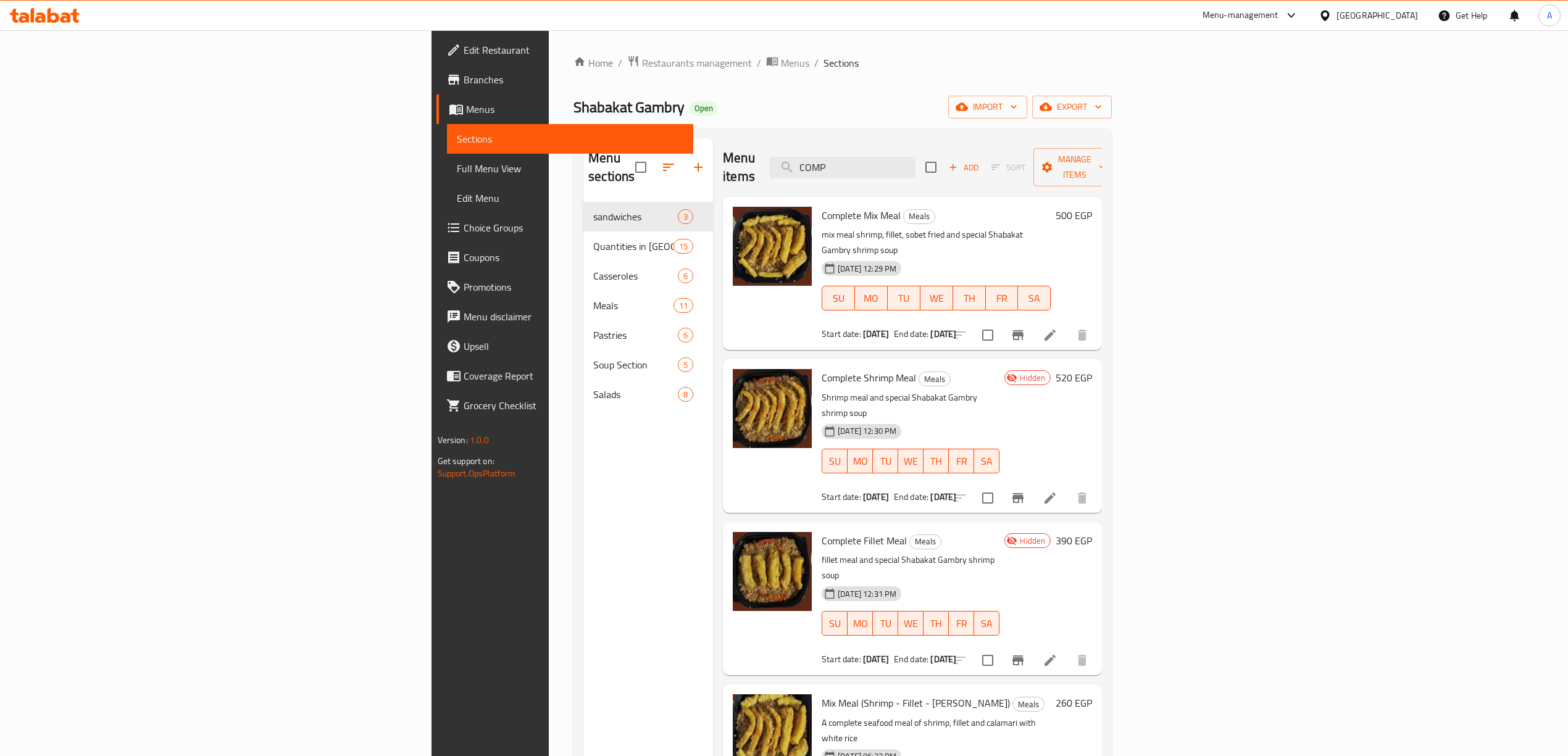
drag, startPoint x: 991, startPoint y: 156, endPoint x: 884, endPoint y: 156, distance: 107.0
click at [884, 156] on div "Menu items COMP Add Sort Manage items" at bounding box center [913, 167] width 379 height 59
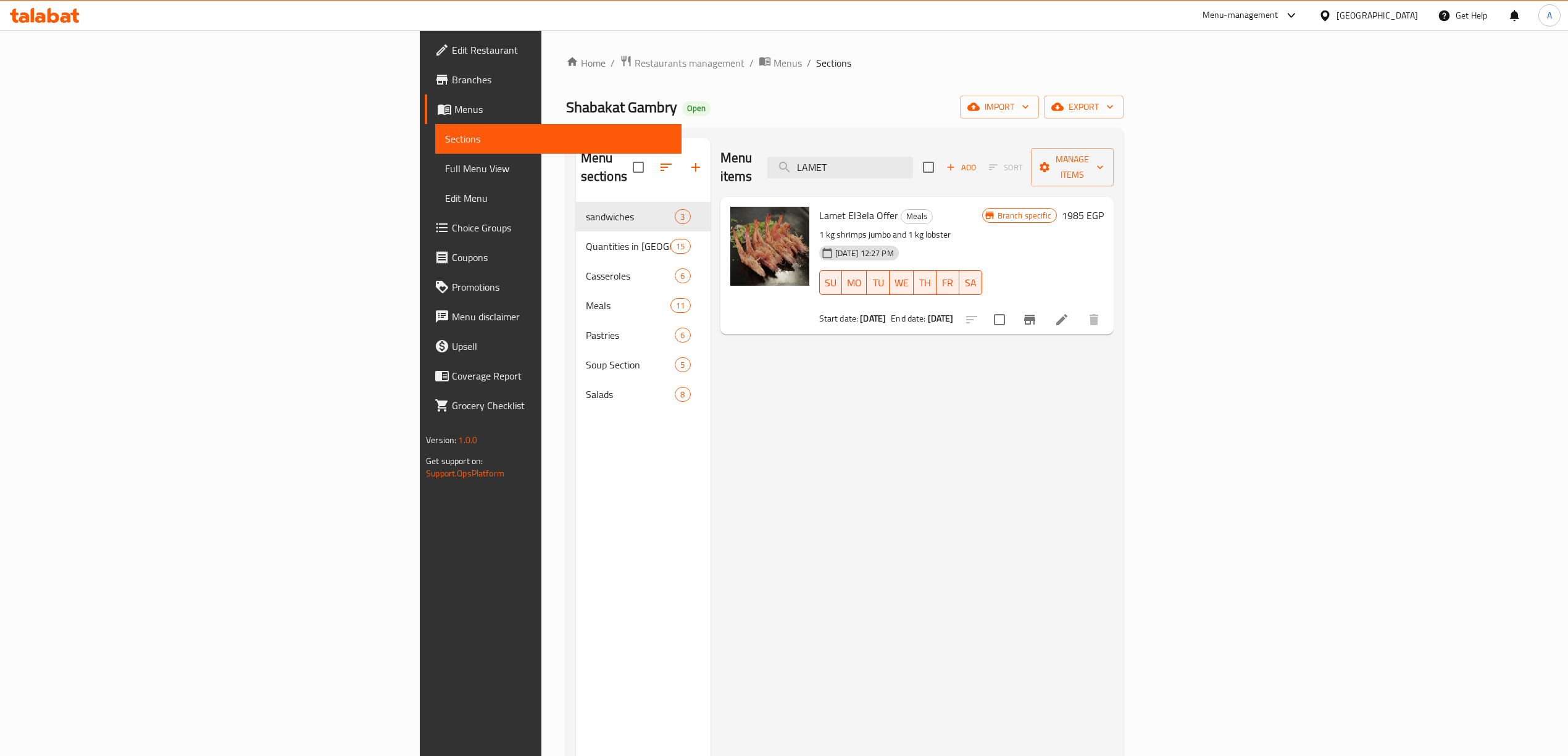
type input "LAMET"
click at [811, 398] on div "Menu items LAMET Add Sort Manage items Lamet El3ela Offer Meals 1 kg shrimps ju…" at bounding box center [912, 516] width 403 height 756
drag, startPoint x: 1017, startPoint y: 156, endPoint x: 943, endPoint y: 153, distance: 74.1
click at [913, 156] on input "LAMET" at bounding box center [840, 167] width 146 height 22
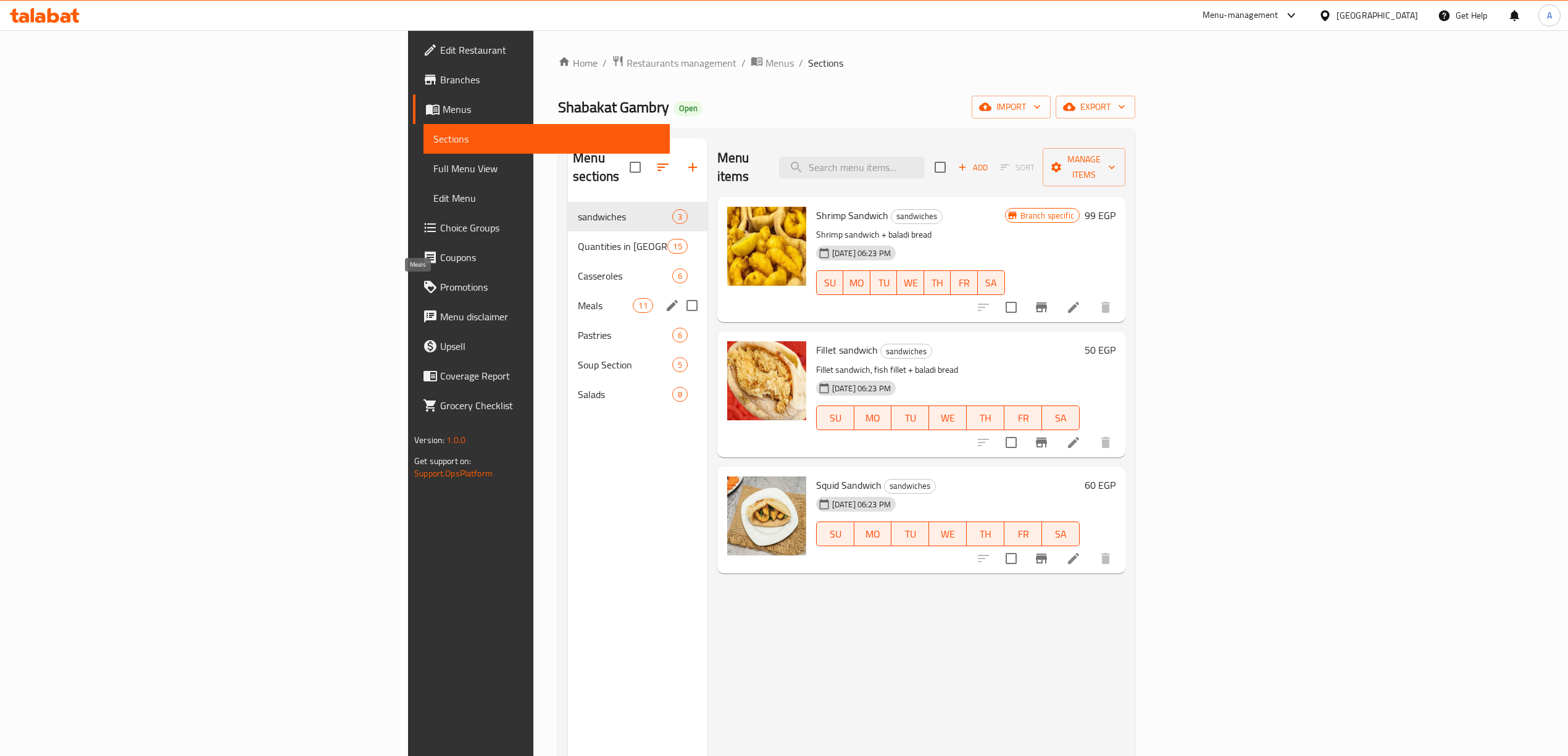
click at [578, 298] on span "Meals" at bounding box center [605, 305] width 55 height 15
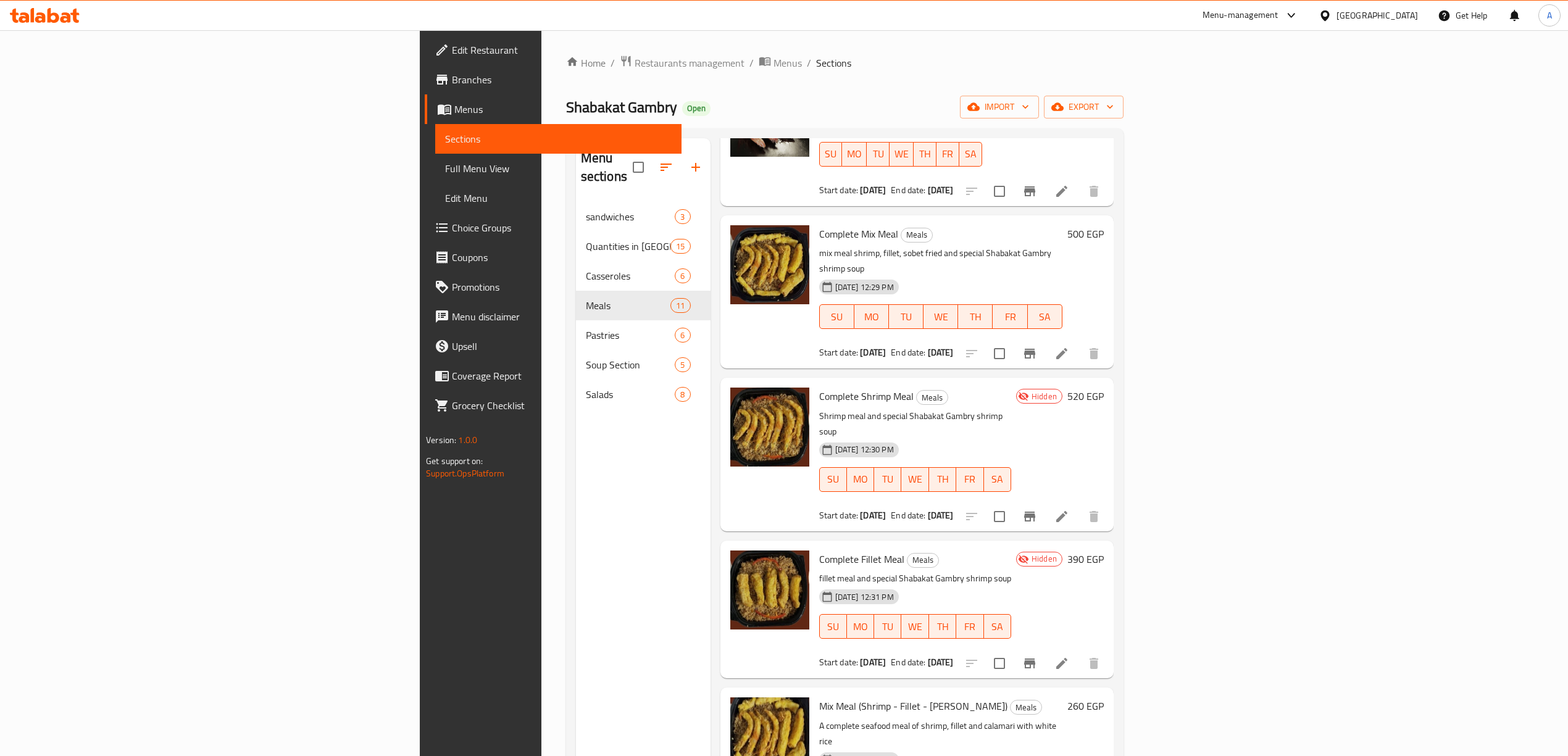
scroll to position [477, 0]
